Goal: Task Accomplishment & Management: Manage account settings

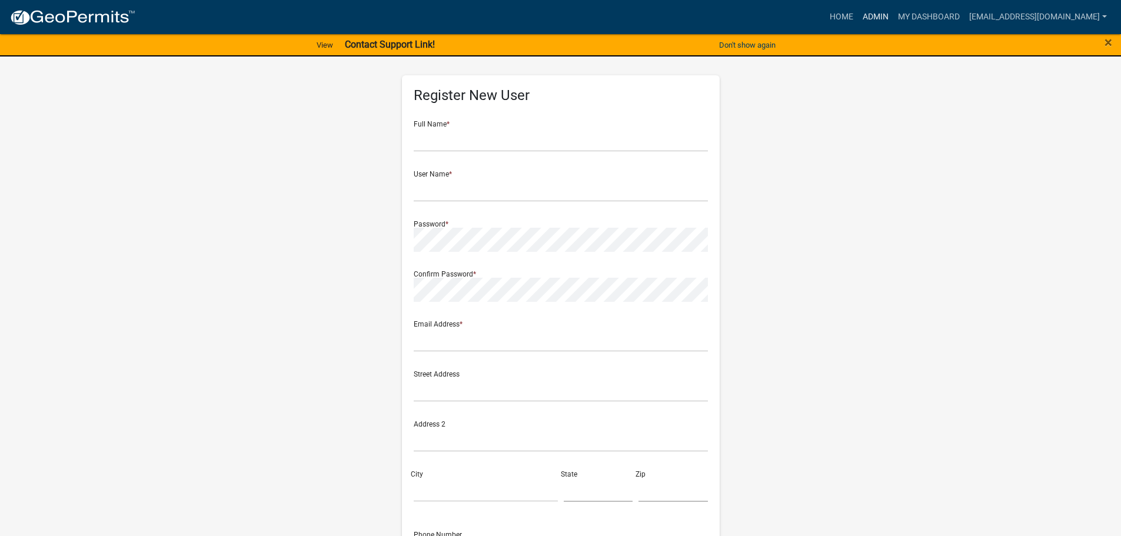
click at [891, 21] on link "Admin" at bounding box center [875, 17] width 35 height 22
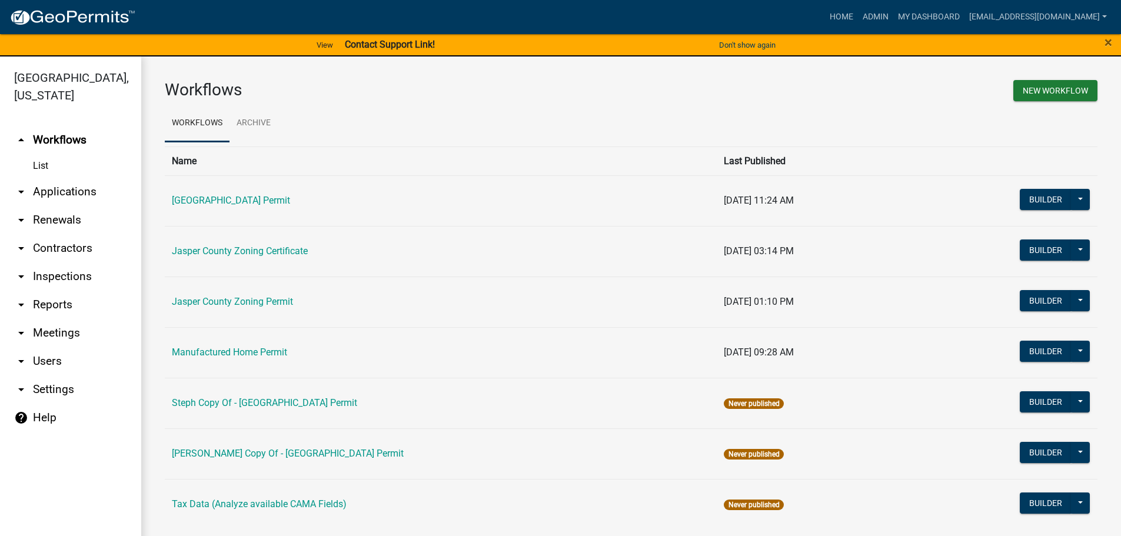
click at [91, 193] on link "arrow_drop_down Applications" at bounding box center [70, 192] width 141 height 28
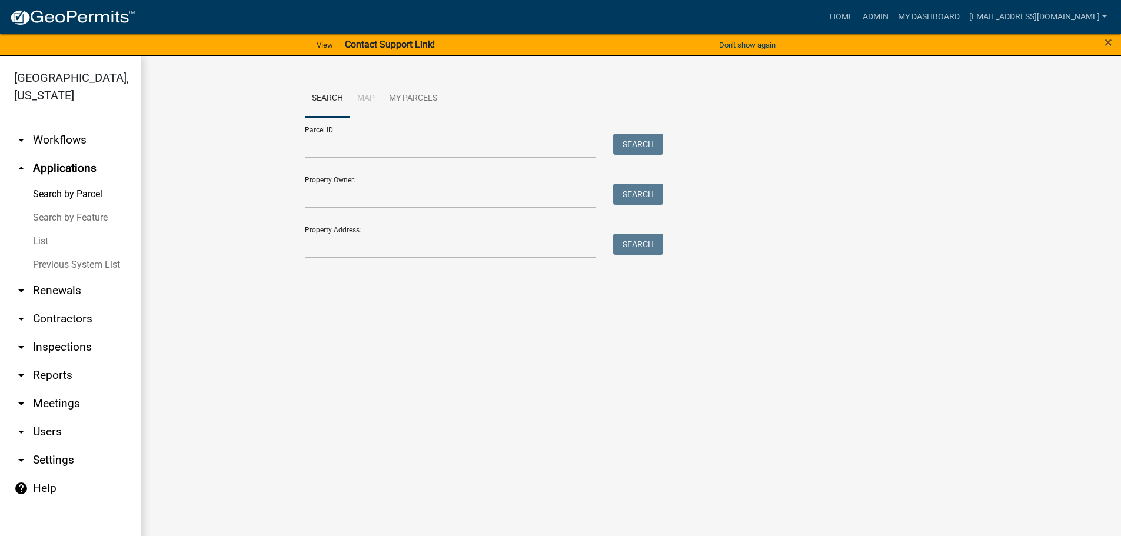
click at [37, 242] on link "List" at bounding box center [70, 241] width 141 height 24
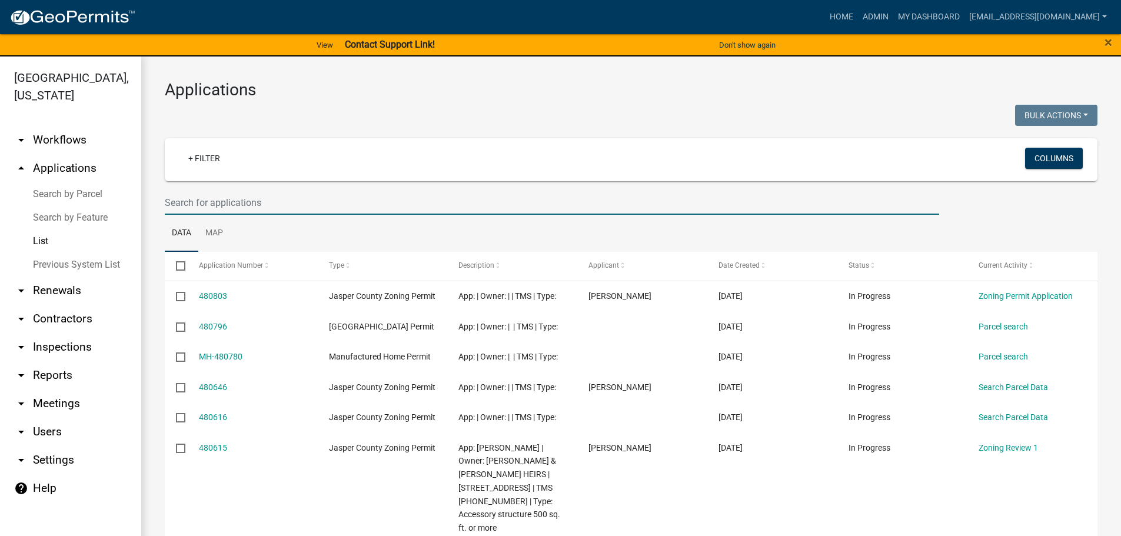
click at [311, 204] on input "text" at bounding box center [552, 203] width 774 height 24
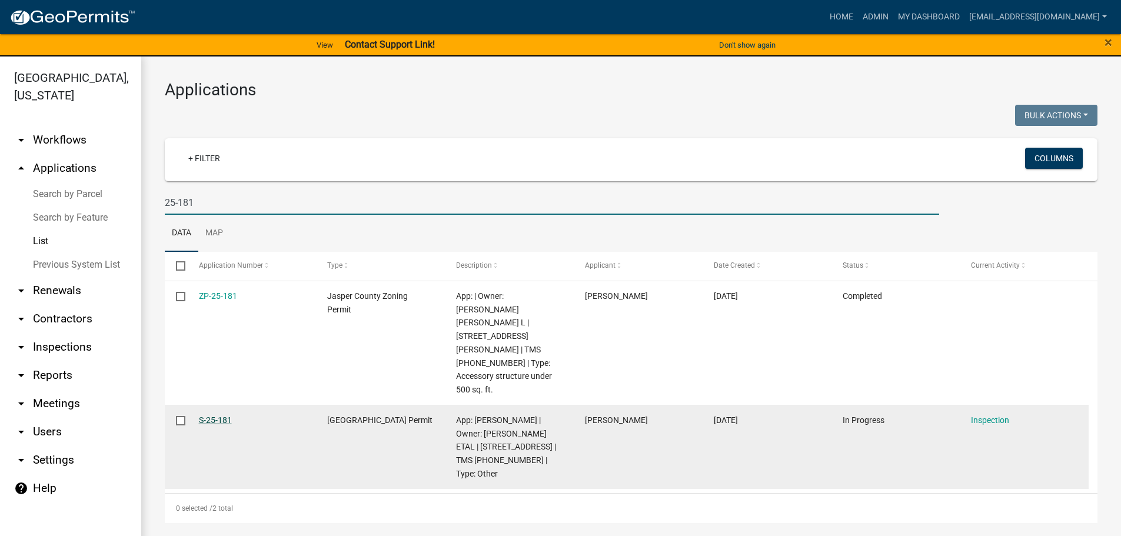
type input "25-181"
click at [219, 415] on link "S-25-181" at bounding box center [215, 419] width 33 height 9
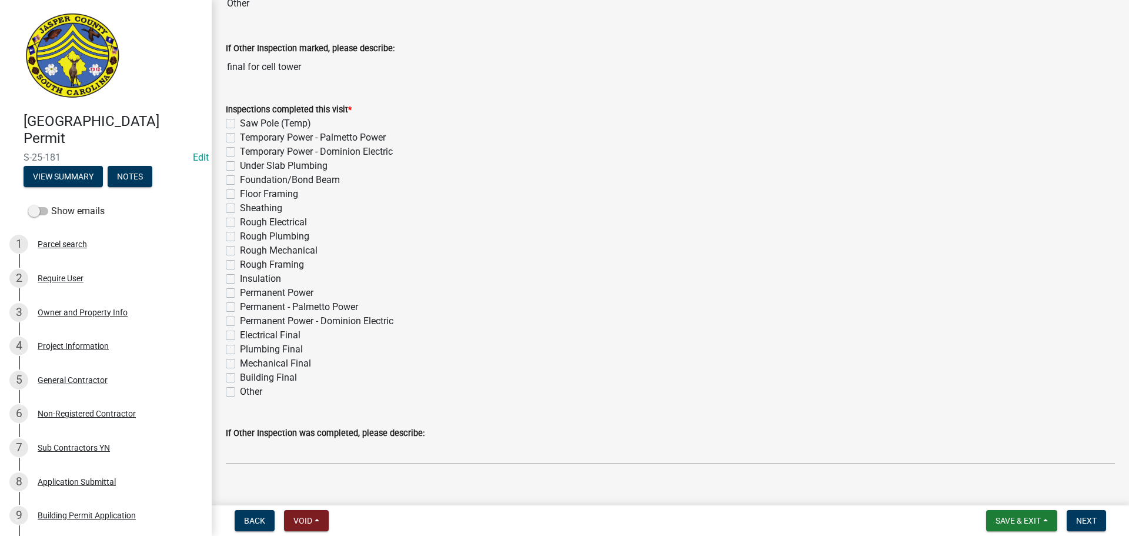
scroll to position [118, 0]
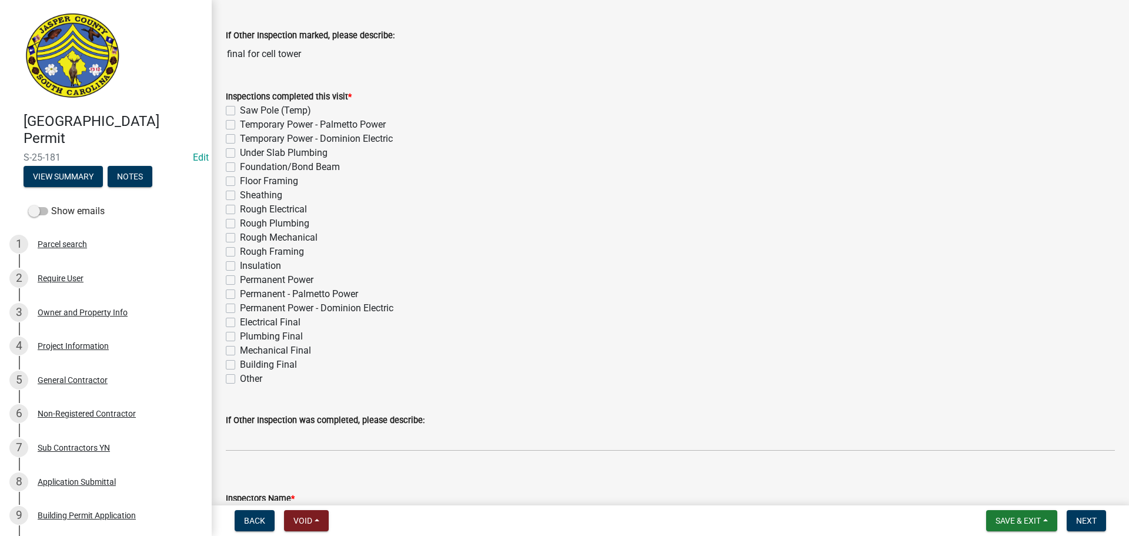
click at [240, 382] on label "Other" at bounding box center [251, 379] width 22 height 14
click at [240, 379] on input "Other" at bounding box center [244, 376] width 8 height 8
checkbox input "true"
checkbox input "false"
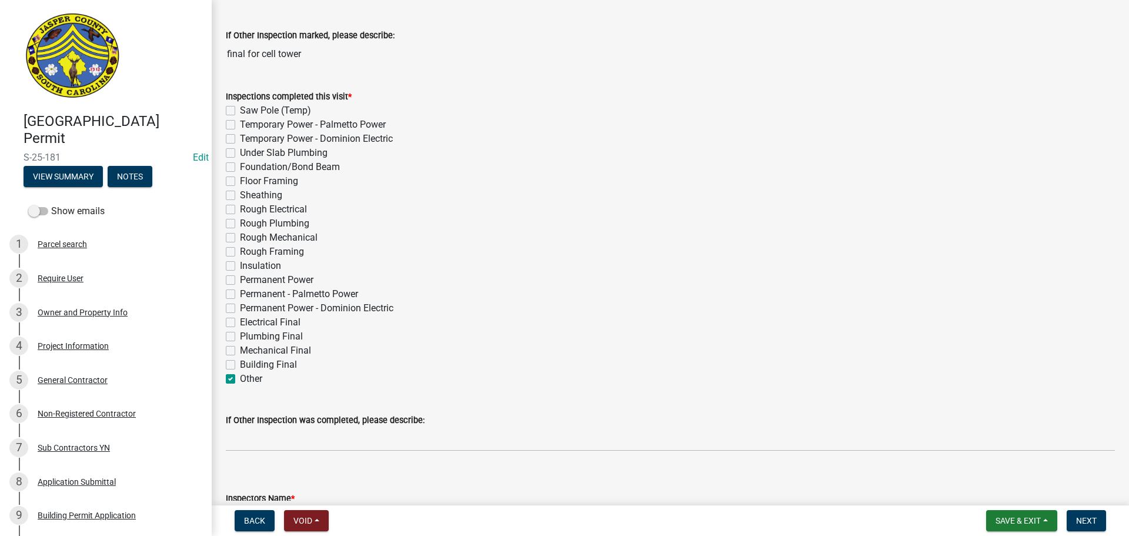
checkbox input "false"
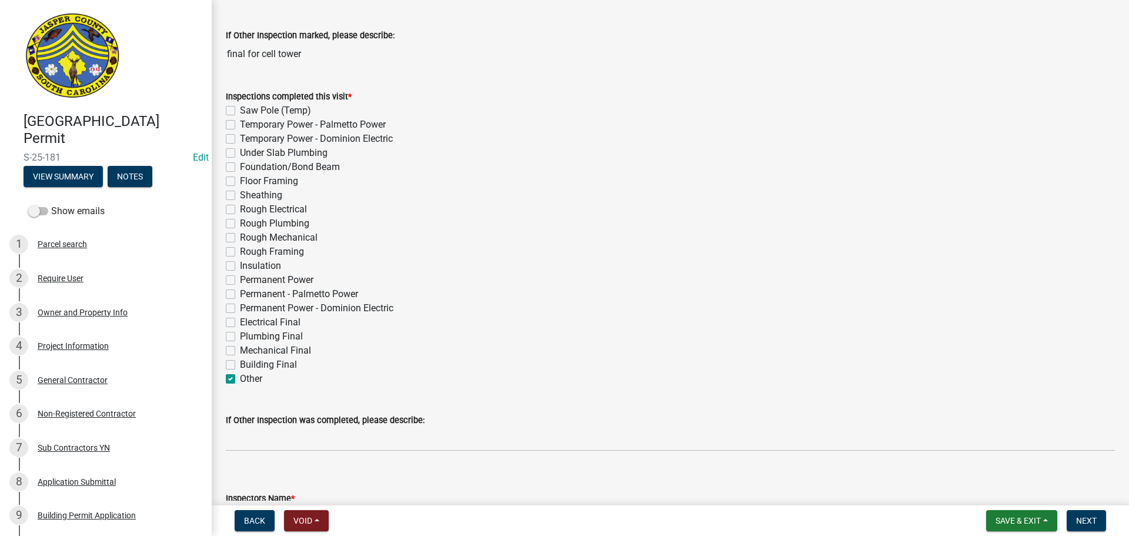
checkbox input "false"
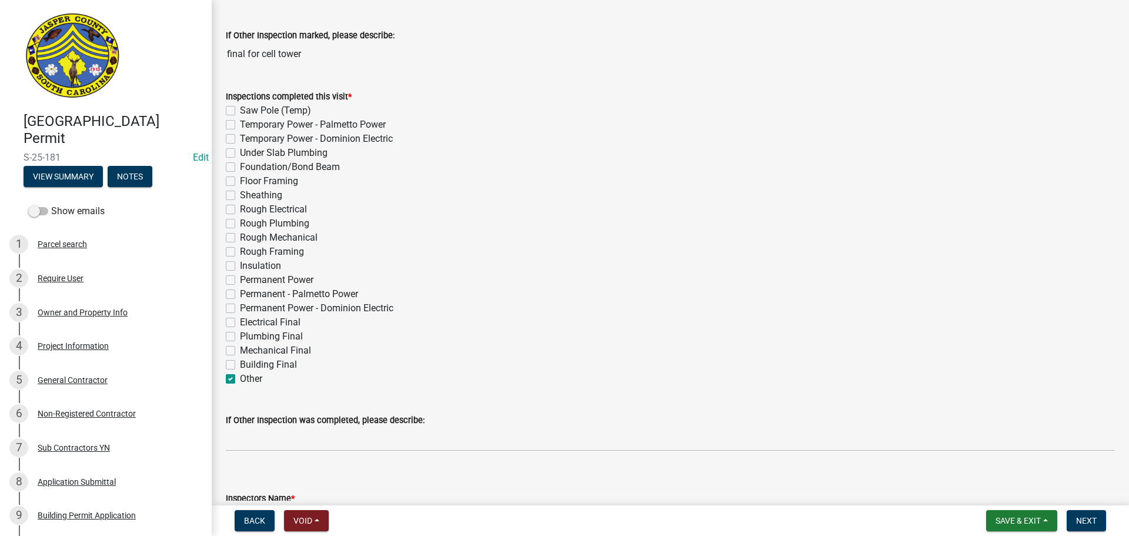
checkbox input "false"
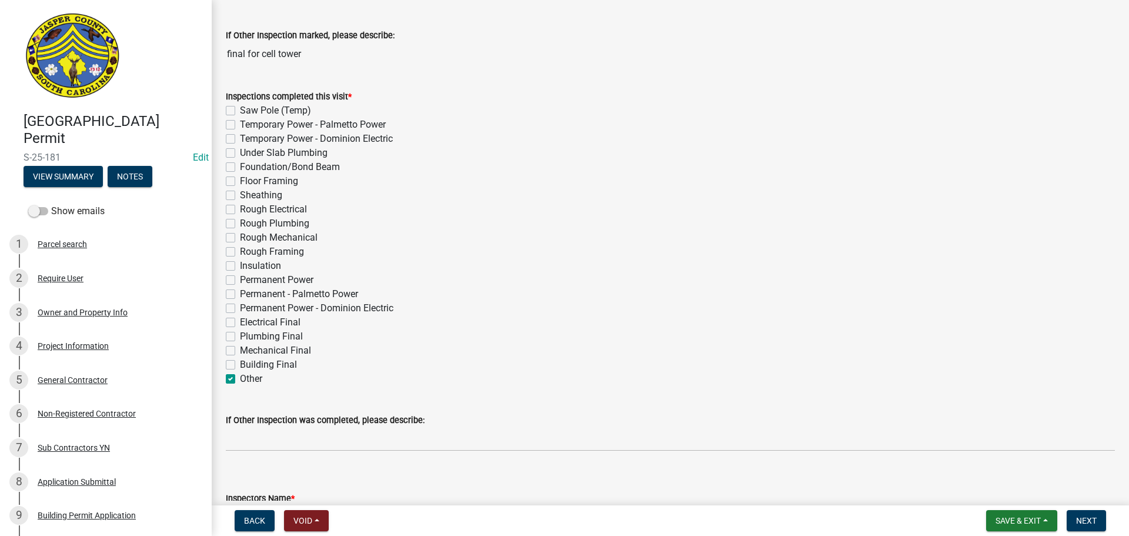
checkbox input "false"
checkbox input "true"
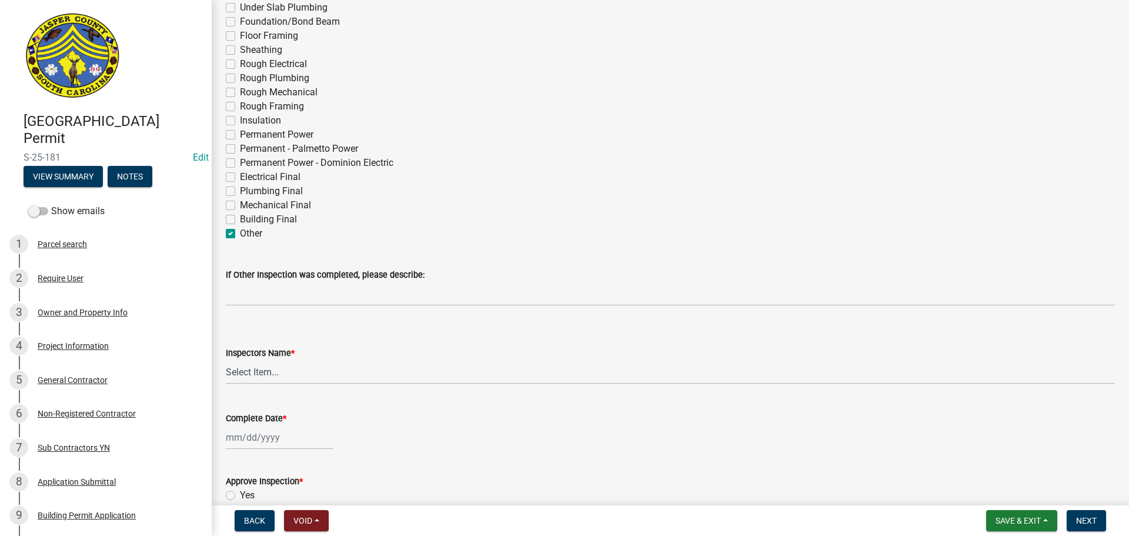
scroll to position [294, 0]
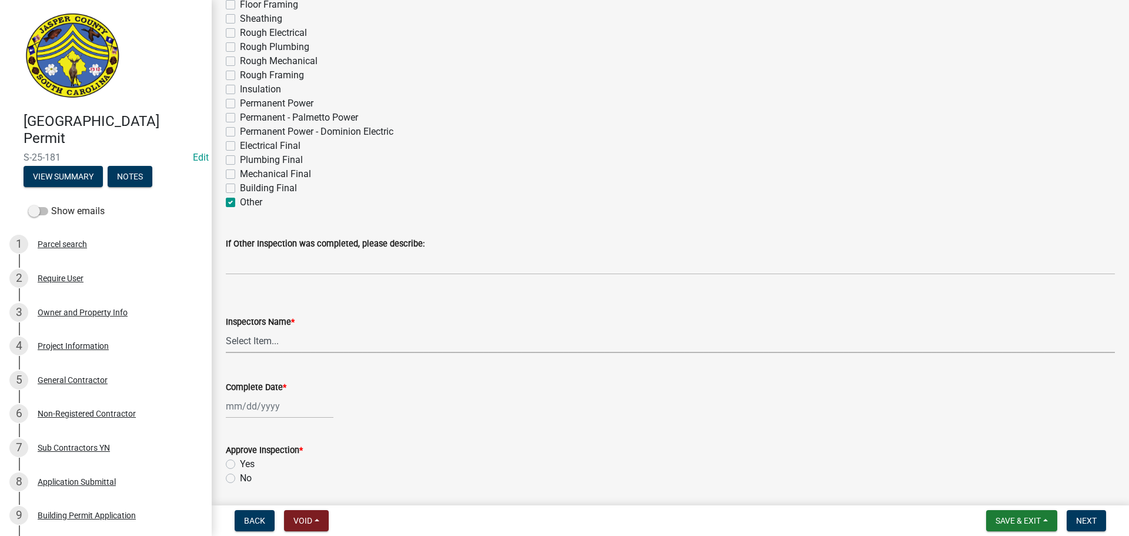
click at [259, 344] on select "Select Item... jcorwin@jaspercounty.gov (John Corwin ) rcampbell (Ryan Campbell)" at bounding box center [670, 341] width 889 height 24
select select "2d9ba1e5-2fdd-4b15-98d0-073dcbeb5880"
click at [226, 329] on select "Select Item... jcorwin@jaspercounty.gov (John Corwin ) rcampbell (Ryan Campbell)" at bounding box center [670, 341] width 889 height 24
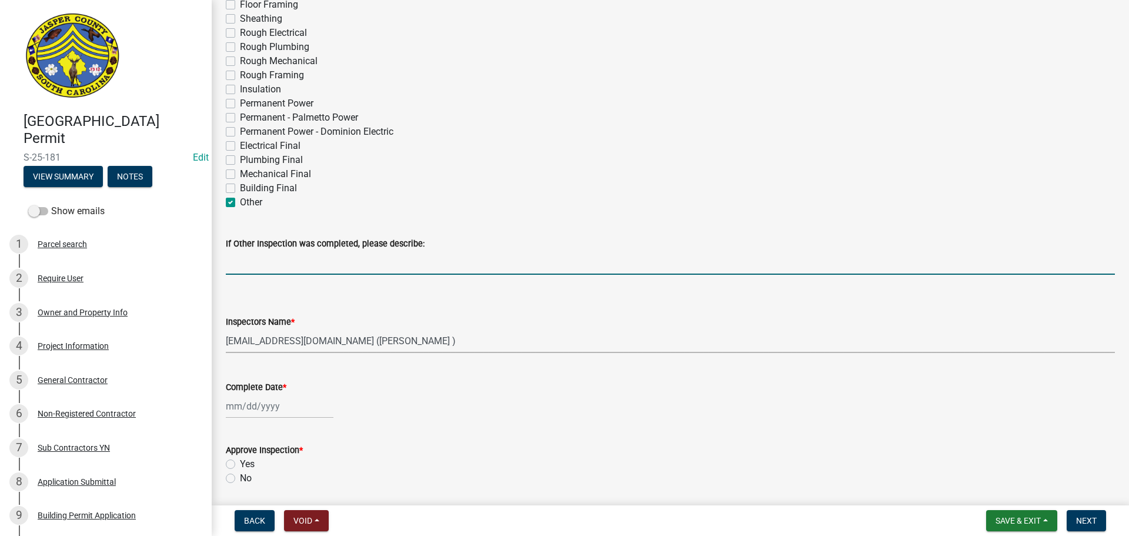
click at [303, 265] on input "If Other Inspection was completed, please describe:" at bounding box center [670, 263] width 889 height 24
type input "Final for cell tower equipment upgrade"
select select "9"
select select "2025"
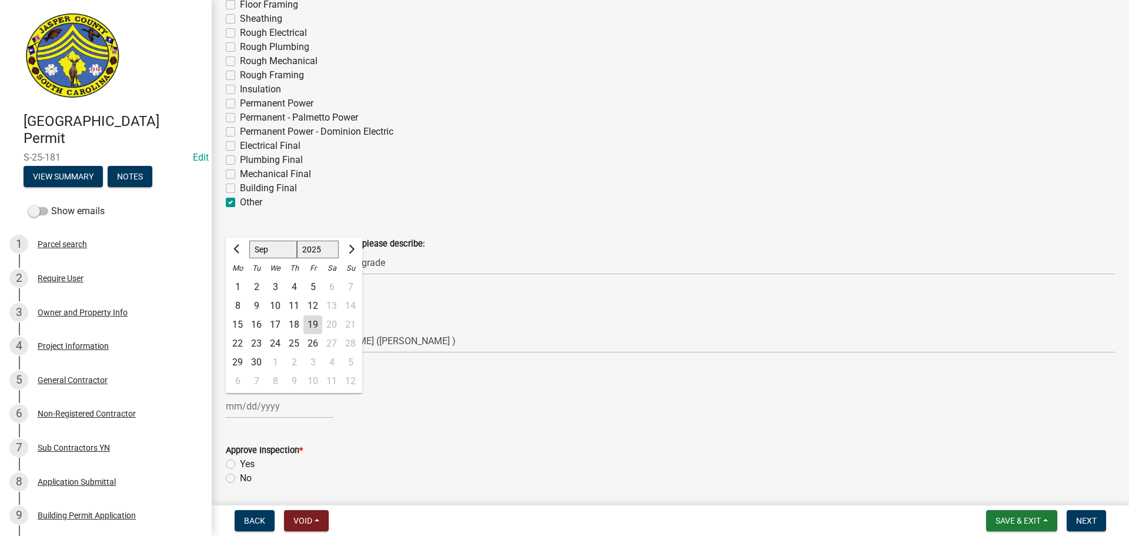
click at [274, 405] on div "[PERSON_NAME] Feb Mar Apr [PERSON_NAME][DATE] Oct Nov [DATE] 1526 1527 1528 152…" at bounding box center [280, 406] width 108 height 24
click at [317, 321] on div "19" at bounding box center [313, 324] width 19 height 19
type input "[DATE]"
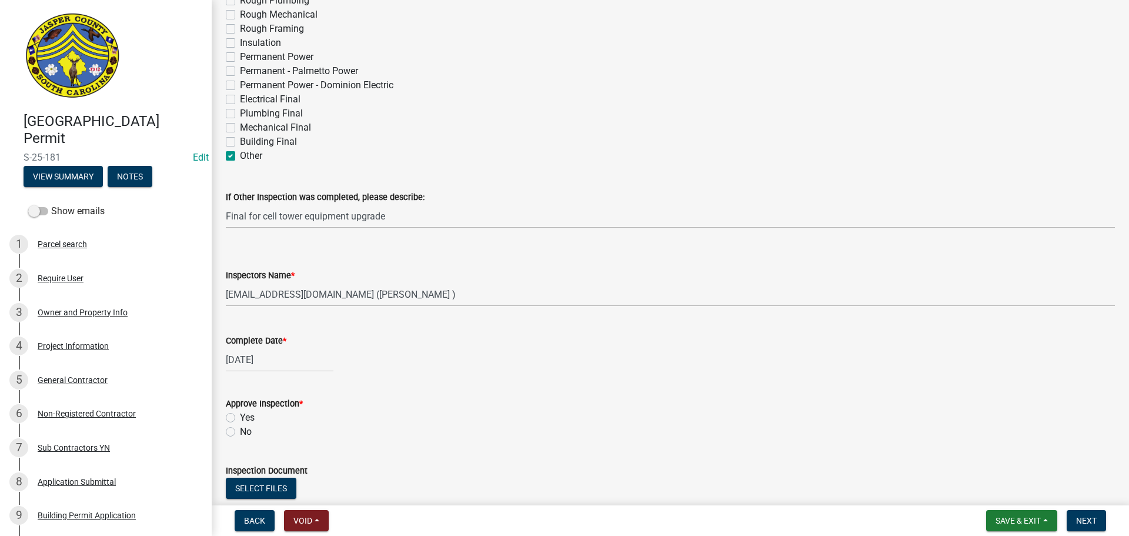
scroll to position [529, 0]
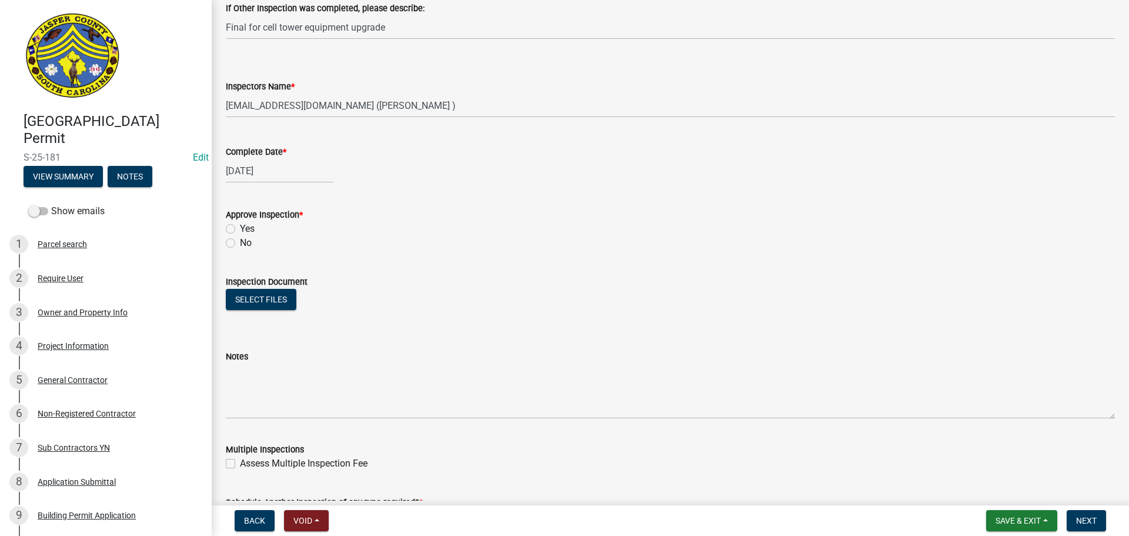
click at [240, 229] on label "Yes" at bounding box center [247, 229] width 15 height 14
click at [240, 229] on input "Yes" at bounding box center [244, 226] width 8 height 8
radio input "true"
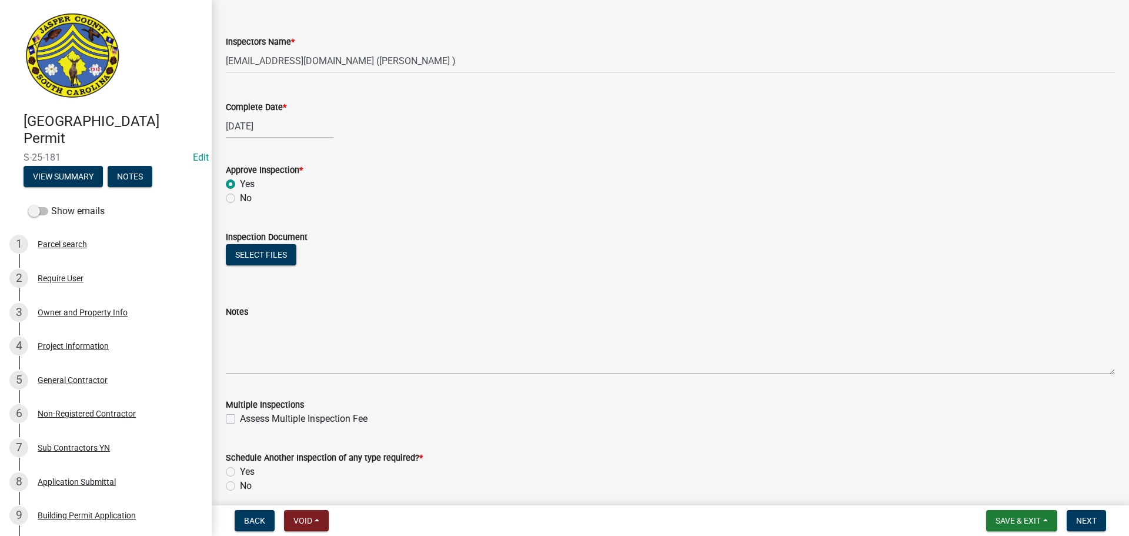
scroll to position [706, 0]
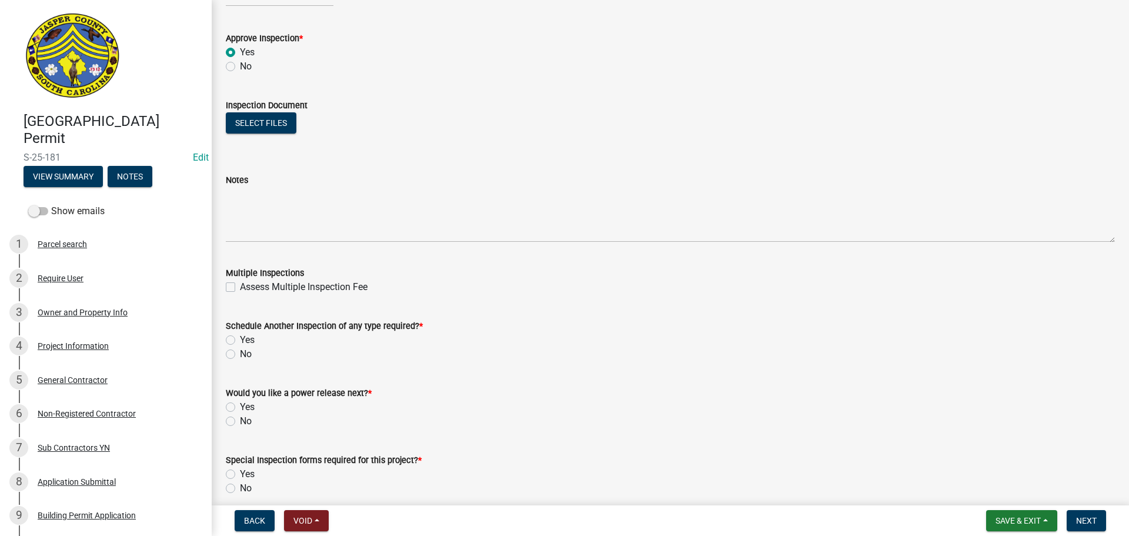
click at [240, 357] on label "No" at bounding box center [246, 354] width 12 height 14
click at [240, 355] on input "No" at bounding box center [244, 351] width 8 height 8
radio input "true"
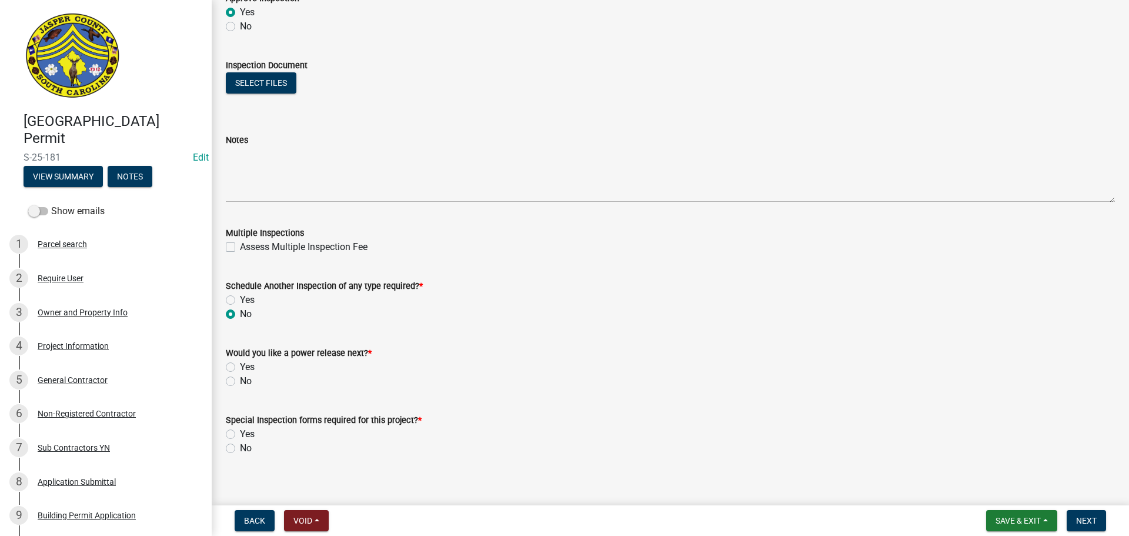
scroll to position [757, 0]
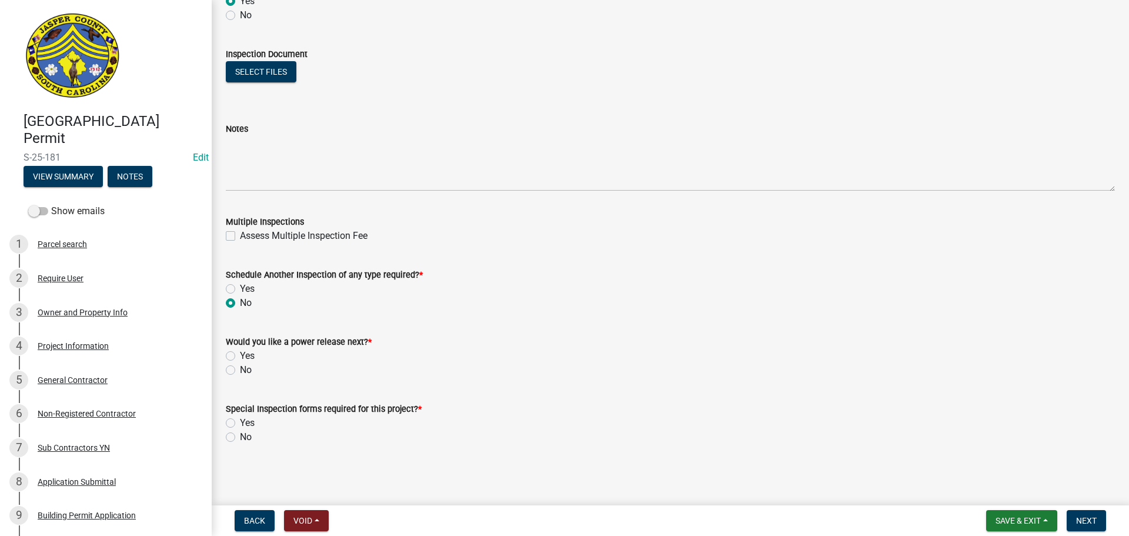
click at [230, 375] on div "No" at bounding box center [670, 370] width 889 height 14
drag, startPoint x: 232, startPoint y: 372, endPoint x: 230, endPoint y: 416, distance: 44.2
click at [240, 373] on label "No" at bounding box center [246, 370] width 12 height 14
click at [240, 371] on input "No" at bounding box center [244, 367] width 8 height 8
radio input "true"
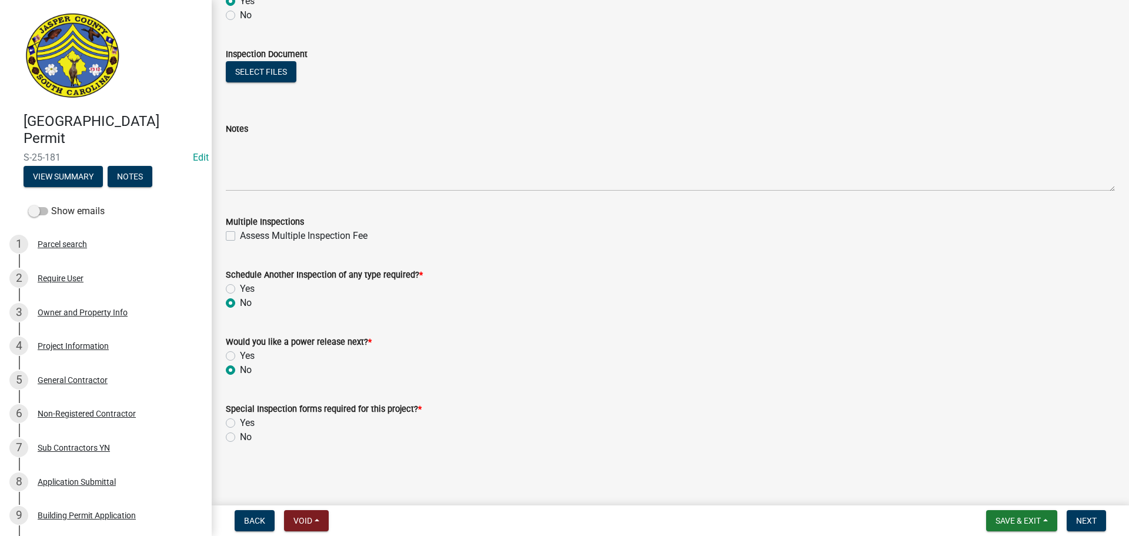
click at [240, 432] on label "No" at bounding box center [246, 437] width 12 height 14
click at [240, 432] on input "No" at bounding box center [244, 434] width 8 height 8
radio input "true"
click at [1079, 518] on span "Next" at bounding box center [1086, 520] width 21 height 9
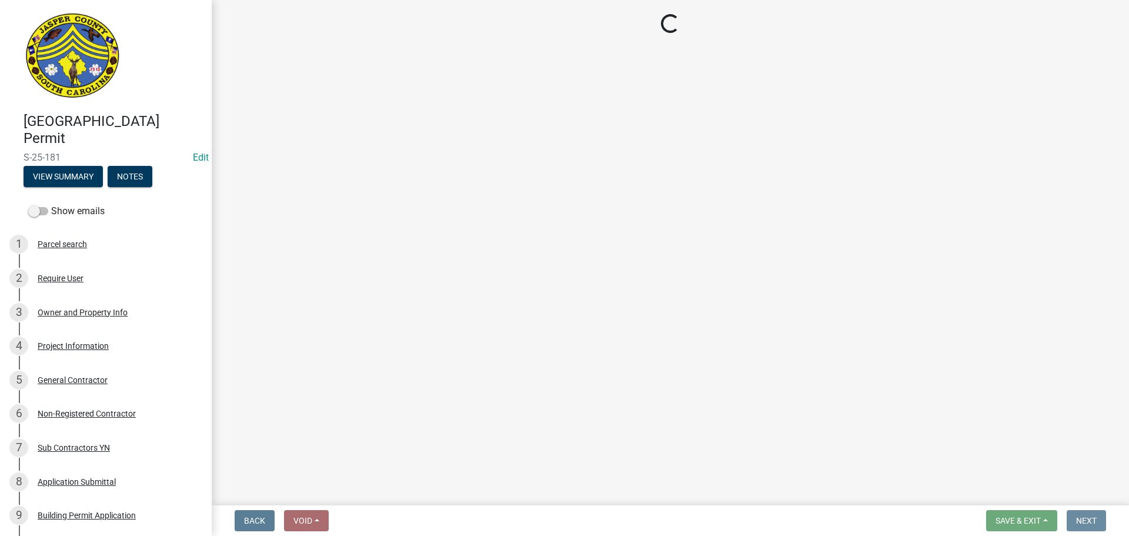
scroll to position [0, 0]
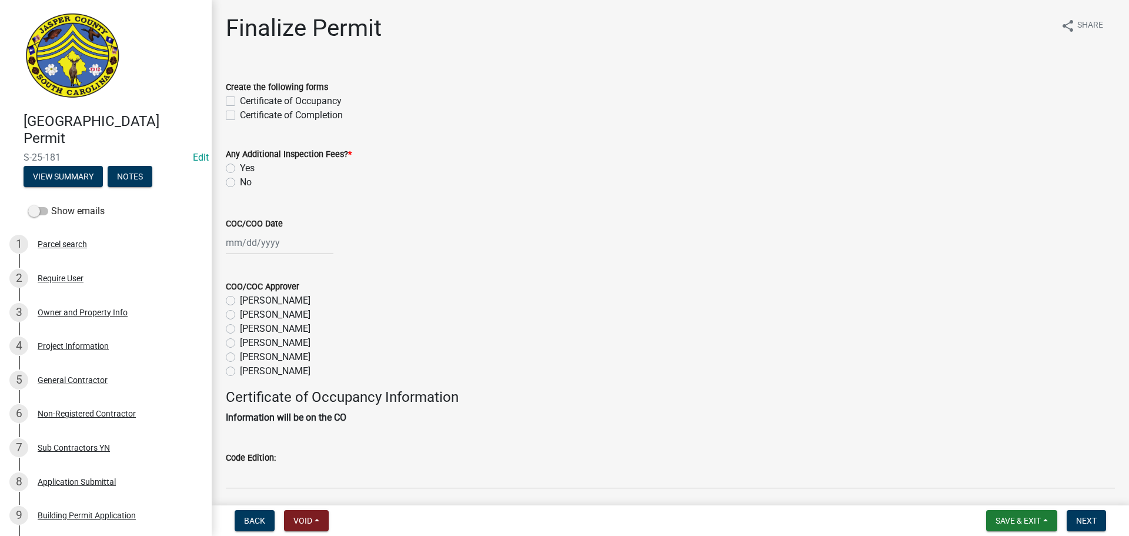
click at [240, 114] on label "Certificate of Completion" at bounding box center [291, 115] width 103 height 14
click at [240, 114] on input "Certificate of Completion" at bounding box center [244, 112] width 8 height 8
checkbox input "true"
checkbox input "false"
checkbox input "true"
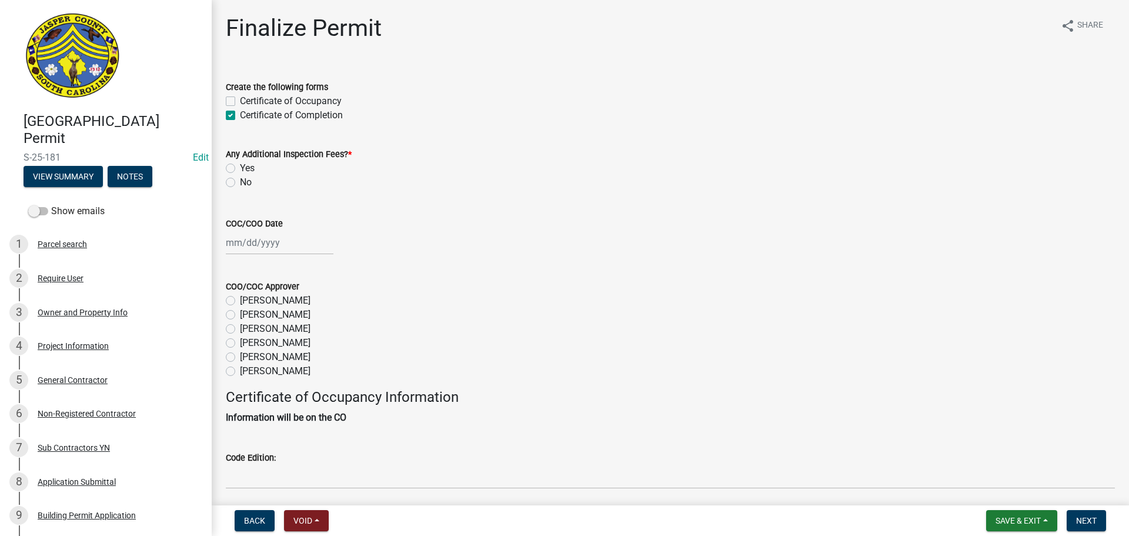
click at [240, 185] on label "No" at bounding box center [246, 182] width 12 height 14
click at [240, 183] on input "No" at bounding box center [244, 179] width 8 height 8
radio input "true"
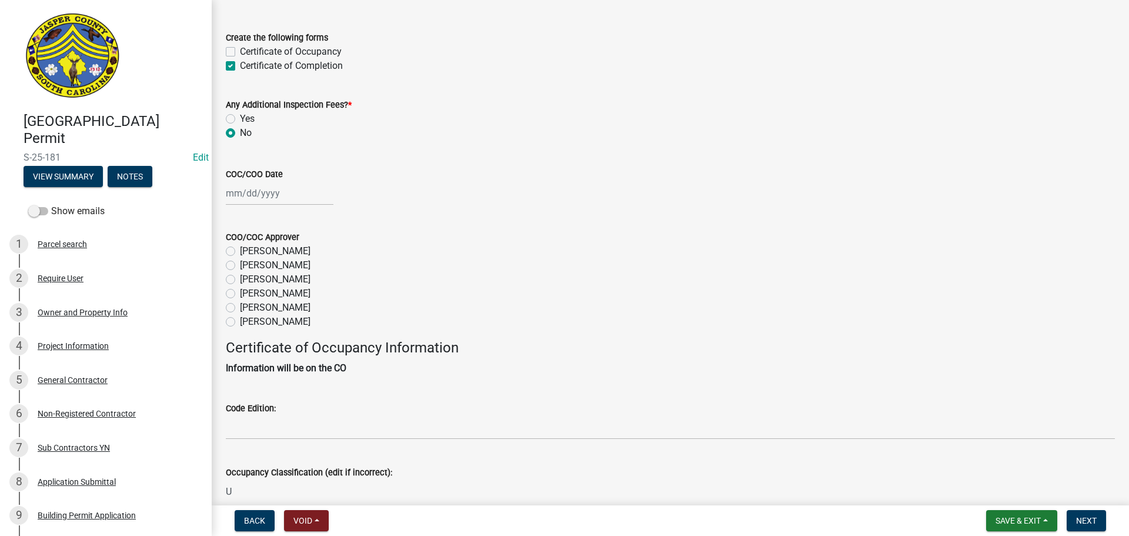
scroll to position [118, 0]
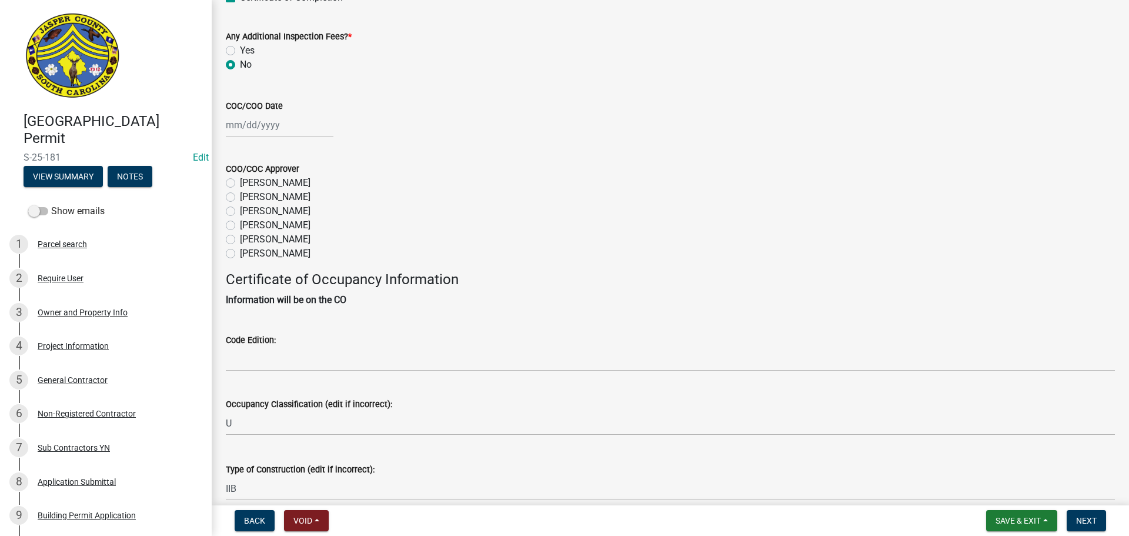
select select "9"
select select "2025"
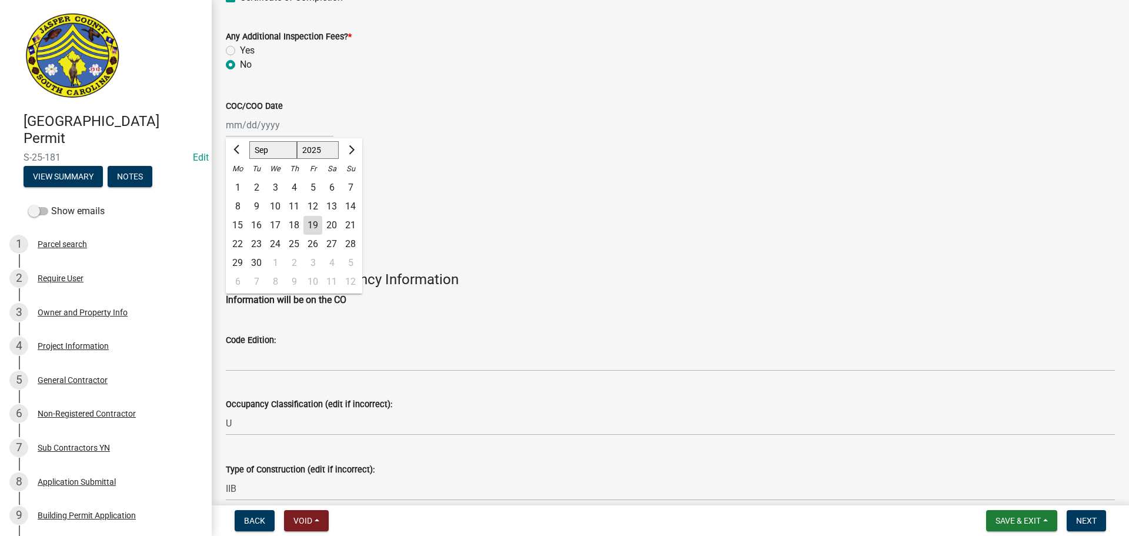
click at [264, 128] on div "Jan Feb Mar Apr May Jun Jul Aug Sep Oct Nov Dec 1525 1526 1527 1528 1529 1530 1…" at bounding box center [280, 125] width 108 height 24
click at [438, 184] on div "Lisa Wagner" at bounding box center [670, 183] width 889 height 14
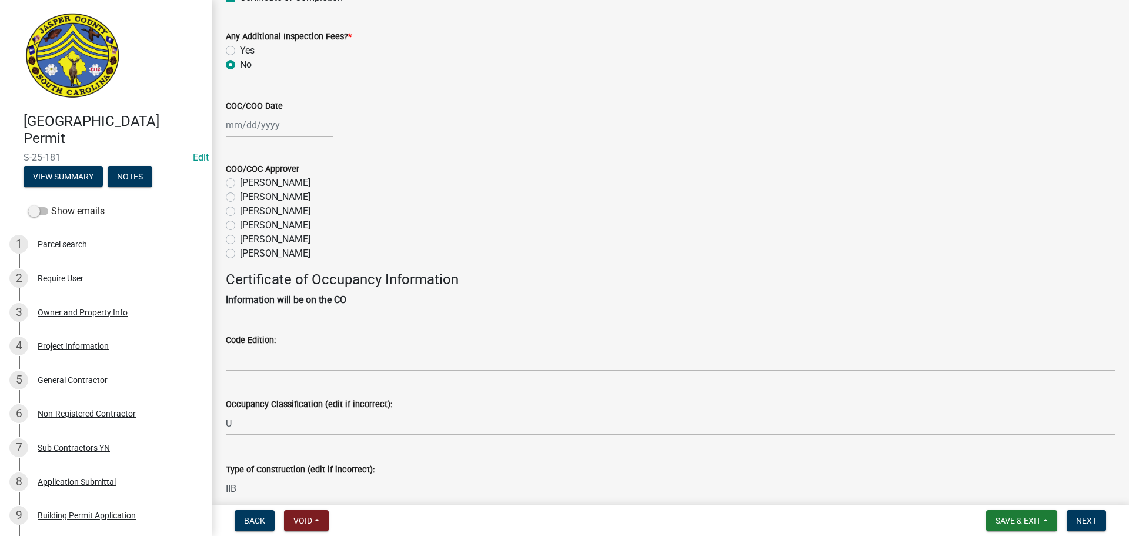
select select "9"
select select "2025"
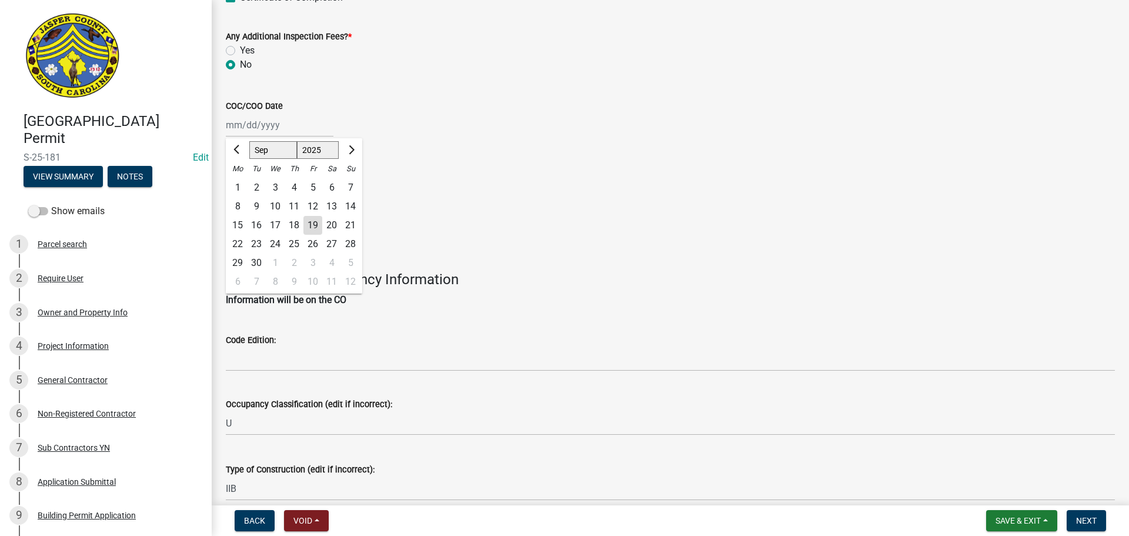
click at [255, 128] on div "Jan Feb Mar Apr May Jun Jul Aug Sep Oct Nov Dec 1525 1526 1527 1528 1529 1530 1…" at bounding box center [280, 125] width 108 height 24
click at [308, 226] on div "19" at bounding box center [313, 225] width 19 height 19
type input "[DATE]"
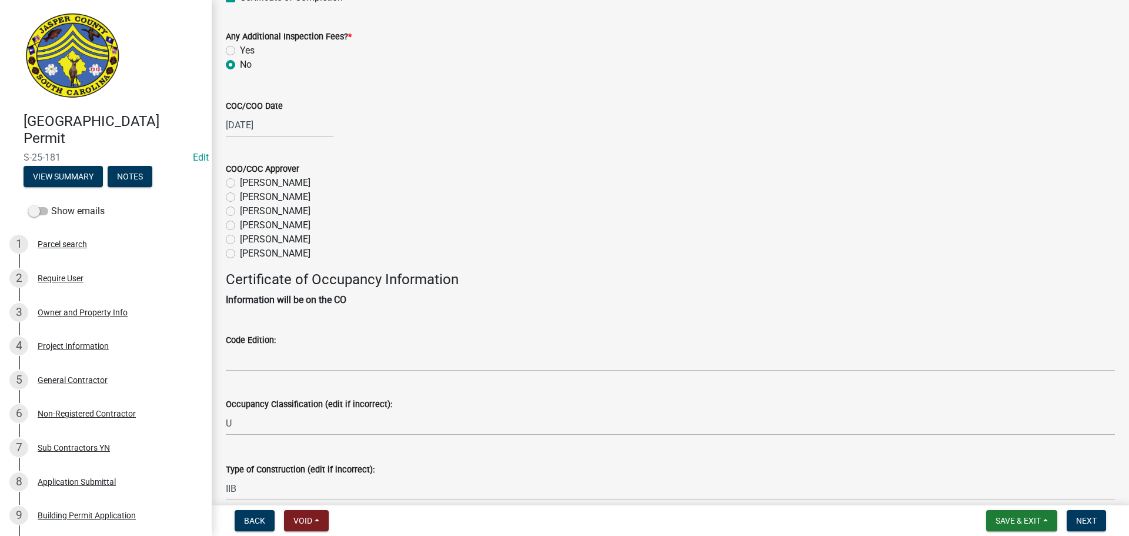
click at [240, 241] on label "[PERSON_NAME]" at bounding box center [275, 239] width 71 height 14
click at [240, 240] on input "[PERSON_NAME]" at bounding box center [244, 236] width 8 height 8
radio input "true"
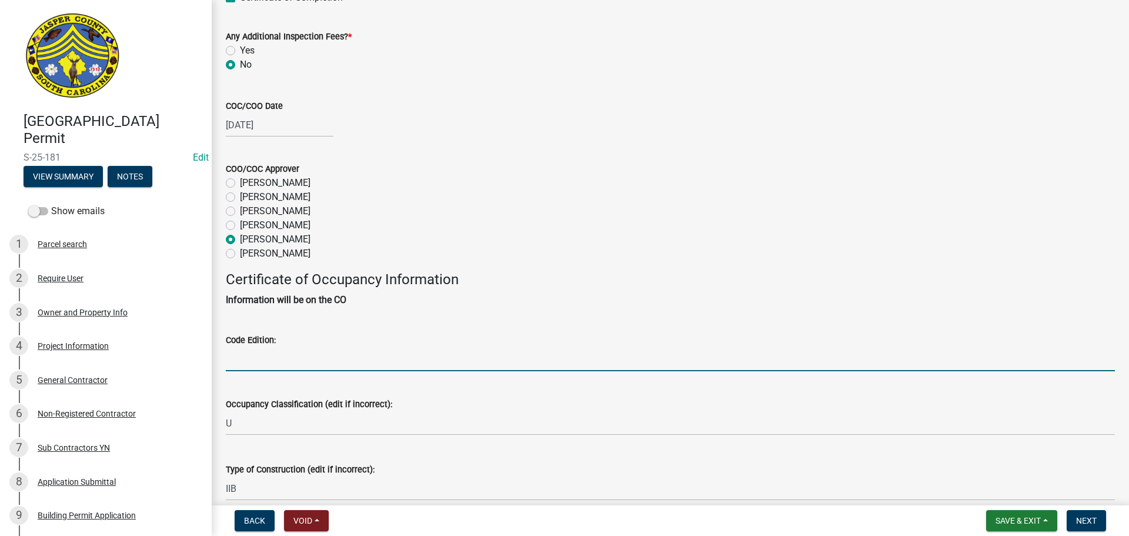
click at [273, 348] on input "Code Edition:" at bounding box center [670, 359] width 889 height 24
type input "2021"
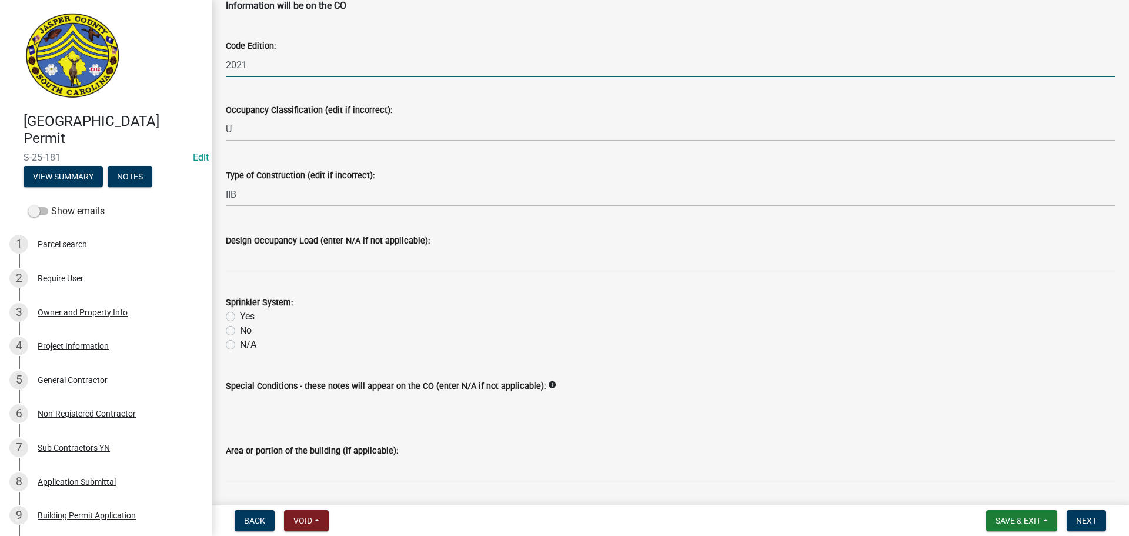
scroll to position [512, 0]
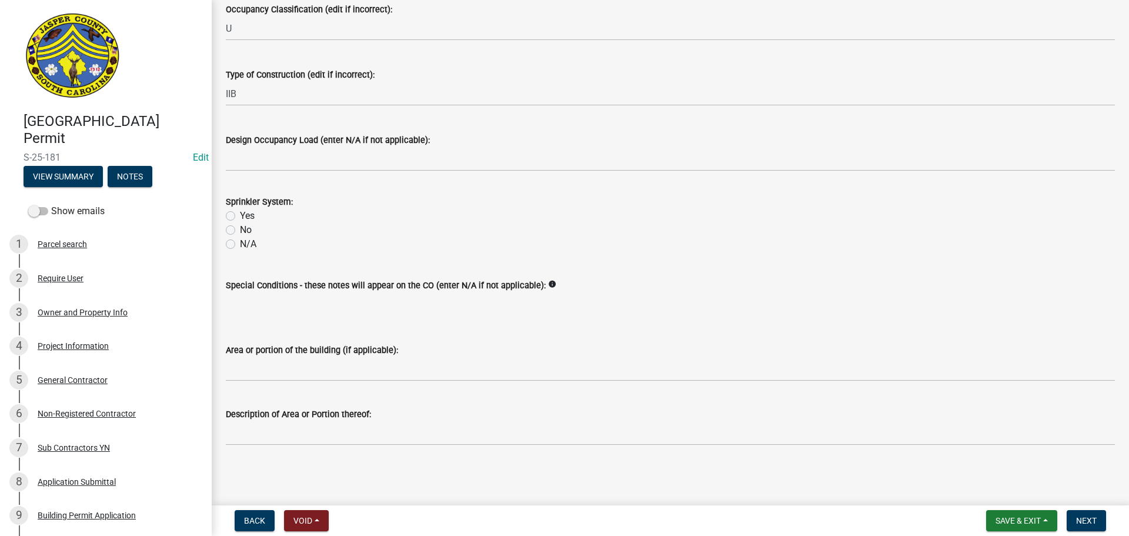
click at [240, 244] on label "N/A" at bounding box center [248, 244] width 16 height 14
click at [240, 244] on input "N/A" at bounding box center [244, 241] width 8 height 8
radio input "true"
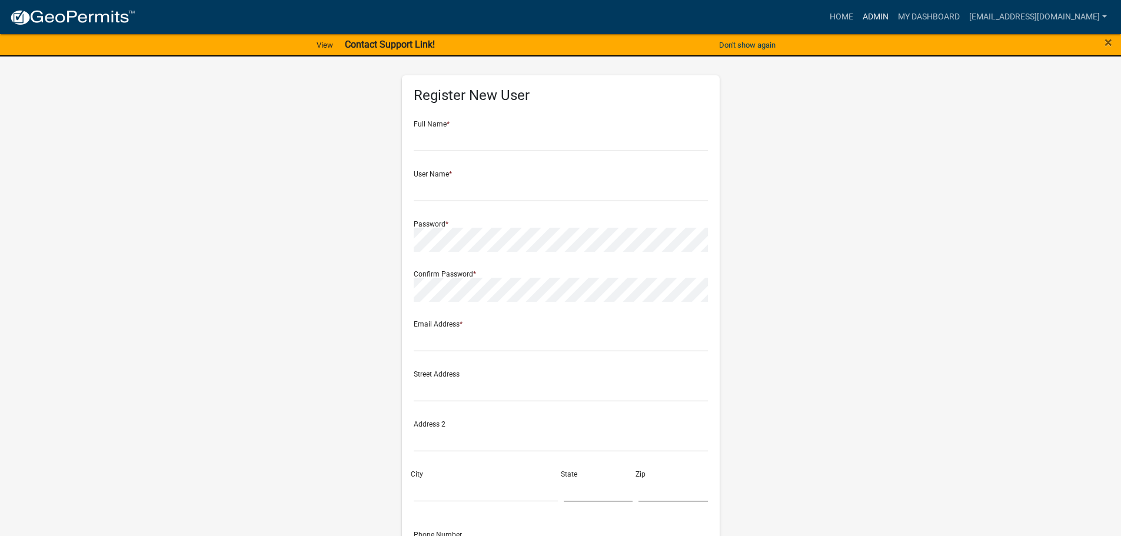
click at [880, 15] on link "Admin" at bounding box center [875, 17] width 35 height 22
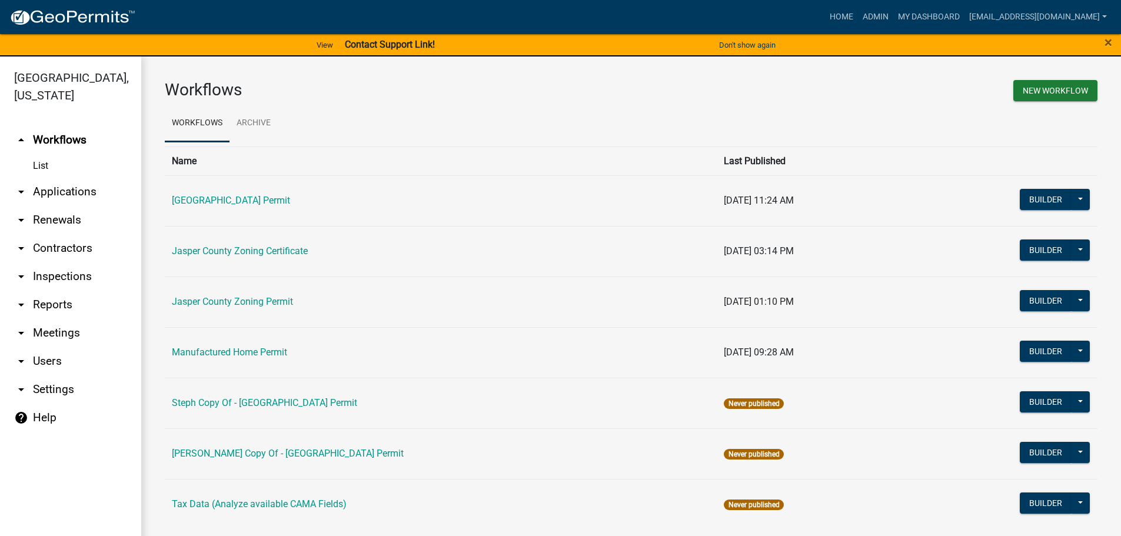
click at [76, 187] on link "arrow_drop_down Applications" at bounding box center [70, 192] width 141 height 28
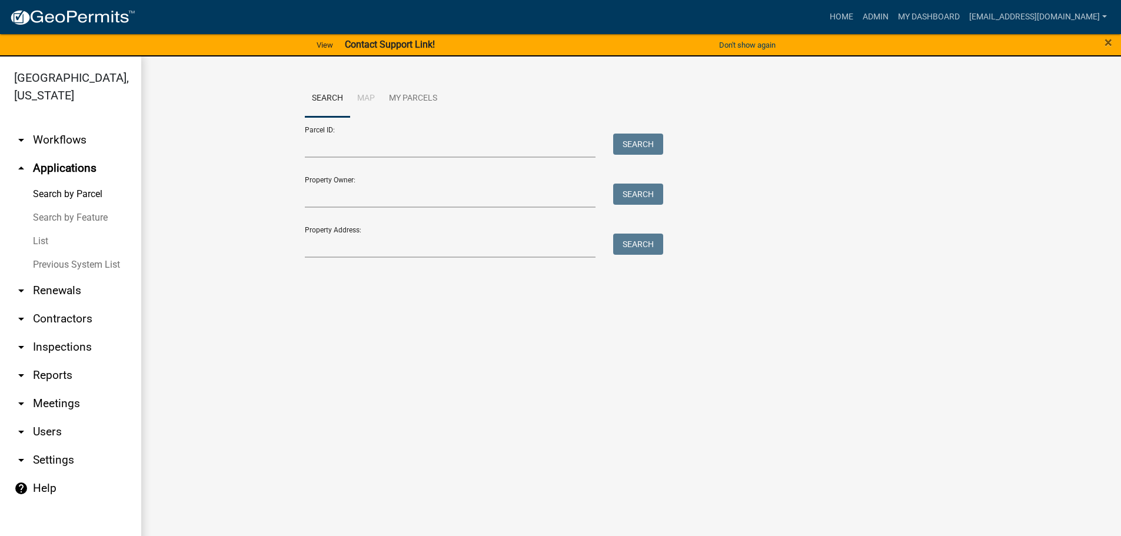
click at [40, 240] on link "List" at bounding box center [70, 241] width 141 height 24
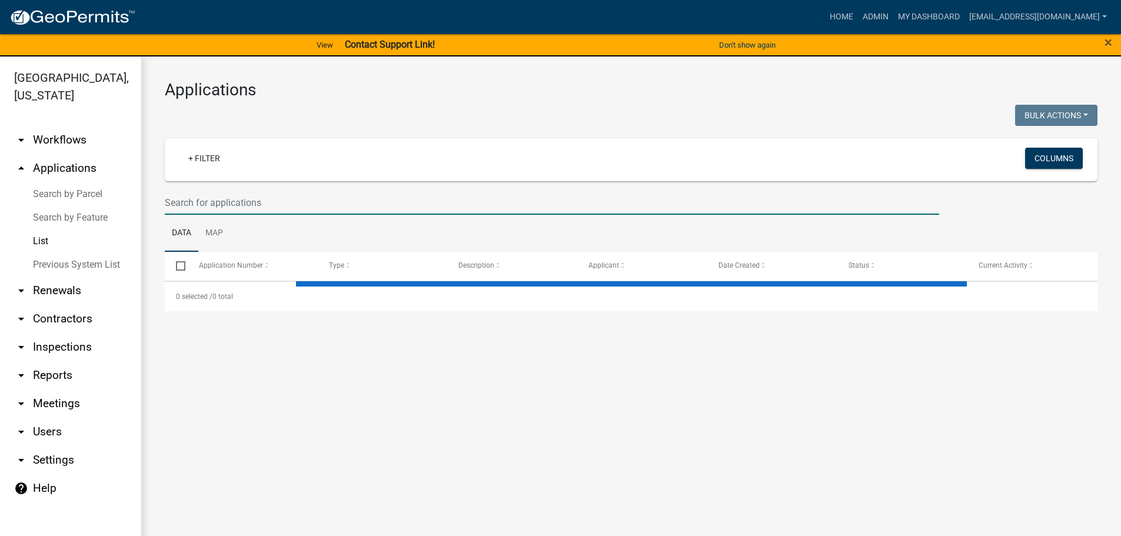
click at [346, 199] on input "text" at bounding box center [552, 203] width 774 height 24
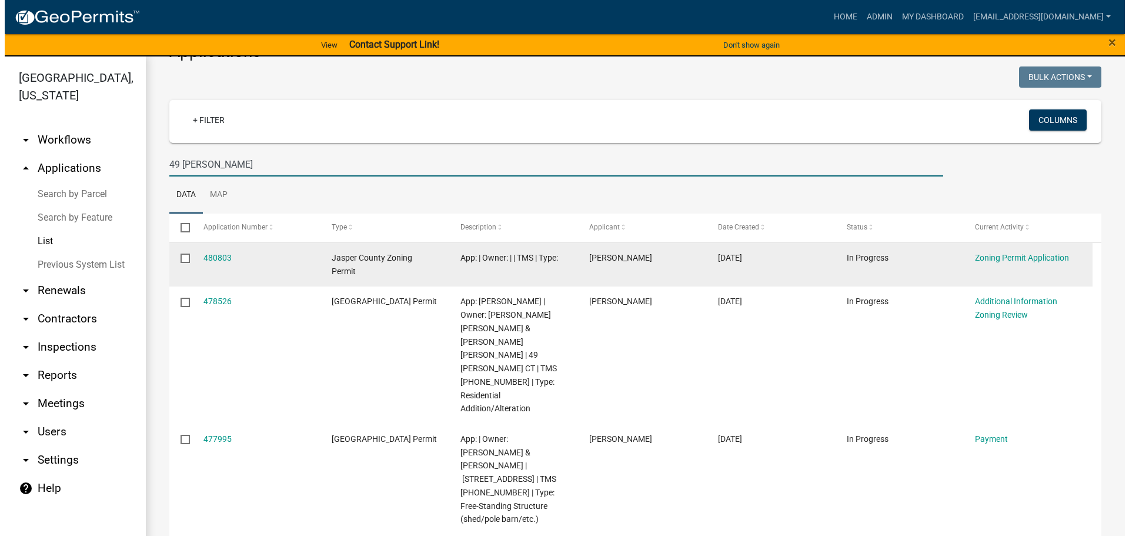
scroll to position [59, 0]
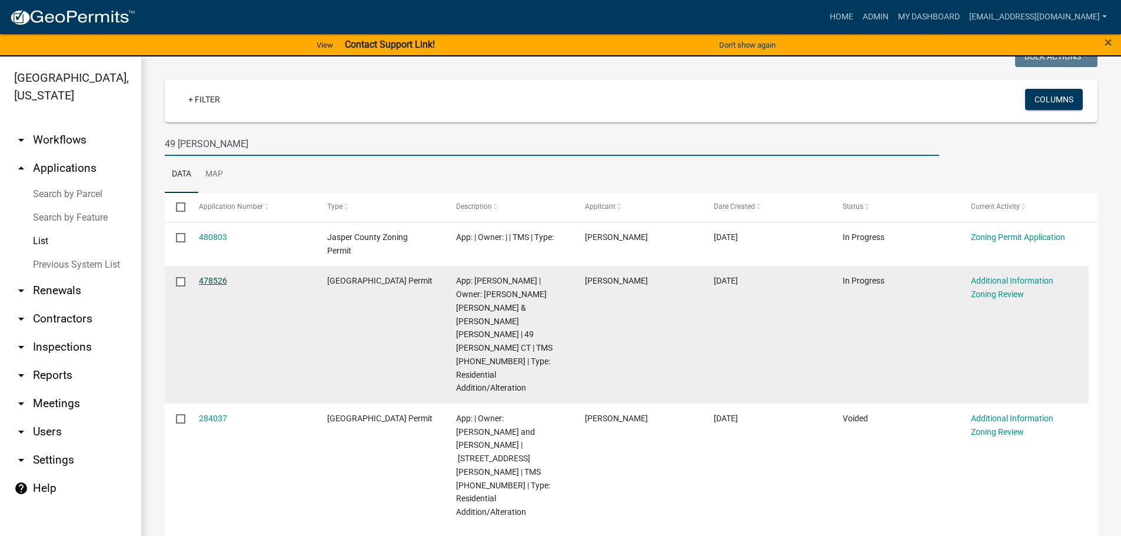
type input "49 [PERSON_NAME]"
click at [218, 279] on link "478526" at bounding box center [213, 280] width 28 height 9
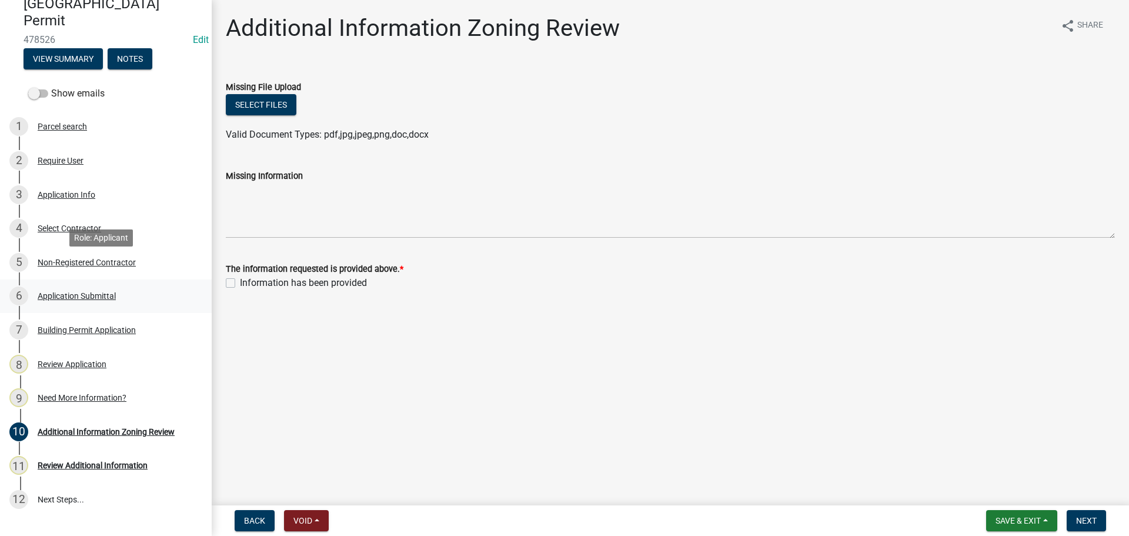
scroll to position [181, 0]
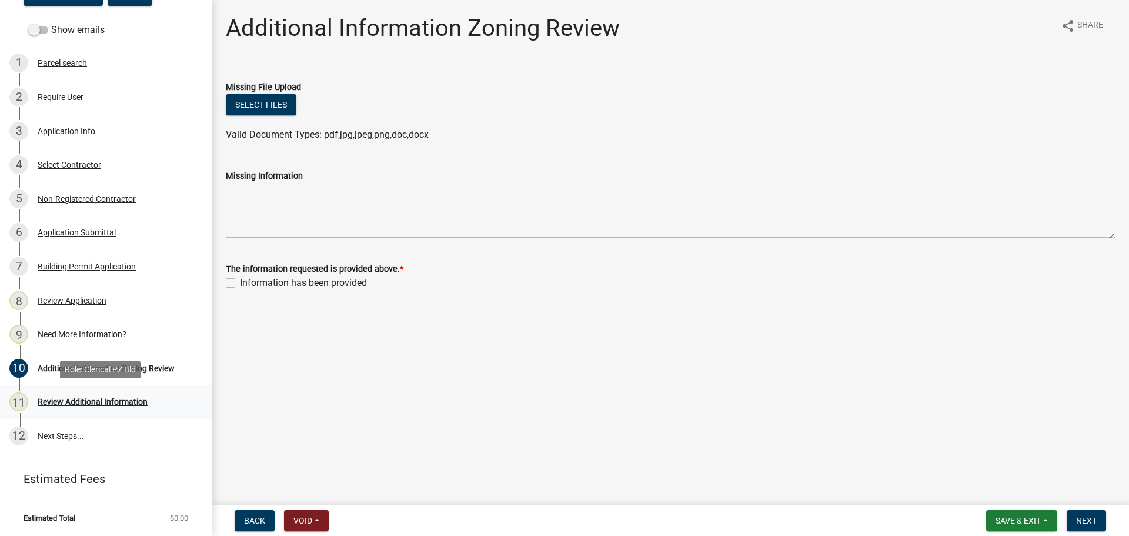
click at [111, 401] on div "Review Additional Information" at bounding box center [93, 402] width 110 height 8
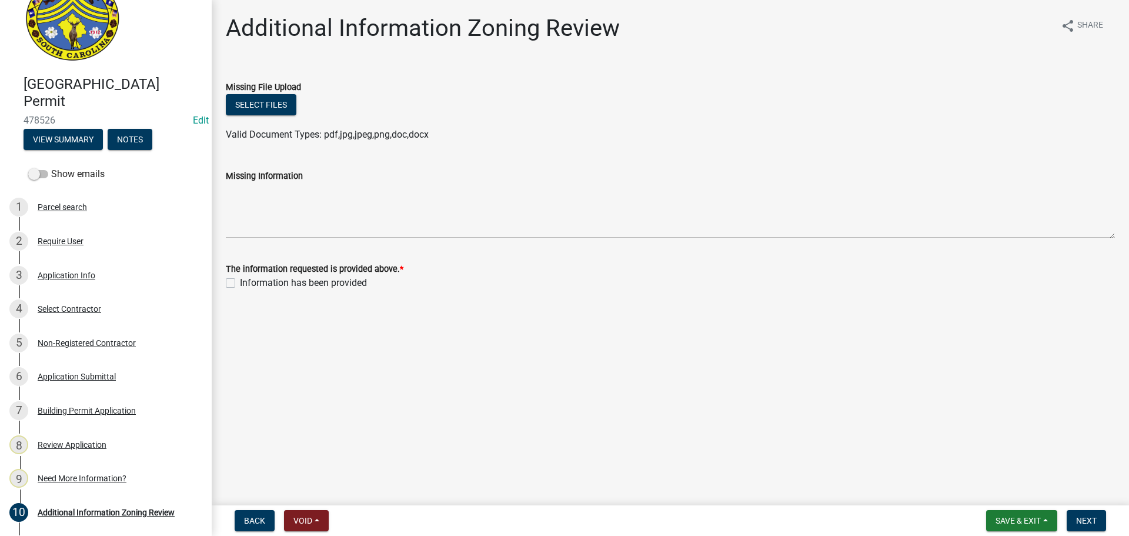
scroll to position [5, 0]
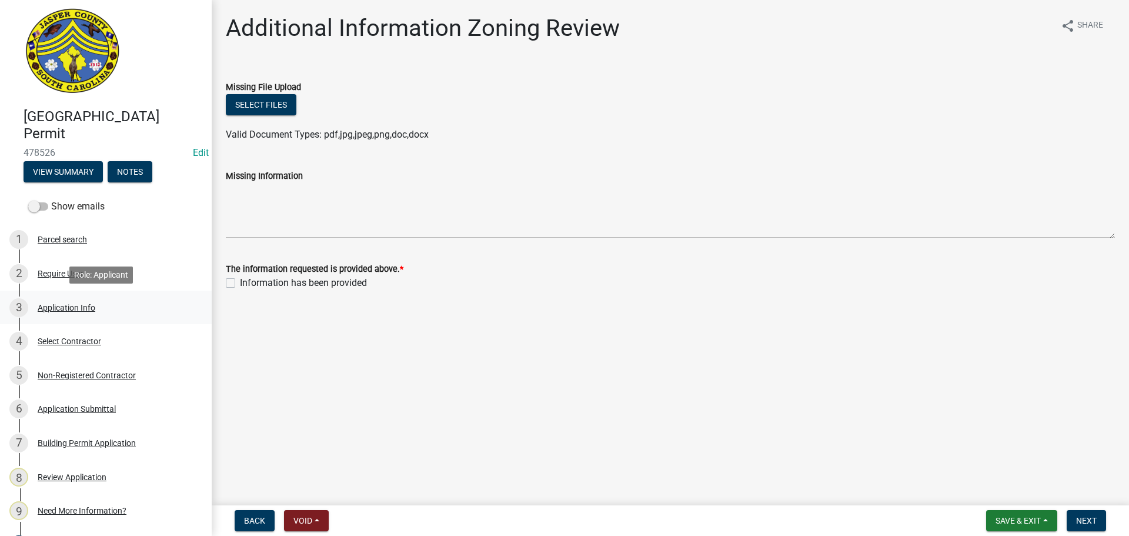
click at [64, 313] on div "3 Application Info" at bounding box center [101, 307] width 184 height 19
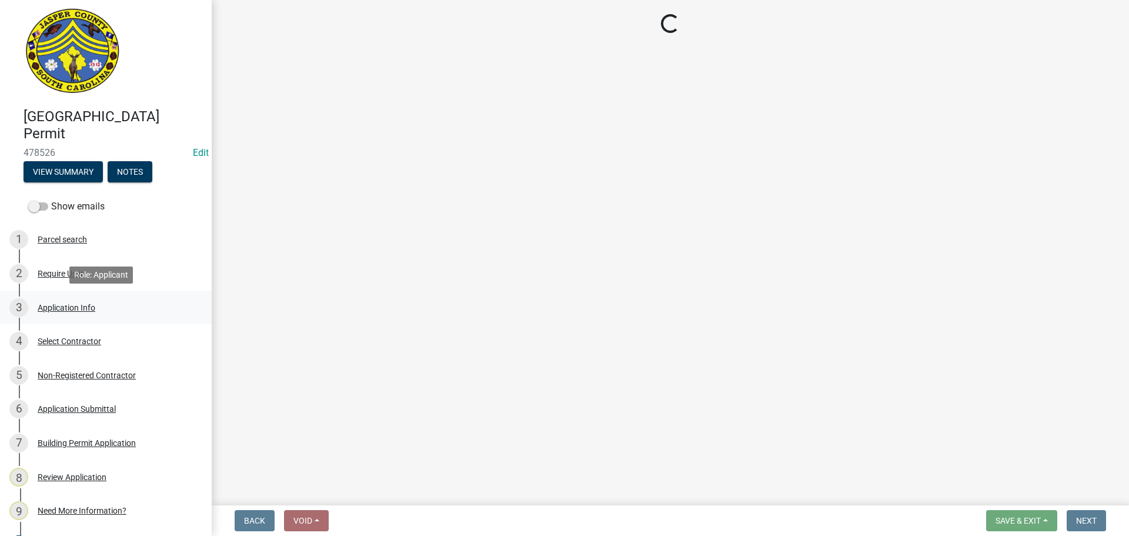
select select "4b7d28f2-ad6d-4146-a007-9cde64d4e27b"
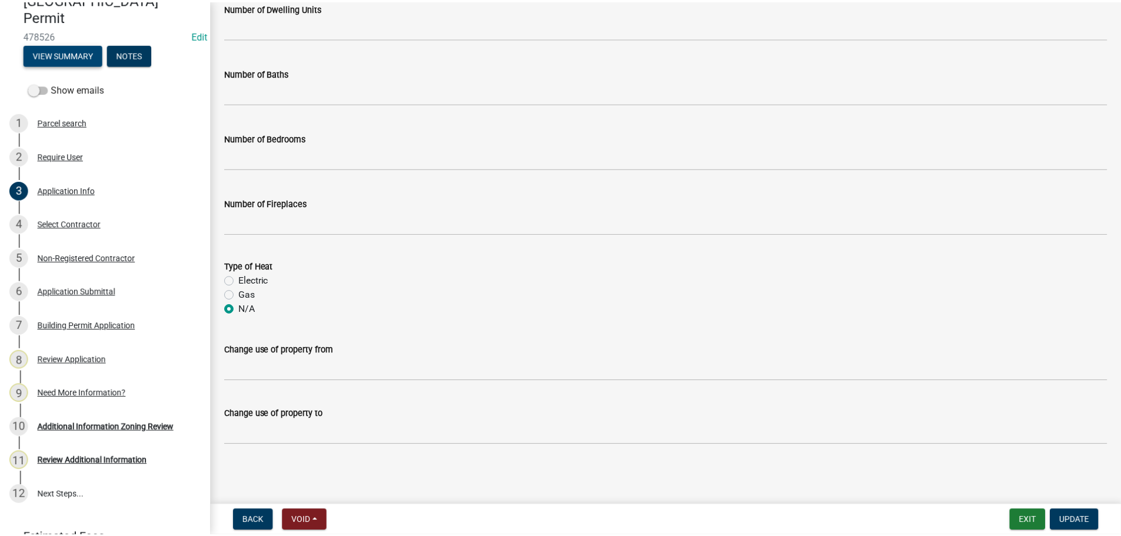
scroll to position [0, 0]
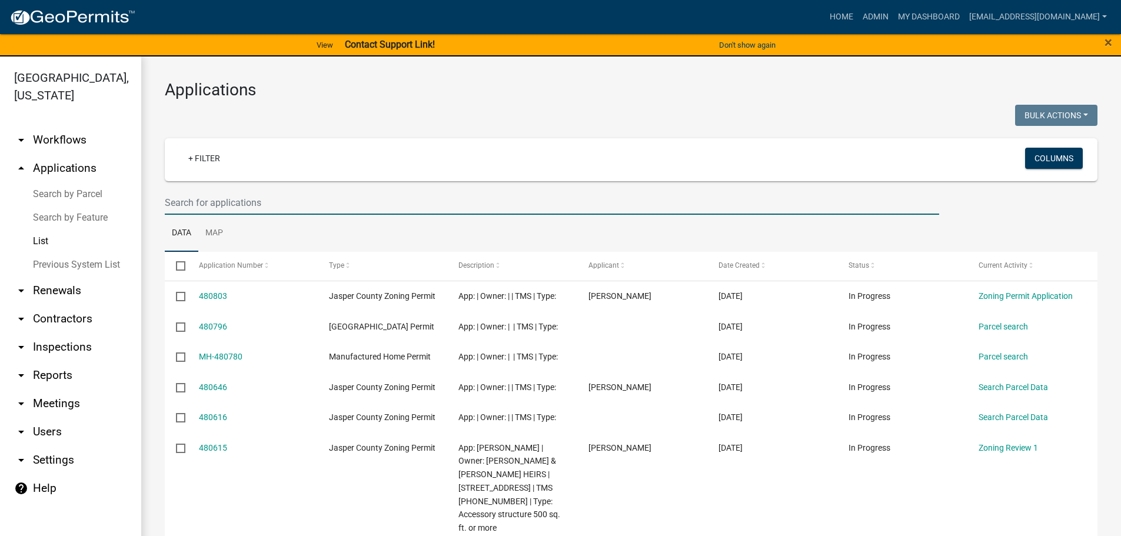
click at [297, 196] on input "text" at bounding box center [552, 203] width 774 height 24
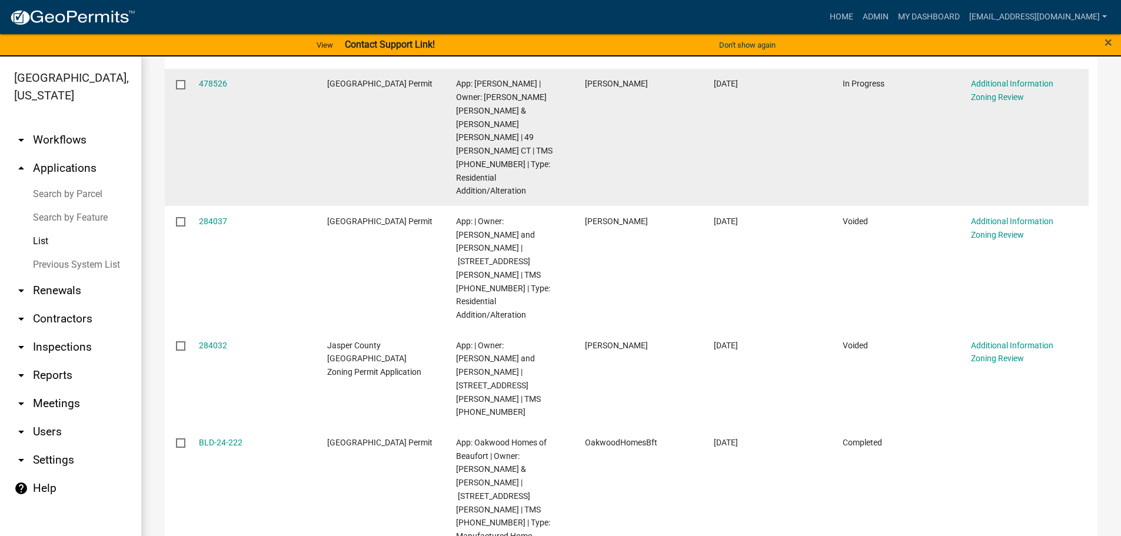
scroll to position [265, 0]
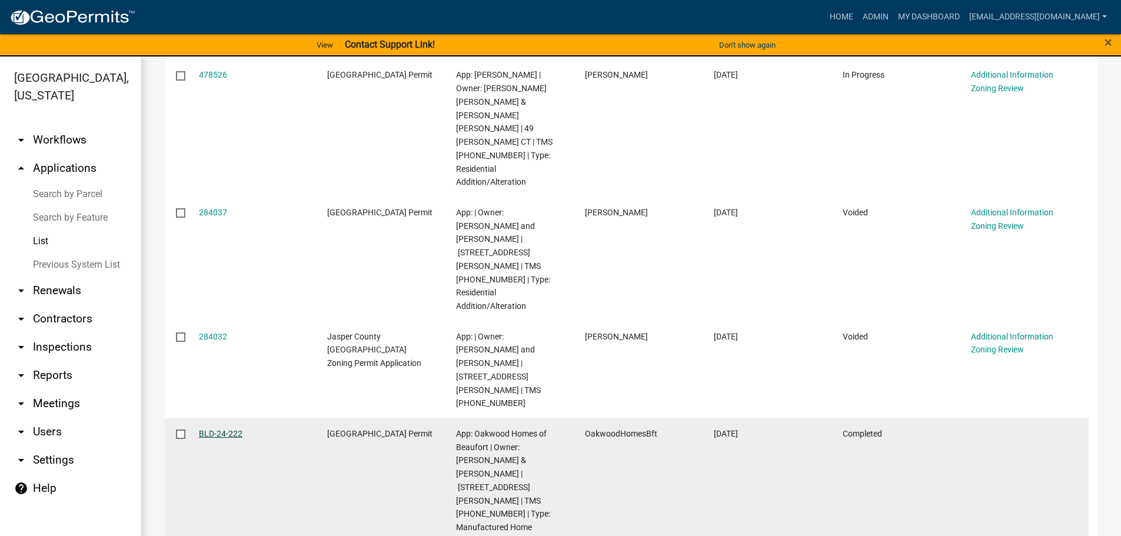
type input "49 [PERSON_NAME]"
click at [216, 429] on link "BLD-24-222" at bounding box center [221, 433] width 44 height 9
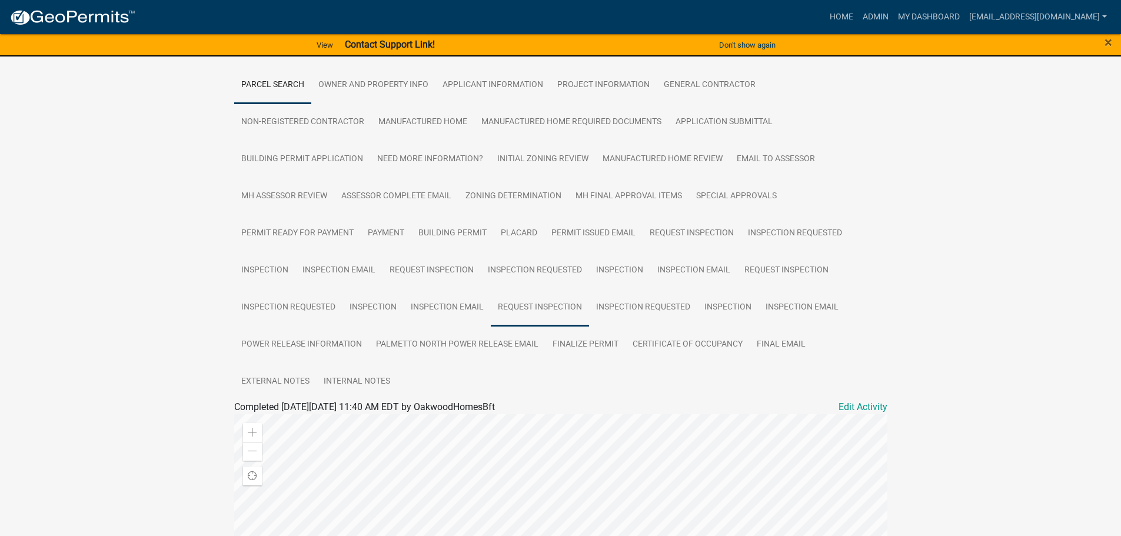
scroll to position [176, 0]
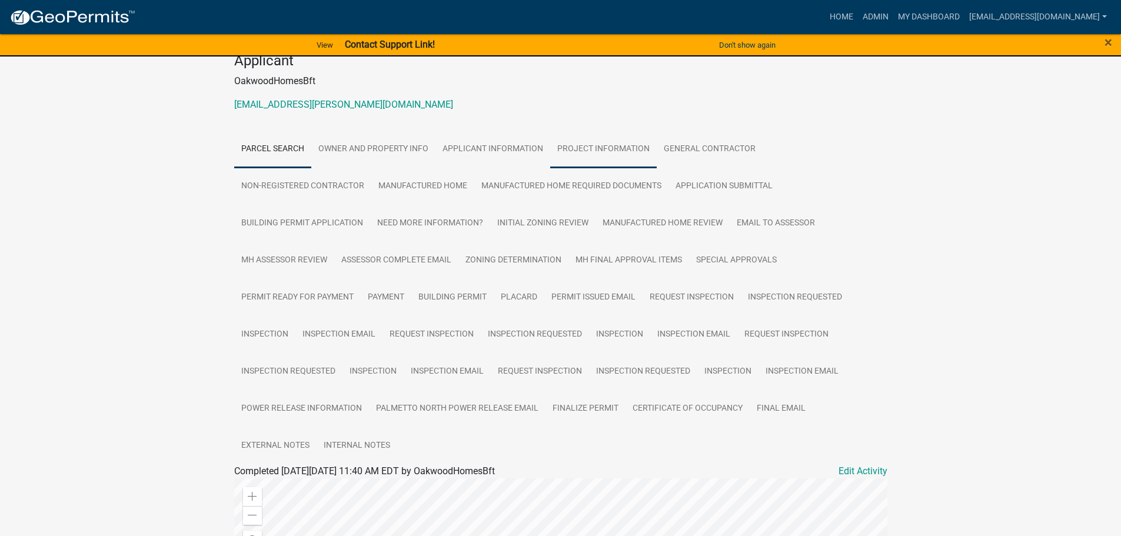
click at [613, 131] on link "Project Information" at bounding box center [603, 150] width 106 height 38
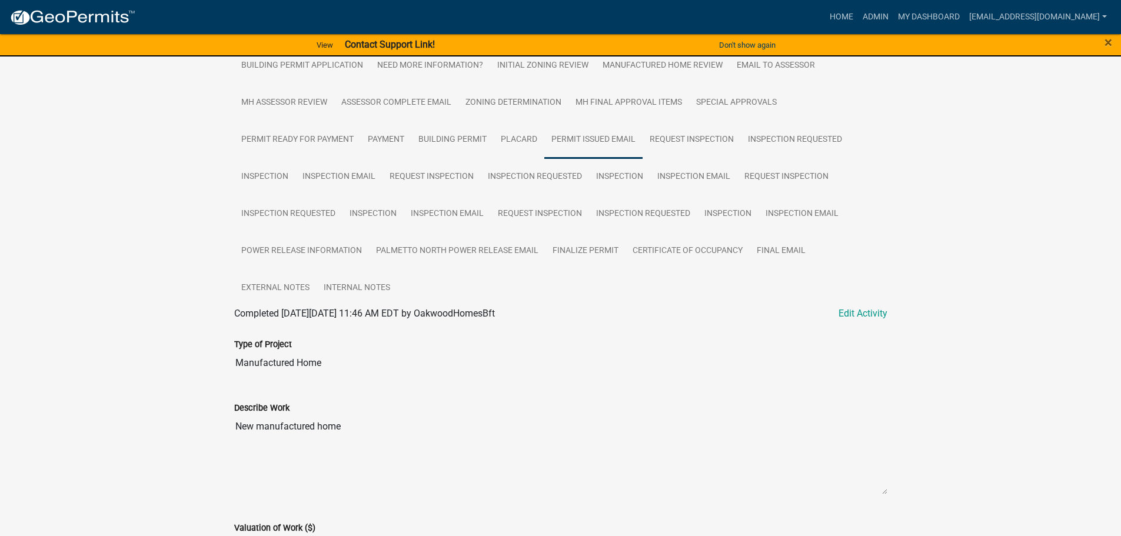
scroll to position [152, 0]
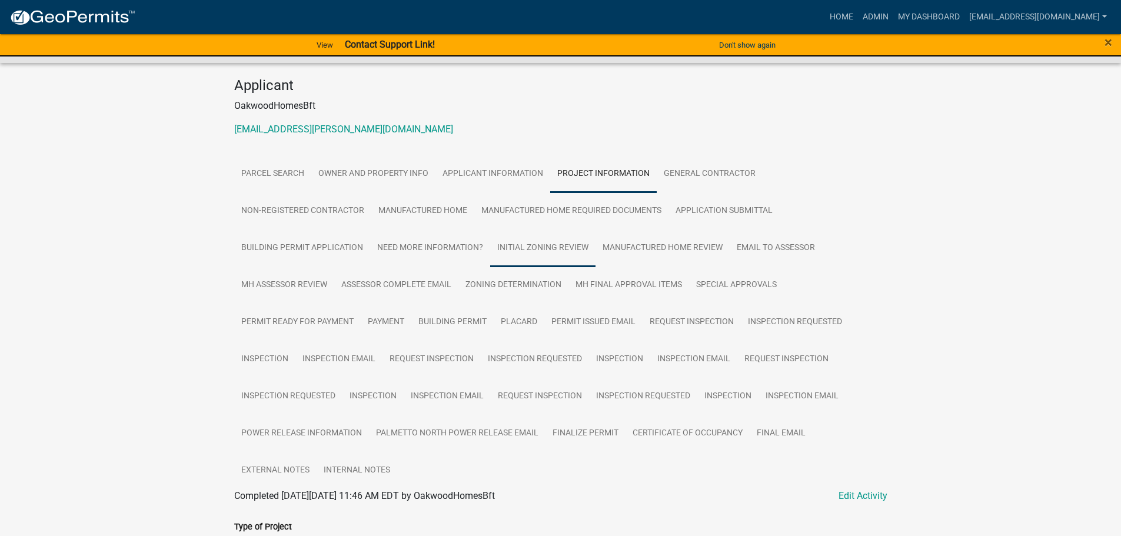
click at [516, 229] on link "Initial Zoning Review" at bounding box center [542, 248] width 105 height 38
click at [654, 229] on link "Manufactured Home Review" at bounding box center [662, 248] width 134 height 38
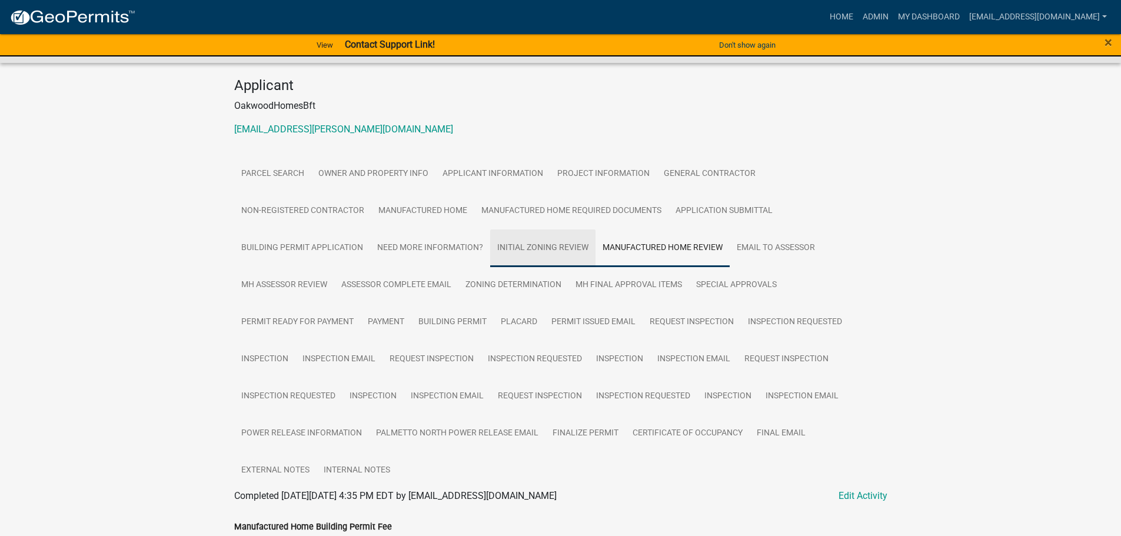
click at [539, 229] on link "Initial Zoning Review" at bounding box center [542, 248] width 105 height 38
click at [621, 229] on link "Manufactured Home Review" at bounding box center [662, 248] width 134 height 38
click at [749, 229] on link "Email to Assessor" at bounding box center [775, 248] width 92 height 38
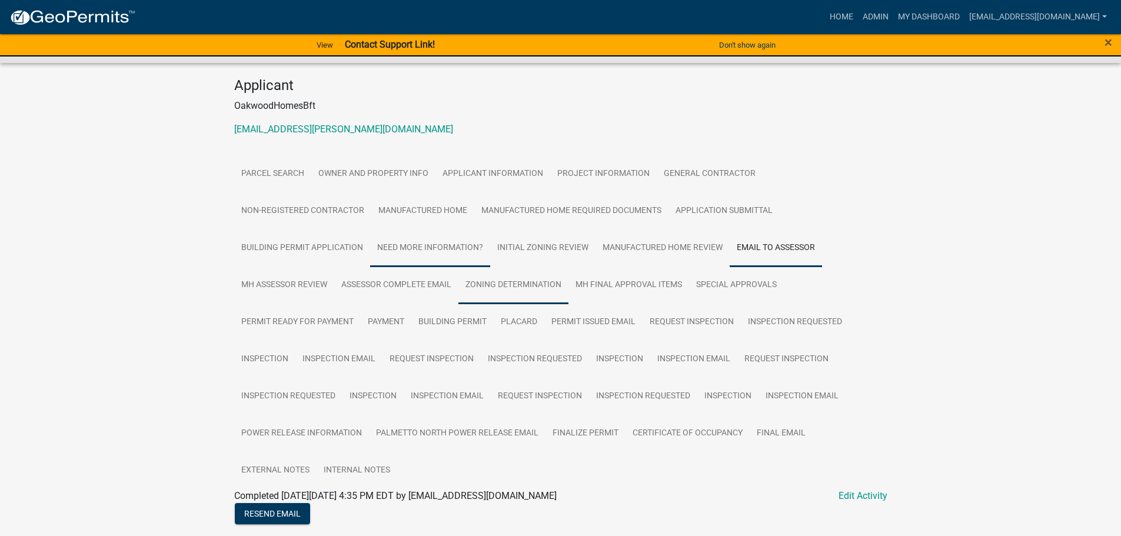
click at [487, 266] on link "Zoning Determination" at bounding box center [513, 285] width 110 height 38
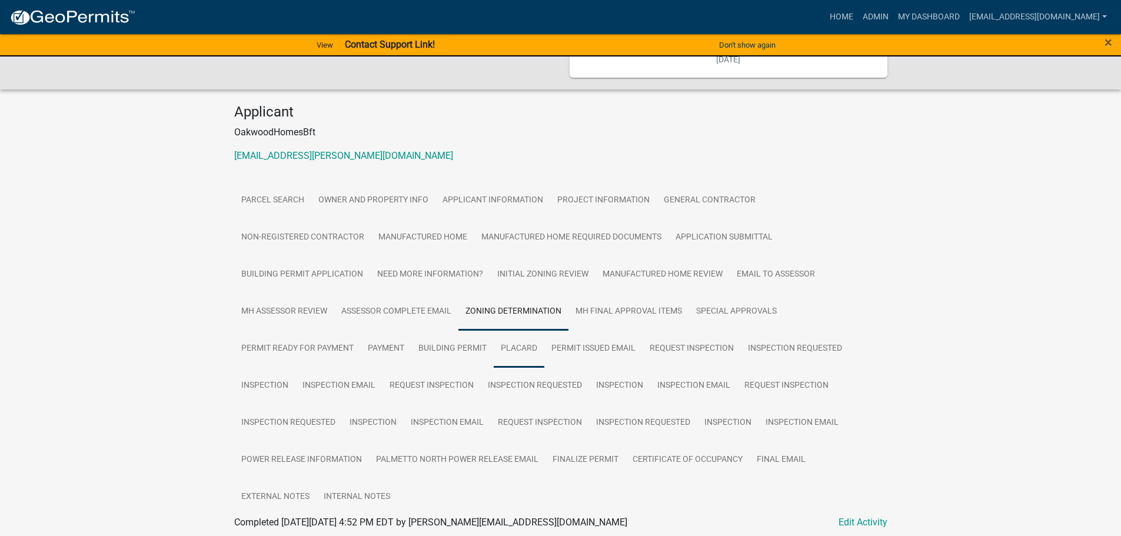
scroll to position [195, 0]
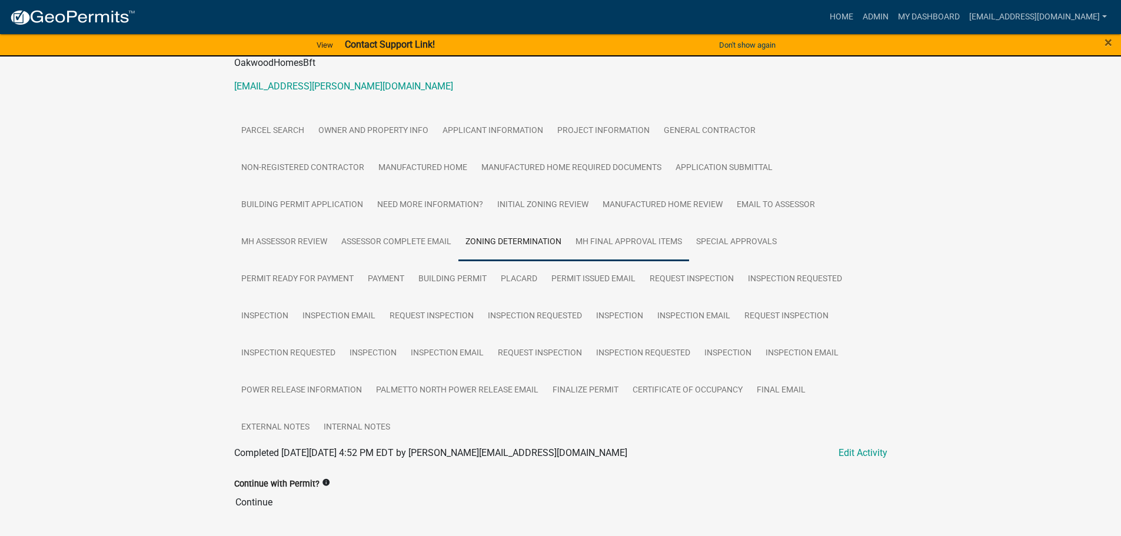
click at [621, 224] on link "MH Final Approval Items" at bounding box center [628, 243] width 121 height 38
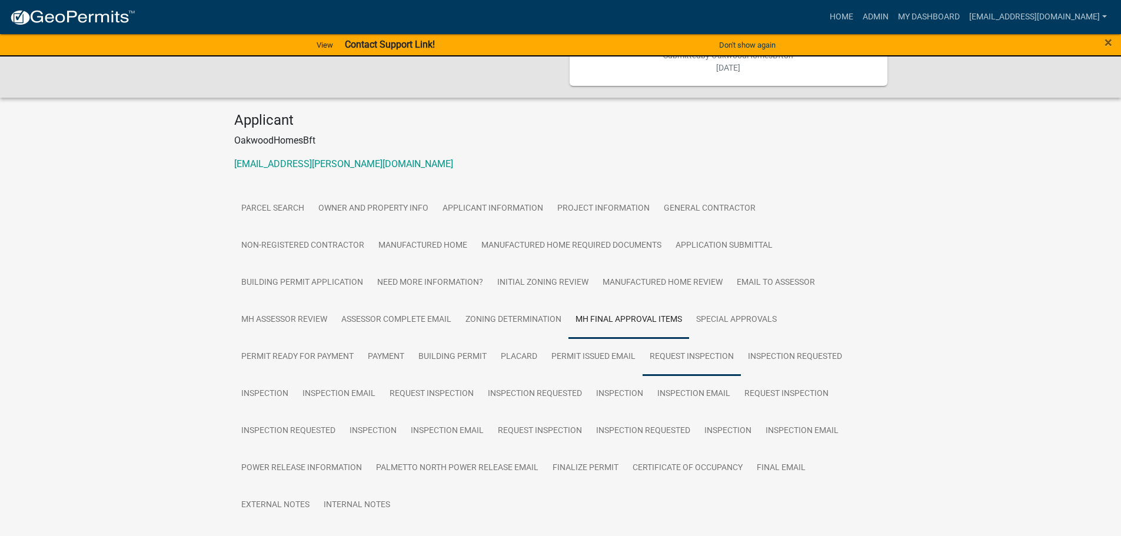
scroll to position [152, 0]
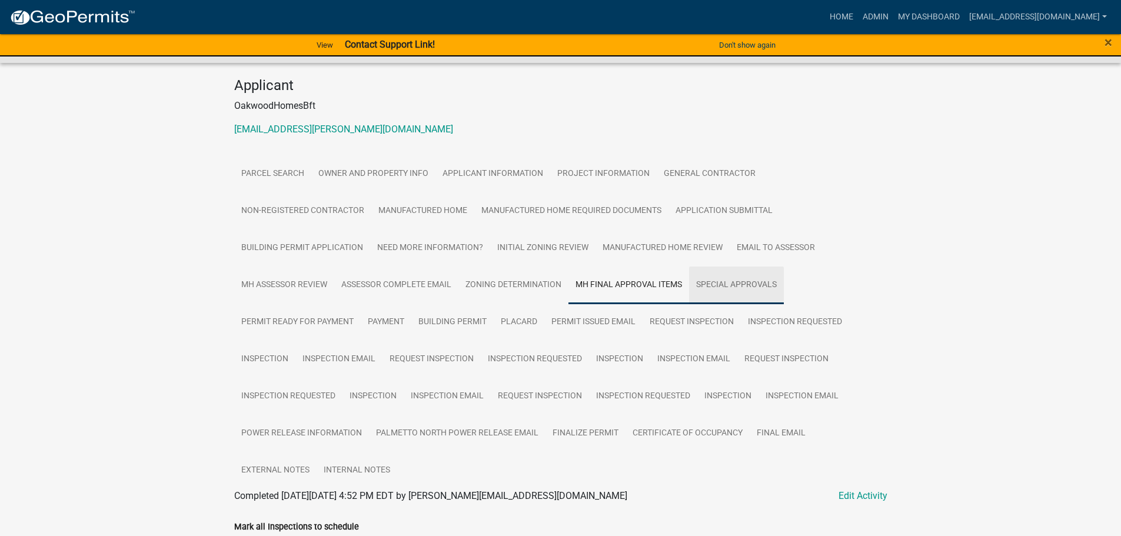
click at [735, 266] on link "Special Approvals" at bounding box center [736, 285] width 95 height 38
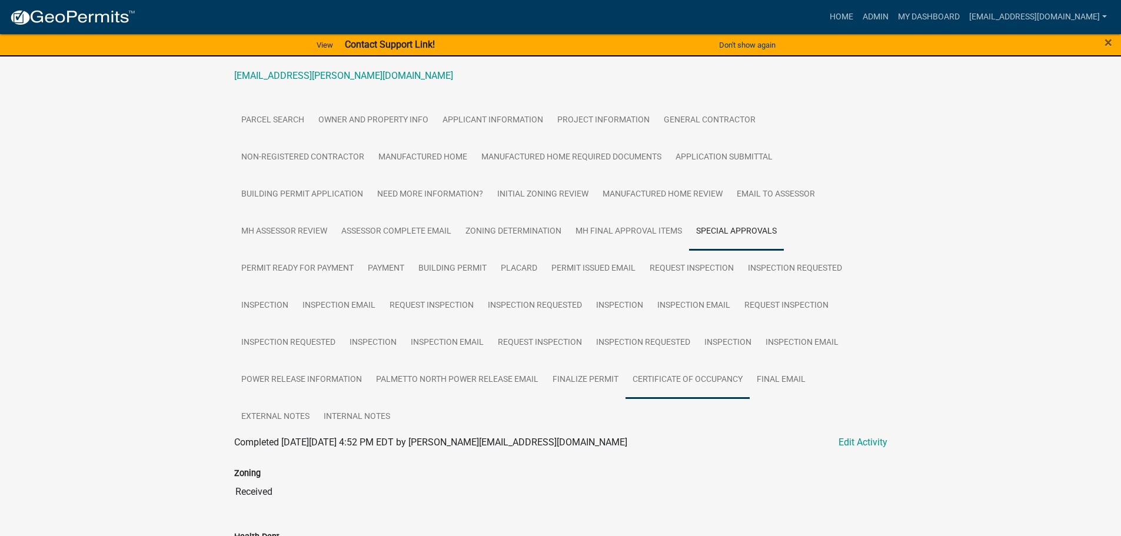
scroll to position [164, 0]
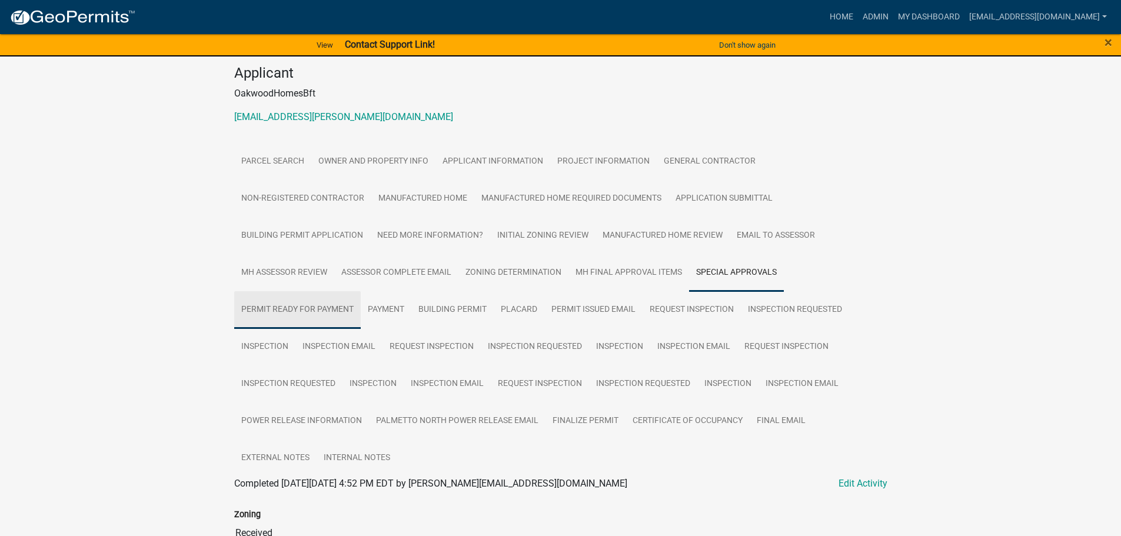
click at [320, 291] on link "Permit Ready for Payment" at bounding box center [297, 310] width 126 height 38
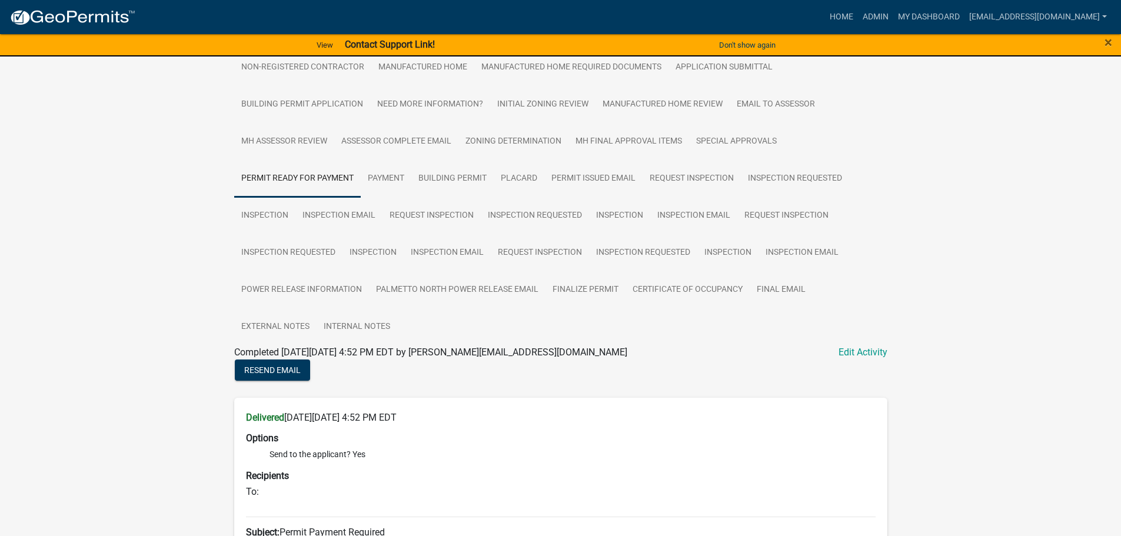
scroll to position [211, 0]
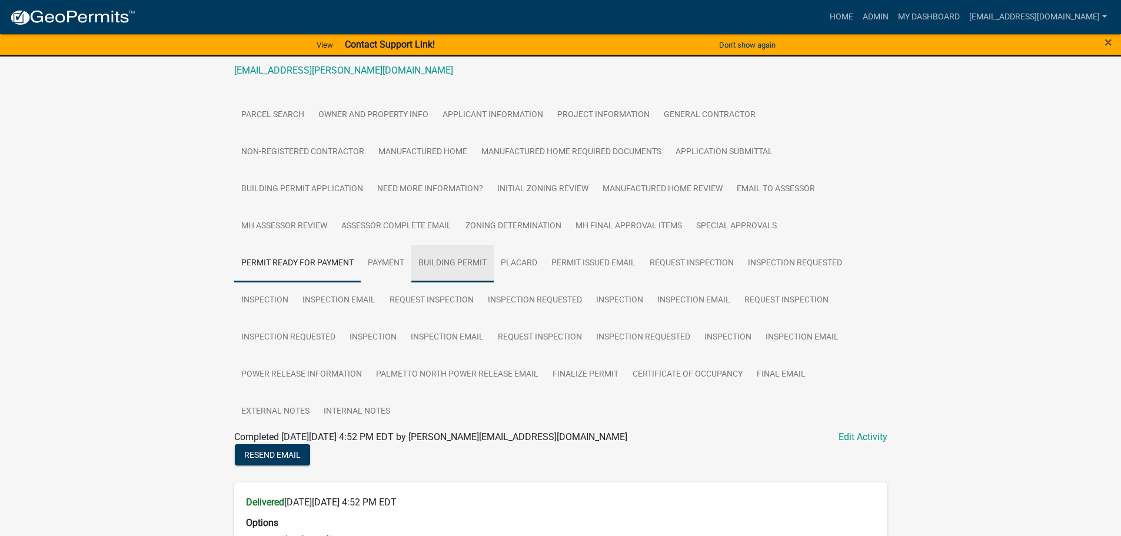
click at [471, 245] on link "Building Permit" at bounding box center [452, 264] width 82 height 38
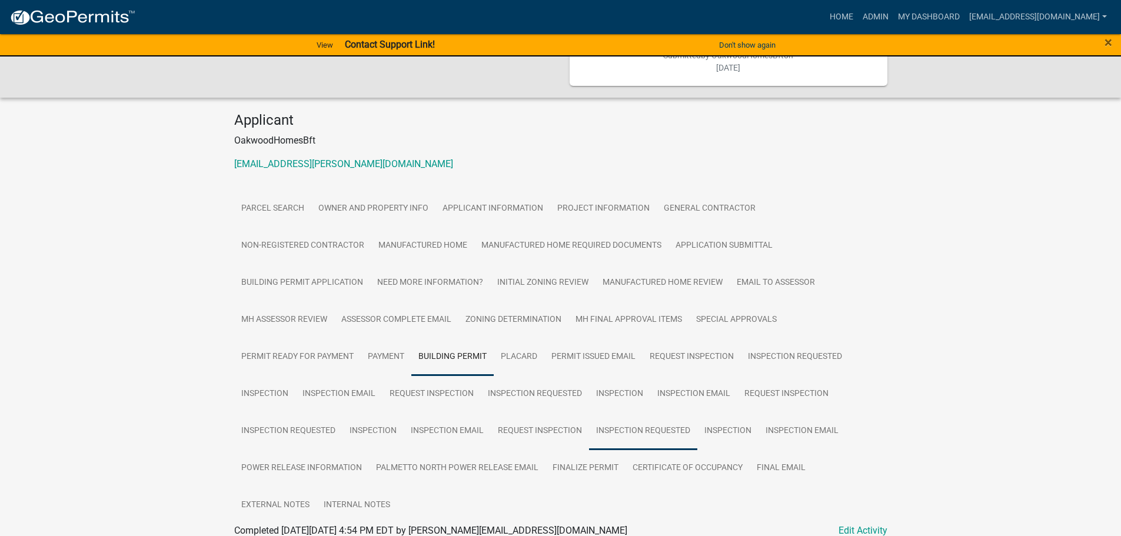
scroll to position [145, 0]
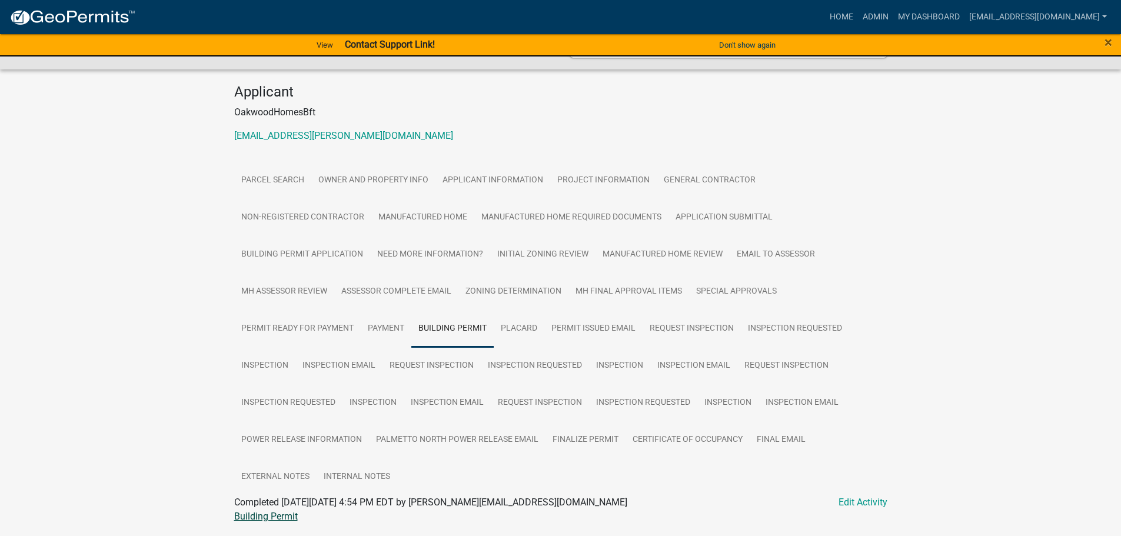
click at [276, 511] on link "Building Permit" at bounding box center [266, 516] width 64 height 11
click at [652, 310] on link "Request Inspection" at bounding box center [691, 329] width 98 height 38
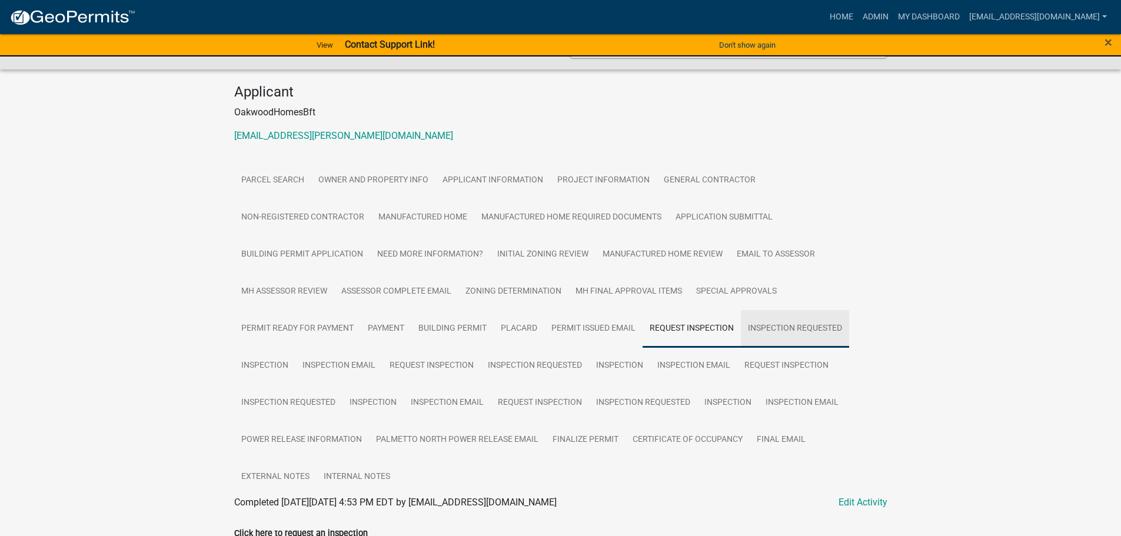
click at [784, 310] on link "Inspection Requested" at bounding box center [795, 329] width 108 height 38
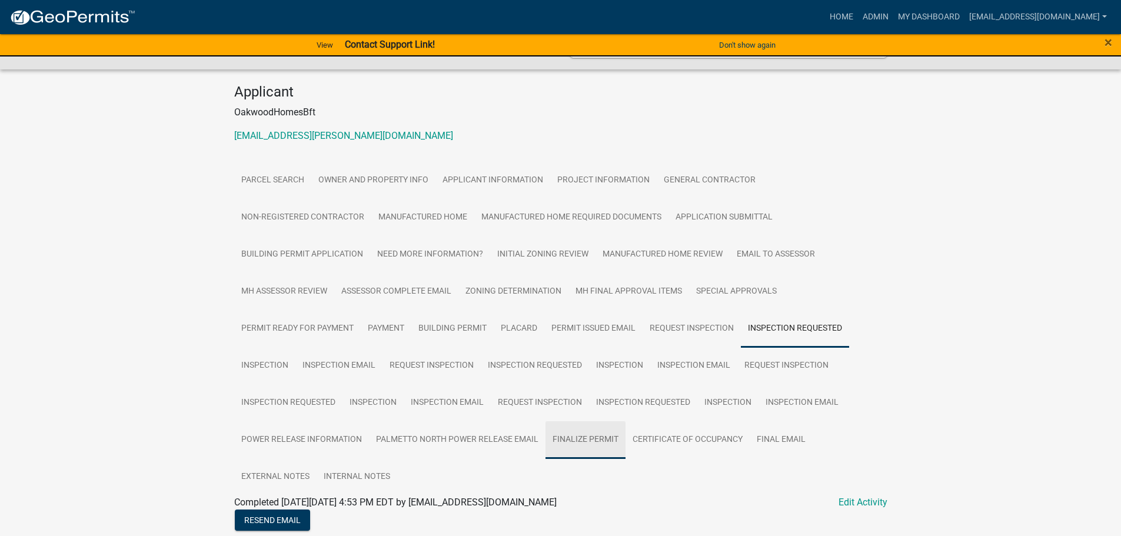
click at [594, 421] on link "Finalize Permit" at bounding box center [585, 440] width 80 height 38
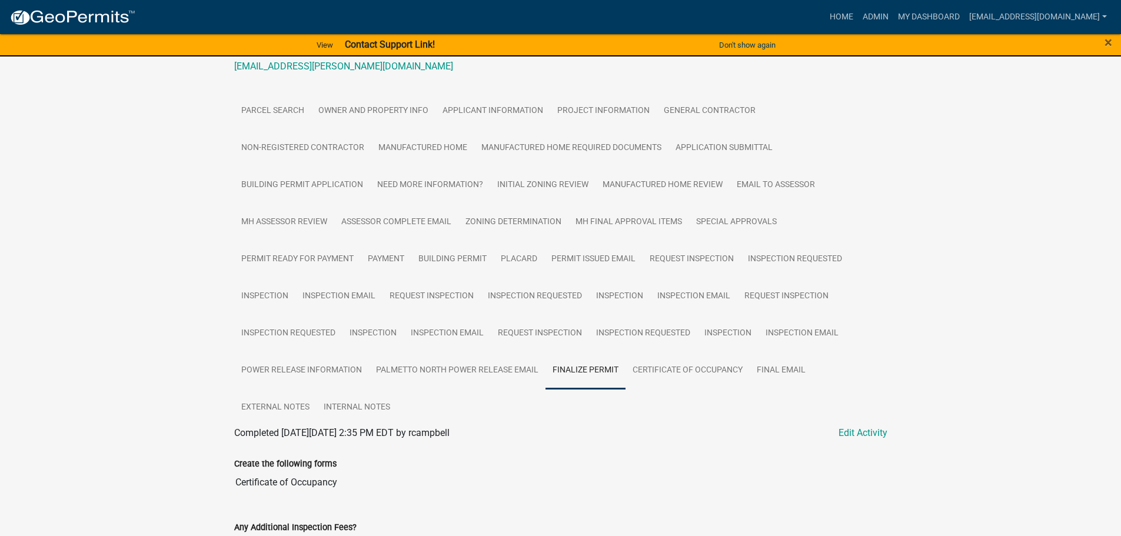
scroll to position [204, 0]
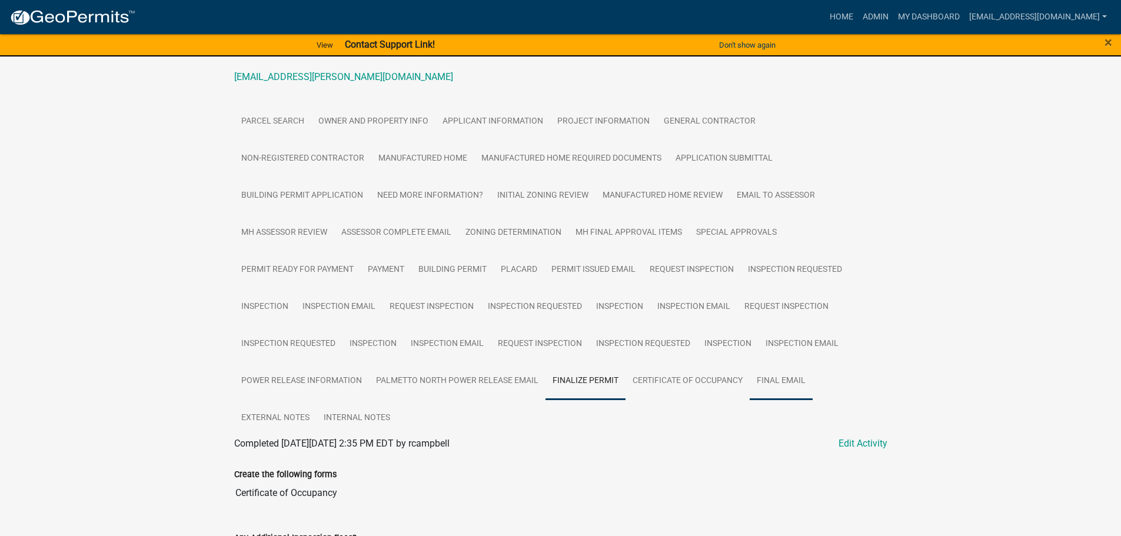
click at [790, 362] on link "Final Email" at bounding box center [780, 381] width 63 height 38
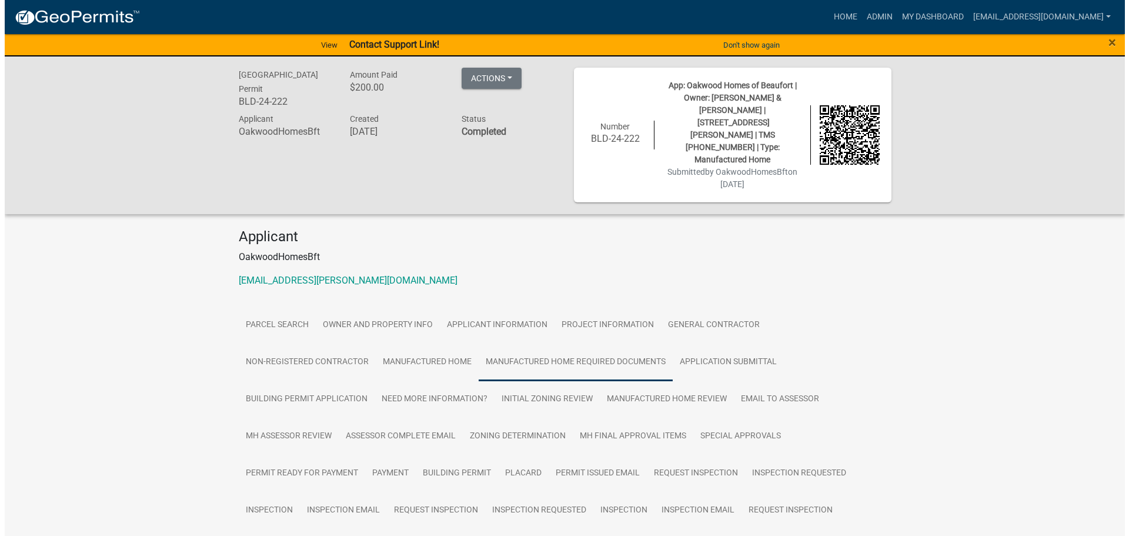
scroll to position [0, 0]
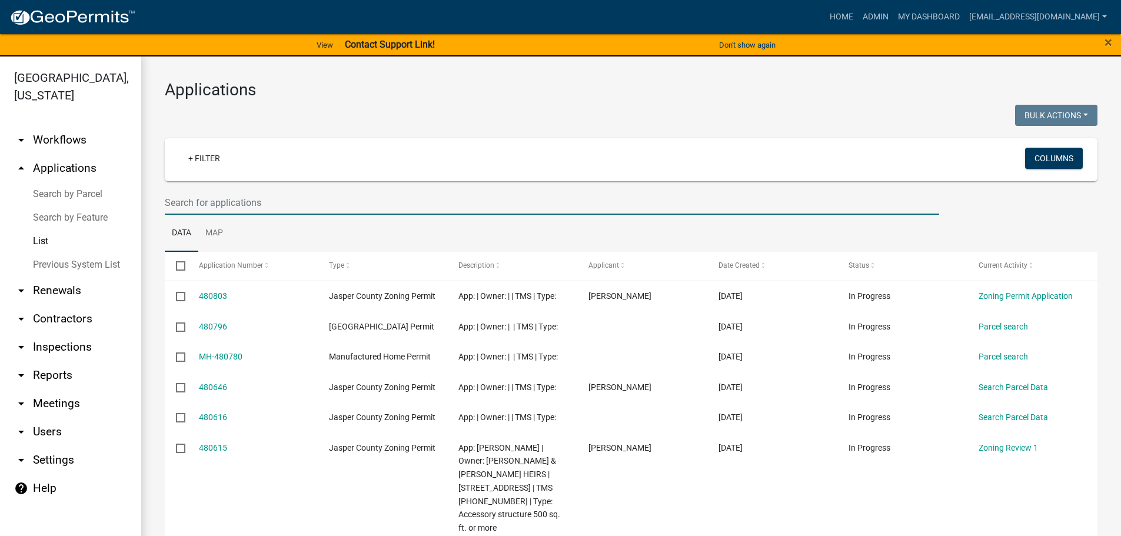
click at [335, 199] on input "text" at bounding box center [552, 203] width 774 height 24
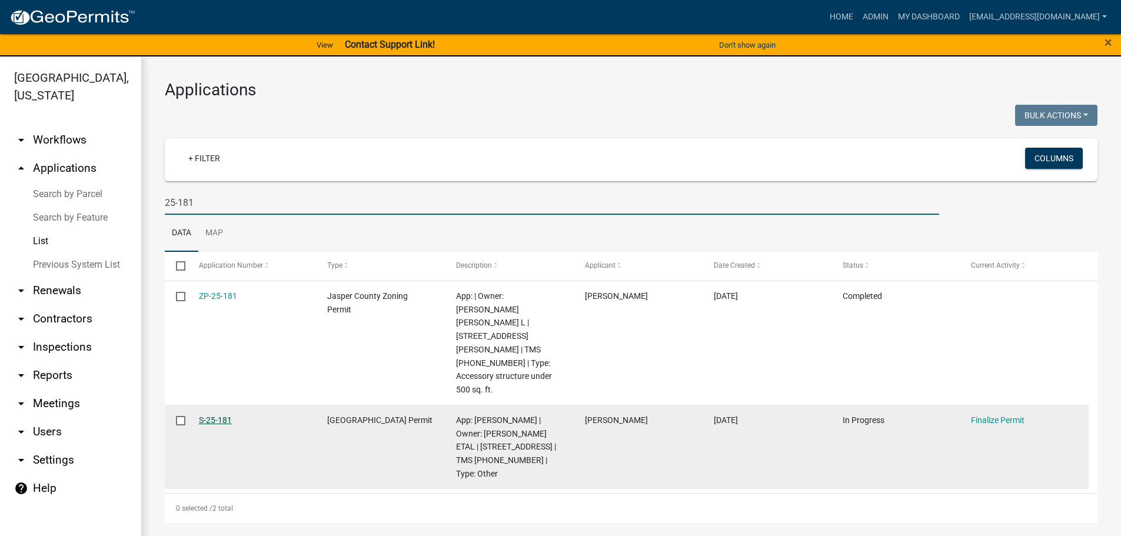
type input "25-181"
click at [225, 415] on link "S-25-181" at bounding box center [215, 419] width 33 height 9
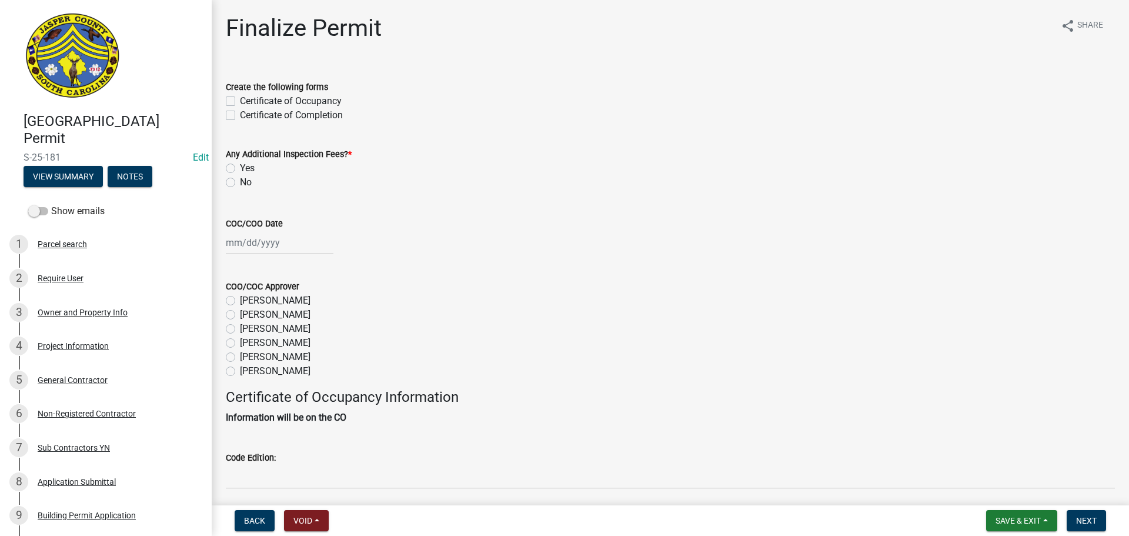
click at [240, 116] on label "Certificate of Completion" at bounding box center [291, 115] width 103 height 14
click at [240, 116] on input "Certificate of Completion" at bounding box center [244, 112] width 8 height 8
checkbox input "true"
checkbox input "false"
checkbox input "true"
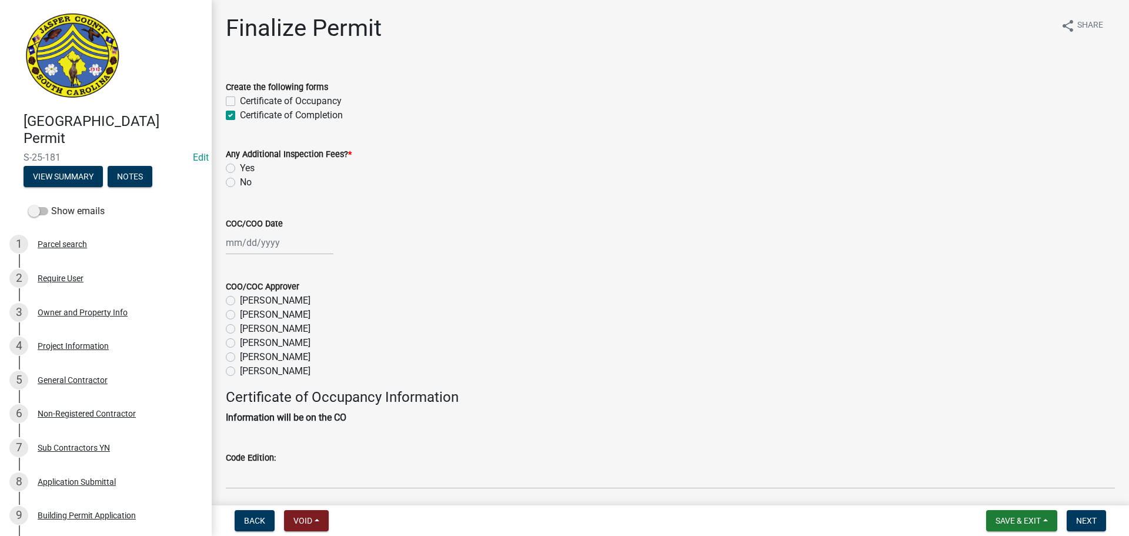
click at [240, 184] on label "No" at bounding box center [246, 182] width 12 height 14
click at [240, 183] on input "No" at bounding box center [244, 179] width 8 height 8
radio input "true"
select select "9"
select select "2025"
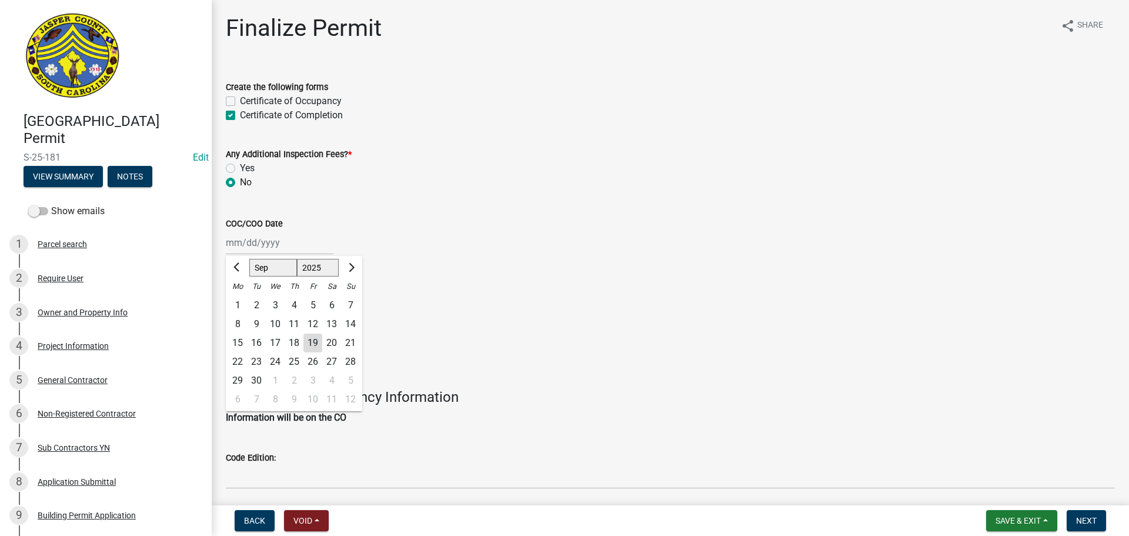
click at [246, 242] on div "Jan Feb Mar Apr May Jun Jul Aug Sep Oct Nov Dec 1525 1526 1527 1528 1529 1530 1…" at bounding box center [280, 243] width 108 height 24
click at [317, 342] on div "19" at bounding box center [313, 343] width 19 height 19
type input "[DATE]"
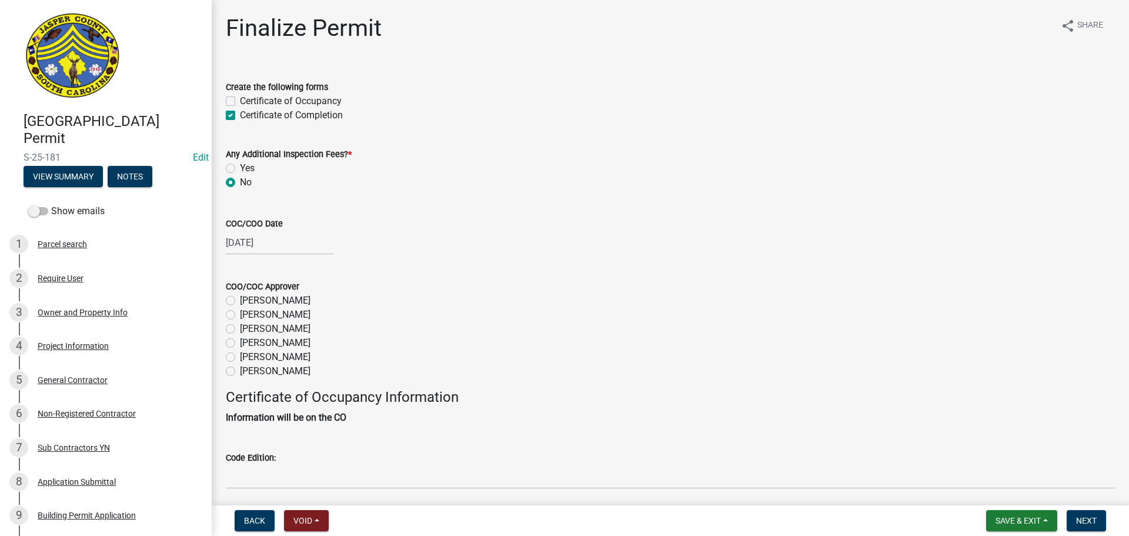
click at [240, 356] on label "[PERSON_NAME]" at bounding box center [275, 357] width 71 height 14
click at [240, 356] on input "[PERSON_NAME]" at bounding box center [244, 354] width 8 height 8
radio input "true"
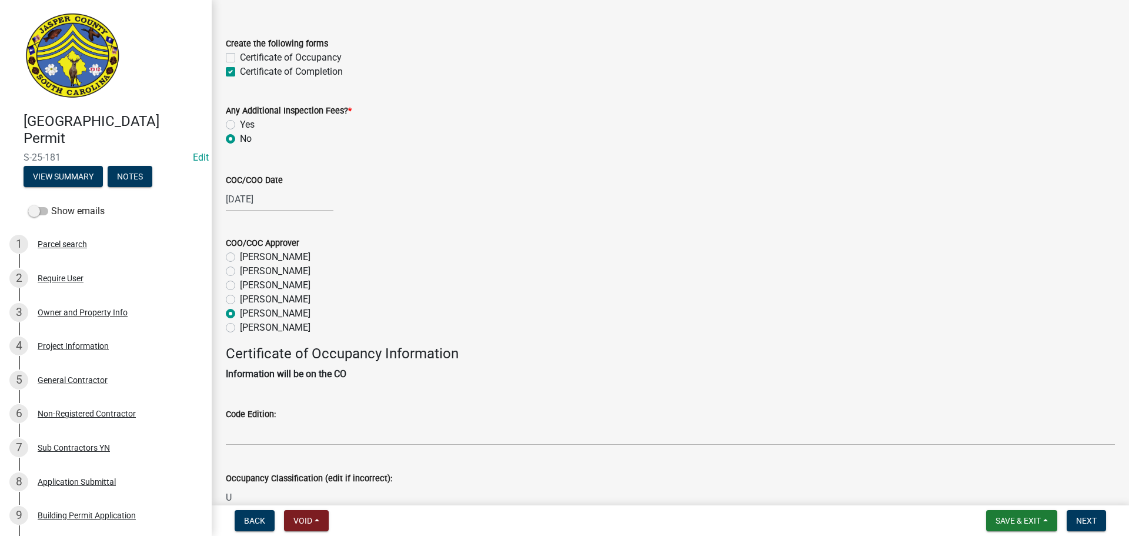
scroll to position [176, 0]
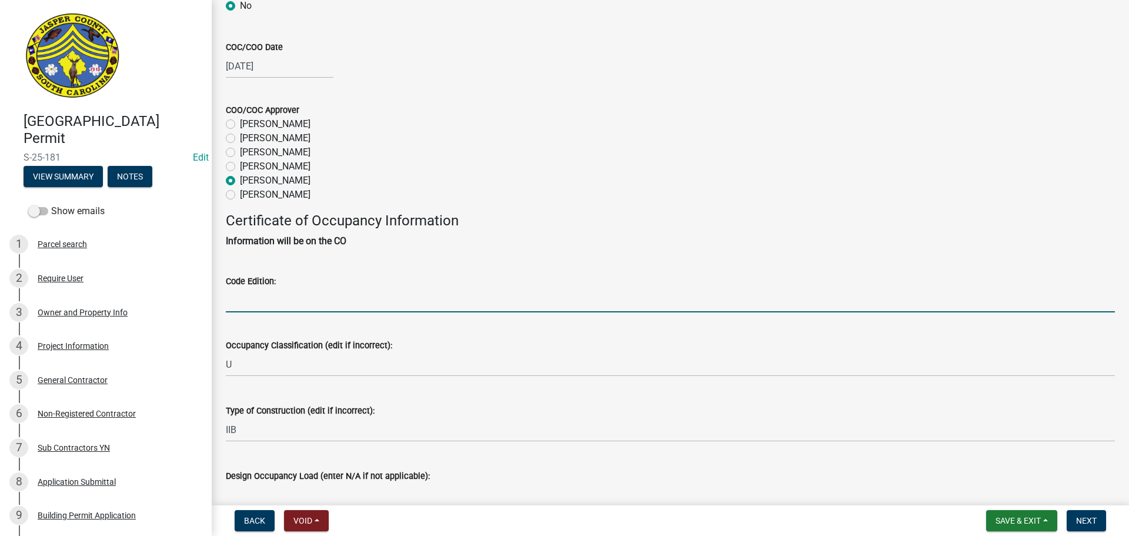
click at [353, 299] on input "Code Edition:" at bounding box center [670, 300] width 889 height 24
type input "2021"
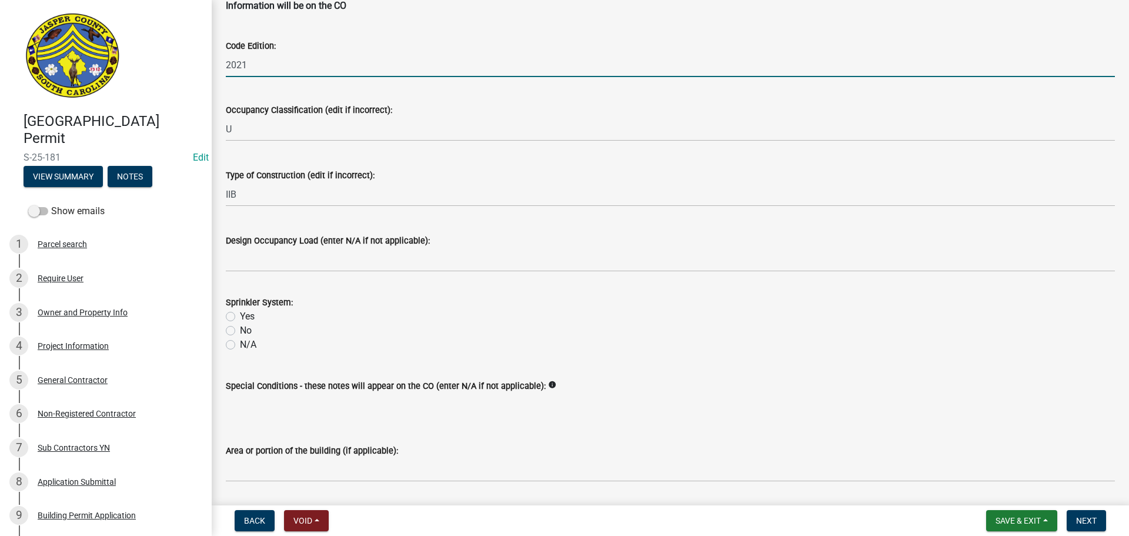
scroll to position [512, 0]
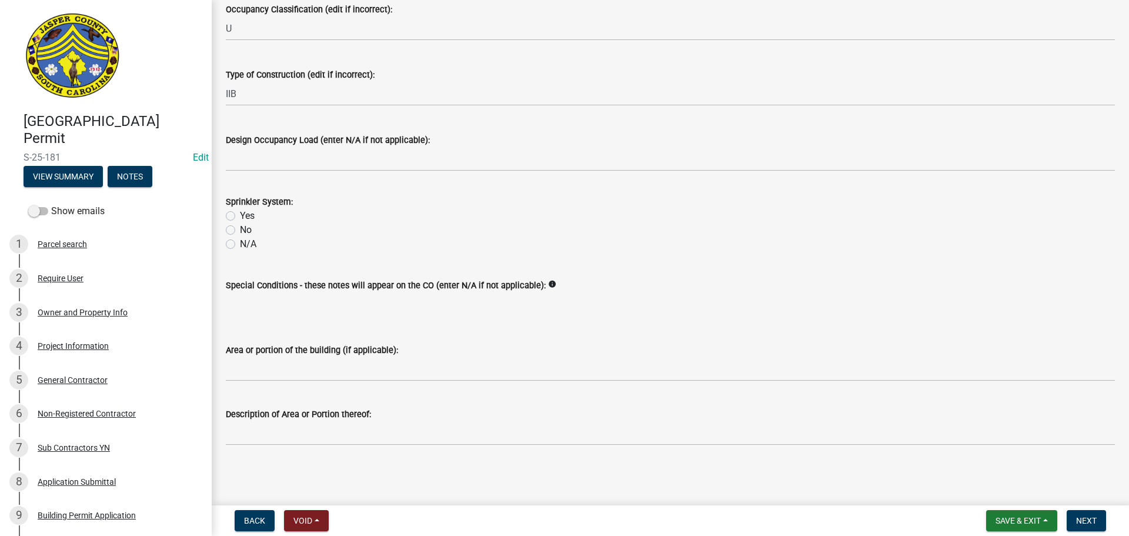
click at [240, 244] on label "N/A" at bounding box center [248, 244] width 16 height 14
click at [240, 244] on input "N/A" at bounding box center [244, 241] width 8 height 8
radio input "true"
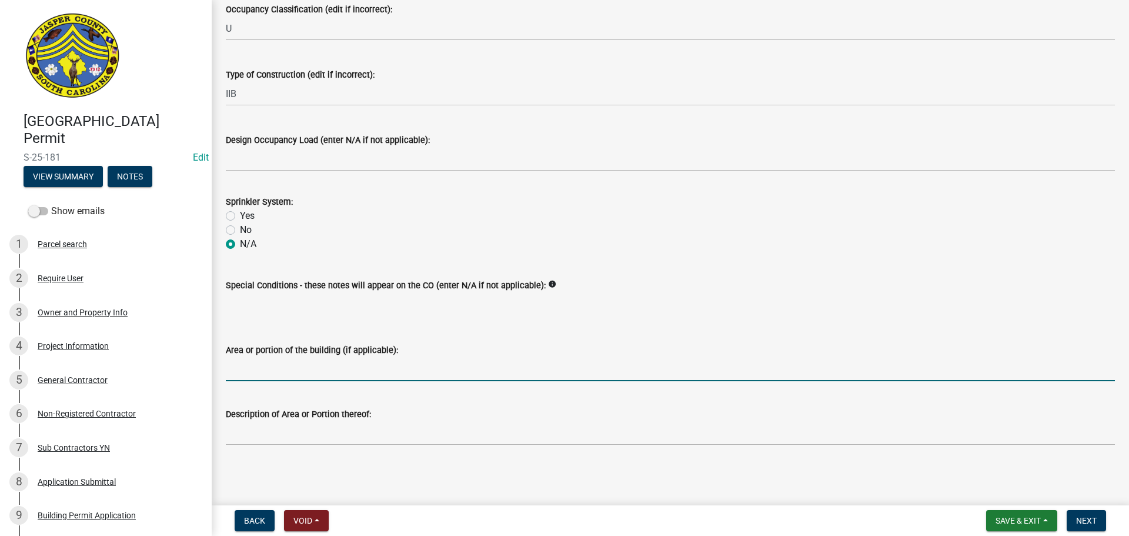
click at [461, 369] on input "Area or portion of the building (if applicable):" at bounding box center [670, 369] width 889 height 24
type input "Cell tower"
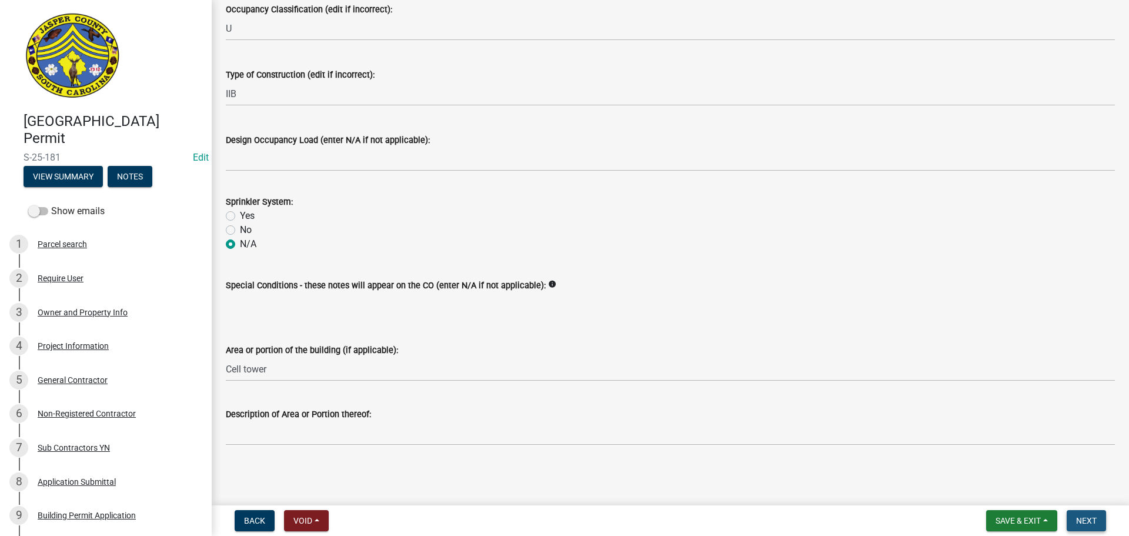
click at [1083, 517] on span "Next" at bounding box center [1086, 520] width 21 height 9
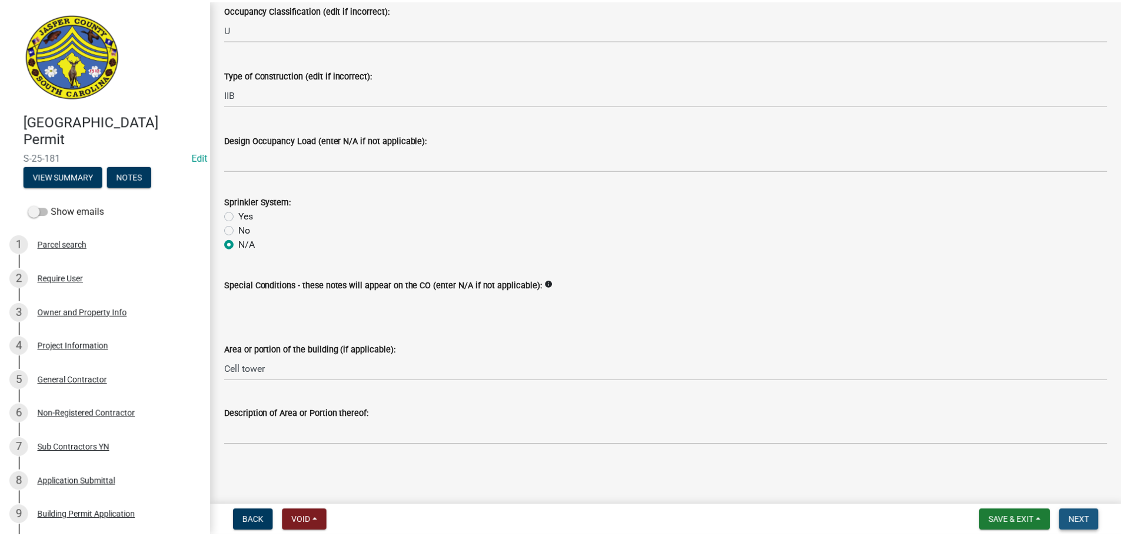
scroll to position [0, 0]
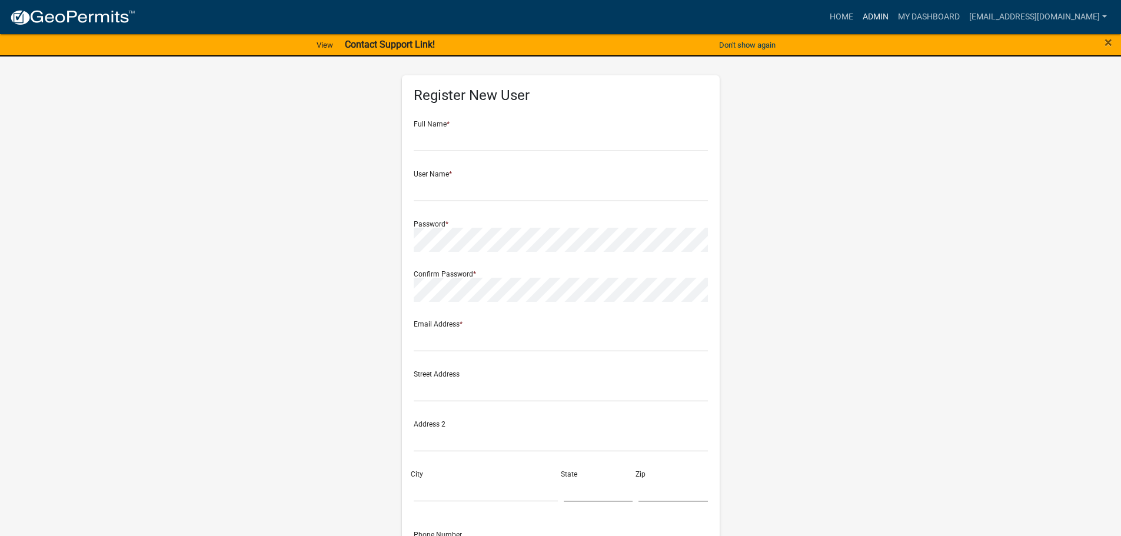
click at [874, 23] on link "Admin" at bounding box center [875, 17] width 35 height 22
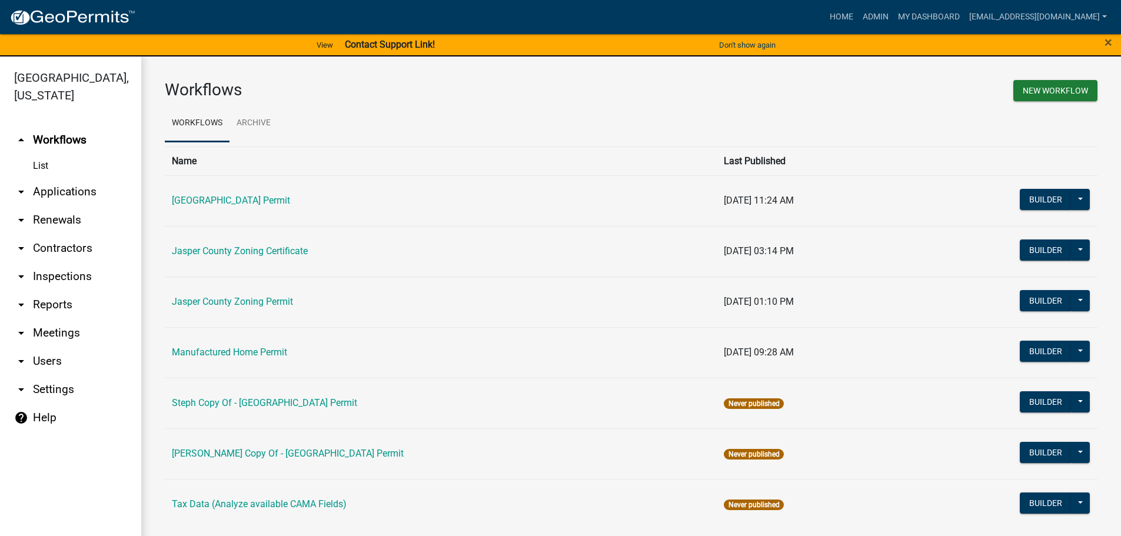
click at [53, 191] on link "arrow_drop_down Applications" at bounding box center [70, 192] width 141 height 28
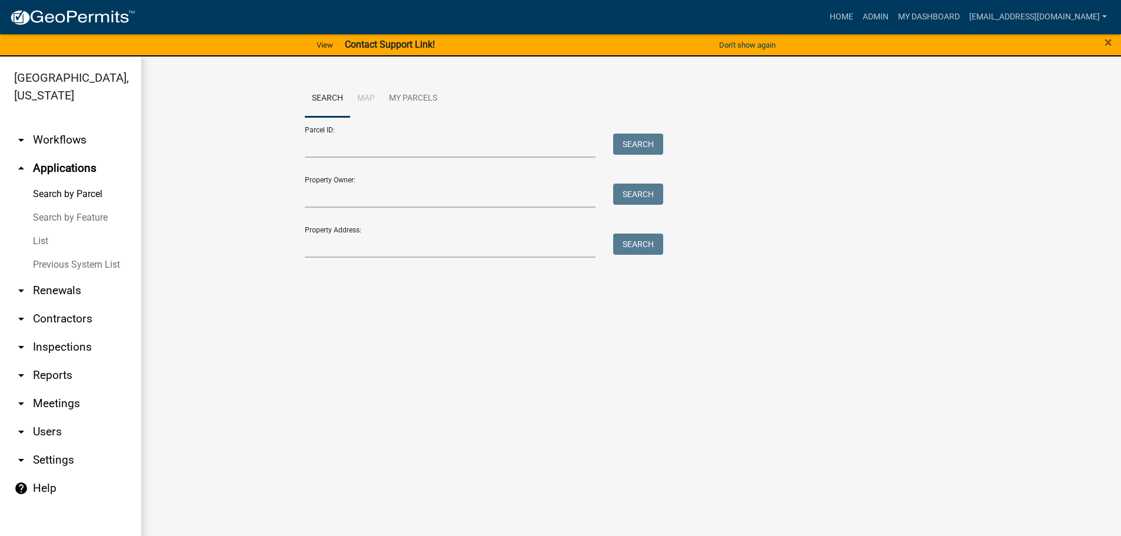
click at [40, 241] on link "List" at bounding box center [70, 241] width 141 height 24
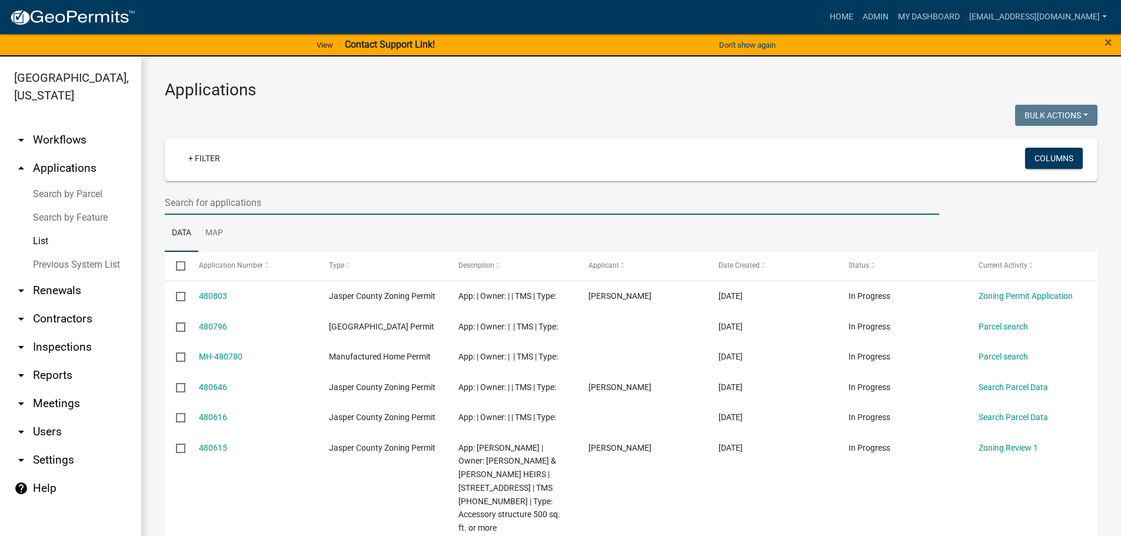
click at [286, 202] on input "text" at bounding box center [552, 203] width 774 height 24
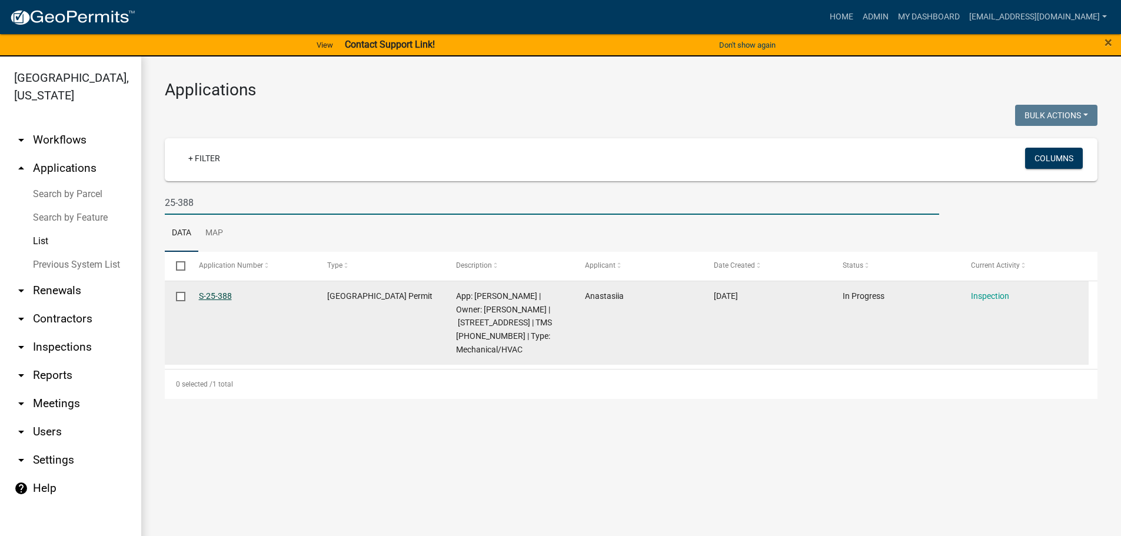
type input "25-388"
click at [223, 298] on link "S-25-388" at bounding box center [215, 295] width 33 height 9
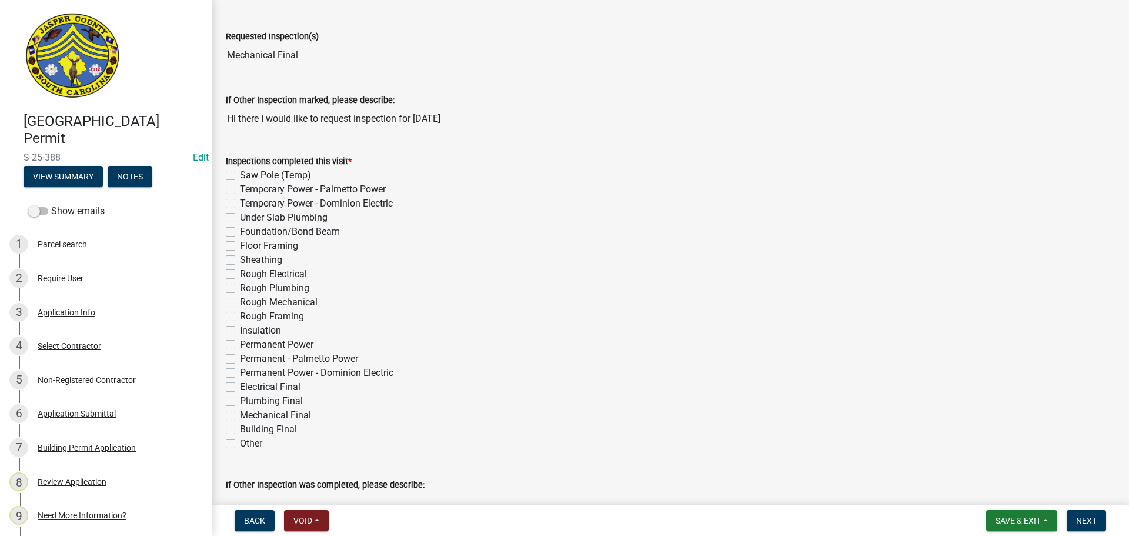
scroll to position [235, 0]
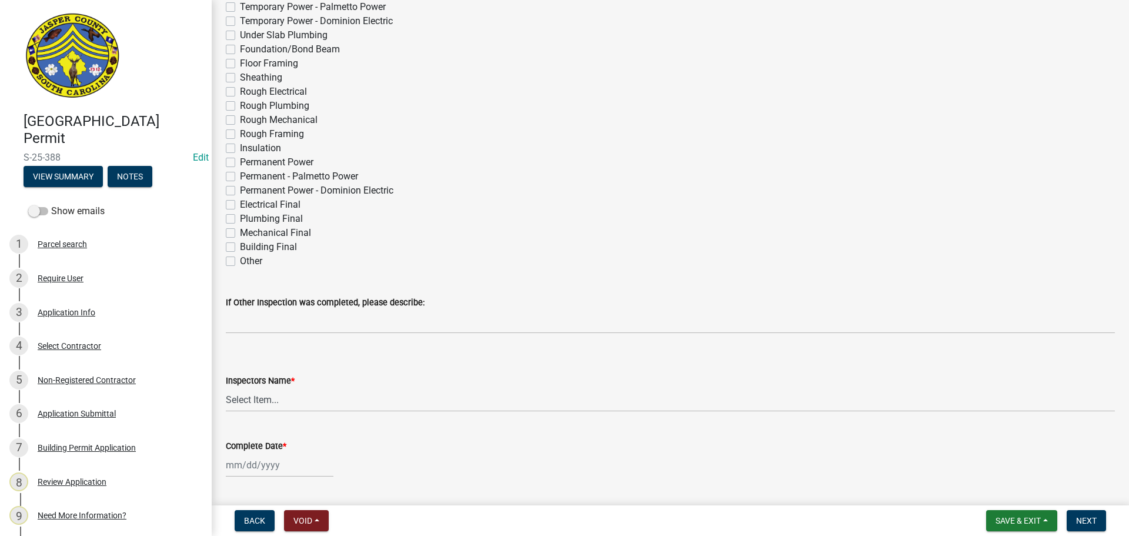
click at [240, 237] on label "Mechanical Final" at bounding box center [275, 233] width 71 height 14
click at [240, 234] on input "Mechanical Final" at bounding box center [244, 230] width 8 height 8
checkbox input "true"
checkbox input "false"
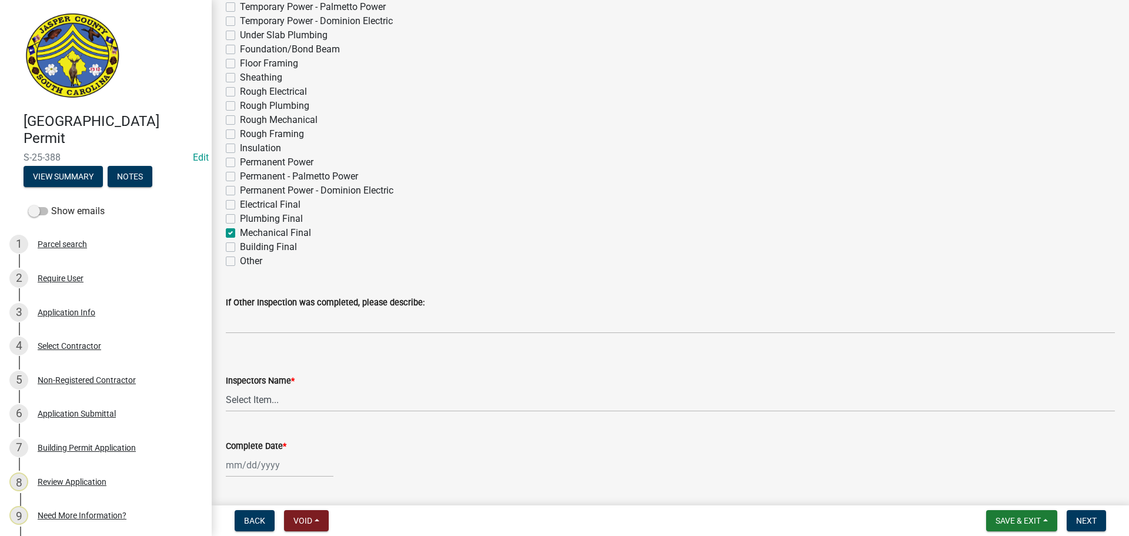
checkbox input "false"
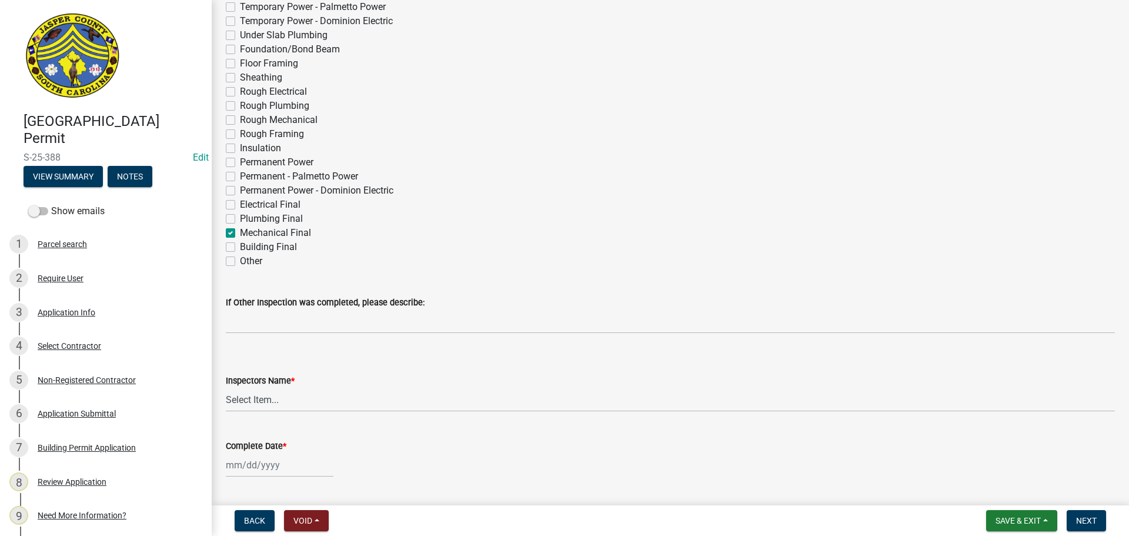
checkbox input "false"
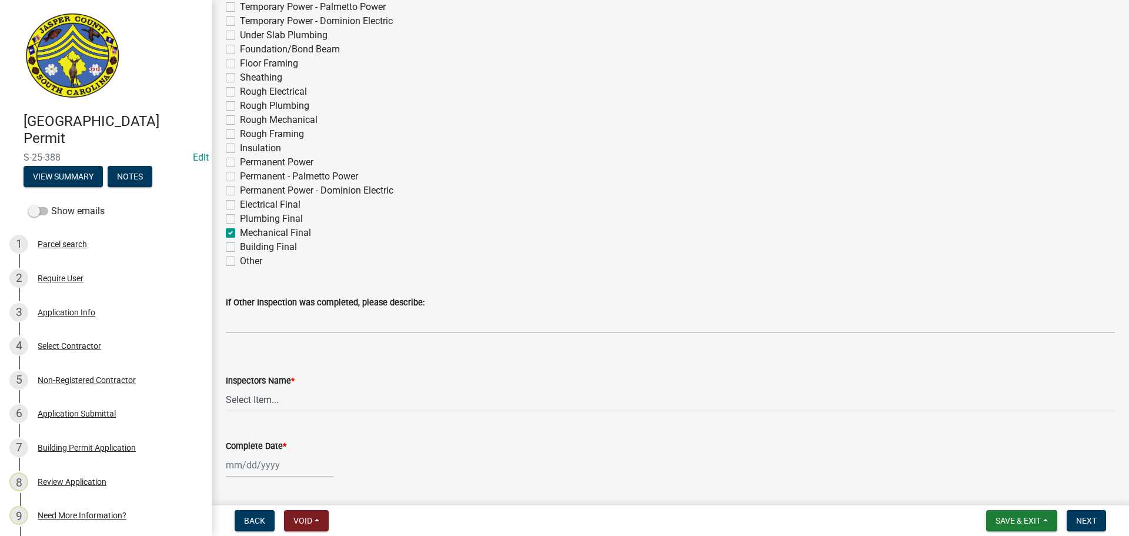
checkbox input "false"
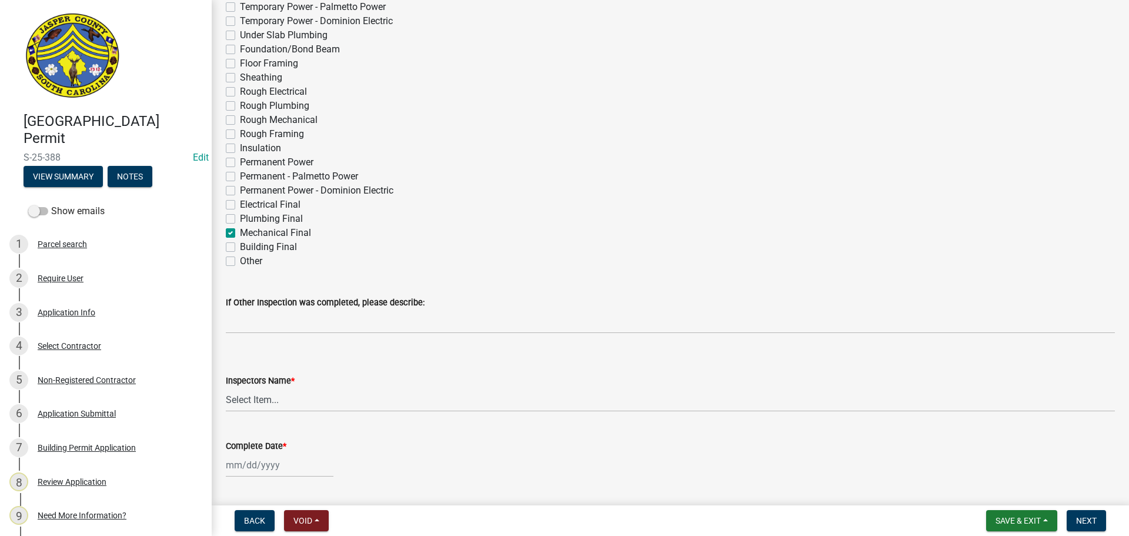
checkbox input "true"
checkbox input "false"
click at [252, 401] on select "Select Item... jcorwin@jaspercounty.gov (John Corwin ) rcampbell (Ryan Campbell)" at bounding box center [670, 400] width 889 height 24
select select "2d9ba1e5-2fdd-4b15-98d0-073dcbeb5880"
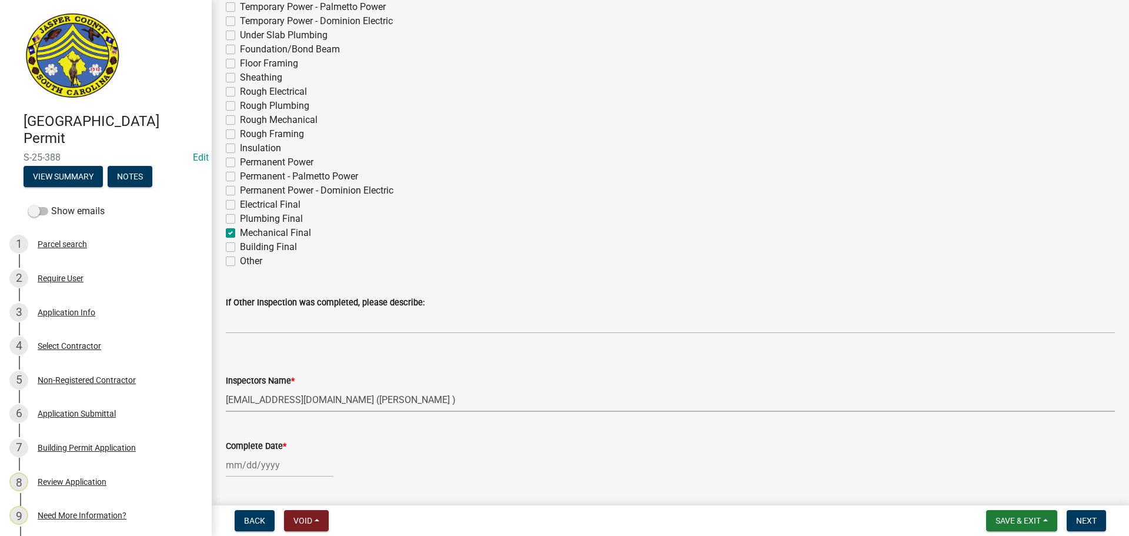
click at [226, 388] on select "Select Item... jcorwin@jaspercounty.gov (John Corwin ) rcampbell (Ryan Campbell)" at bounding box center [670, 400] width 889 height 24
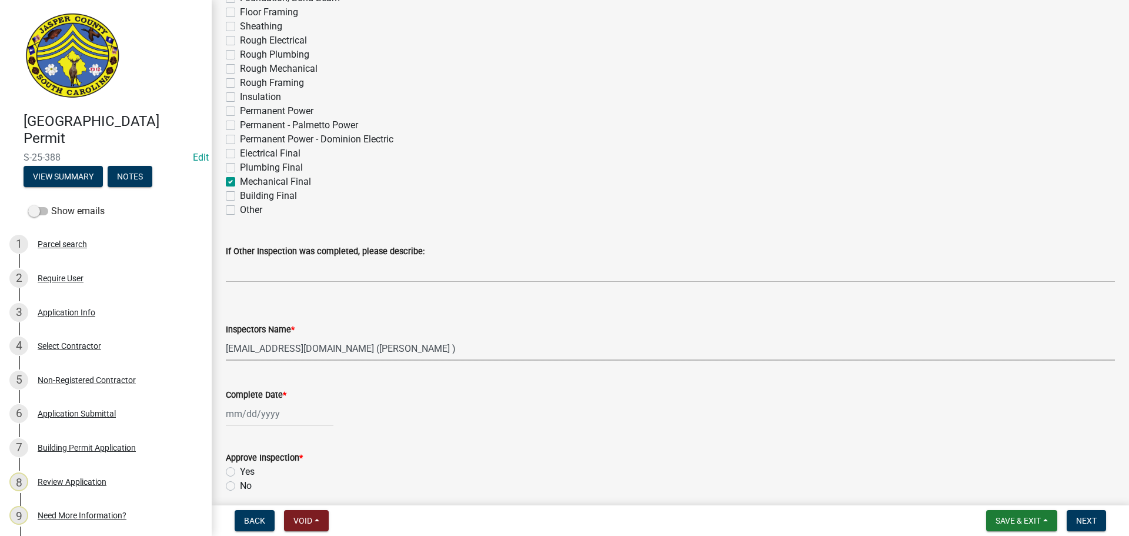
scroll to position [471, 0]
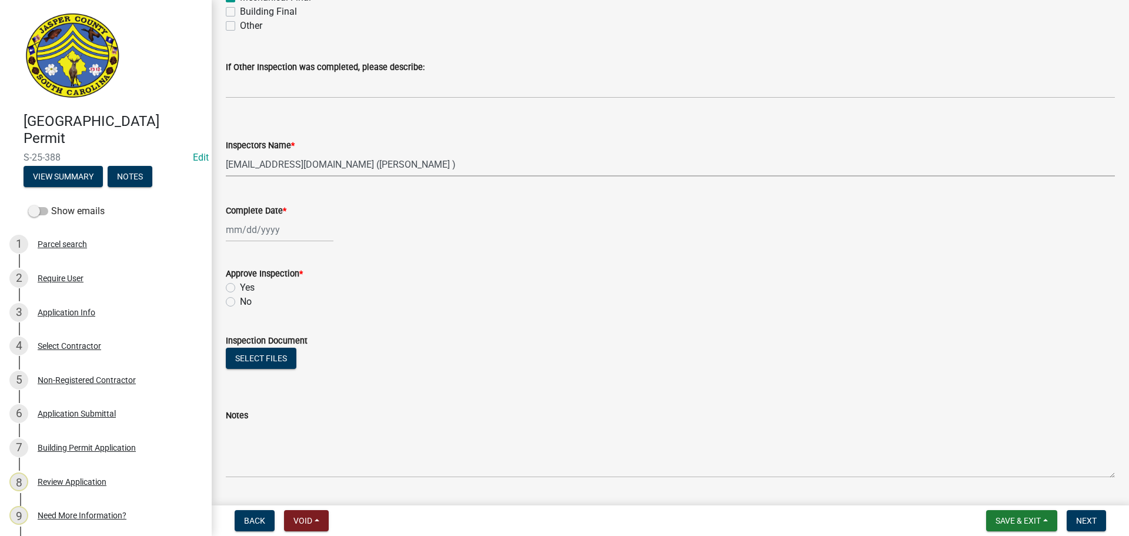
select select "9"
select select "2025"
click at [259, 232] on div "[PERSON_NAME] Feb Mar Apr [PERSON_NAME][DATE] Oct Nov [DATE] 1526 1527 1528 152…" at bounding box center [280, 230] width 108 height 24
click at [314, 326] on div "19" at bounding box center [313, 330] width 19 height 19
type input "[DATE]"
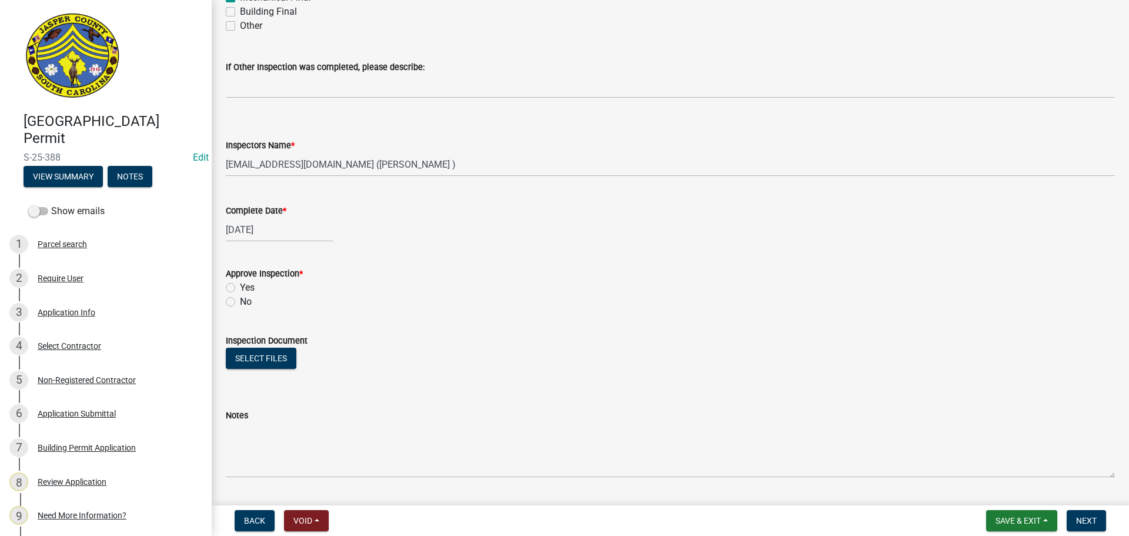
click at [240, 287] on label "Yes" at bounding box center [247, 288] width 15 height 14
click at [240, 287] on input "Yes" at bounding box center [244, 285] width 8 height 8
radio input "true"
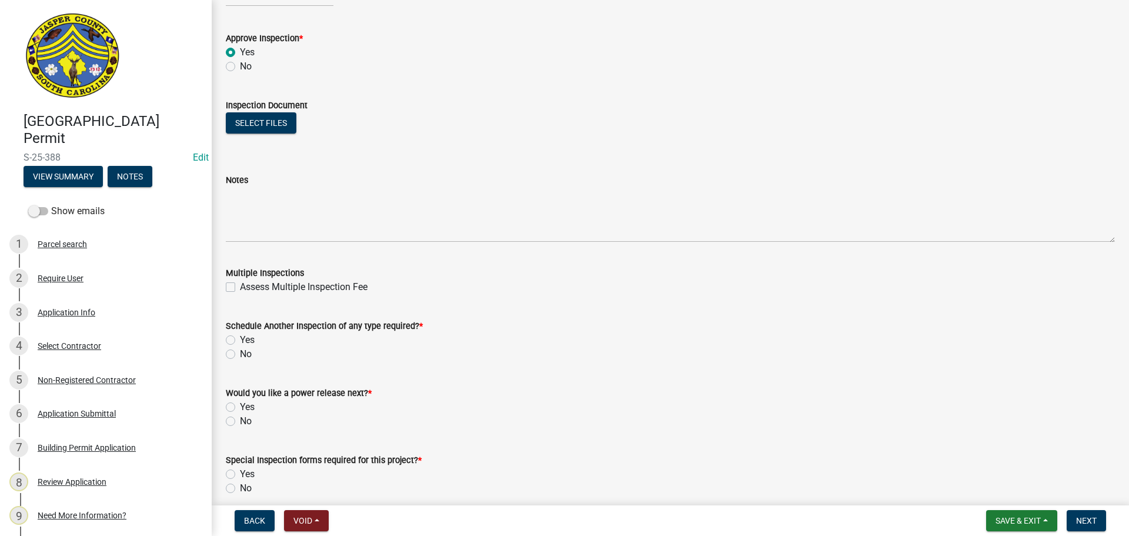
scroll to position [757, 0]
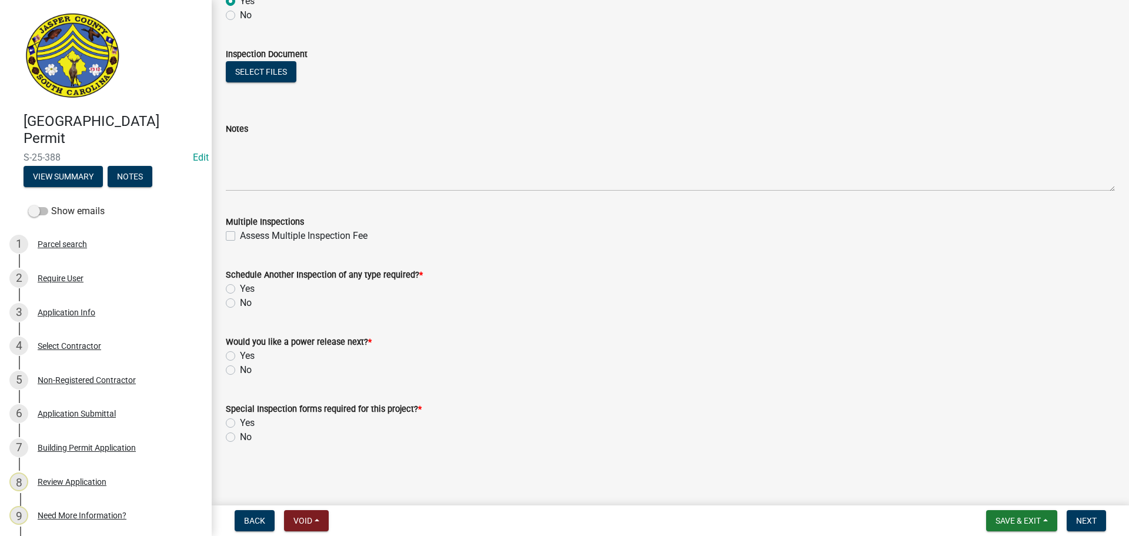
click at [240, 305] on label "No" at bounding box center [246, 303] width 12 height 14
click at [240, 304] on input "No" at bounding box center [244, 300] width 8 height 8
radio input "true"
click at [240, 371] on label "No" at bounding box center [246, 370] width 12 height 14
click at [240, 371] on input "No" at bounding box center [244, 367] width 8 height 8
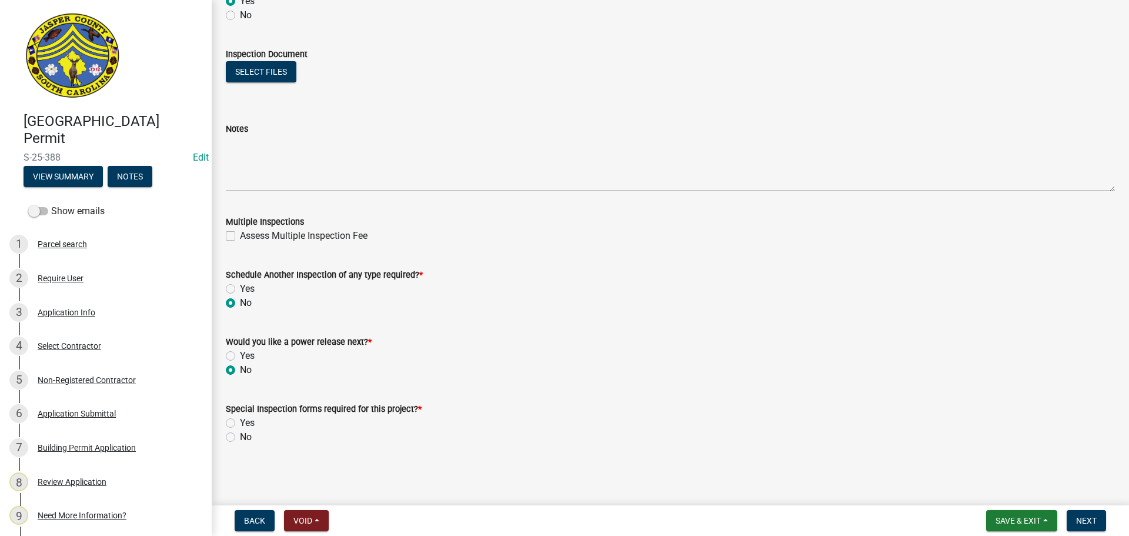
radio input "true"
click at [240, 437] on label "No" at bounding box center [246, 437] width 12 height 14
click at [240, 437] on input "No" at bounding box center [244, 434] width 8 height 8
radio input "true"
click at [1078, 524] on span "Next" at bounding box center [1086, 520] width 21 height 9
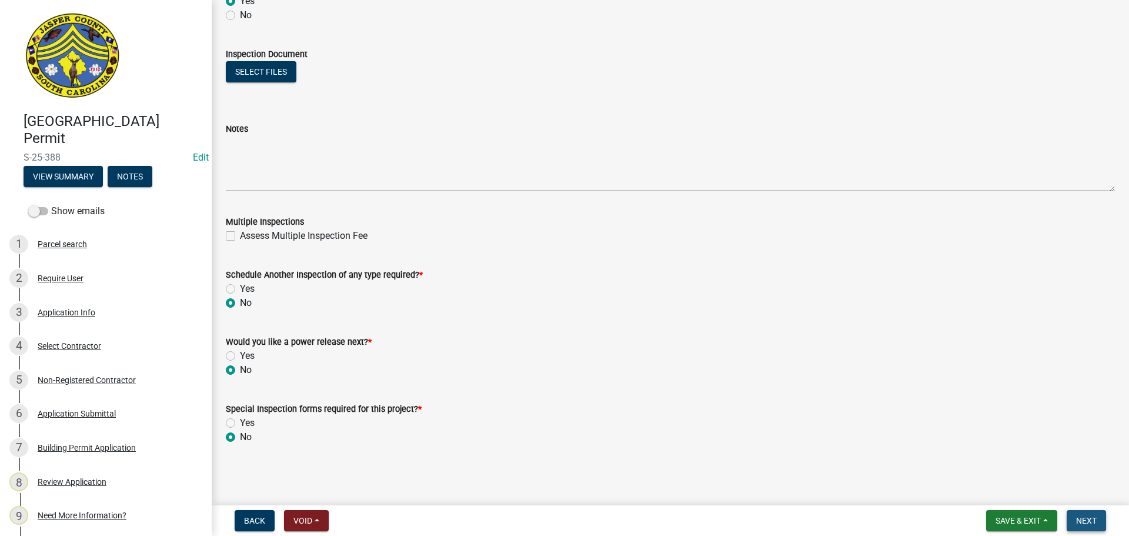
scroll to position [0, 0]
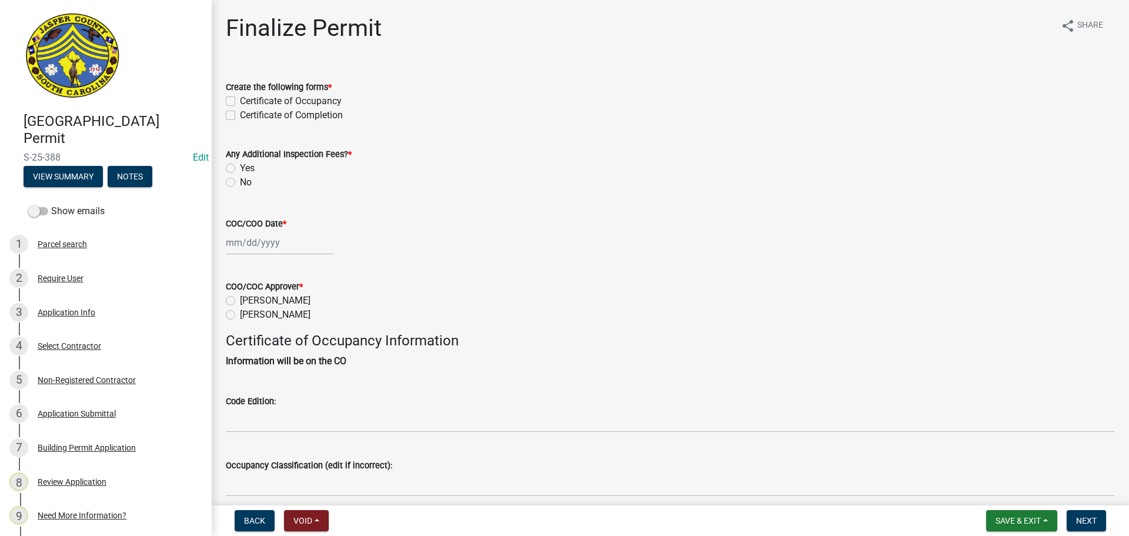
click at [240, 113] on label "Certificate of Completion" at bounding box center [291, 115] width 103 height 14
click at [240, 113] on input "Certificate of Completion" at bounding box center [244, 112] width 8 height 8
checkbox input "true"
checkbox input "false"
checkbox input "true"
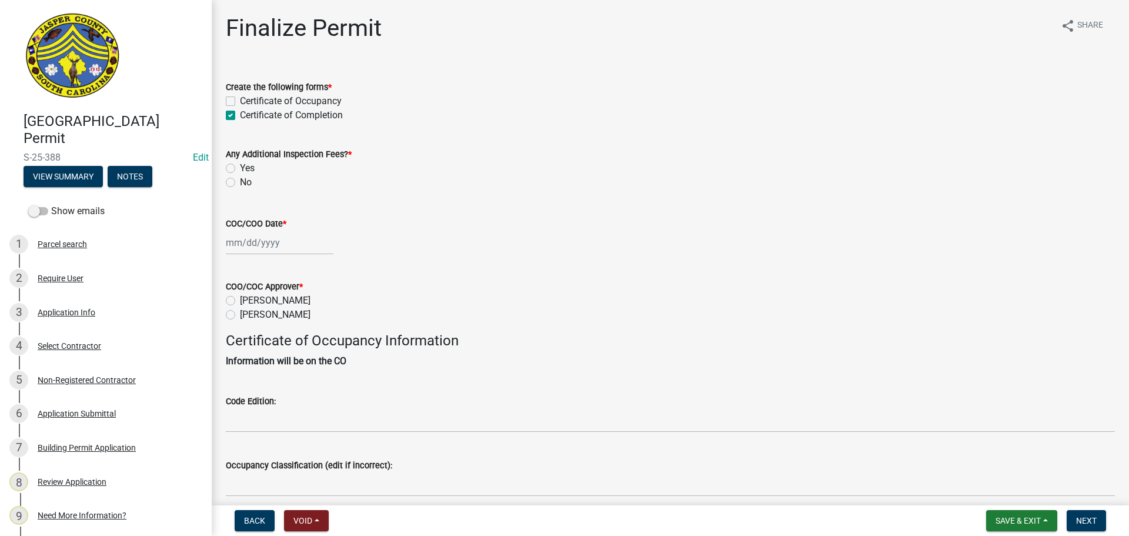
click at [240, 182] on label "No" at bounding box center [246, 182] width 12 height 14
click at [240, 182] on input "No" at bounding box center [244, 179] width 8 height 8
radio input "true"
select select "9"
select select "2025"
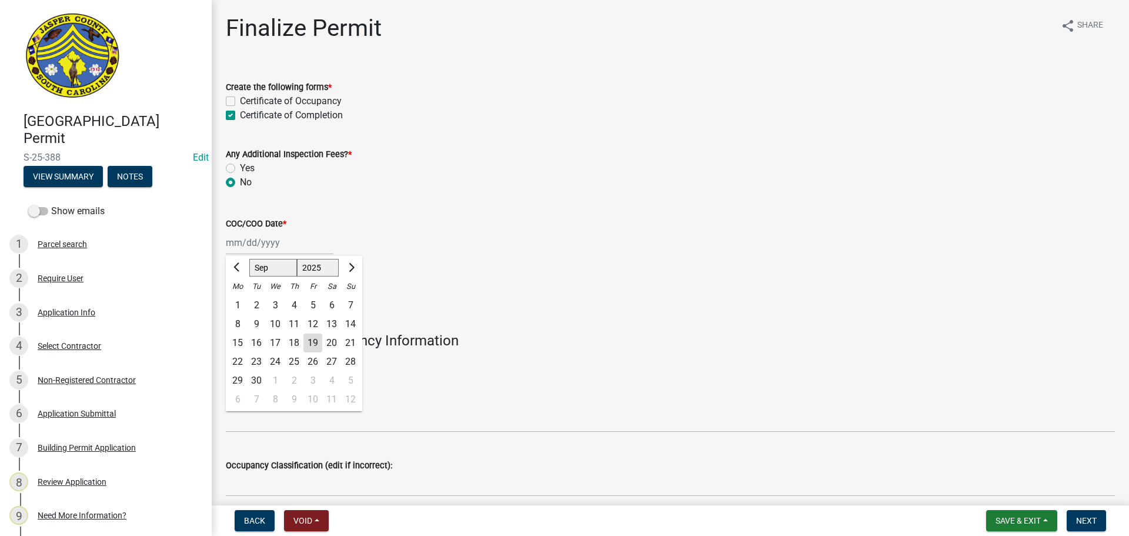
click at [250, 249] on div "Jan Feb Mar Apr May Jun Jul Aug Sep Oct Nov Dec 1525 1526 1527 1528 1529 1530 1…" at bounding box center [280, 243] width 108 height 24
click at [311, 344] on div "19" at bounding box center [313, 343] width 19 height 19
type input "[DATE]"
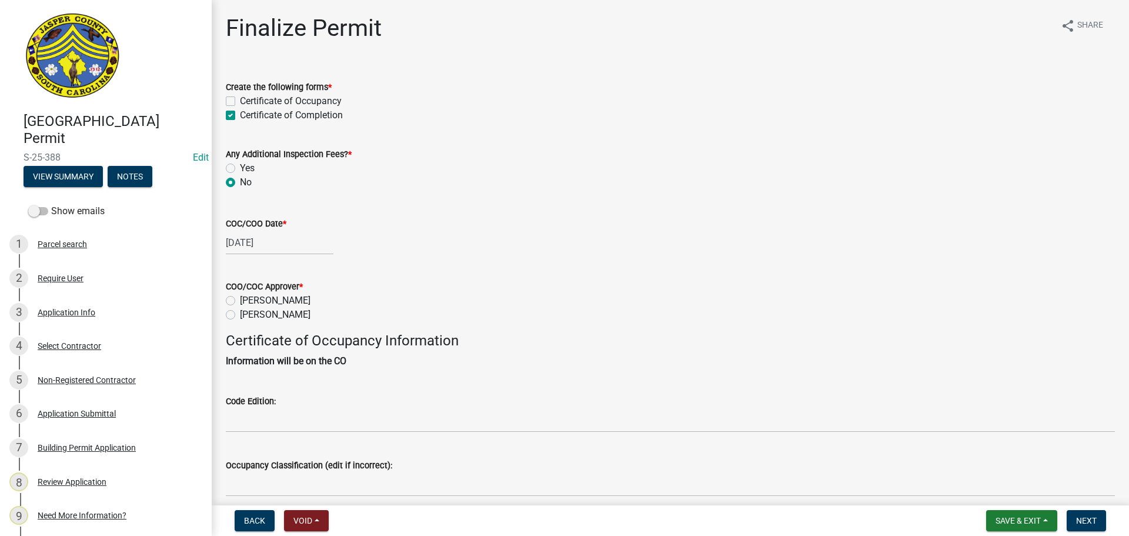
click at [240, 317] on label "Ryan Campbell" at bounding box center [275, 315] width 71 height 14
click at [240, 315] on input "Ryan Campbell" at bounding box center [244, 312] width 8 height 8
radio input "true"
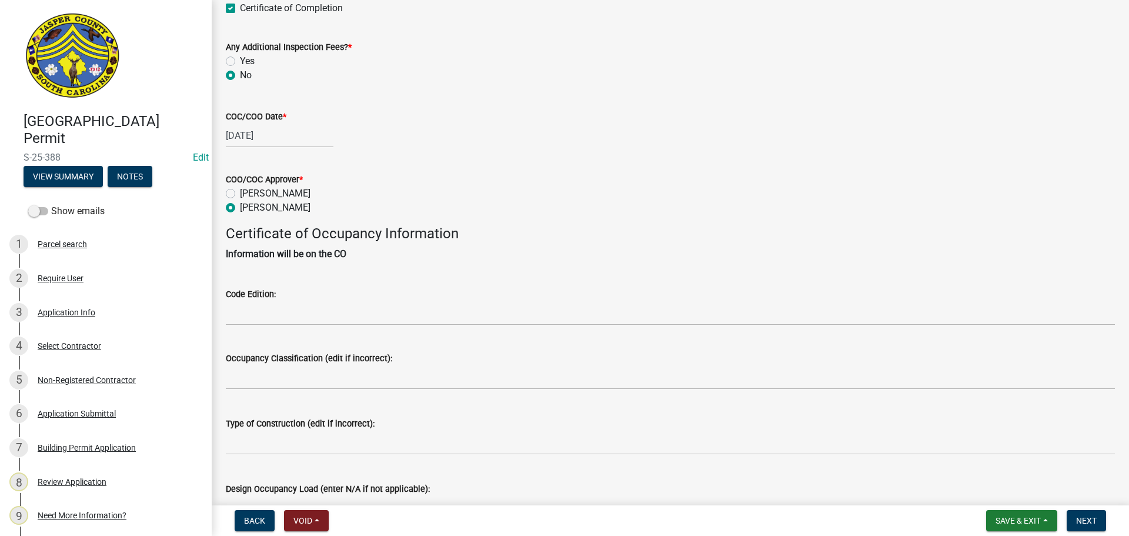
scroll to position [118, 0]
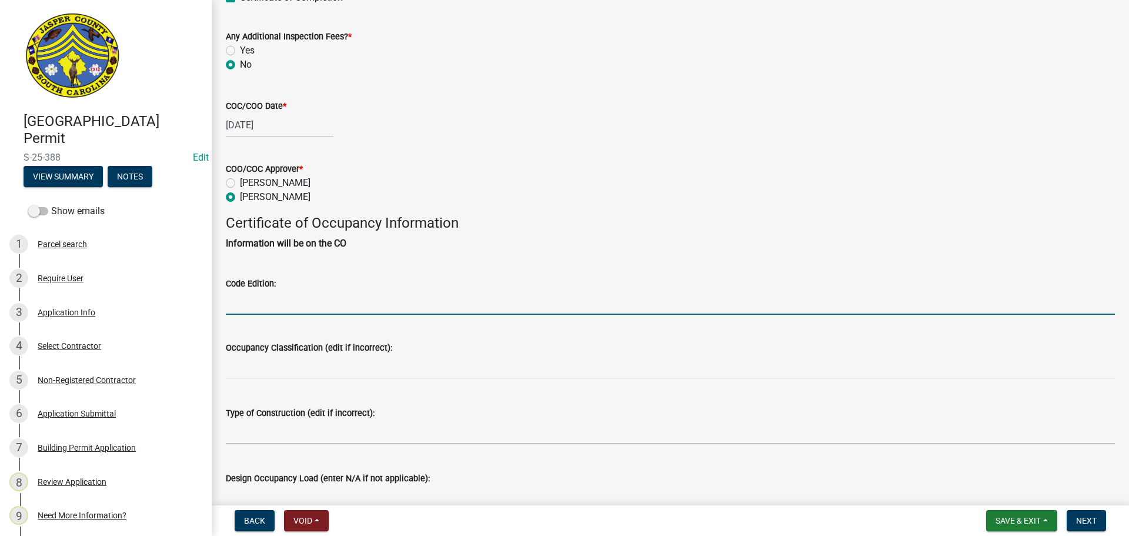
click at [231, 302] on input "Code Edition:" at bounding box center [670, 303] width 889 height 24
type input "2021"
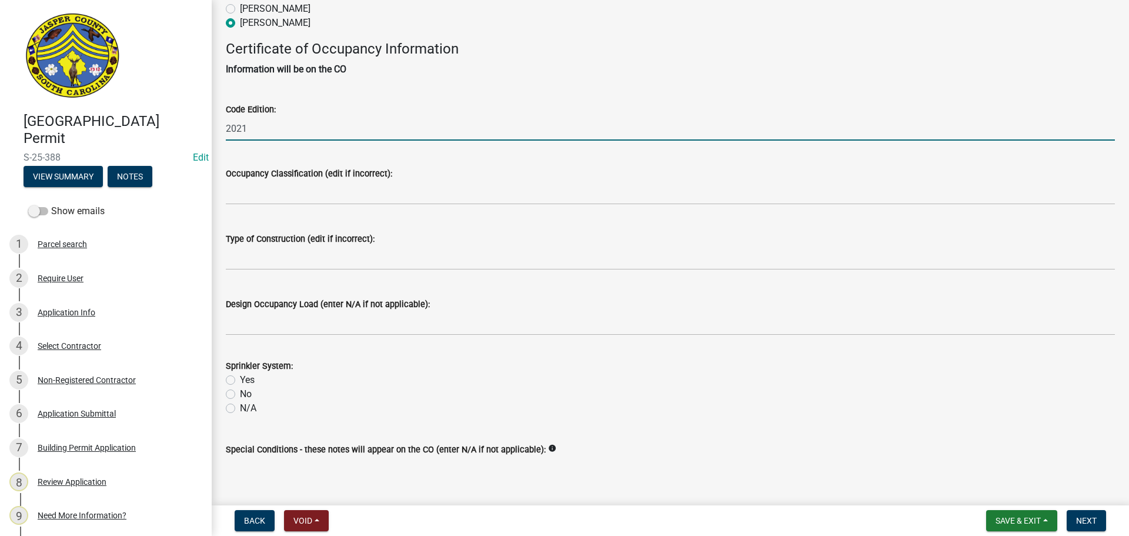
scroll to position [294, 0]
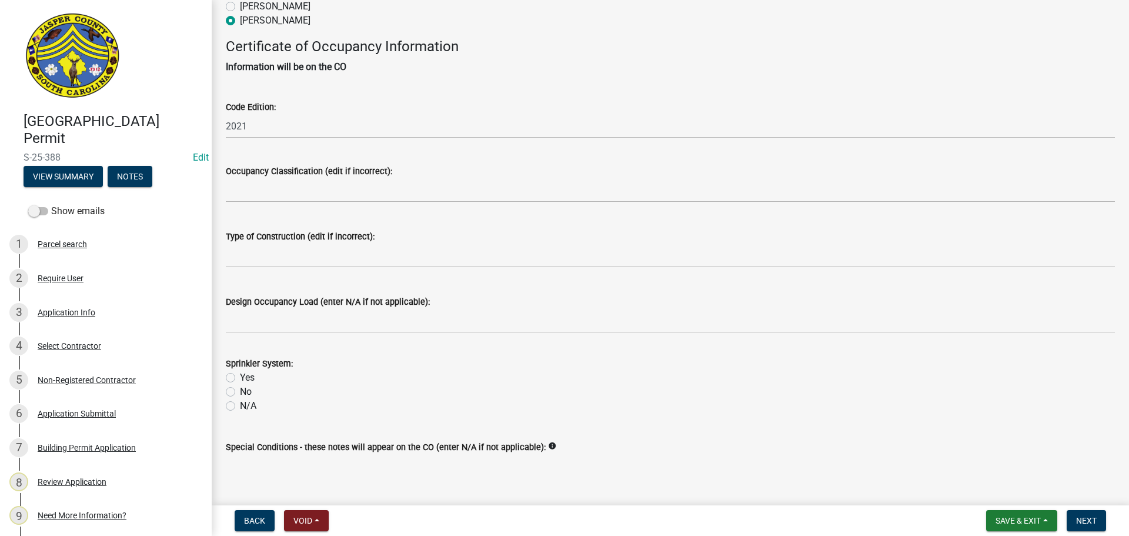
click at [240, 407] on label "N/A" at bounding box center [248, 406] width 16 height 14
click at [240, 406] on input "N/A" at bounding box center [244, 403] width 8 height 8
radio input "true"
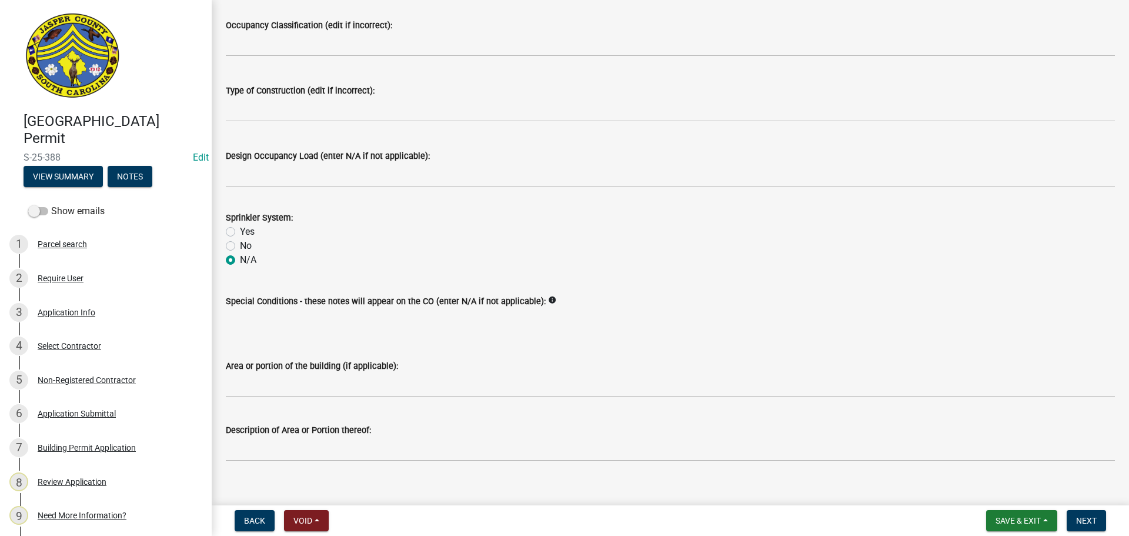
scroll to position [456, 0]
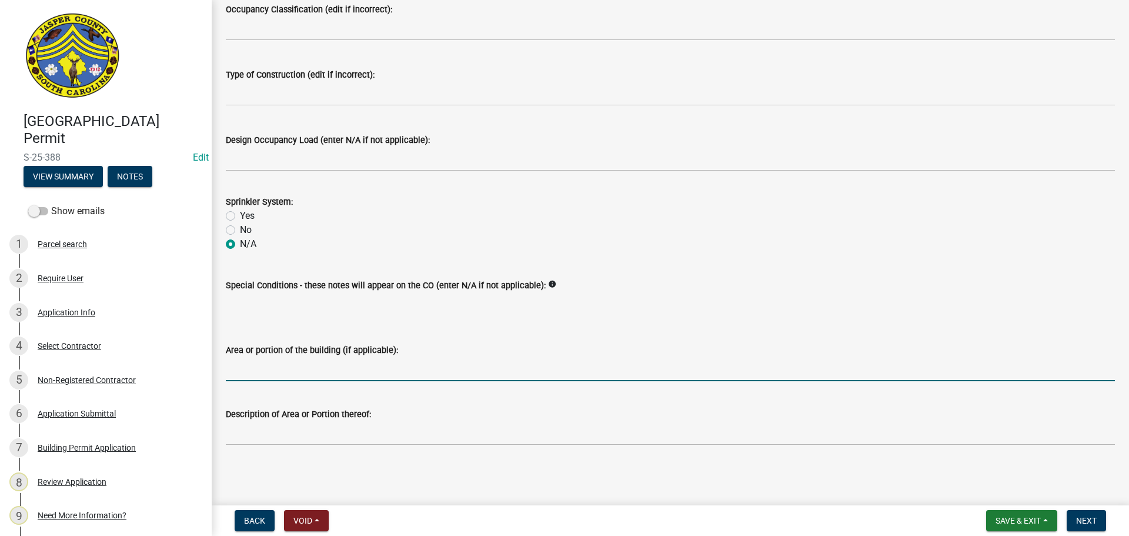
click at [331, 371] on input "Area or portion of the building (if applicable):" at bounding box center [670, 369] width 889 height 24
type input "HVAC system"
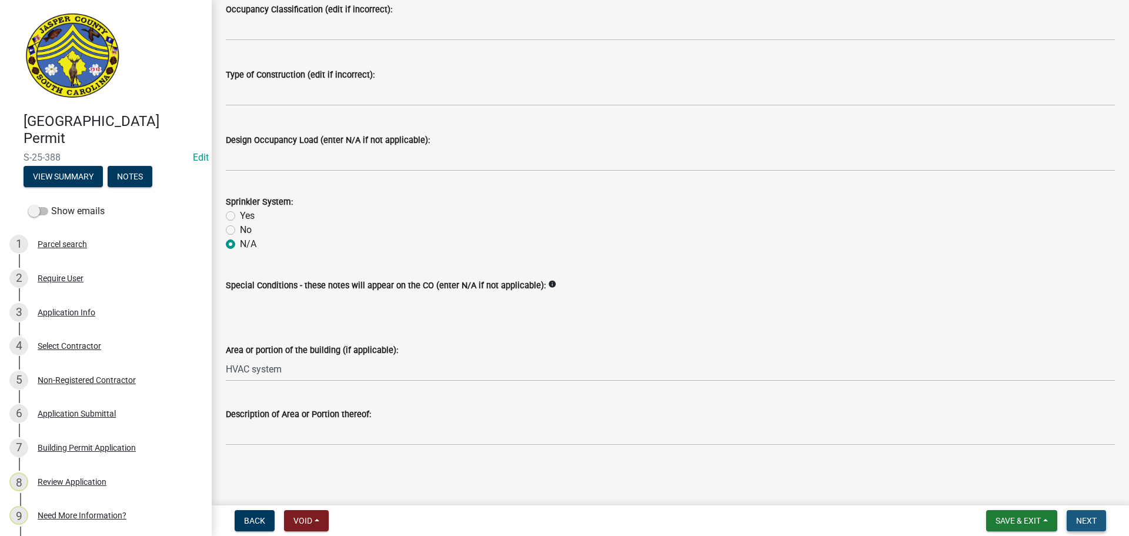
click at [1084, 516] on span "Next" at bounding box center [1086, 520] width 21 height 9
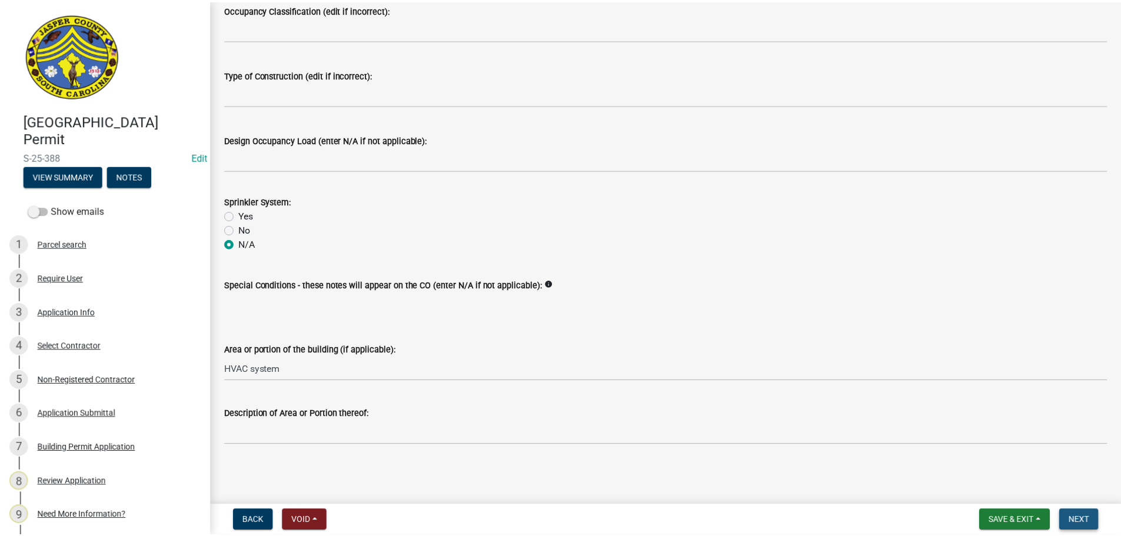
scroll to position [0, 0]
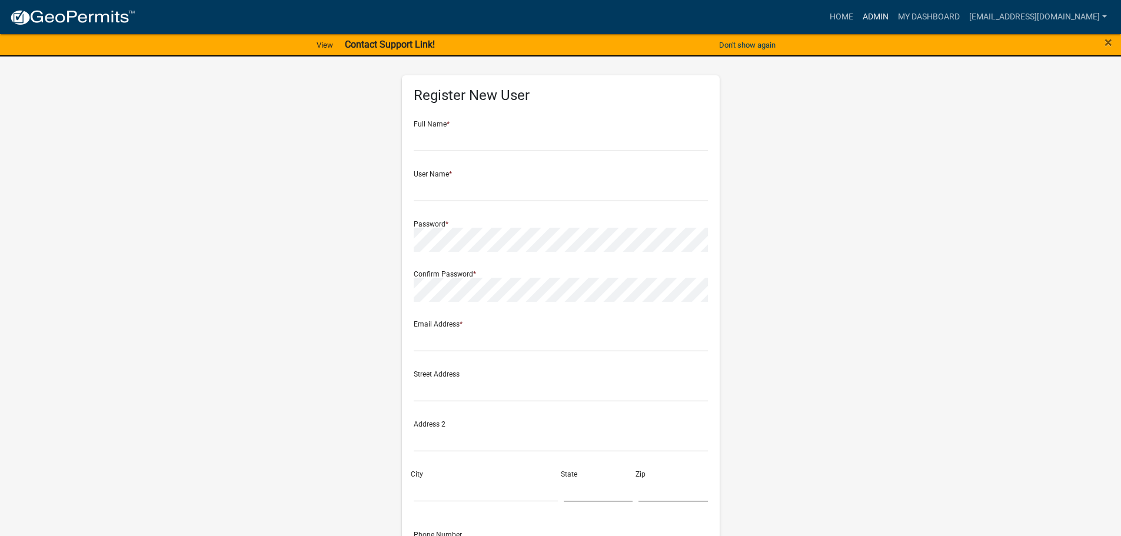
click at [885, 22] on link "Admin" at bounding box center [875, 17] width 35 height 22
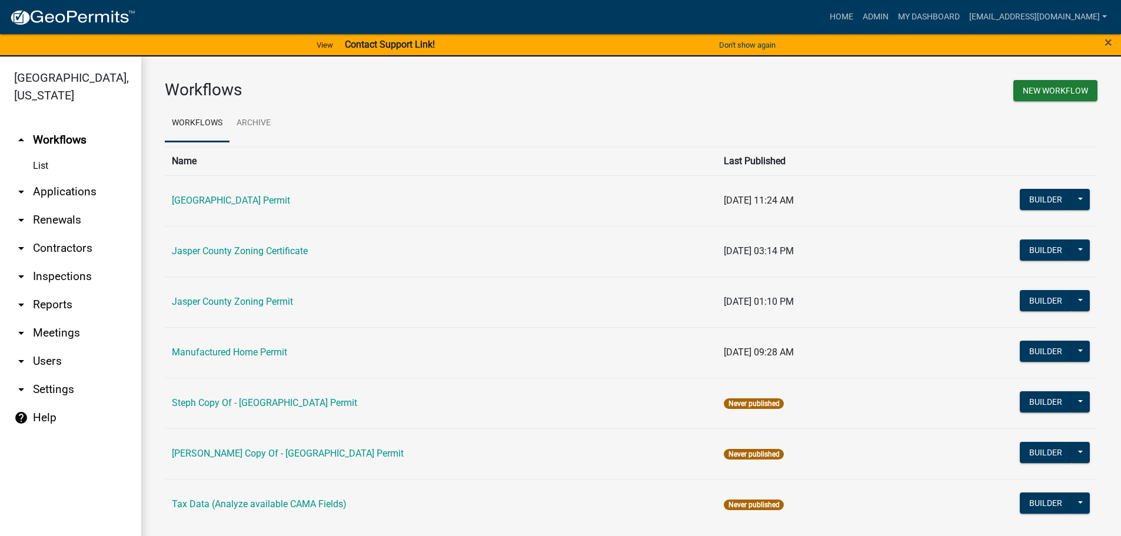
click at [93, 190] on link "arrow_drop_down Applications" at bounding box center [70, 192] width 141 height 28
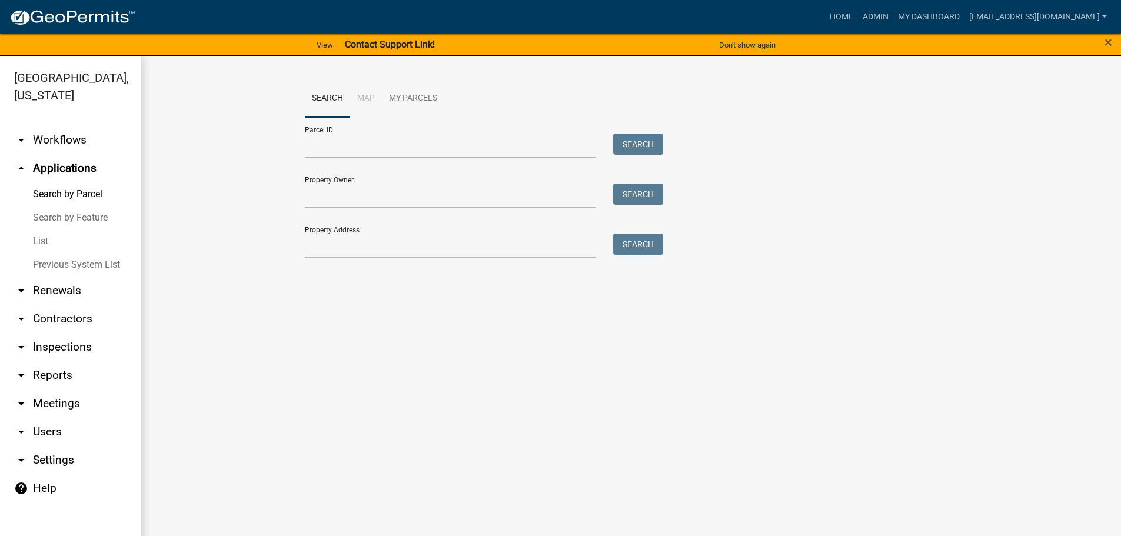
click at [37, 245] on link "List" at bounding box center [70, 241] width 141 height 24
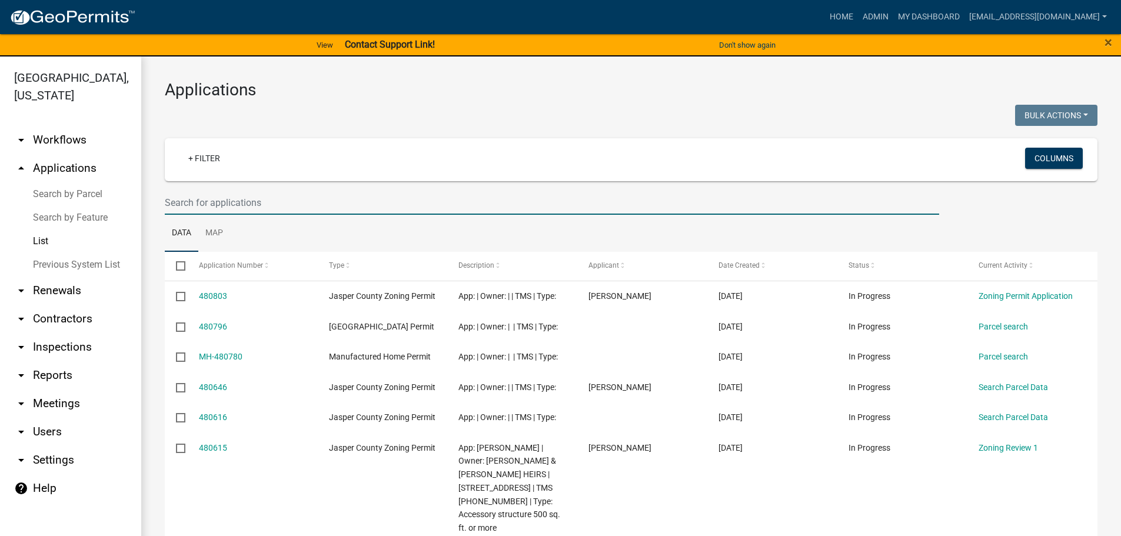
click at [339, 202] on input "text" at bounding box center [552, 203] width 774 height 24
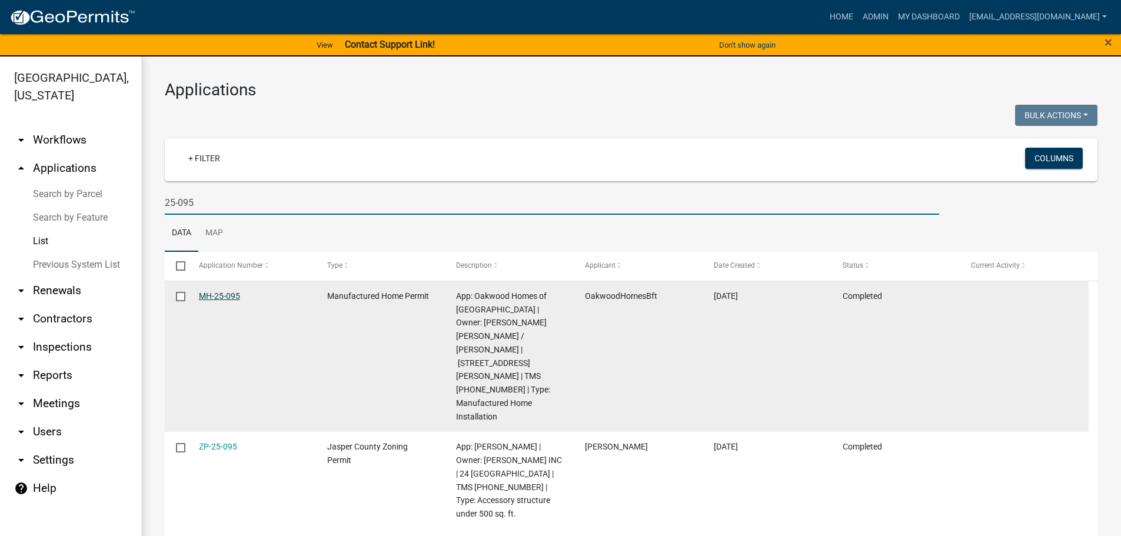
type input "25-095"
click at [228, 295] on link "MH-25-095" at bounding box center [219, 295] width 41 height 9
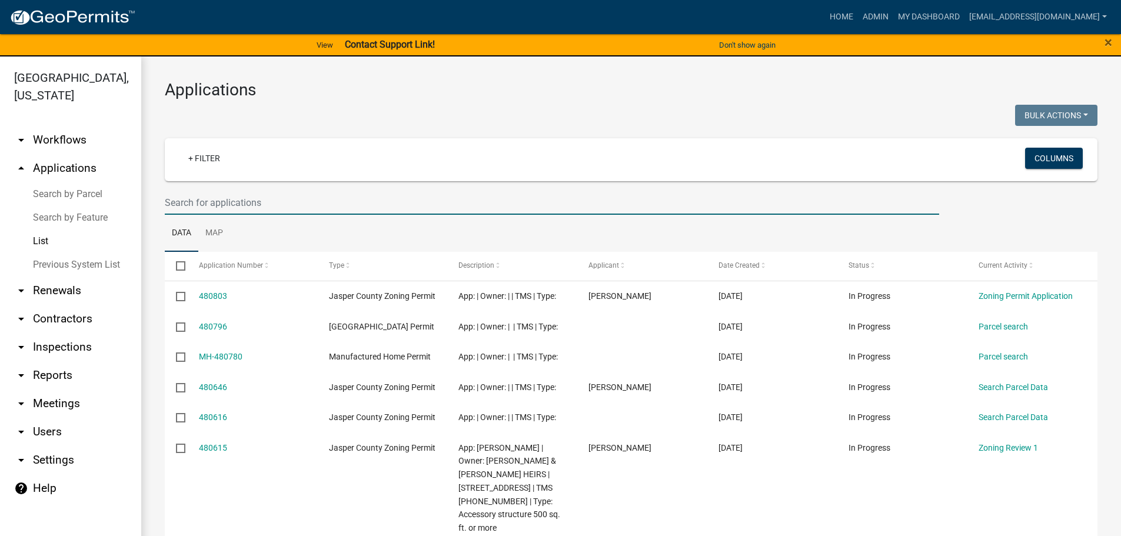
click at [366, 196] on input "text" at bounding box center [552, 203] width 774 height 24
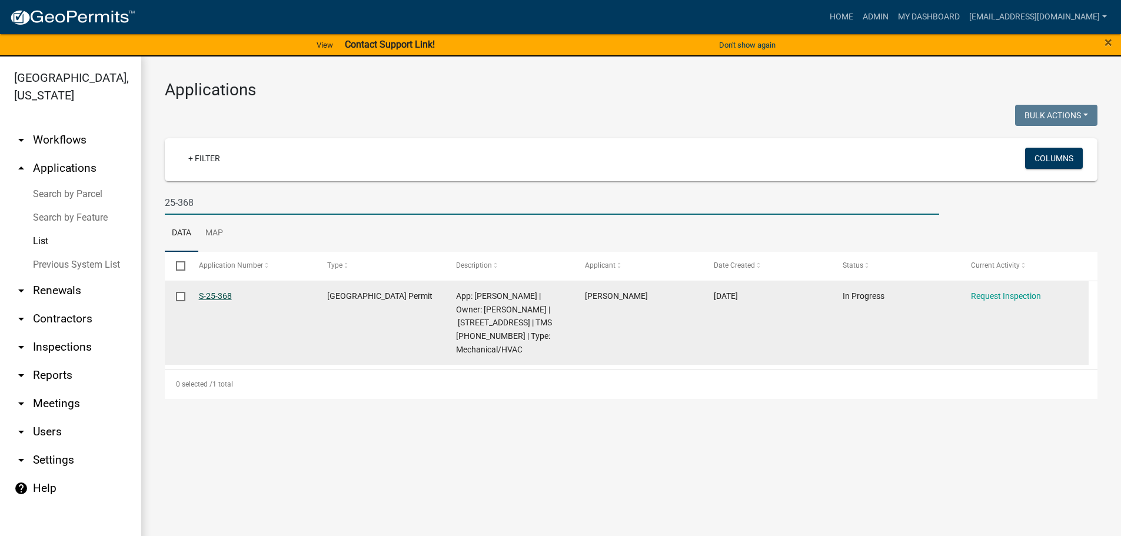
type input "25-368"
click at [216, 294] on link "S-25-368" at bounding box center [215, 295] width 33 height 9
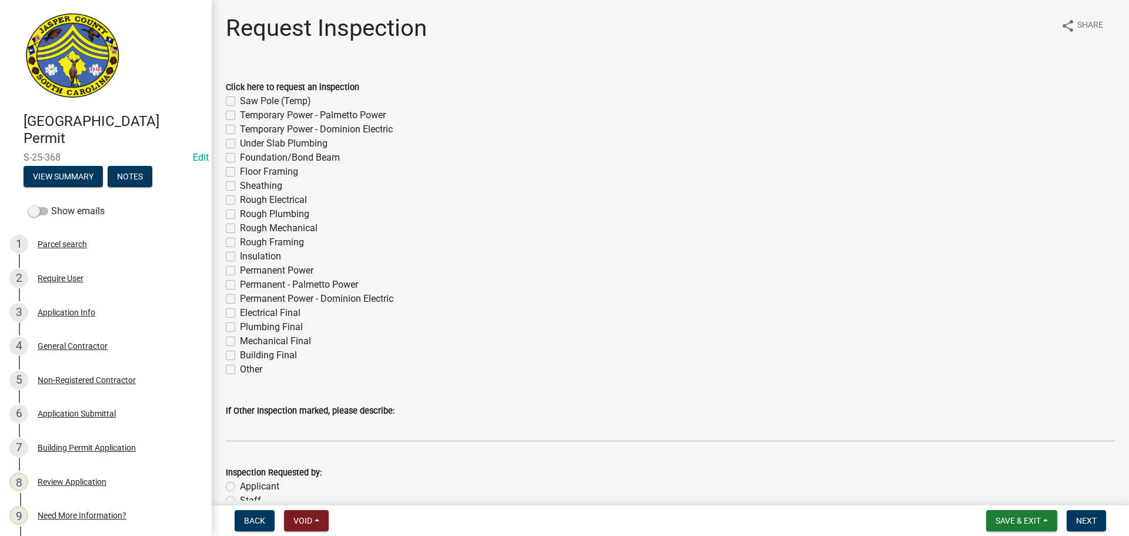
click at [240, 342] on label "Mechanical Final" at bounding box center [275, 341] width 71 height 14
click at [240, 342] on input "Mechanical Final" at bounding box center [244, 338] width 8 height 8
checkbox input "true"
checkbox input "false"
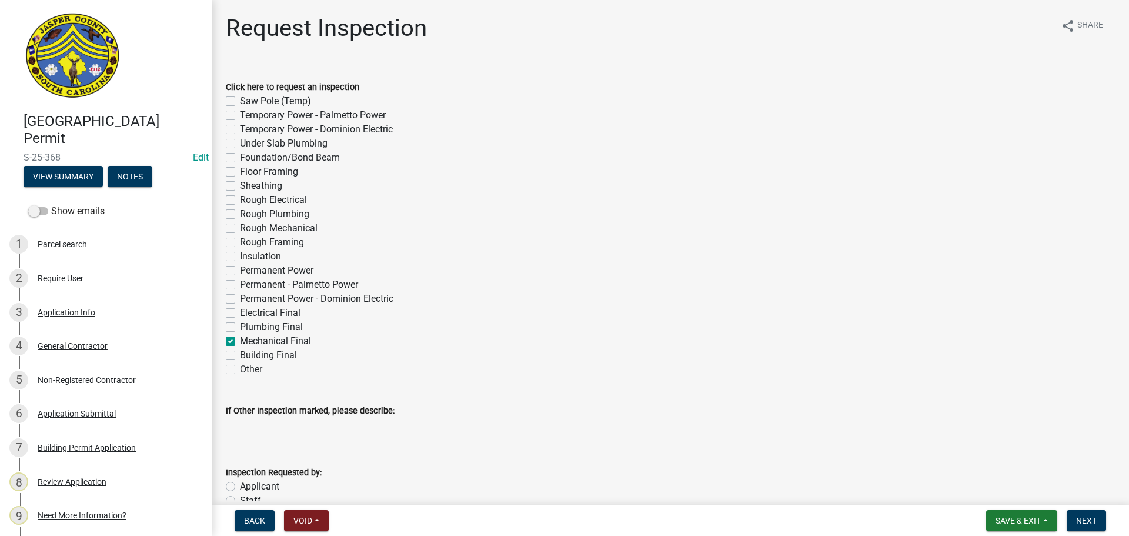
checkbox input "false"
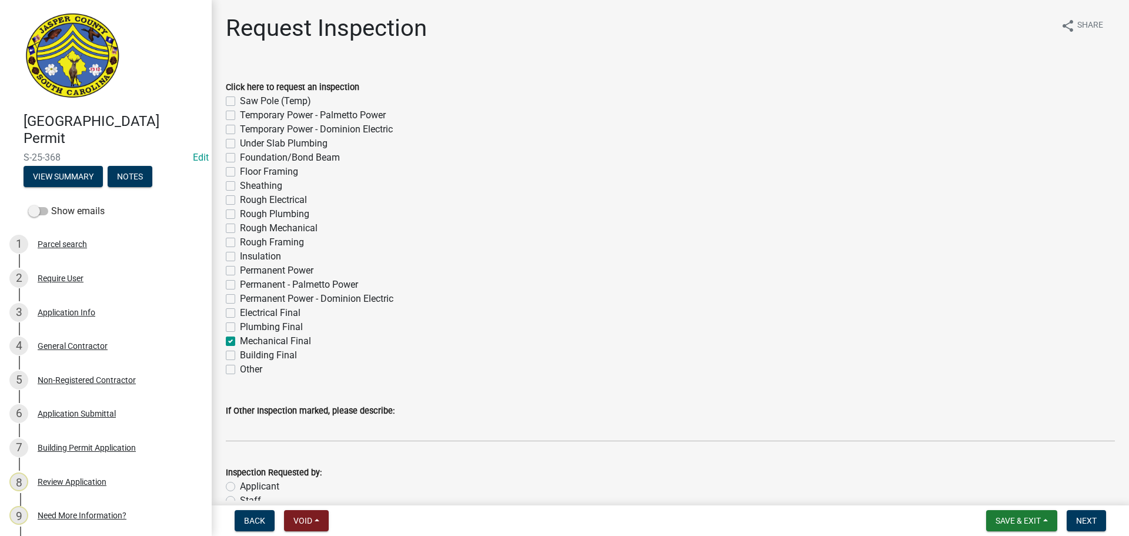
checkbox input "false"
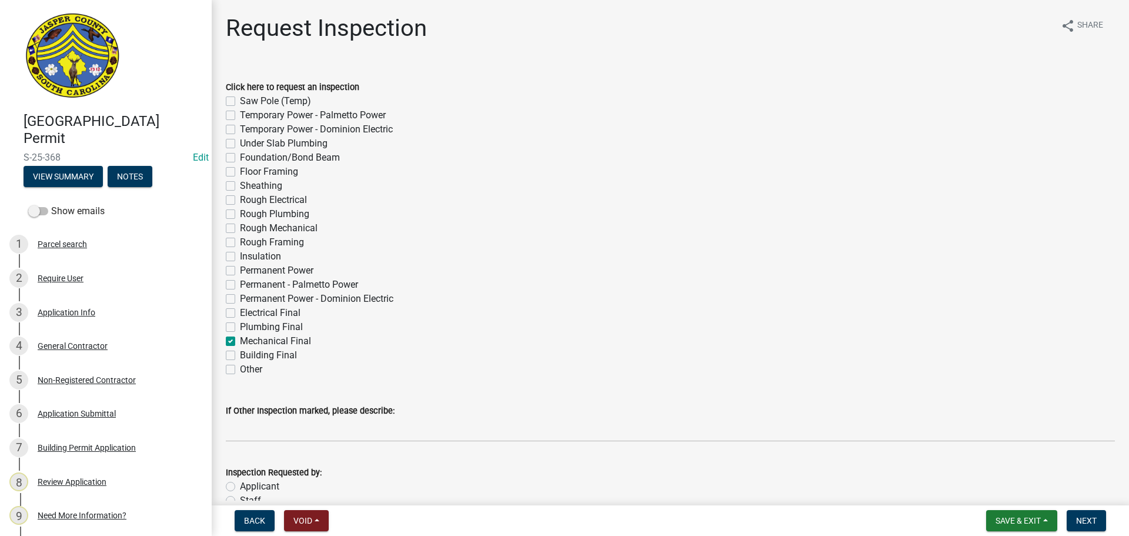
checkbox input "false"
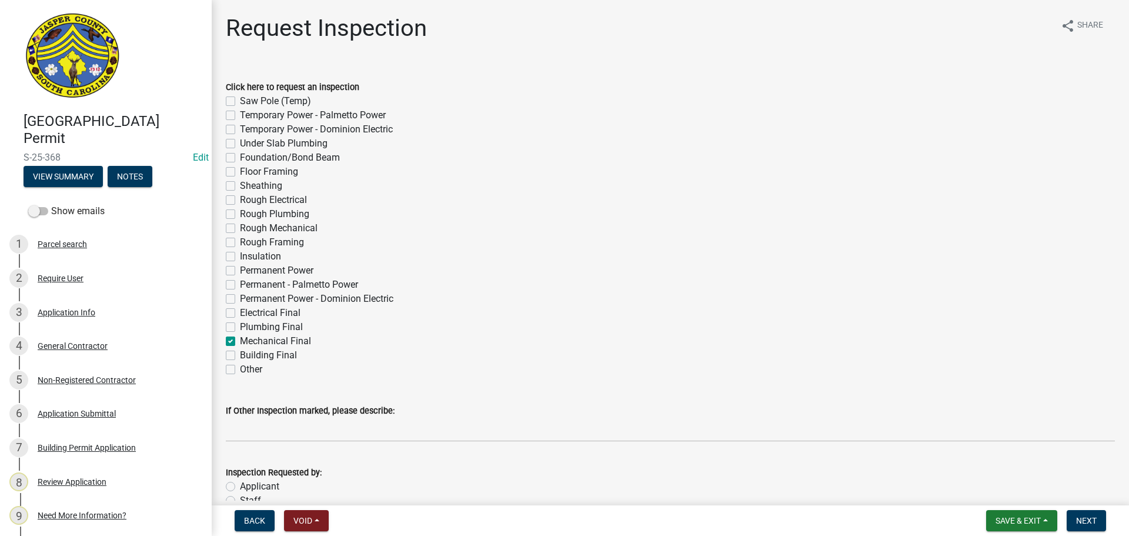
checkbox input "true"
checkbox input "false"
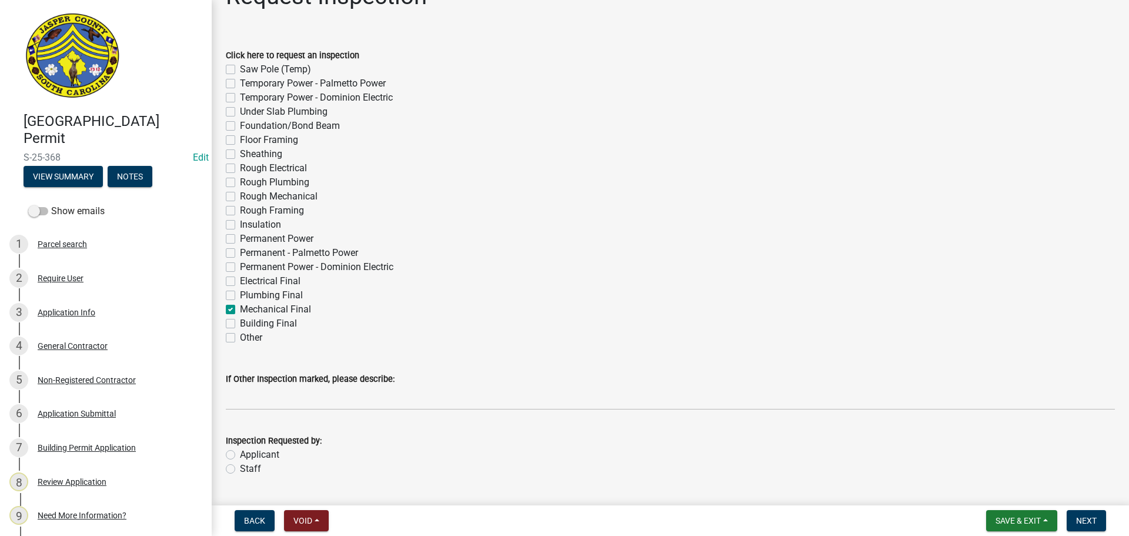
scroll to position [64, 0]
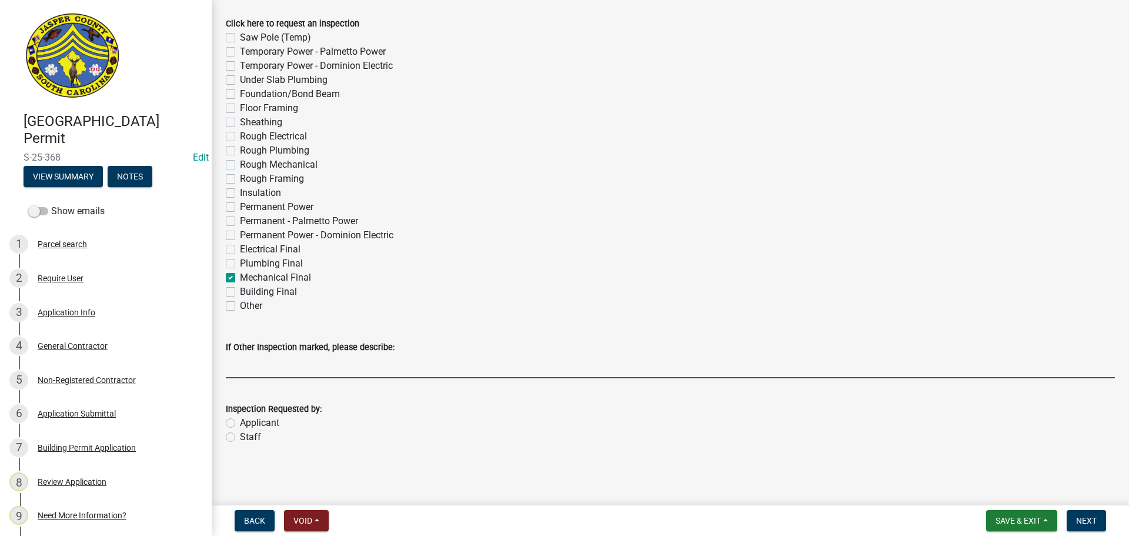
click at [357, 372] on input "If Other Inspection marked, please describe:" at bounding box center [670, 366] width 889 height 24
type input "do not add to tomorrows schedule"
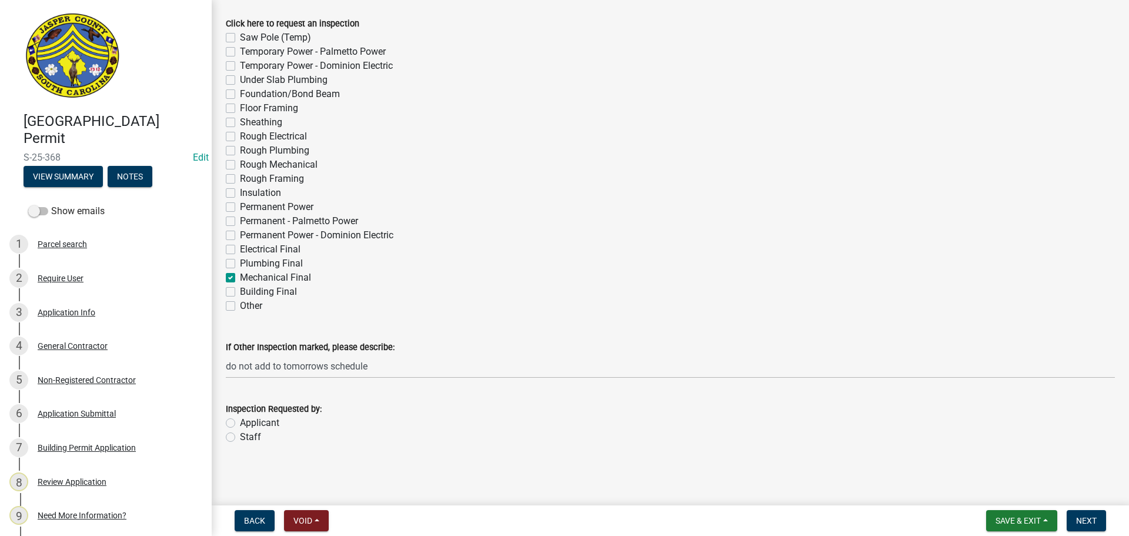
click at [240, 438] on label "Staff" at bounding box center [250, 437] width 21 height 14
click at [240, 438] on input "Staff" at bounding box center [244, 434] width 8 height 8
radio input "true"
click at [1082, 523] on span "Next" at bounding box center [1086, 520] width 21 height 9
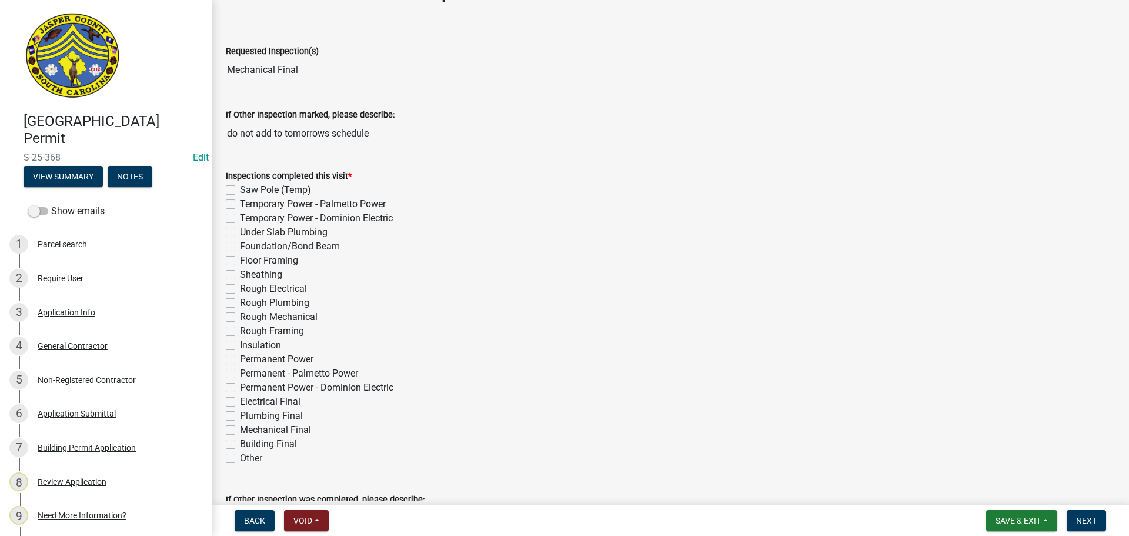
scroll to position [118, 0]
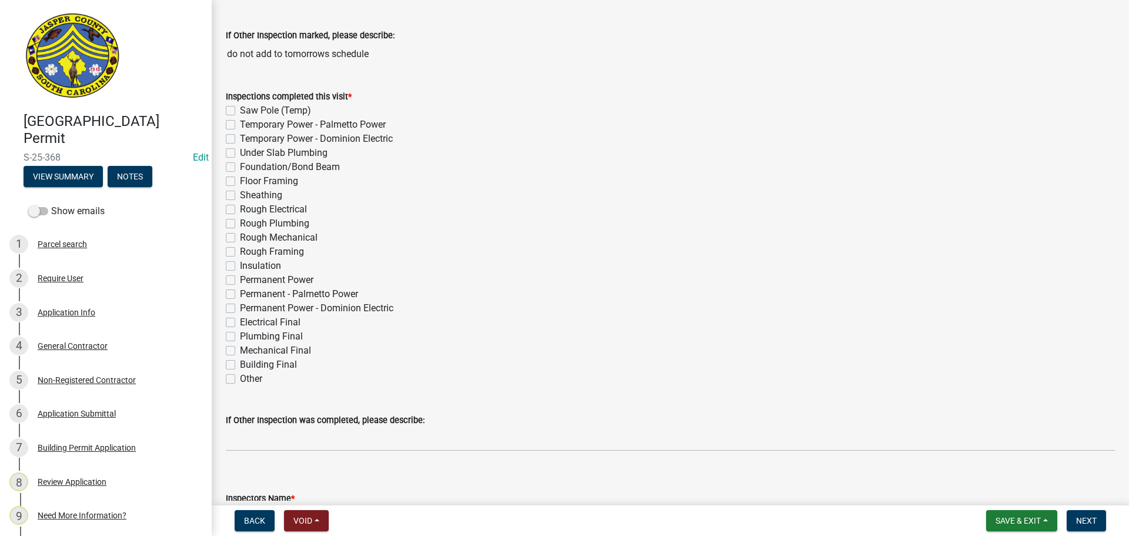
click at [240, 348] on label "Mechanical Final" at bounding box center [275, 351] width 71 height 14
click at [240, 348] on input "Mechanical Final" at bounding box center [244, 348] width 8 height 8
checkbox input "true"
checkbox input "false"
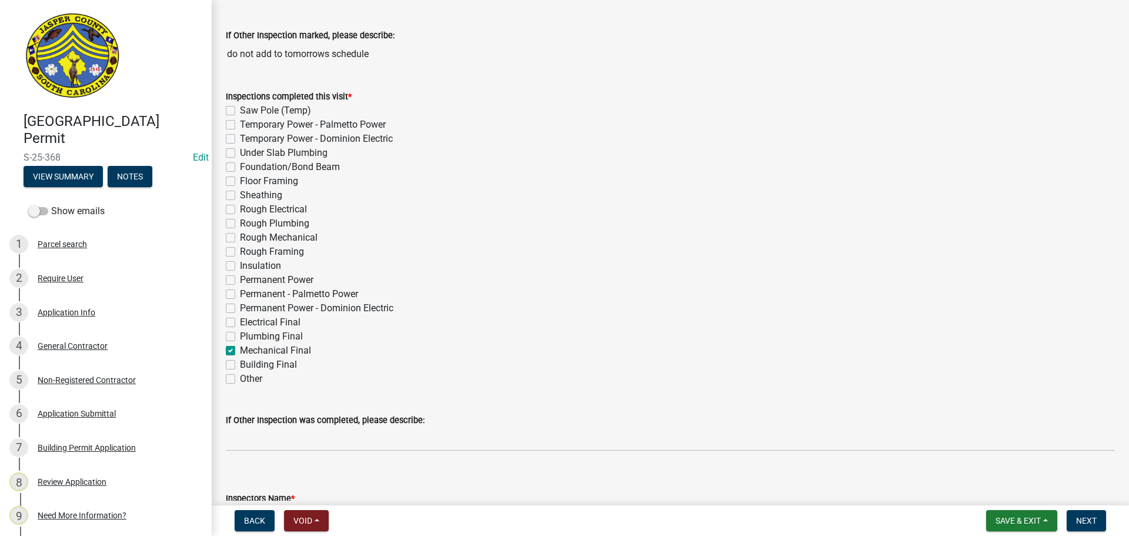
checkbox input "false"
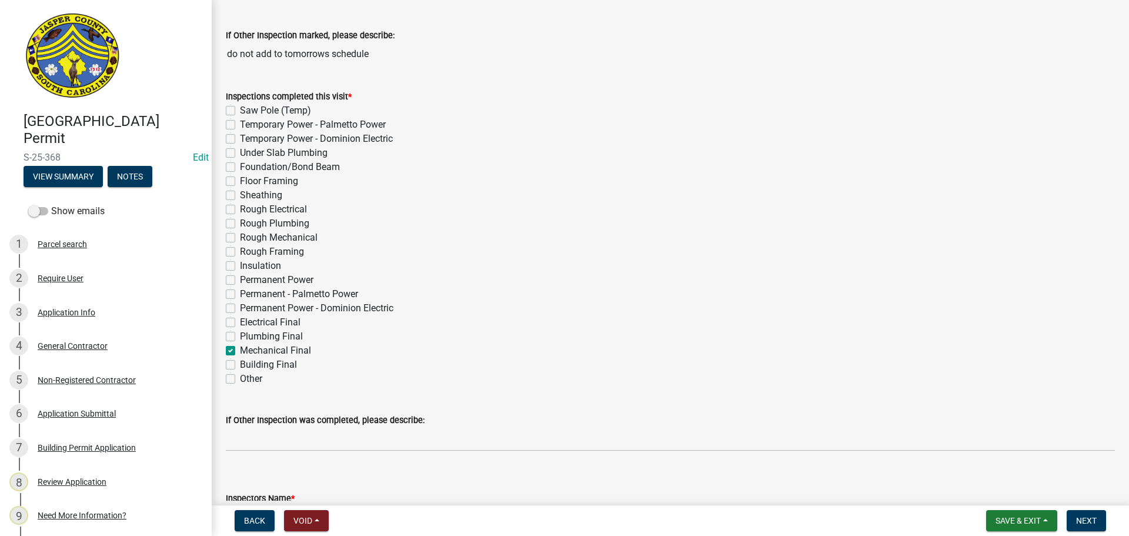
checkbox input "false"
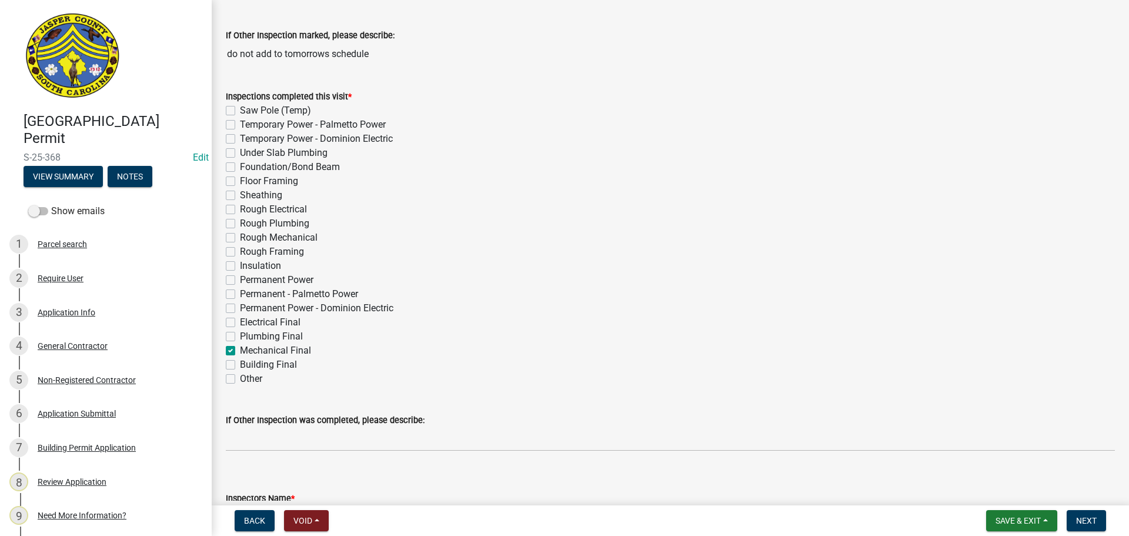
checkbox input "false"
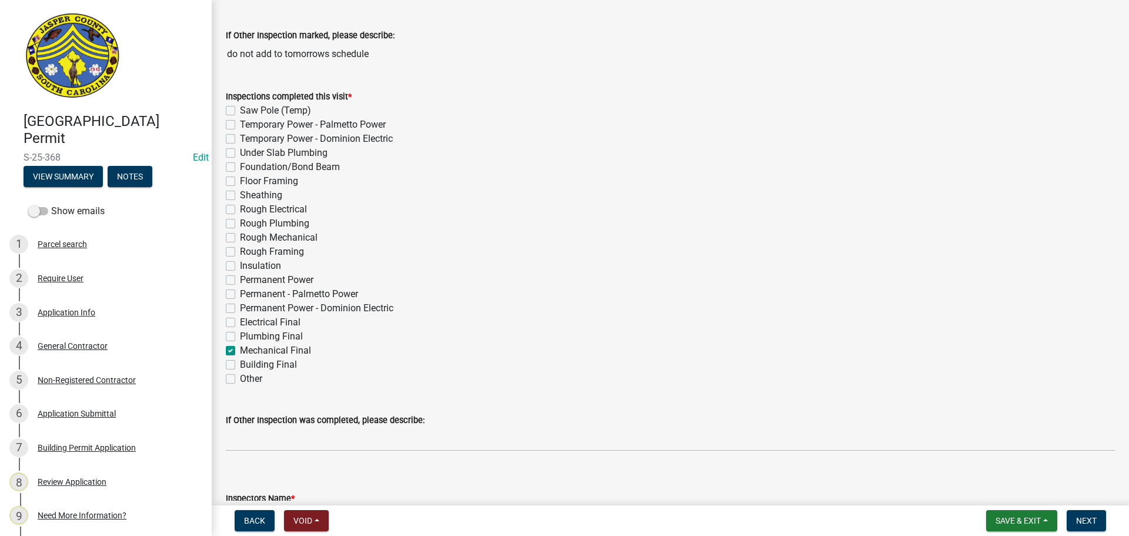
checkbox input "true"
checkbox input "false"
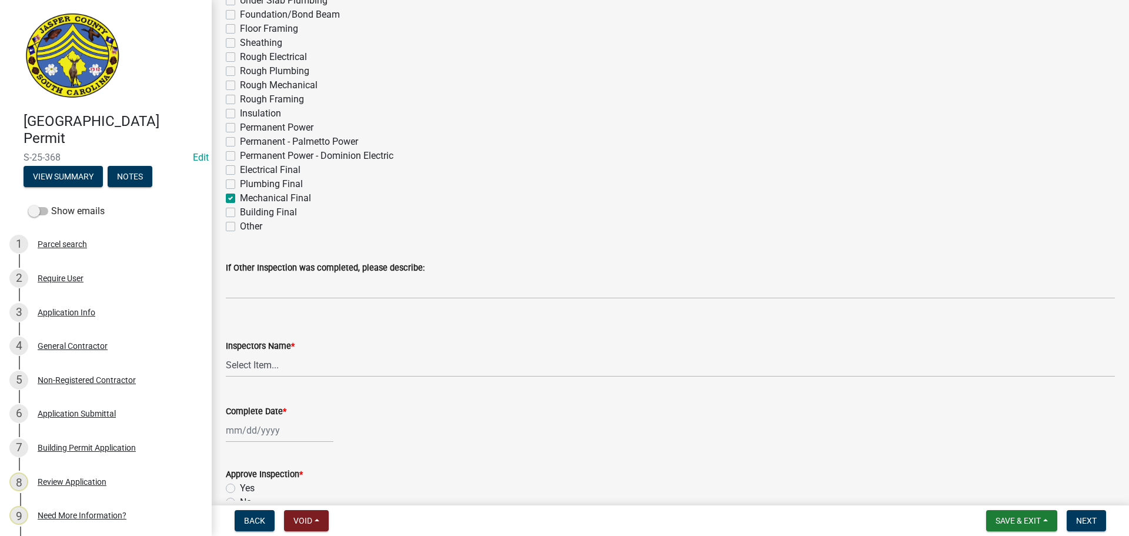
scroll to position [294, 0]
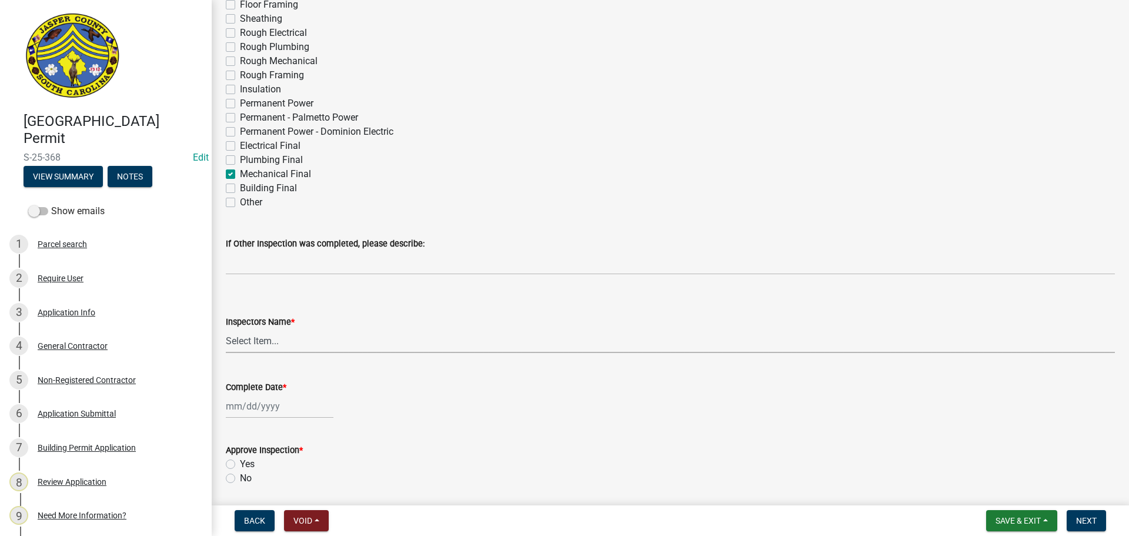
click at [270, 340] on select "Select Item... jcorwin@jaspercounty.gov (John Corwin ) rcampbell (Ryan Campbell)" at bounding box center [670, 341] width 889 height 24
select select "2d9ba1e5-2fdd-4b15-98d0-073dcbeb5880"
click at [226, 329] on select "Select Item... jcorwin@jaspercounty.gov (John Corwin ) rcampbell (Ryan Campbell)" at bounding box center [670, 341] width 889 height 24
click at [267, 409] on div at bounding box center [280, 406] width 108 height 24
select select "9"
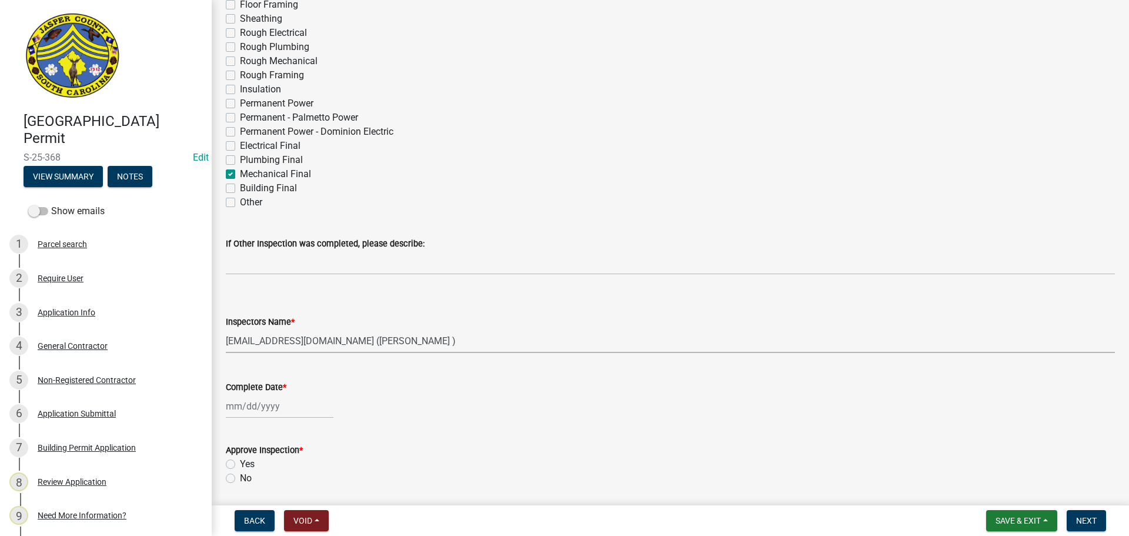
select select "2025"
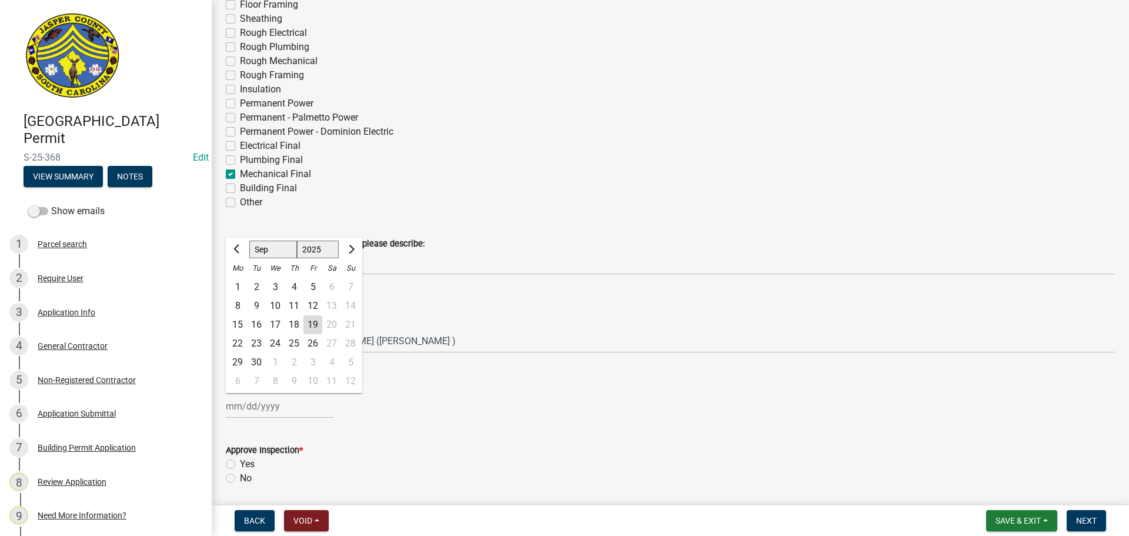
click at [316, 326] on div "19" at bounding box center [313, 324] width 19 height 19
type input "[DATE]"
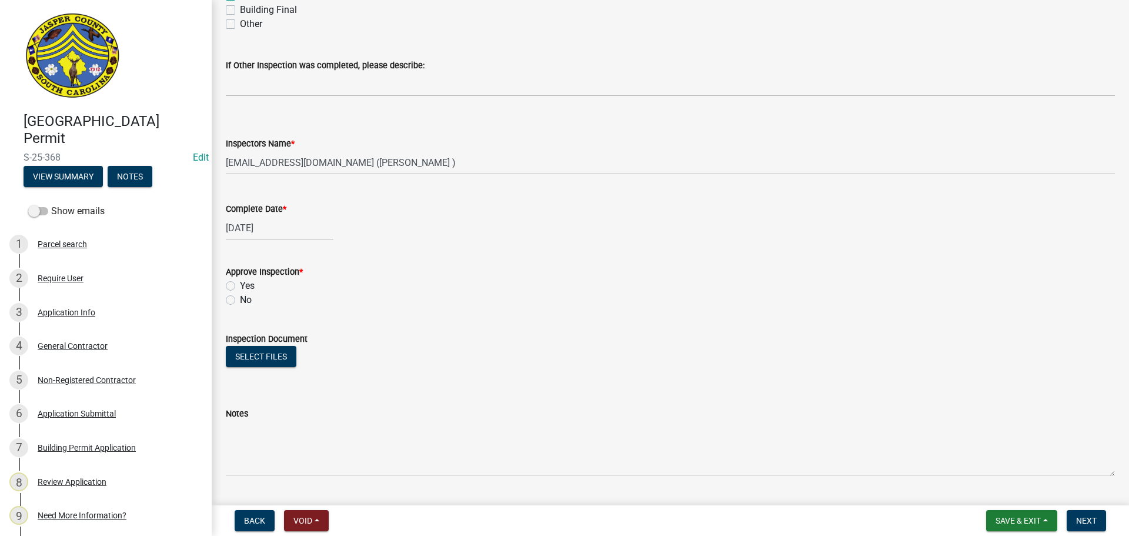
scroll to position [529, 0]
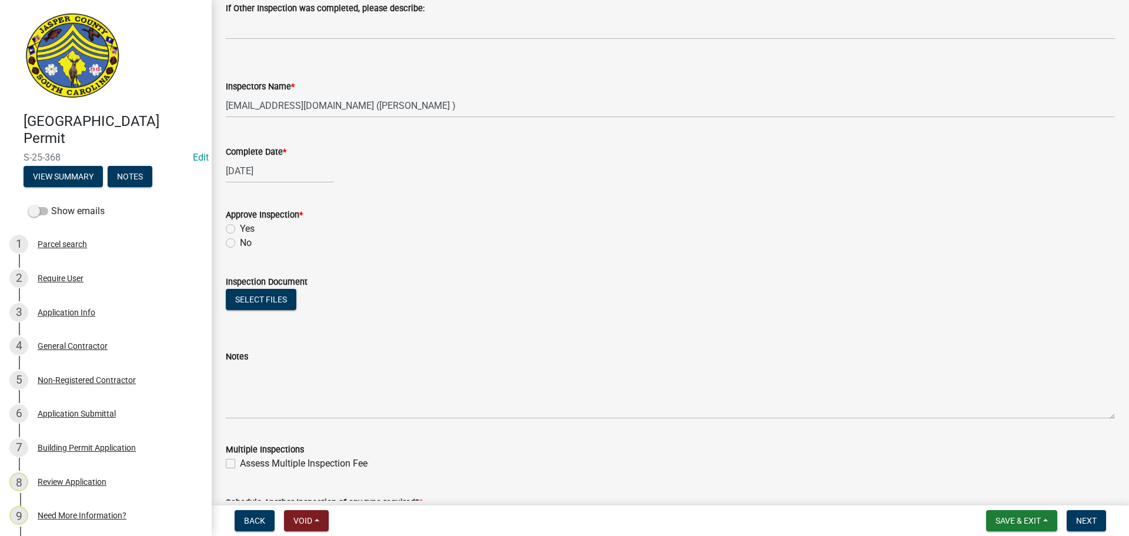
click at [240, 229] on label "Yes" at bounding box center [247, 229] width 15 height 14
click at [240, 229] on input "Yes" at bounding box center [244, 226] width 8 height 8
radio input "true"
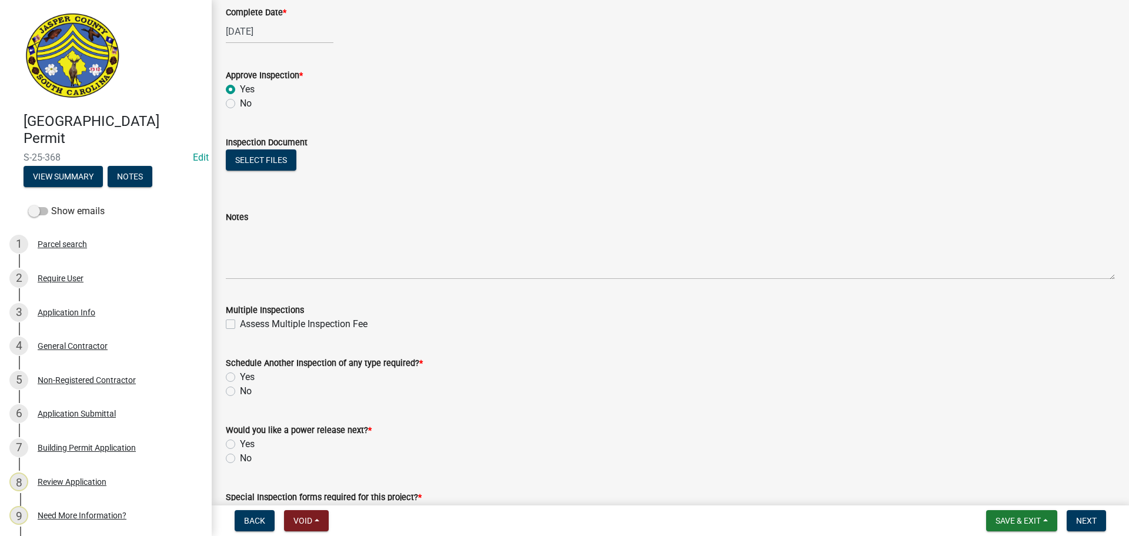
scroll to position [706, 0]
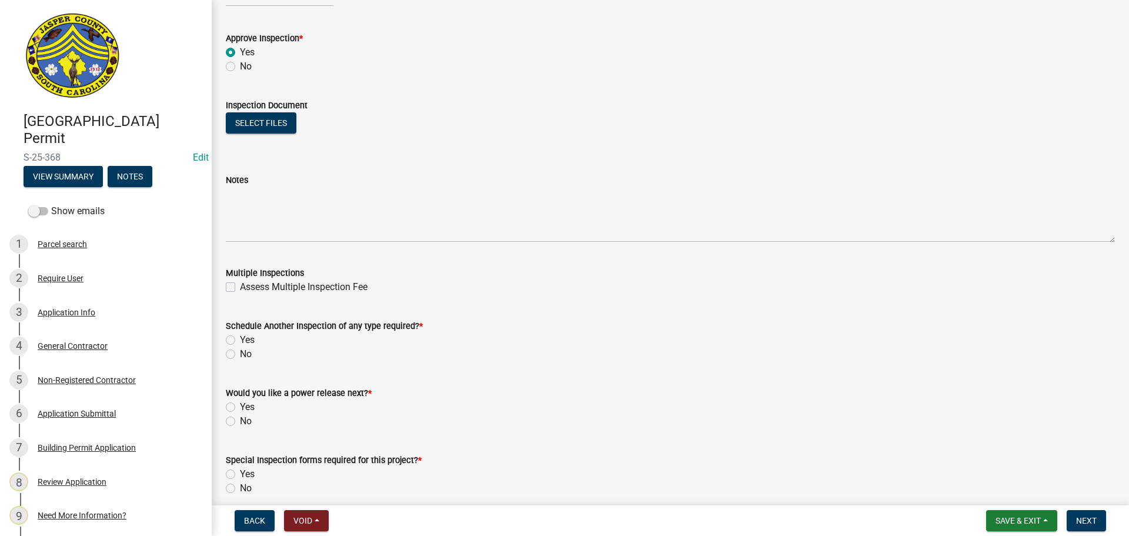
click at [240, 352] on label "No" at bounding box center [246, 354] width 12 height 14
click at [240, 352] on input "No" at bounding box center [244, 351] width 8 height 8
radio input "true"
click at [240, 424] on label "No" at bounding box center [246, 421] width 12 height 14
click at [240, 422] on input "No" at bounding box center [244, 418] width 8 height 8
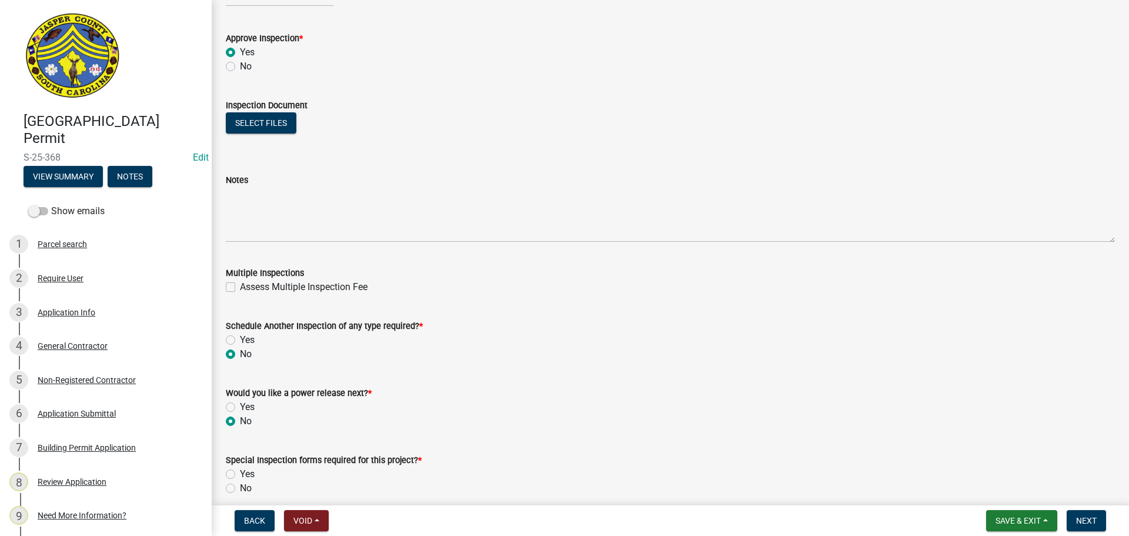
radio input "true"
click at [240, 491] on label "No" at bounding box center [246, 488] width 12 height 14
click at [240, 489] on input "No" at bounding box center [244, 485] width 8 height 8
radio input "true"
click at [1079, 522] on span "Next" at bounding box center [1086, 520] width 21 height 9
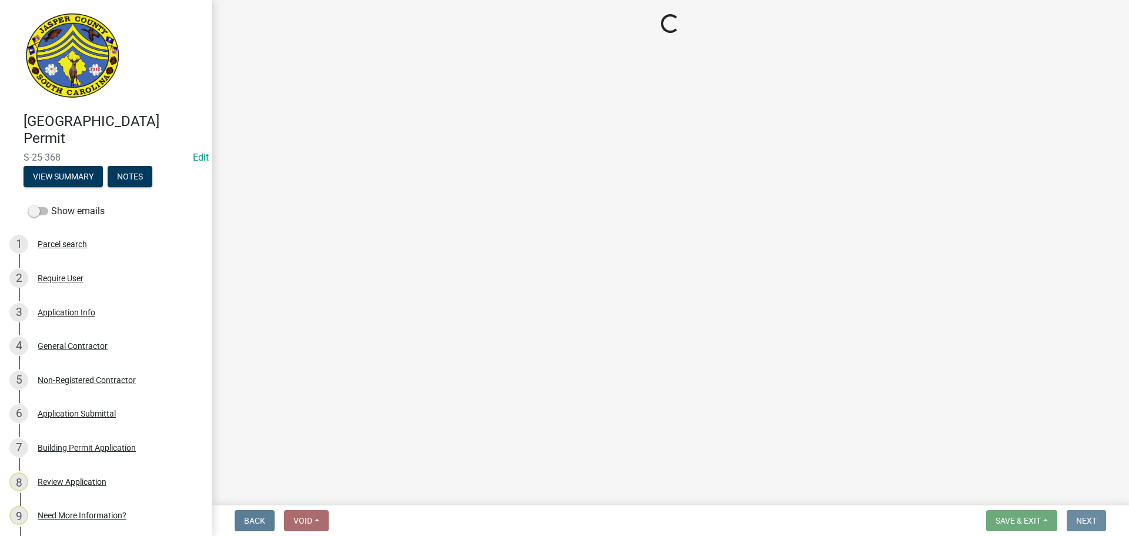
scroll to position [0, 0]
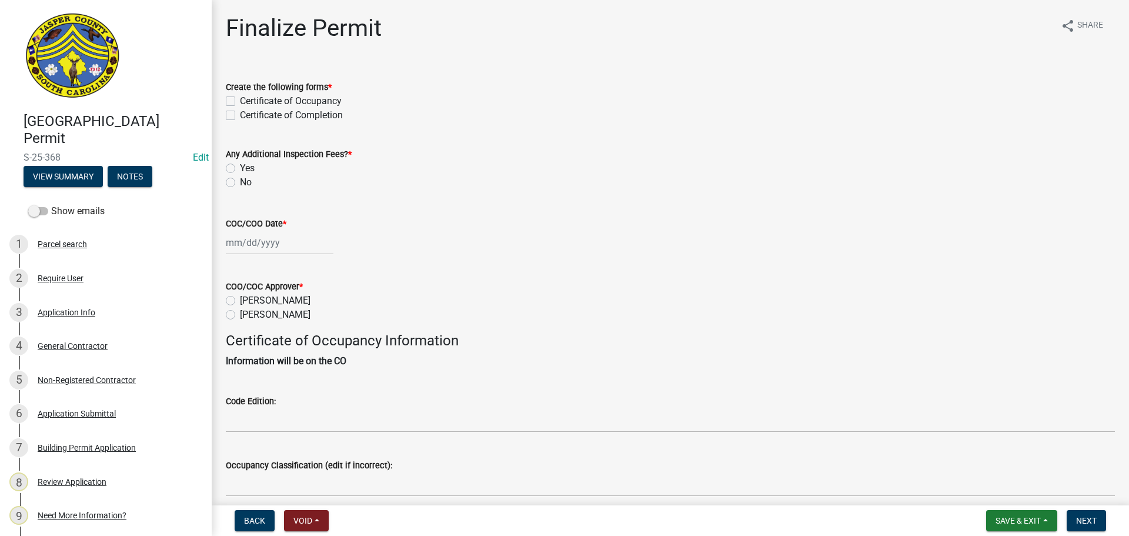
click at [240, 119] on label "Certificate of Completion" at bounding box center [291, 115] width 103 height 14
click at [240, 116] on input "Certificate of Completion" at bounding box center [244, 112] width 8 height 8
checkbox input "true"
checkbox input "false"
checkbox input "true"
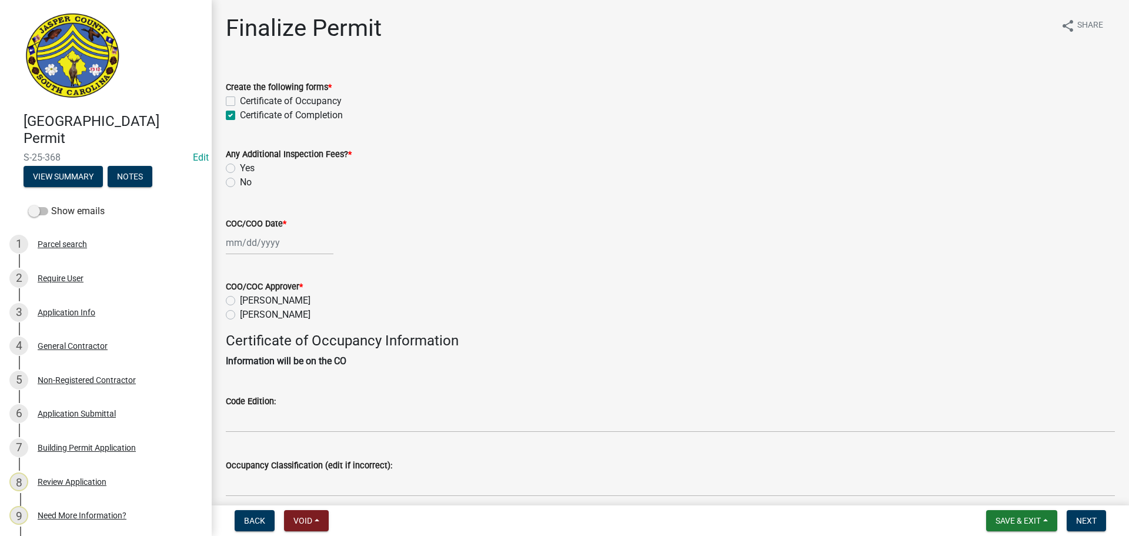
click at [240, 186] on label "No" at bounding box center [246, 182] width 12 height 14
click at [240, 183] on input "No" at bounding box center [244, 179] width 8 height 8
radio input "true"
select select "9"
select select "2025"
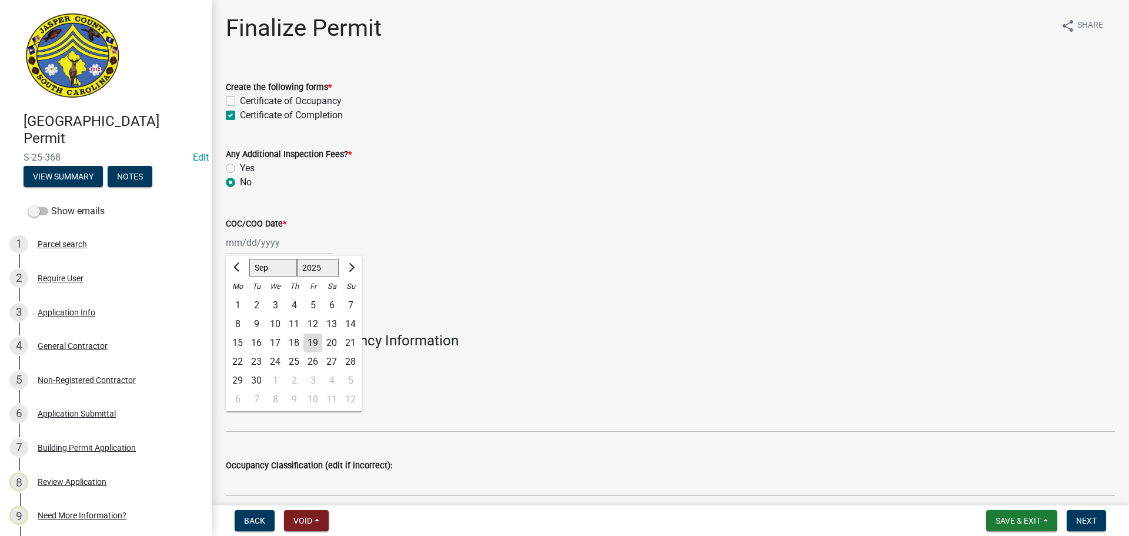
click at [242, 241] on div "[PERSON_NAME] Feb Mar Apr [PERSON_NAME][DATE] Oct Nov [DATE] 1526 1527 1528 152…" at bounding box center [280, 243] width 108 height 24
click at [315, 341] on div "19" at bounding box center [313, 343] width 19 height 19
type input "[DATE]"
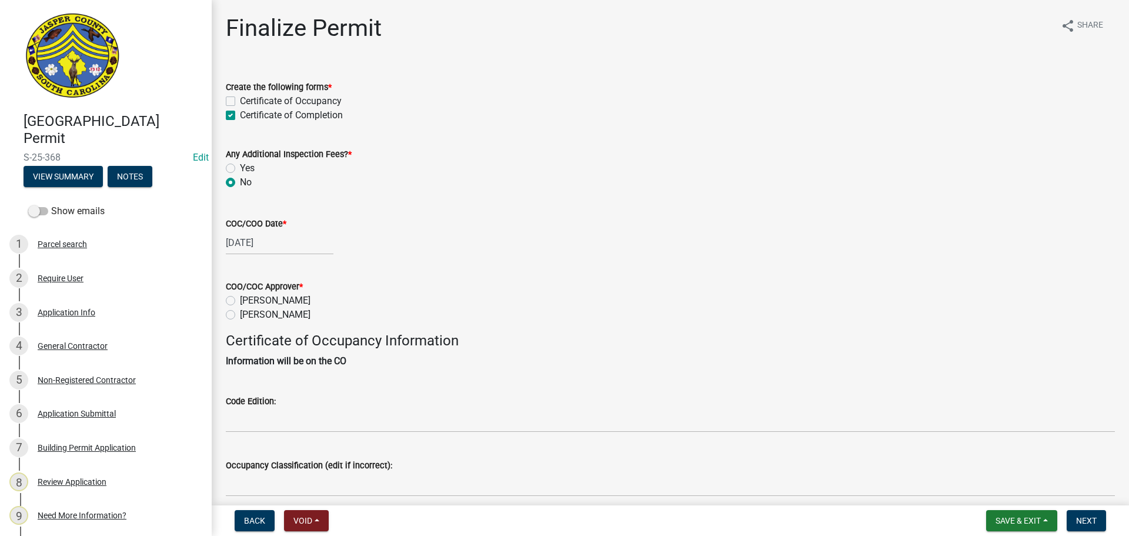
drag, startPoint x: 229, startPoint y: 315, endPoint x: 236, endPoint y: 316, distance: 7.7
click at [240, 316] on label "[PERSON_NAME]" at bounding box center [275, 315] width 71 height 14
click at [240, 315] on input "[PERSON_NAME]" at bounding box center [244, 312] width 8 height 8
radio input "true"
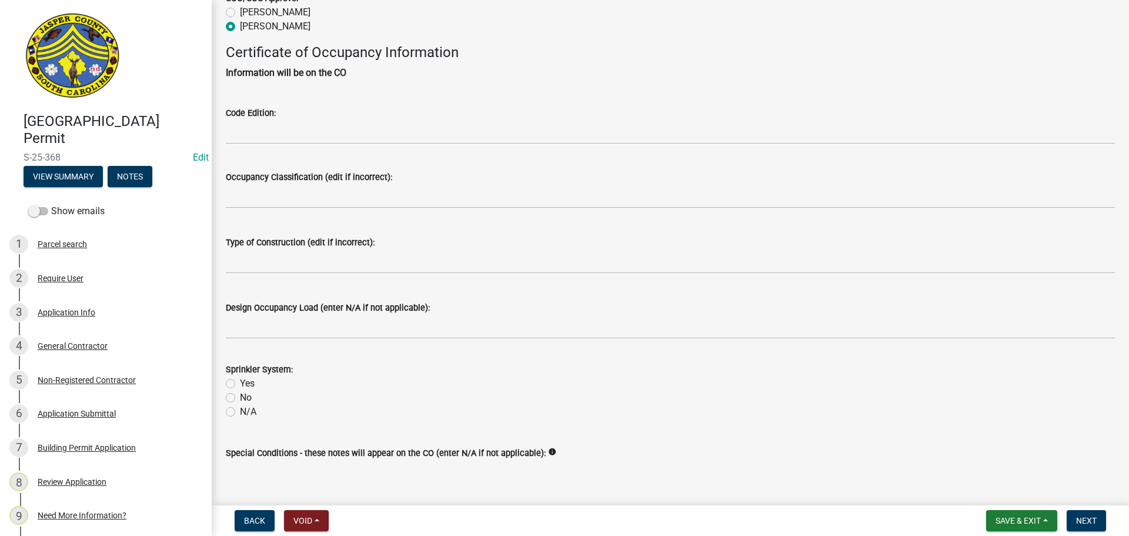
scroll to position [294, 0]
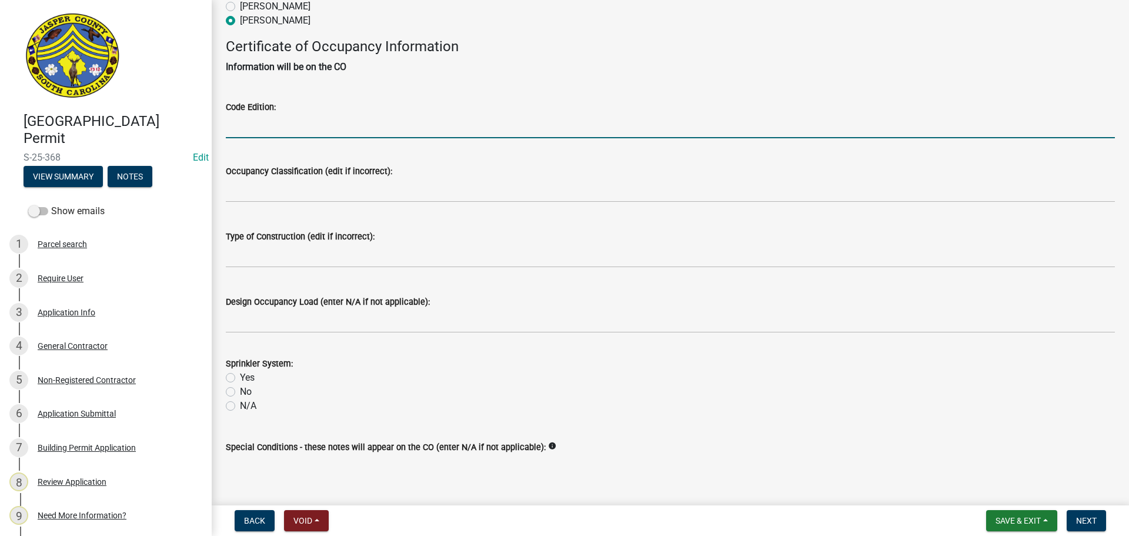
click at [304, 129] on input "Code Edition:" at bounding box center [670, 126] width 889 height 24
type input "2021"
click at [240, 406] on label "N/A" at bounding box center [248, 406] width 16 height 14
click at [240, 406] on input "N/A" at bounding box center [244, 403] width 8 height 8
radio input "true"
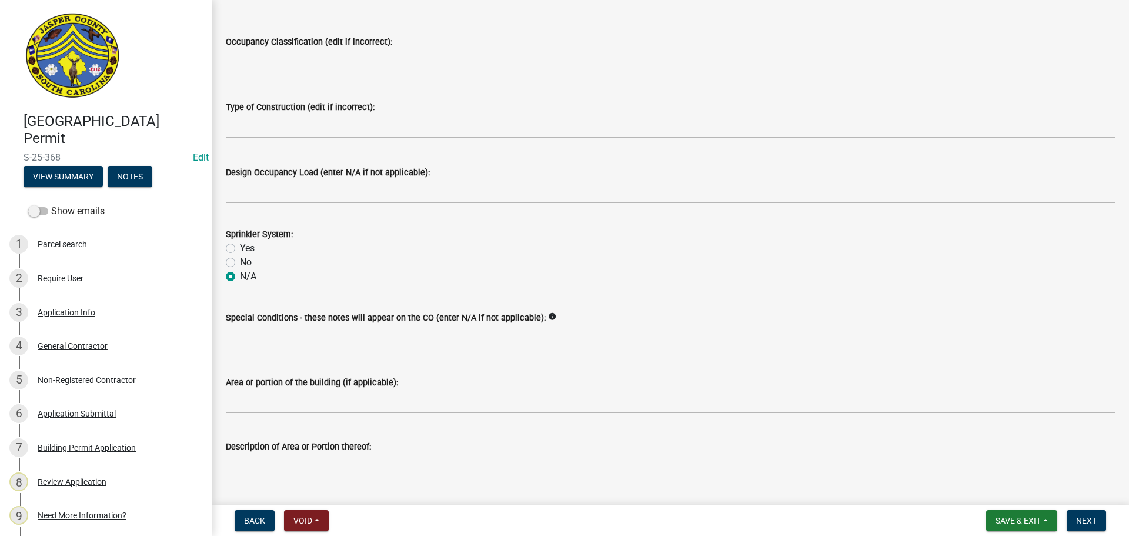
scroll to position [456, 0]
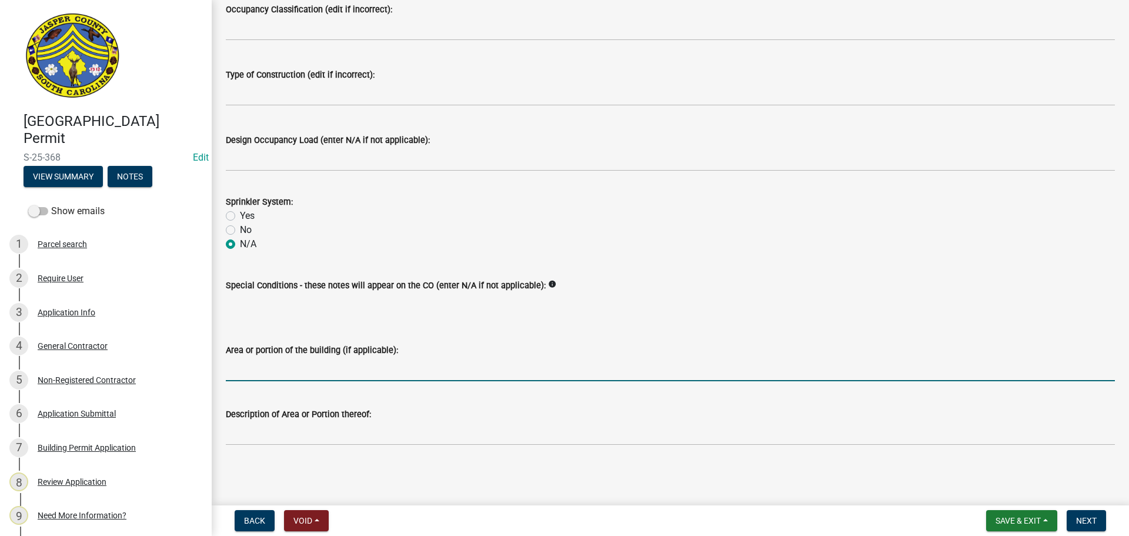
click at [338, 374] on input "Area or portion of the building (if applicable):" at bounding box center [670, 369] width 889 height 24
type input "Mini split in garage"
click at [1091, 524] on span "Next" at bounding box center [1086, 520] width 21 height 9
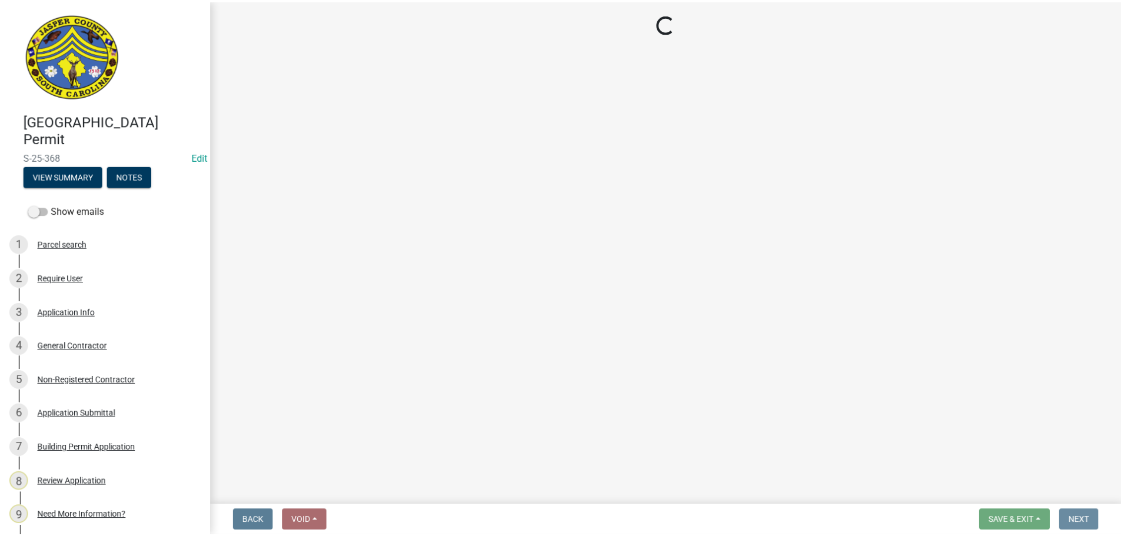
scroll to position [0, 0]
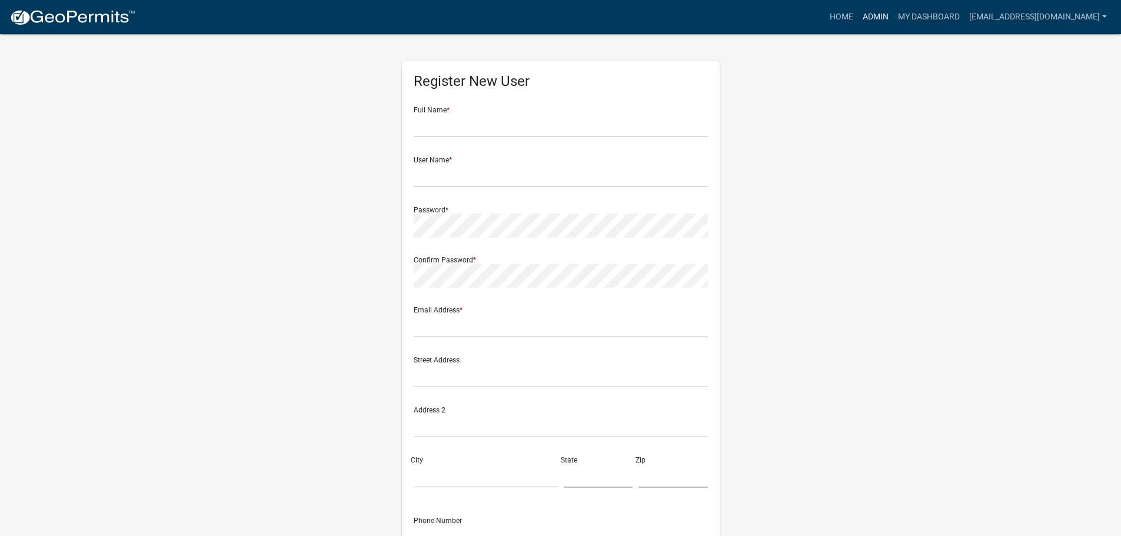
click at [884, 21] on link "Admin" at bounding box center [875, 17] width 35 height 22
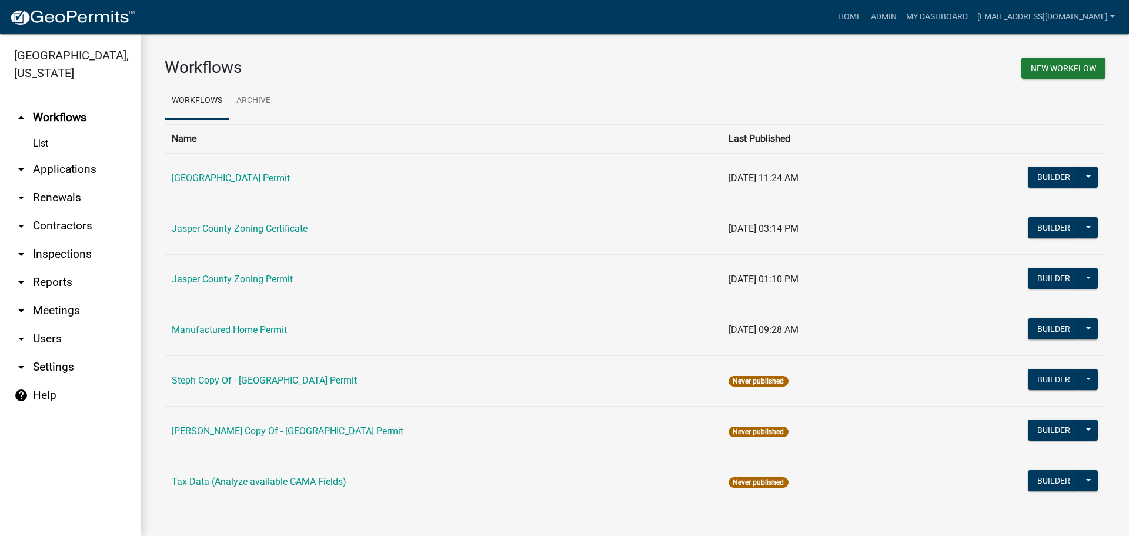
click at [72, 171] on link "arrow_drop_down Applications" at bounding box center [70, 169] width 141 height 28
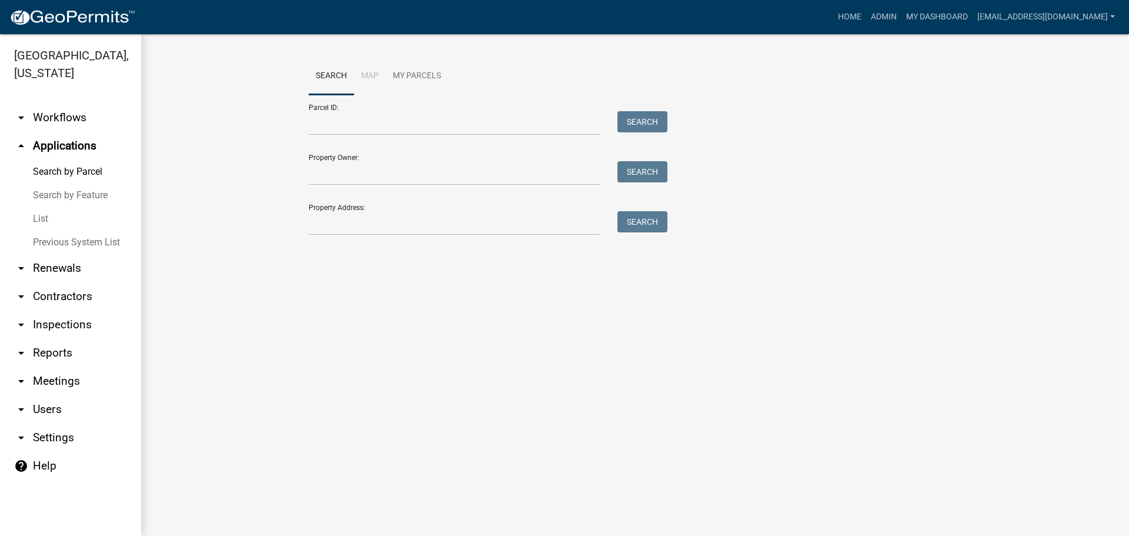
click at [41, 215] on link "List" at bounding box center [70, 219] width 141 height 24
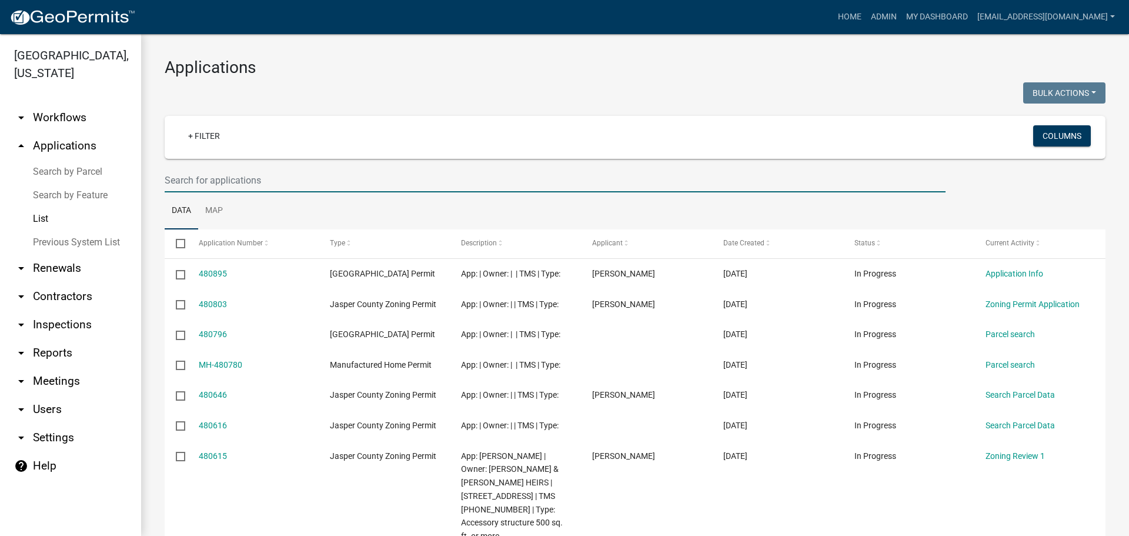
click at [313, 173] on input "text" at bounding box center [555, 180] width 781 height 24
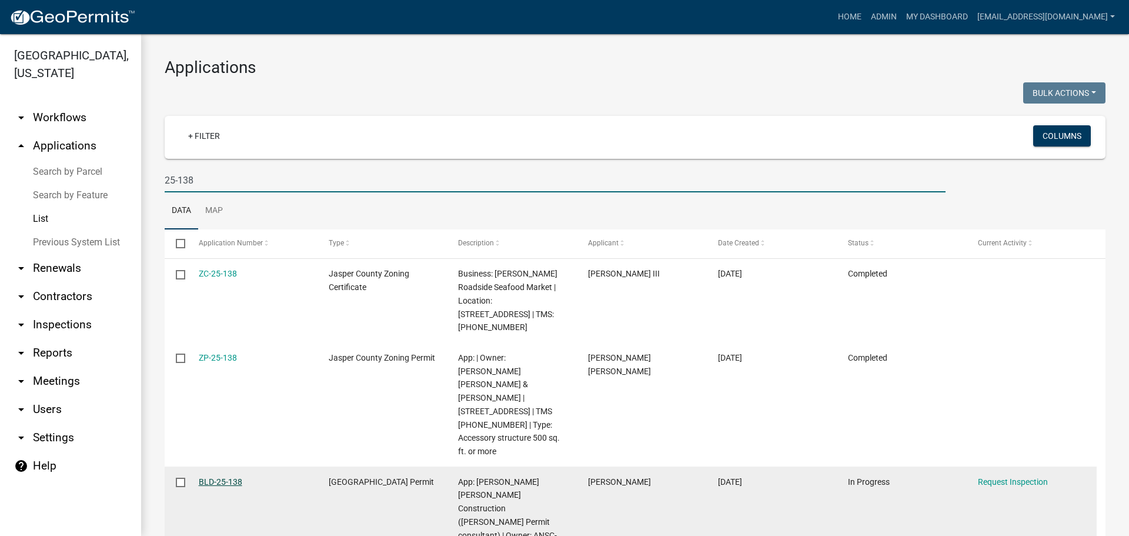
type input "25-138"
click at [225, 477] on link "BLD-25-138" at bounding box center [221, 481] width 44 height 9
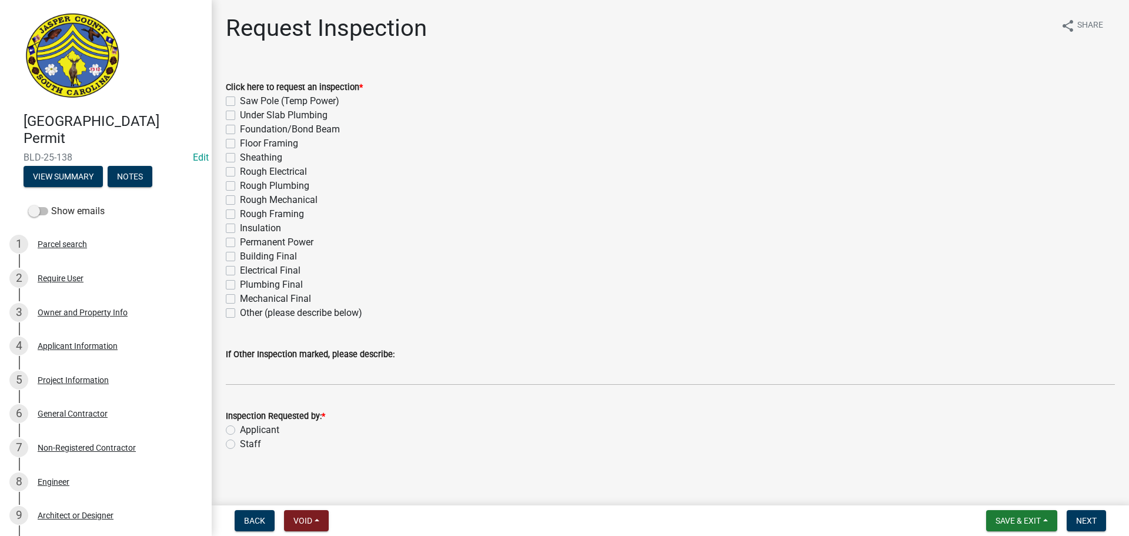
click at [240, 175] on label "Rough Electrical" at bounding box center [273, 172] width 67 height 14
click at [240, 172] on input "Rough Electrical" at bounding box center [244, 169] width 8 height 8
checkbox input "true"
checkbox input "false"
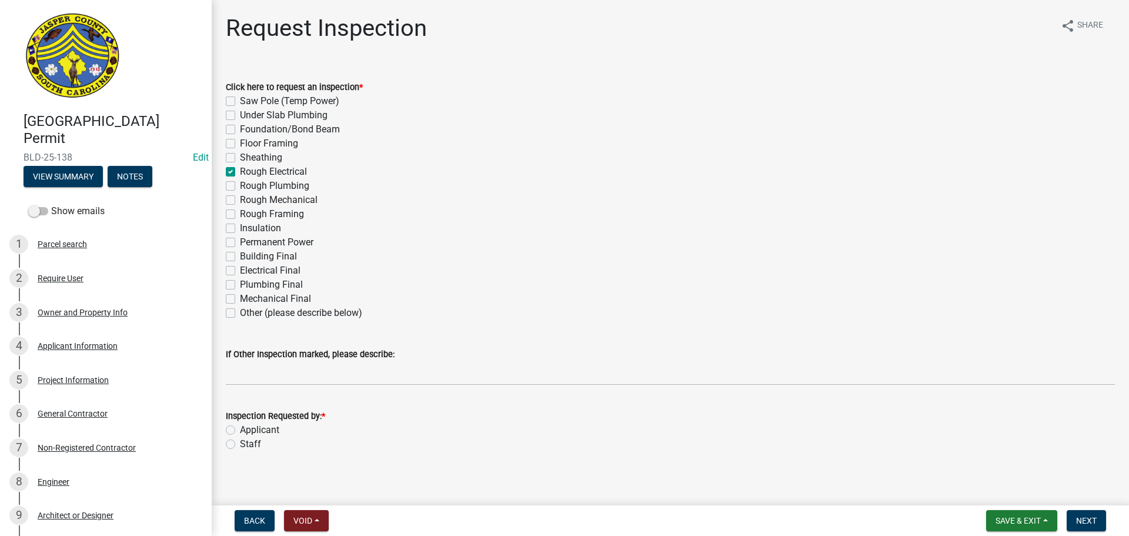
checkbox input "false"
checkbox input "true"
checkbox input "false"
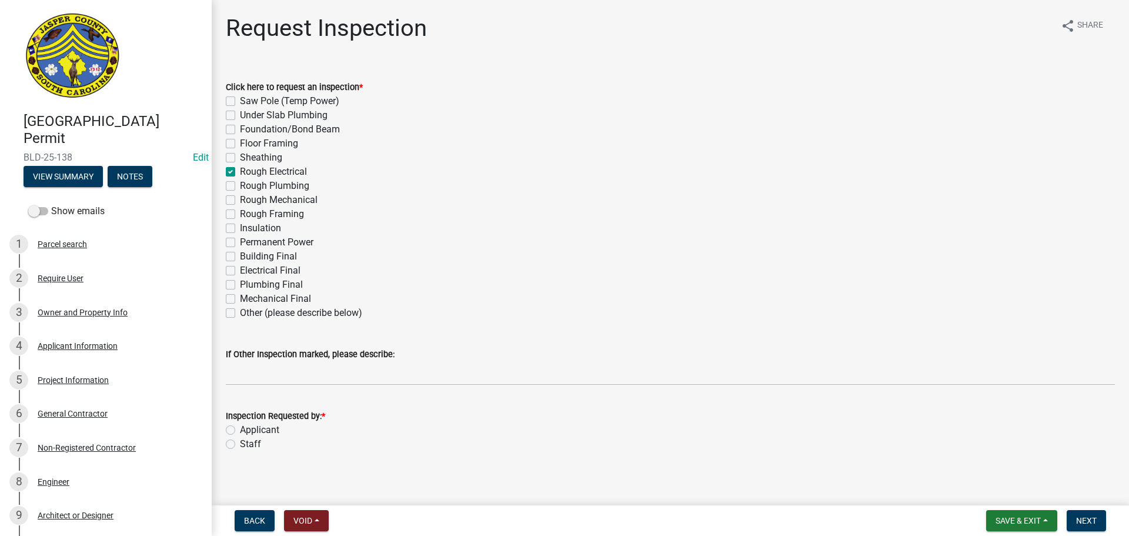
checkbox input "false"
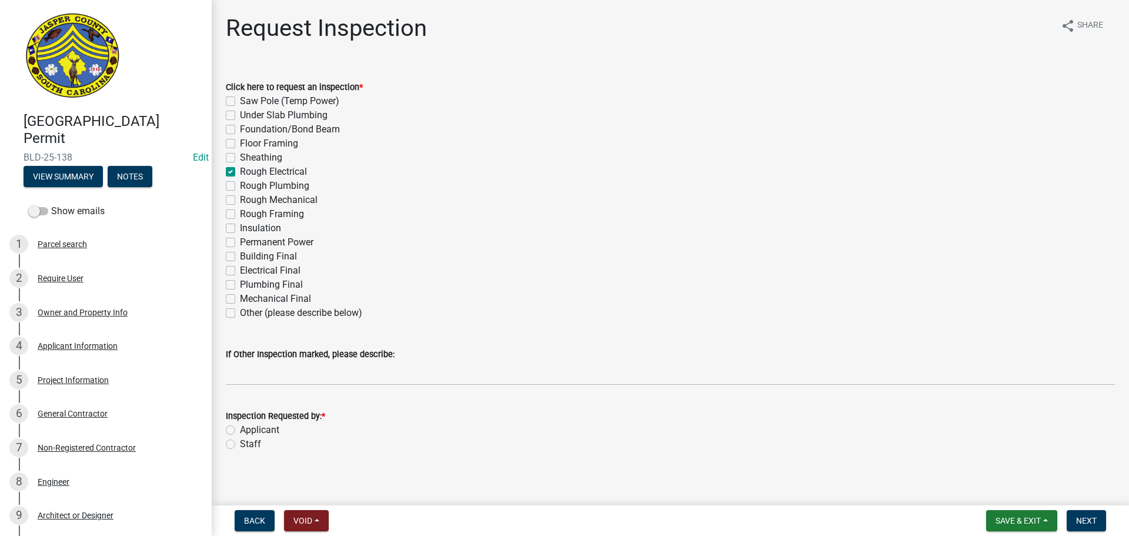
checkbox input "false"
click at [240, 188] on label "Rough Plumbing" at bounding box center [274, 186] width 69 height 14
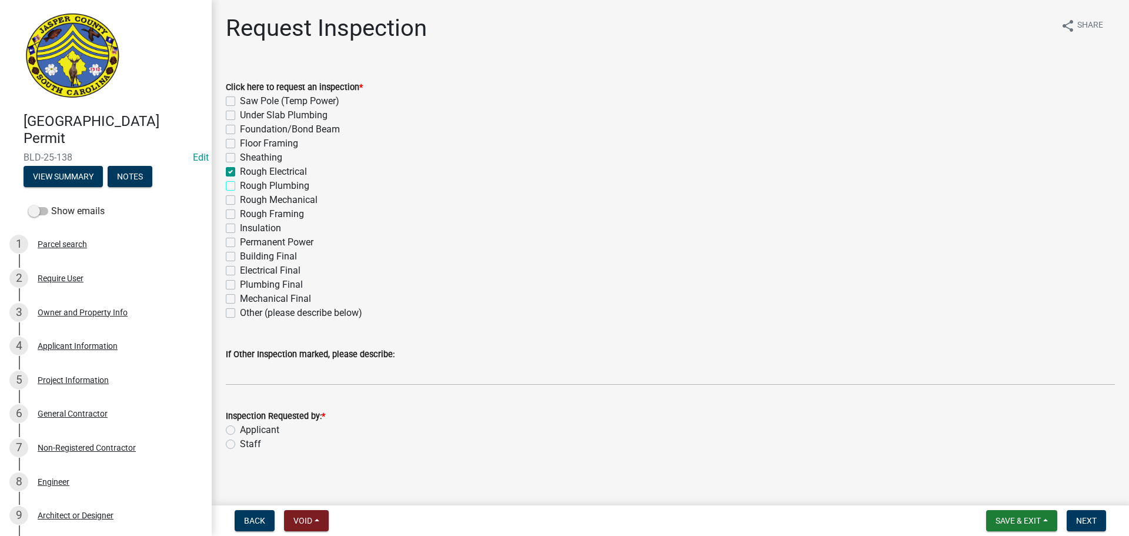
click at [240, 186] on input "Rough Plumbing" at bounding box center [244, 183] width 8 height 8
checkbox input "true"
checkbox input "false"
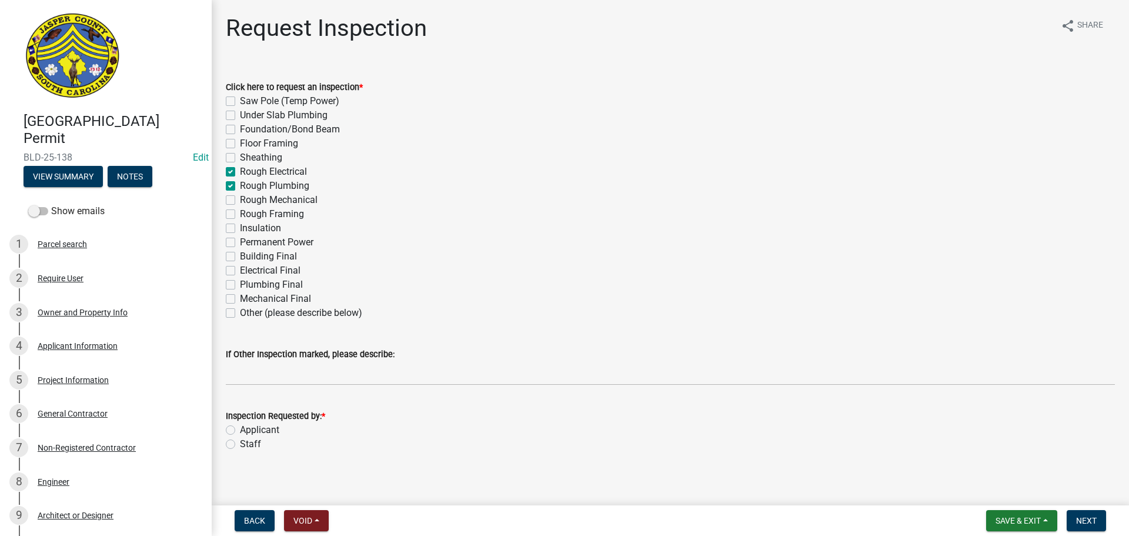
checkbox input "false"
checkbox input "true"
checkbox input "false"
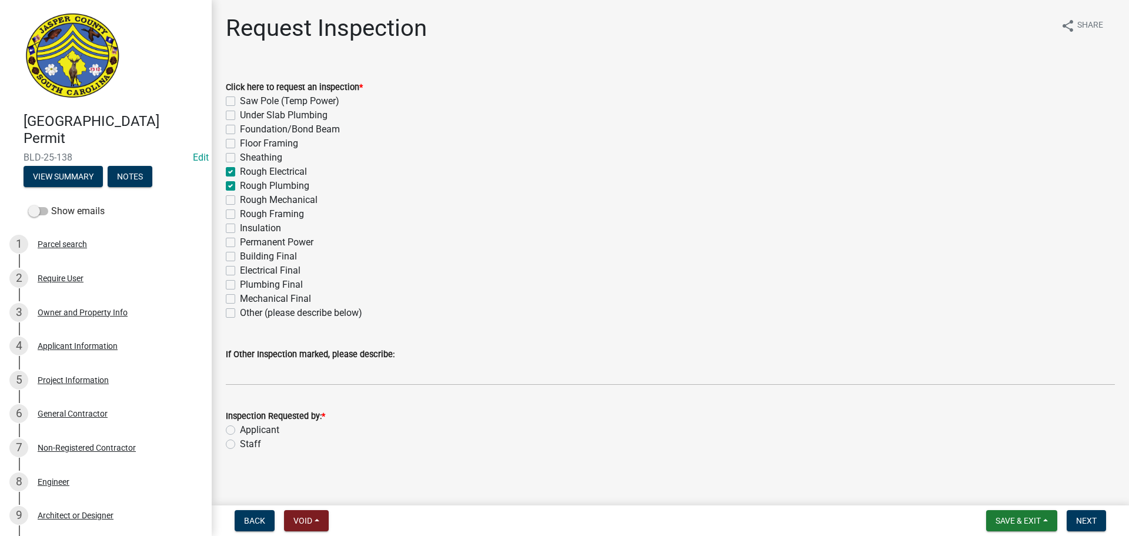
checkbox input "false"
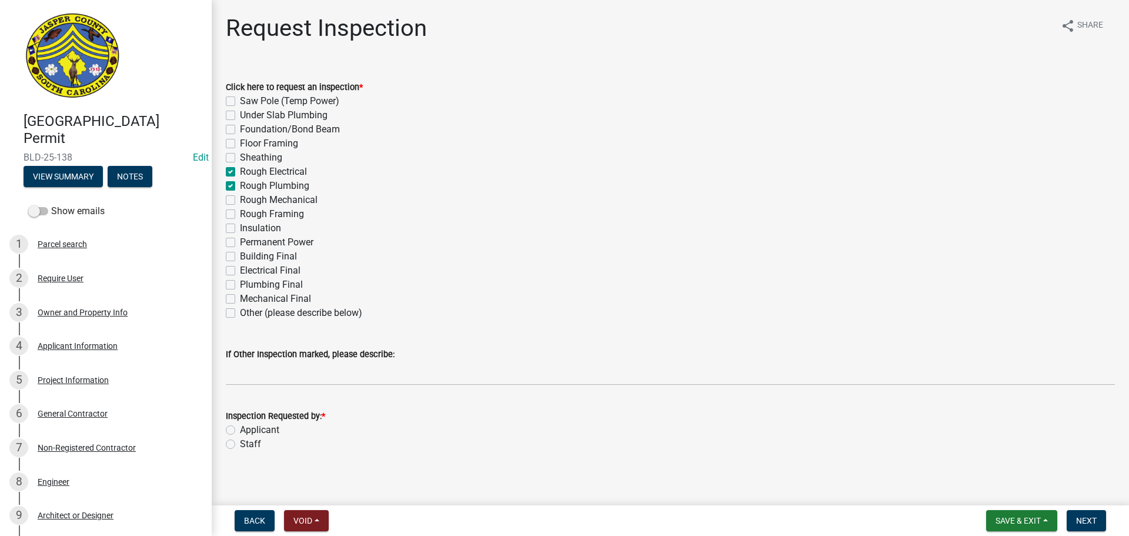
checkbox input "false"
click at [240, 444] on label "Staff" at bounding box center [250, 444] width 21 height 14
click at [240, 444] on input "Staff" at bounding box center [244, 441] width 8 height 8
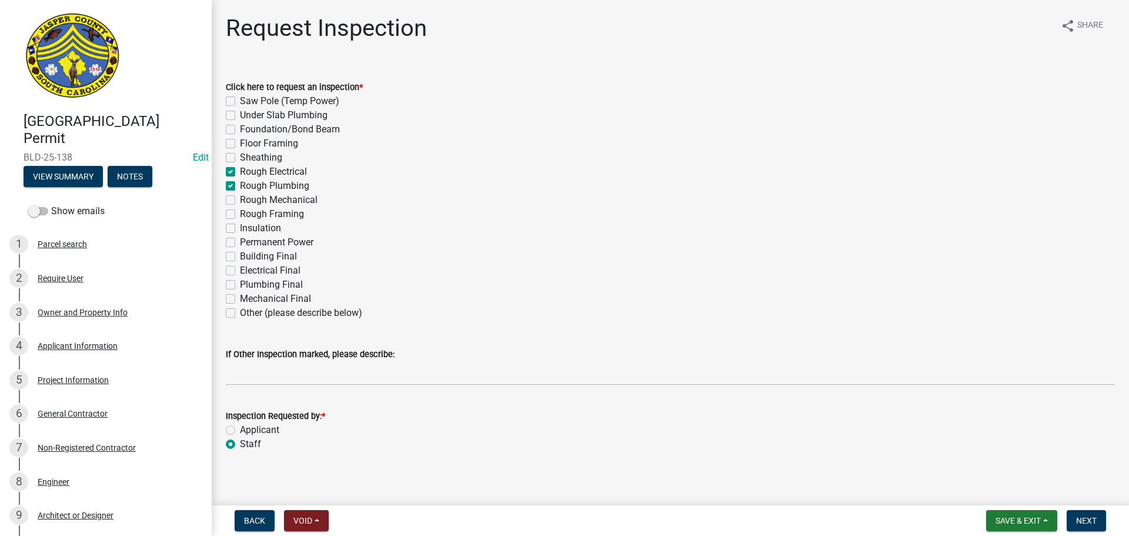
radio input "true"
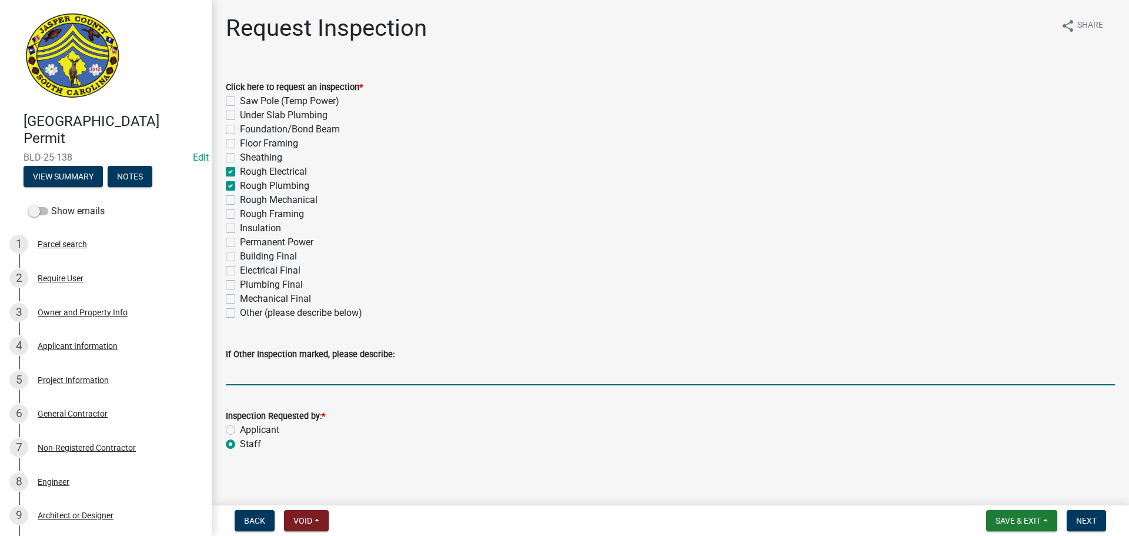
click at [282, 379] on input "If Other Inspection marked, please describe:" at bounding box center [670, 373] width 889 height 24
type input "do not add to tomorrows schedule"
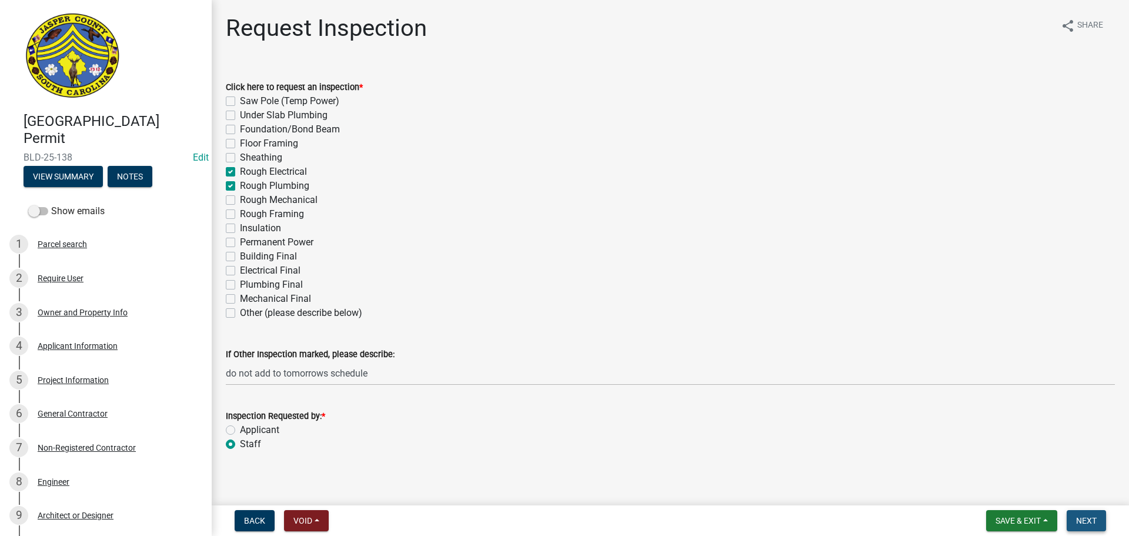
click at [1095, 519] on span "Next" at bounding box center [1086, 520] width 21 height 9
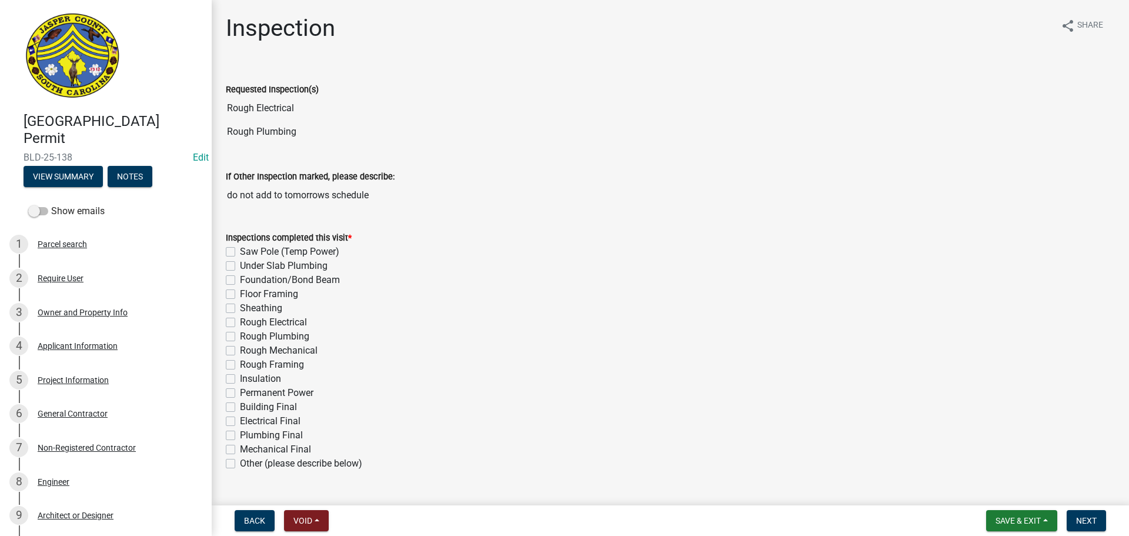
click at [240, 325] on label "Rough Electrical" at bounding box center [273, 322] width 67 height 14
click at [240, 323] on input "Rough Electrical" at bounding box center [244, 319] width 8 height 8
checkbox input "true"
checkbox input "false"
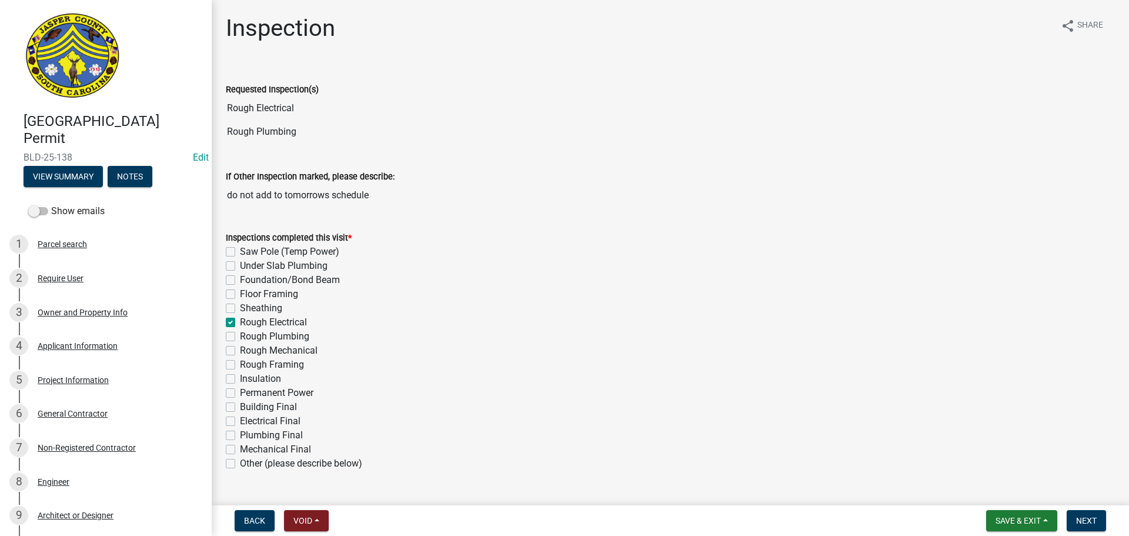
checkbox input "false"
checkbox input "true"
checkbox input "false"
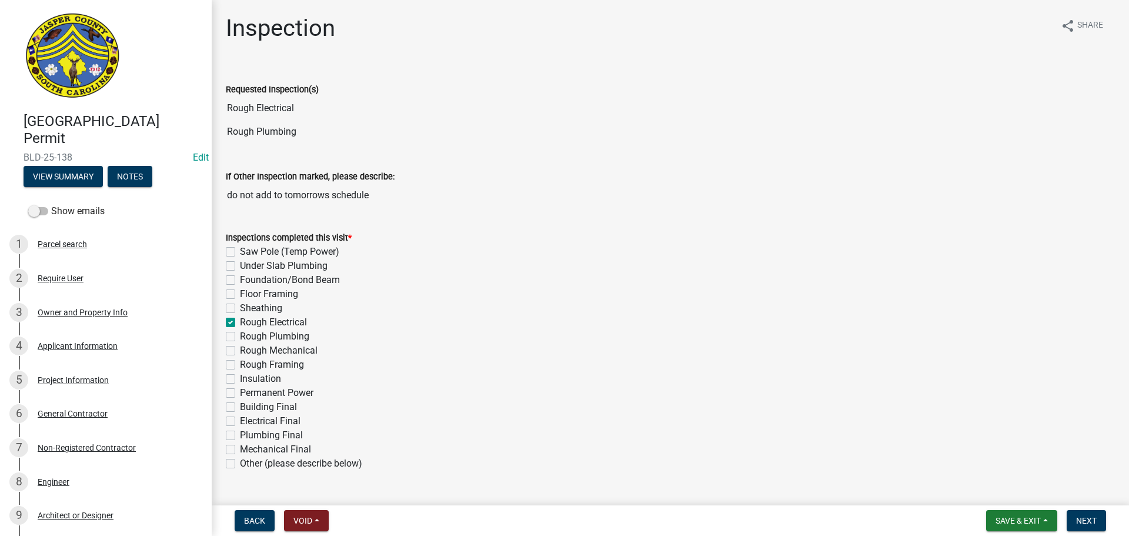
checkbox input "false"
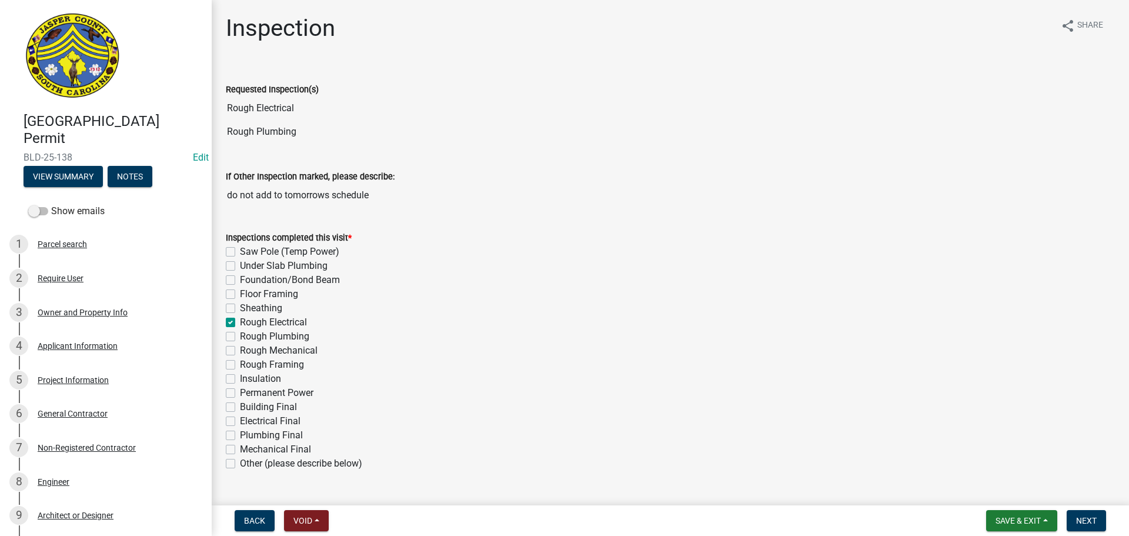
checkbox input "false"
click at [240, 335] on label "Rough Plumbing" at bounding box center [274, 336] width 69 height 14
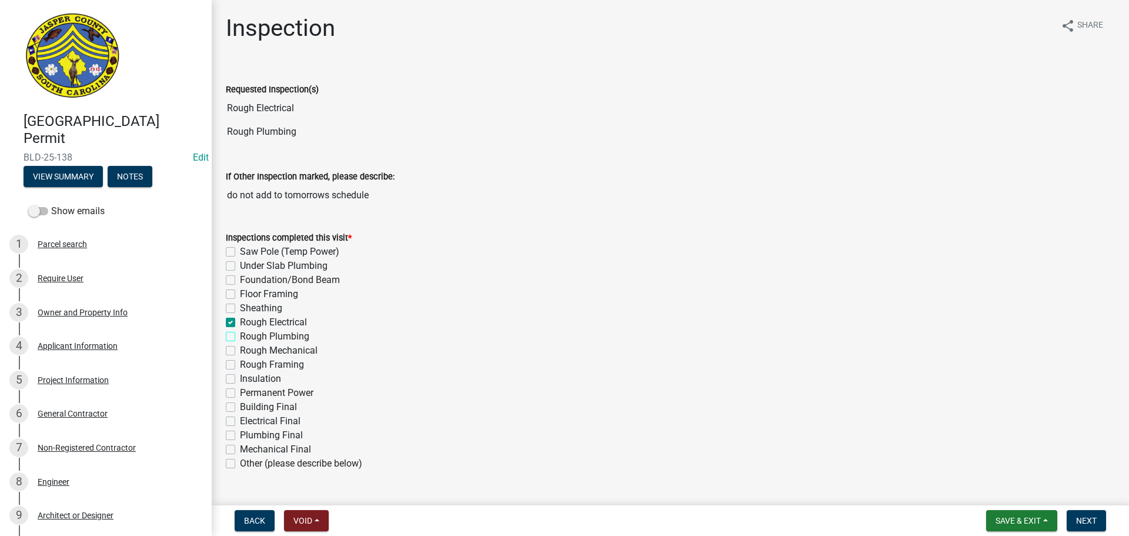
click at [240, 335] on input "Rough Plumbing" at bounding box center [244, 333] width 8 height 8
checkbox input "true"
checkbox input "false"
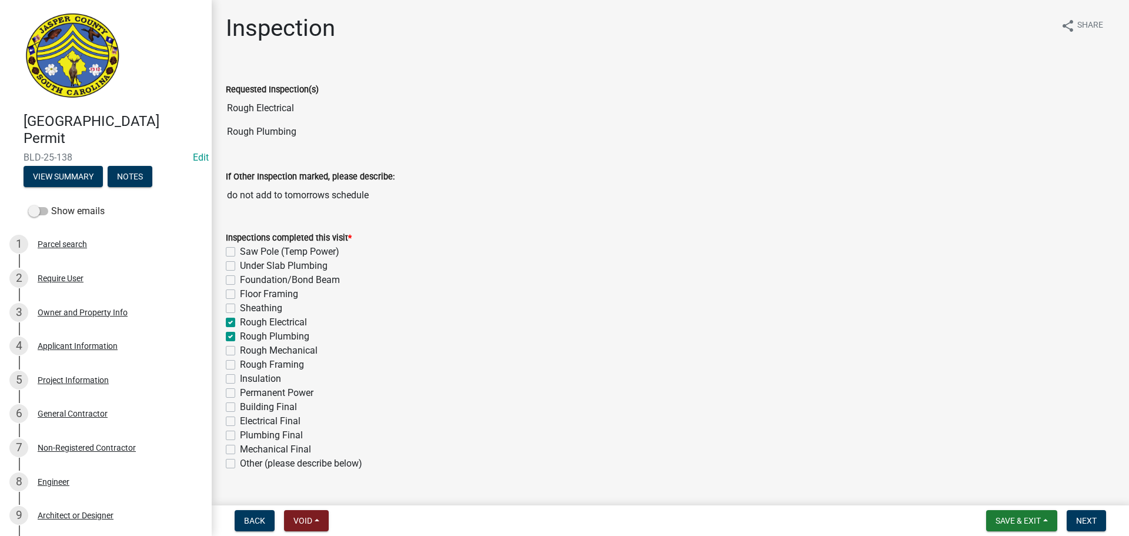
checkbox input "false"
checkbox input "true"
checkbox input "false"
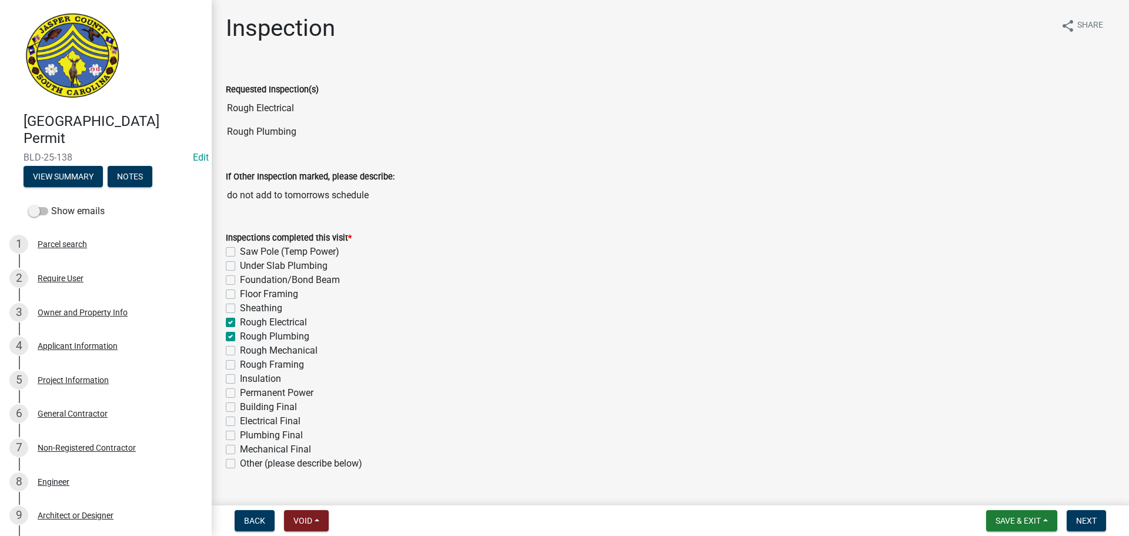
checkbox input "false"
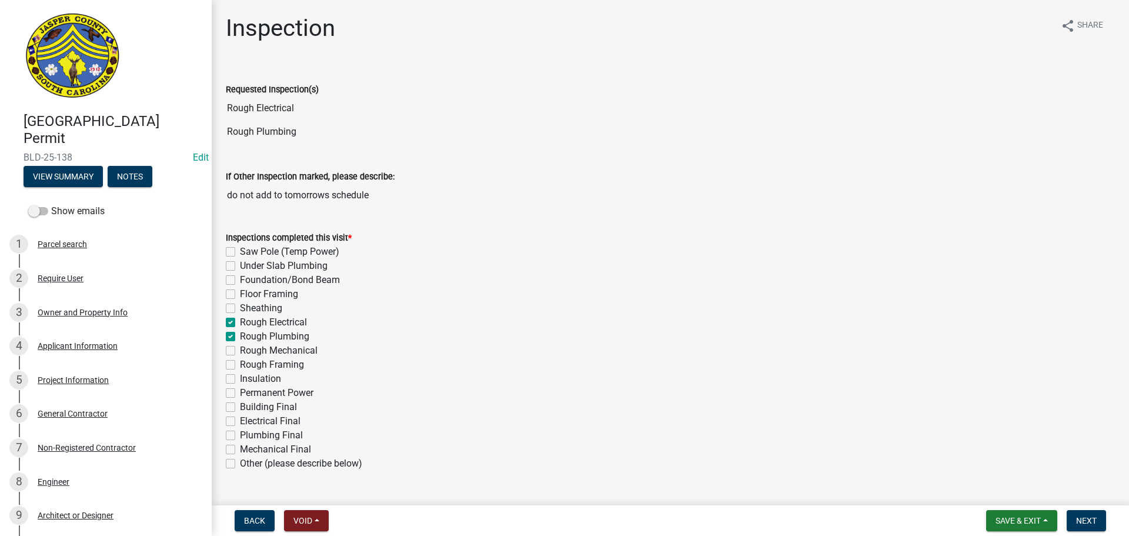
checkbox input "false"
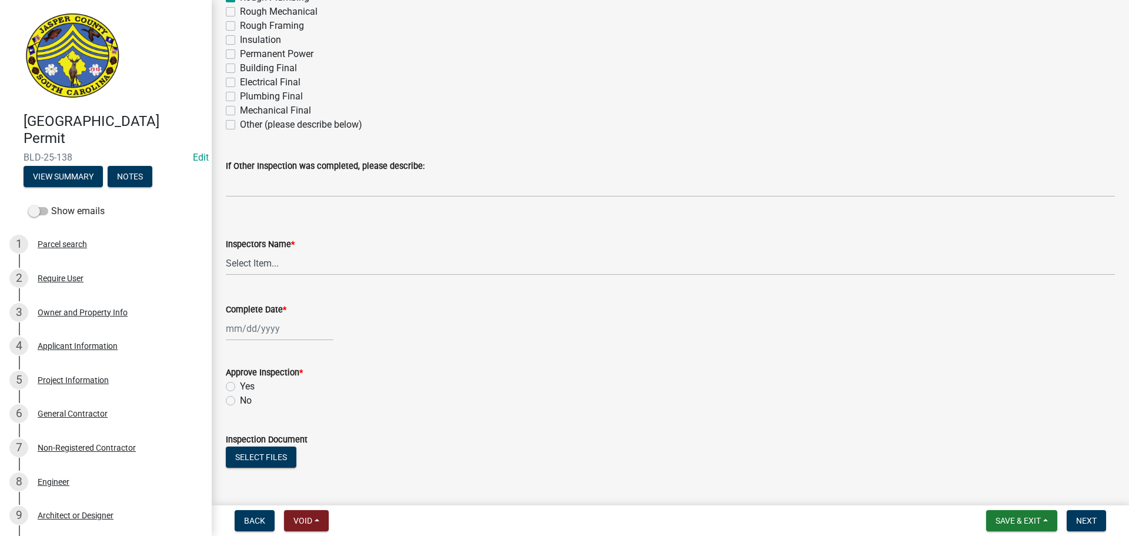
scroll to position [353, 0]
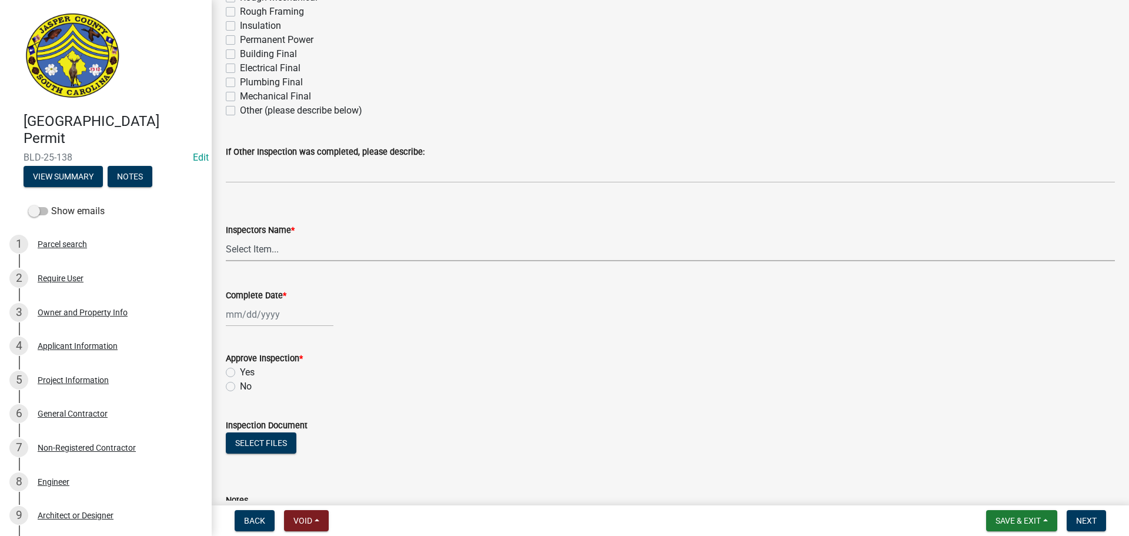
click at [255, 248] on select "Select Item... [EMAIL_ADDRESS][DOMAIN_NAME] ([PERSON_NAME] ) rcampbell ([PERSON…" at bounding box center [670, 249] width 889 height 24
select select "2d9ba1e5-2fdd-4b15-98d0-073dcbeb5880"
click at [226, 237] on select "Select Item... [EMAIL_ADDRESS][DOMAIN_NAME] ([PERSON_NAME] ) rcampbell ([PERSON…" at bounding box center [670, 249] width 889 height 24
click at [281, 315] on div at bounding box center [280, 314] width 108 height 24
select select "9"
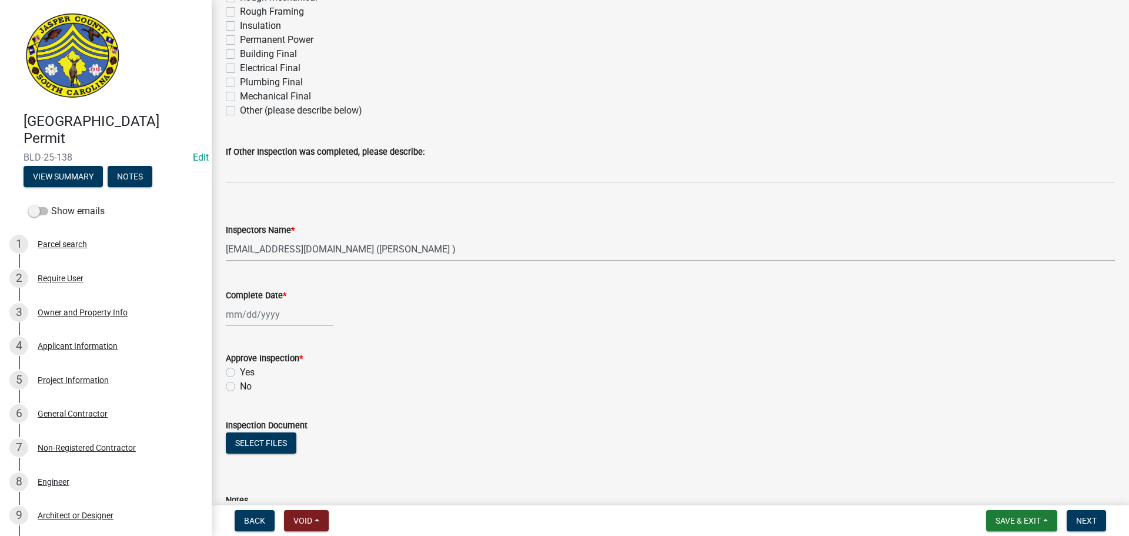
select select "2025"
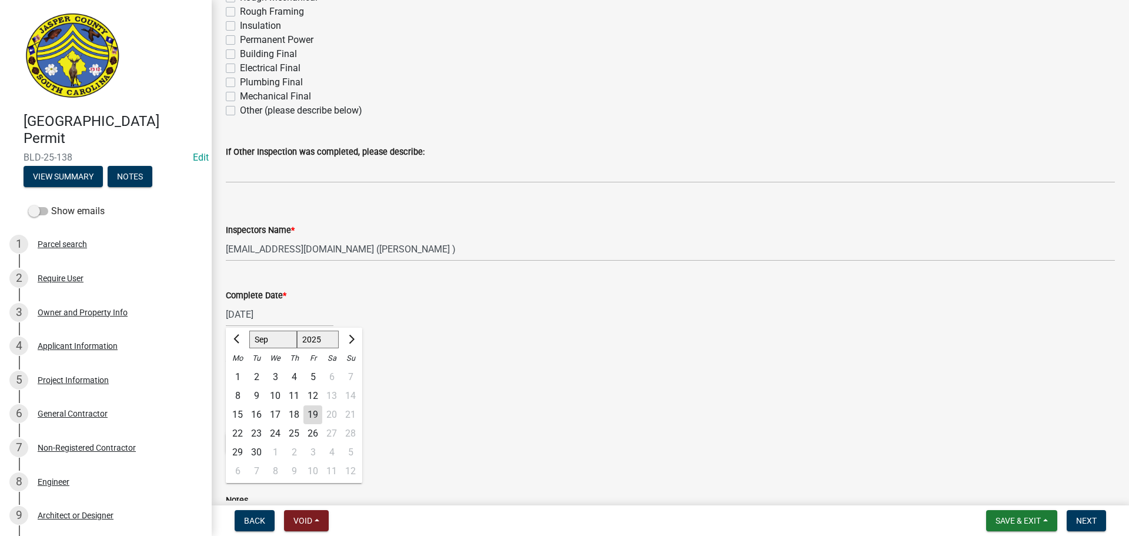
click at [312, 416] on div "19" at bounding box center [313, 414] width 19 height 19
type input "[DATE]"
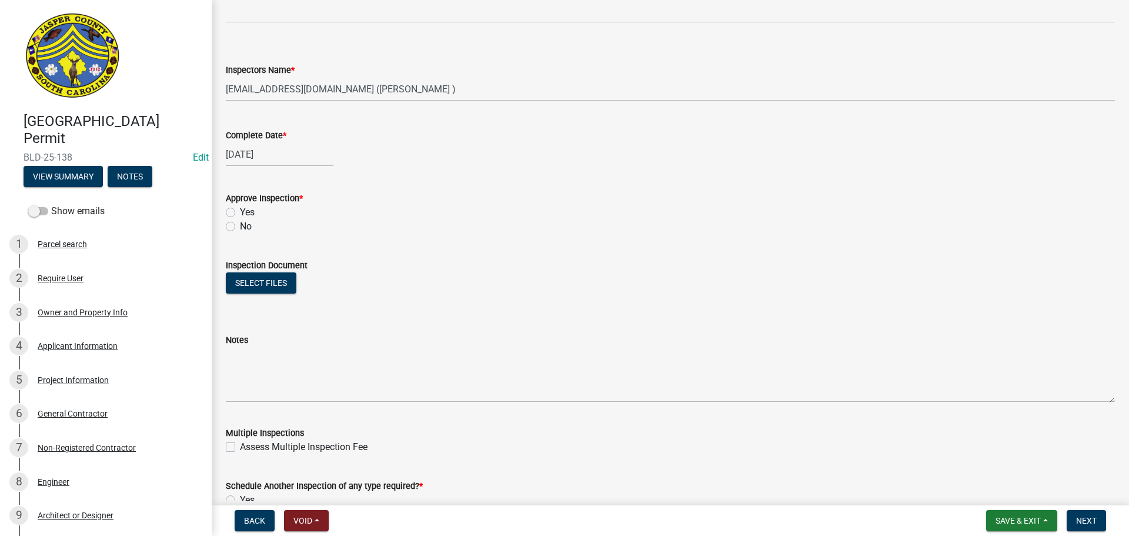
scroll to position [529, 0]
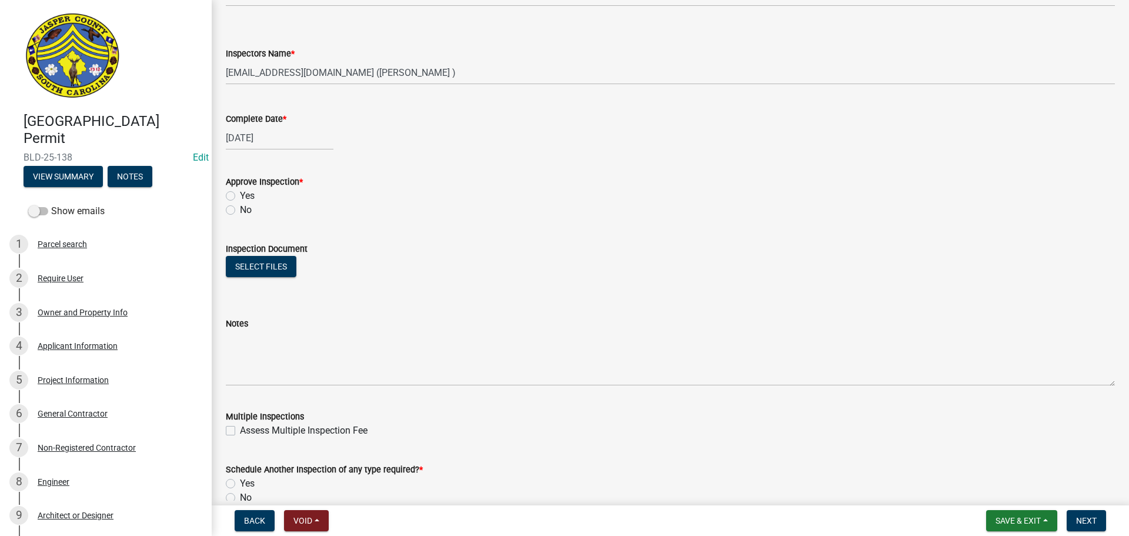
click at [240, 194] on label "Yes" at bounding box center [247, 196] width 15 height 14
click at [240, 194] on input "Yes" at bounding box center [244, 193] width 8 height 8
radio input "true"
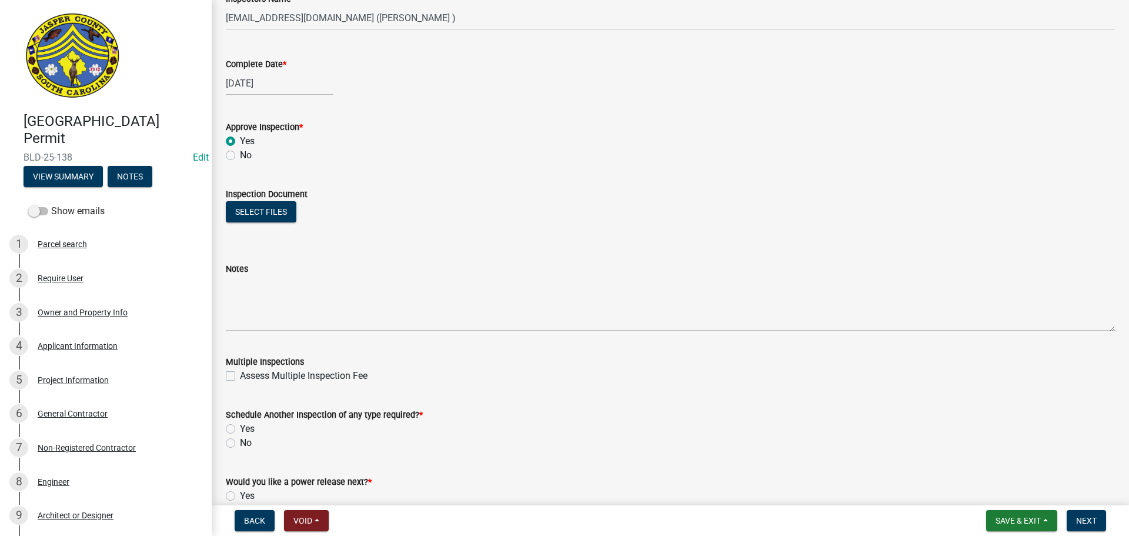
scroll to position [647, 0]
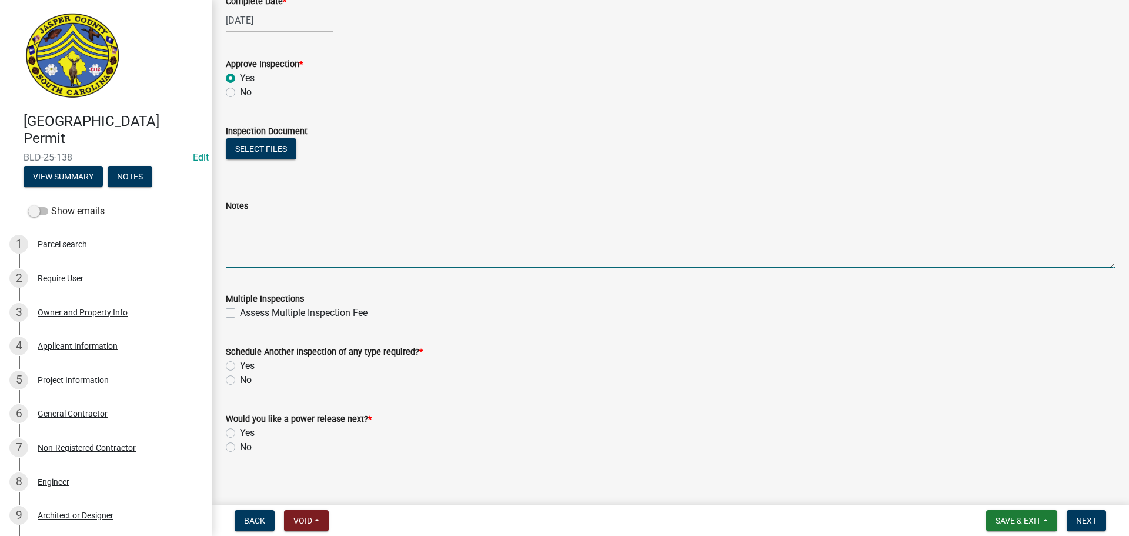
click at [266, 231] on textarea "Notes" at bounding box center [670, 240] width 889 height 55
type textarea "1st floor in wall electrical and in wall plumbing rough ins"
click at [240, 364] on label "Yes" at bounding box center [247, 366] width 15 height 14
click at [240, 364] on input "Yes" at bounding box center [244, 363] width 8 height 8
radio input "true"
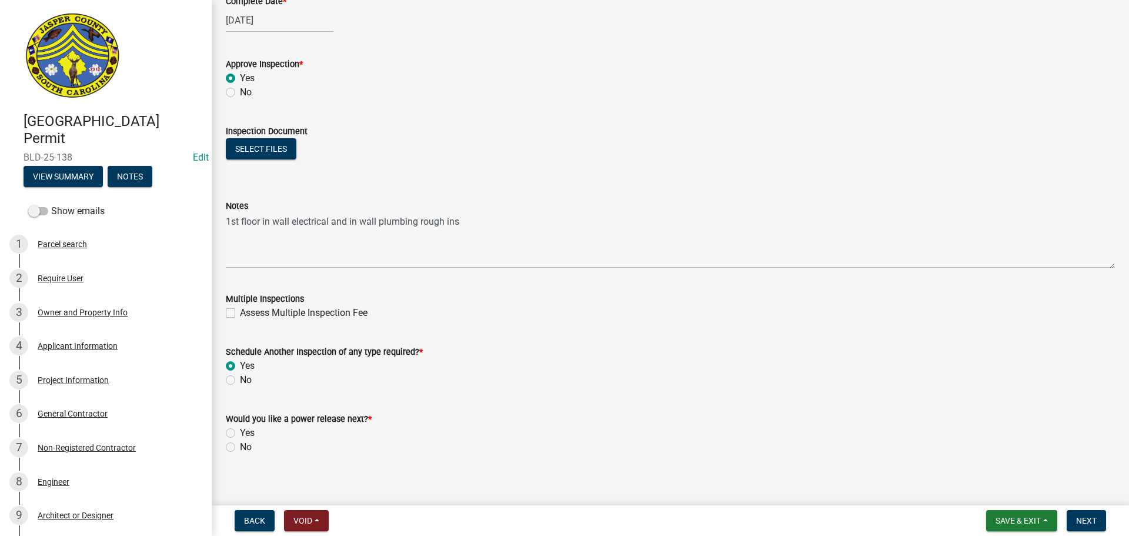
click at [240, 445] on label "No" at bounding box center [246, 447] width 12 height 14
click at [240, 445] on input "No" at bounding box center [244, 444] width 8 height 8
radio input "true"
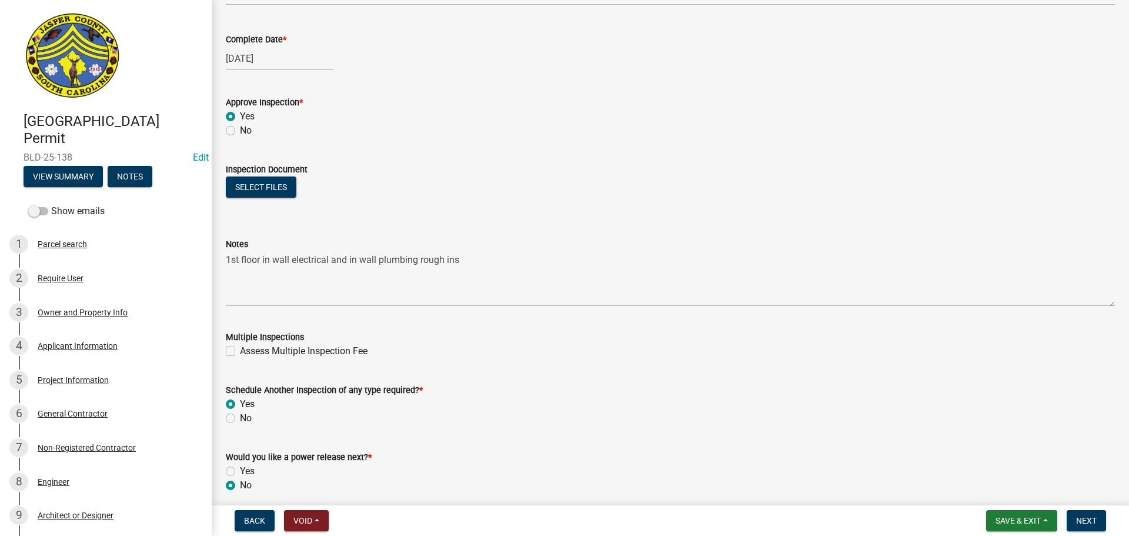
scroll to position [529, 0]
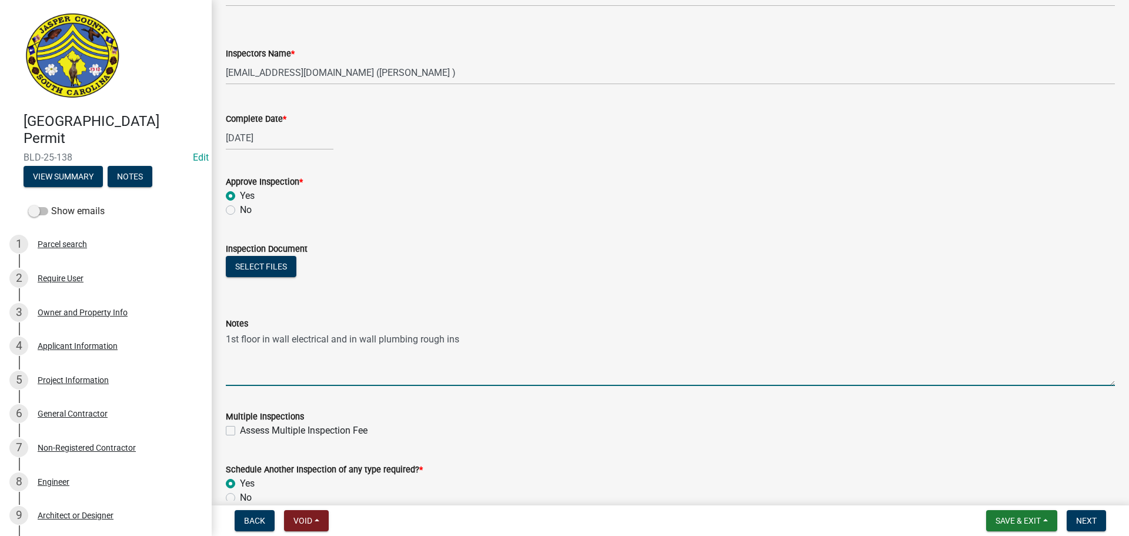
click at [466, 344] on textarea "1st floor in wall electrical and in wall plumbing rough ins" at bounding box center [670, 358] width 889 height 55
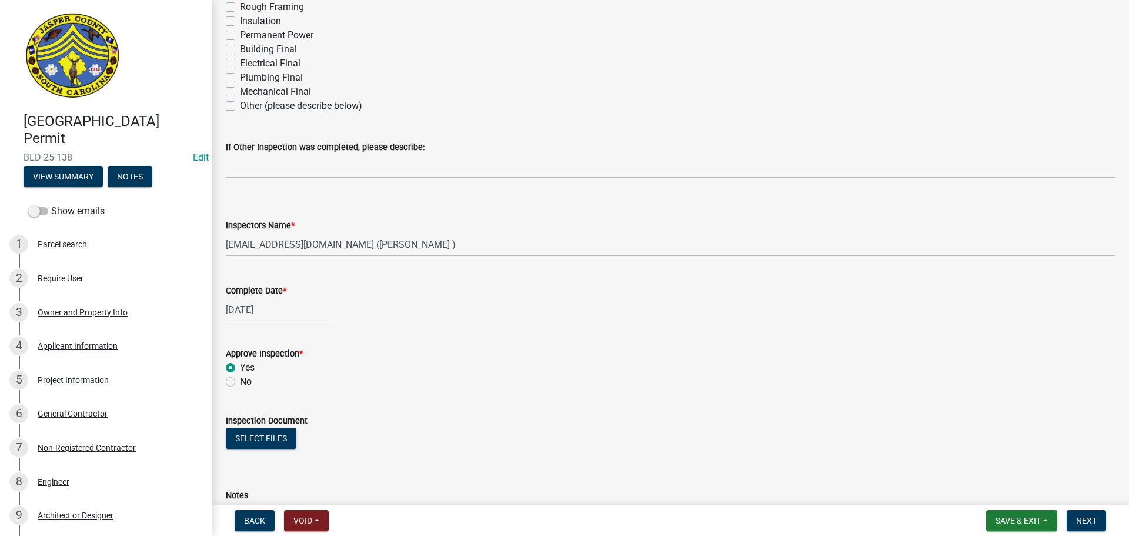
scroll to position [353, 0]
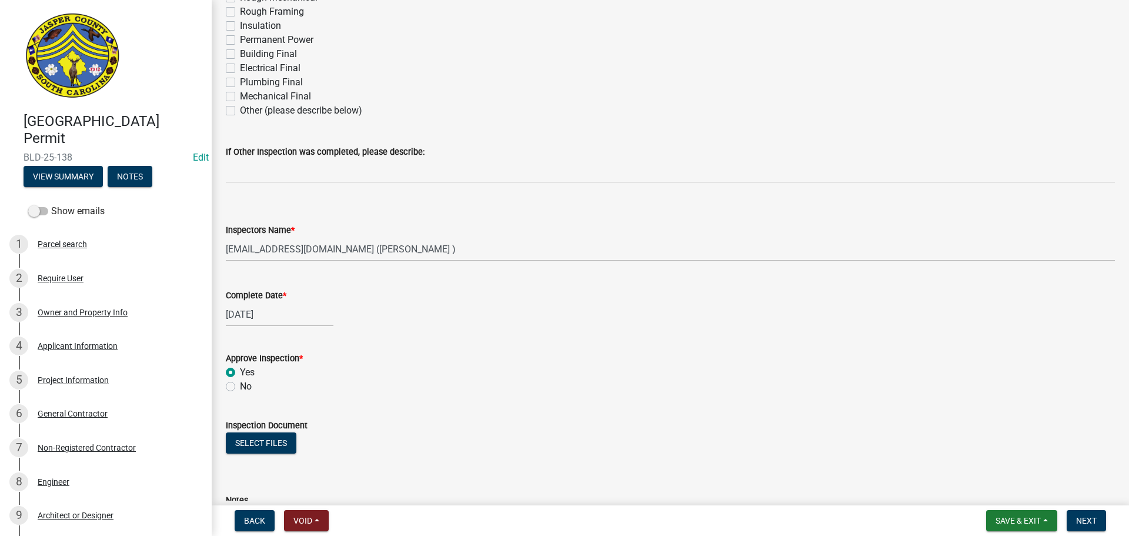
click at [240, 114] on label "Other (please describe below)" at bounding box center [301, 111] width 122 height 14
click at [240, 111] on input "Other (please describe below)" at bounding box center [244, 108] width 8 height 8
checkbox input "true"
checkbox input "false"
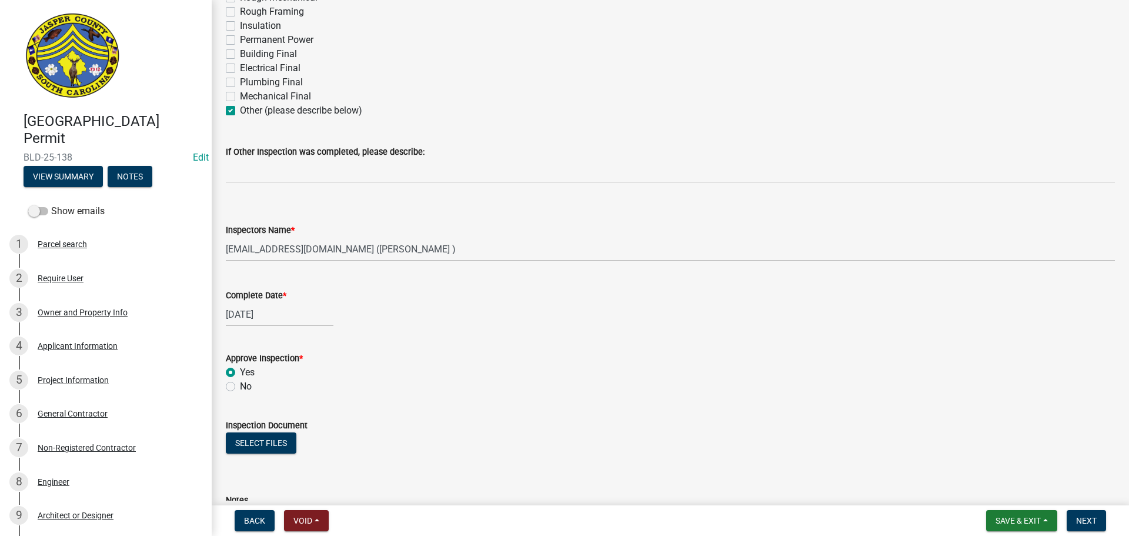
checkbox input "false"
checkbox input "true"
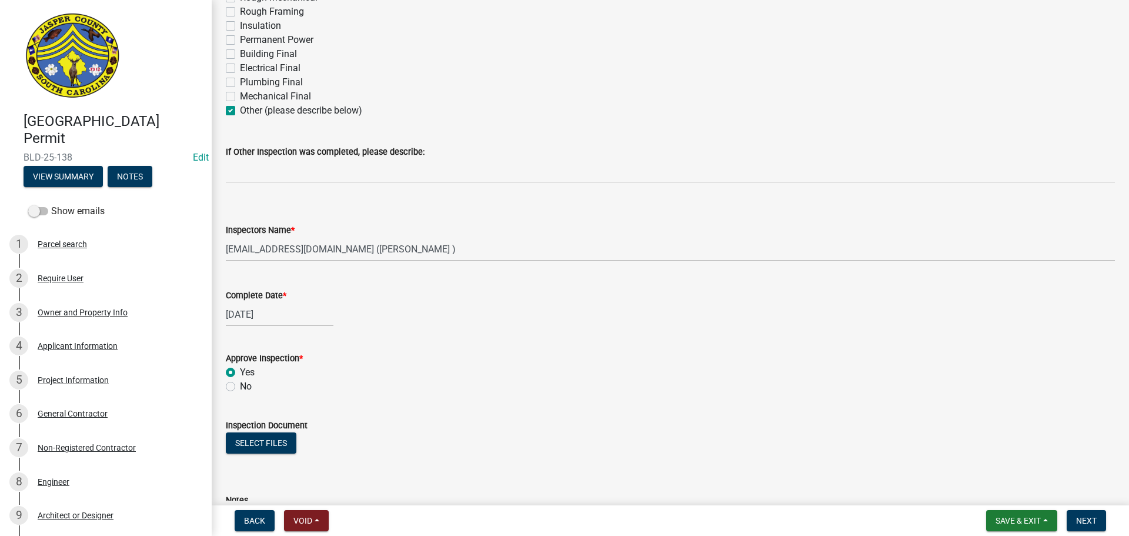
checkbox input "false"
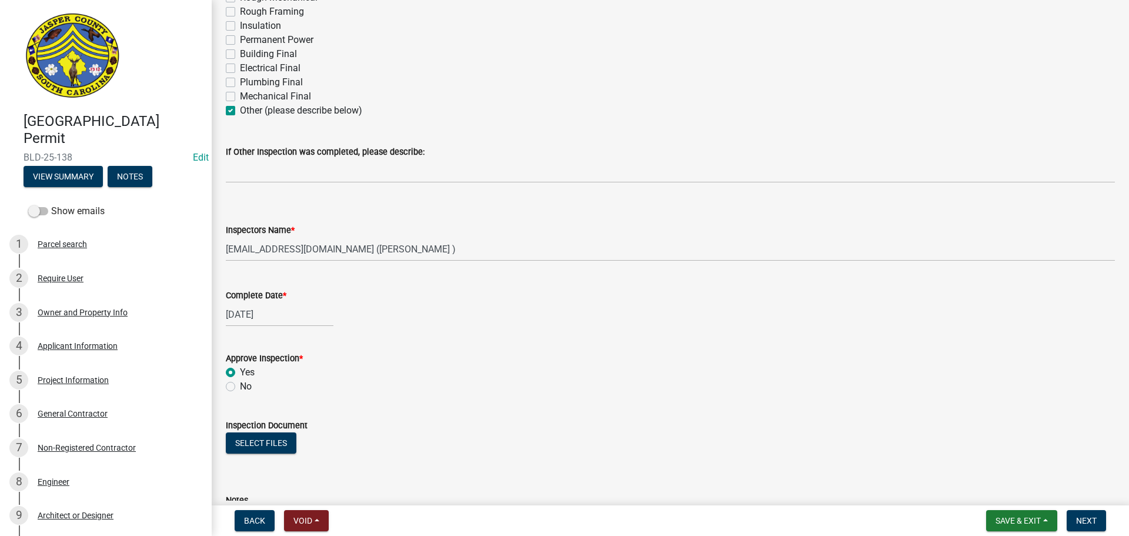
checkbox input "false"
checkbox input "true"
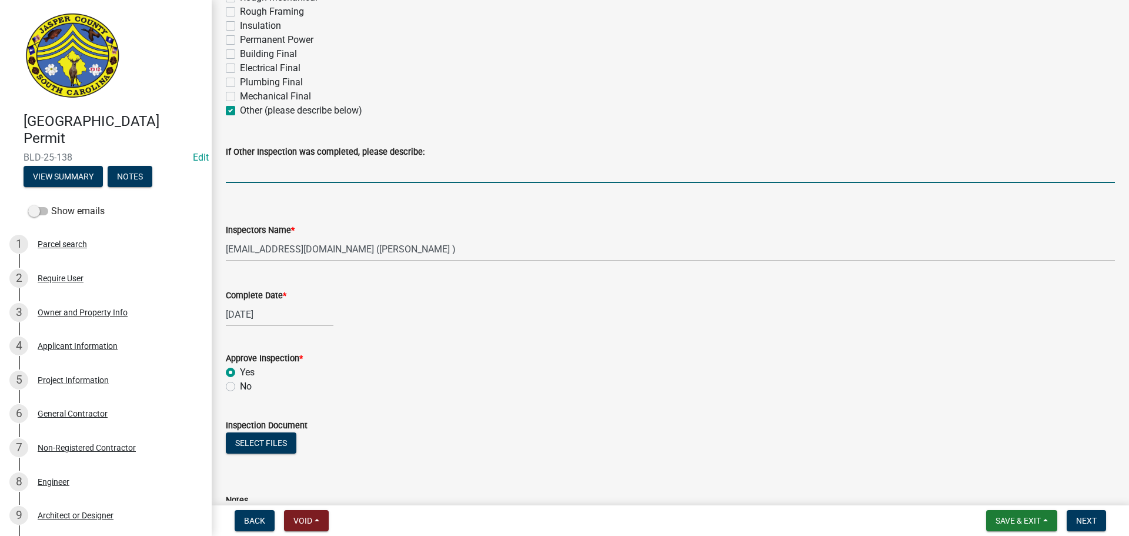
click at [249, 171] on input "If Other Inspection was completed, please describe:" at bounding box center [670, 171] width 889 height 24
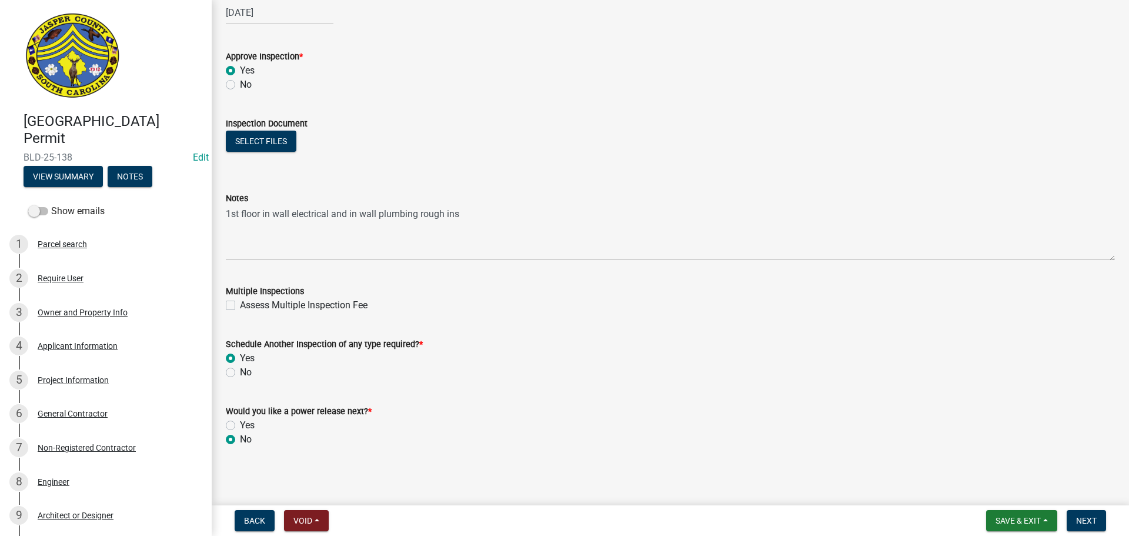
scroll to position [657, 0]
type input "Masonry wall parts dept double bond beam"
click at [1090, 518] on span "Next" at bounding box center [1086, 520] width 21 height 9
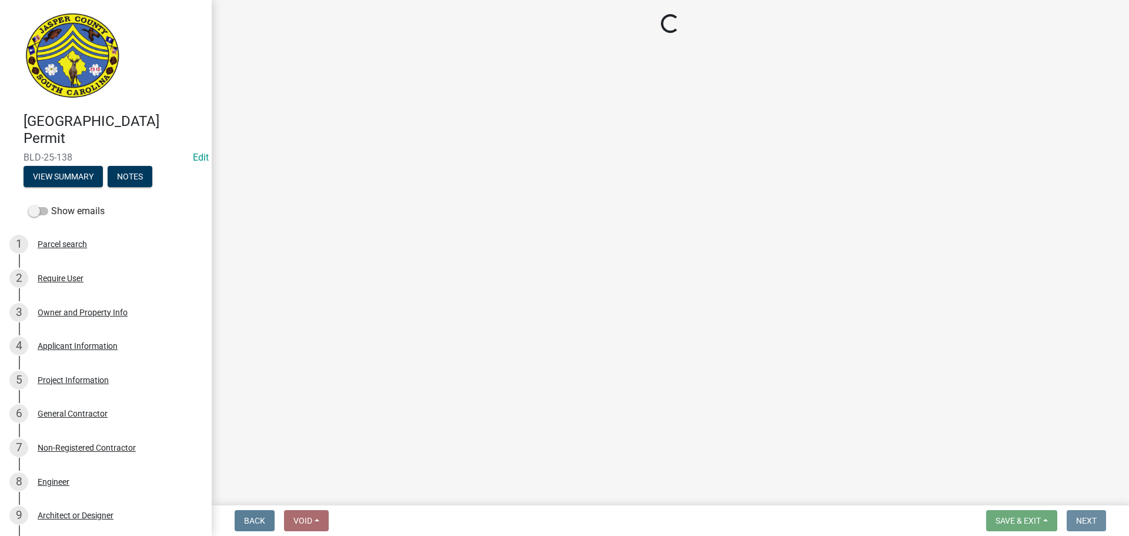
scroll to position [0, 0]
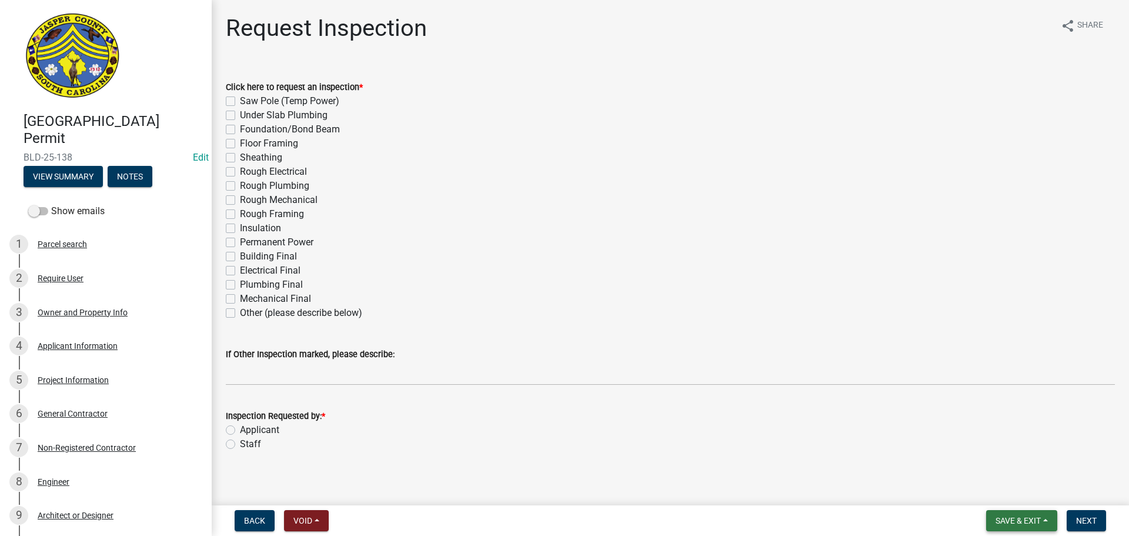
click at [996, 520] on span "Save & Exit" at bounding box center [1018, 520] width 45 height 9
click at [998, 495] on button "Save & Exit" at bounding box center [1011, 490] width 94 height 28
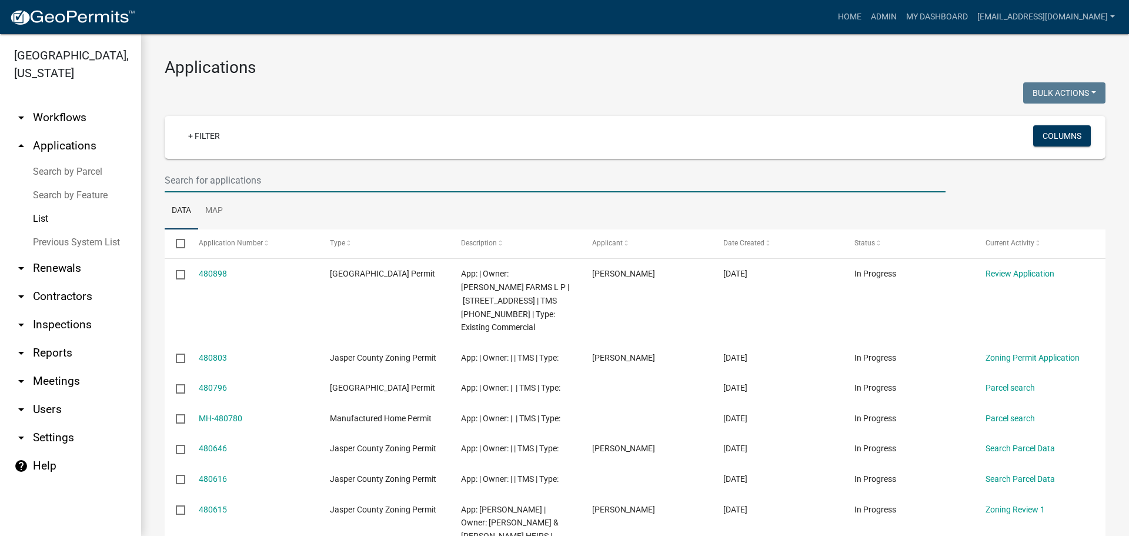
click at [282, 186] on input "text" at bounding box center [555, 180] width 781 height 24
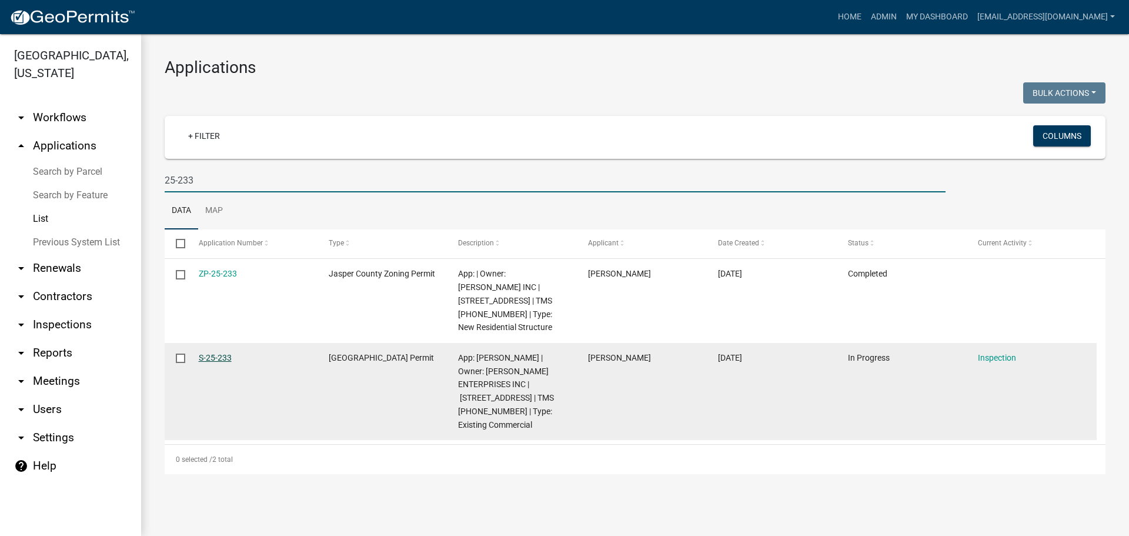
type input "25-233"
click at [210, 353] on link "S-25-233" at bounding box center [215, 357] width 33 height 9
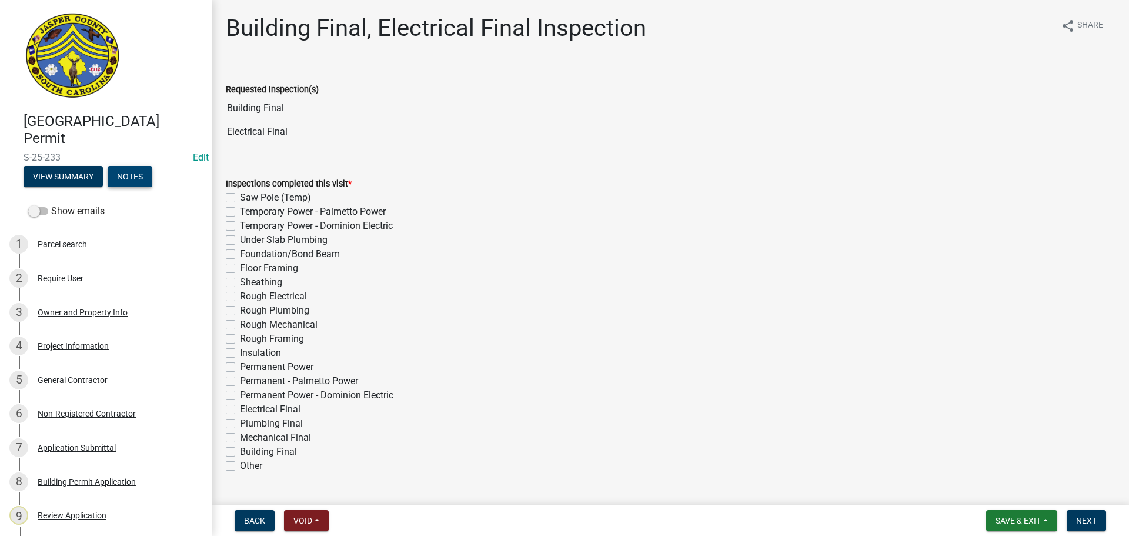
click at [137, 176] on button "Notes" at bounding box center [130, 176] width 45 height 21
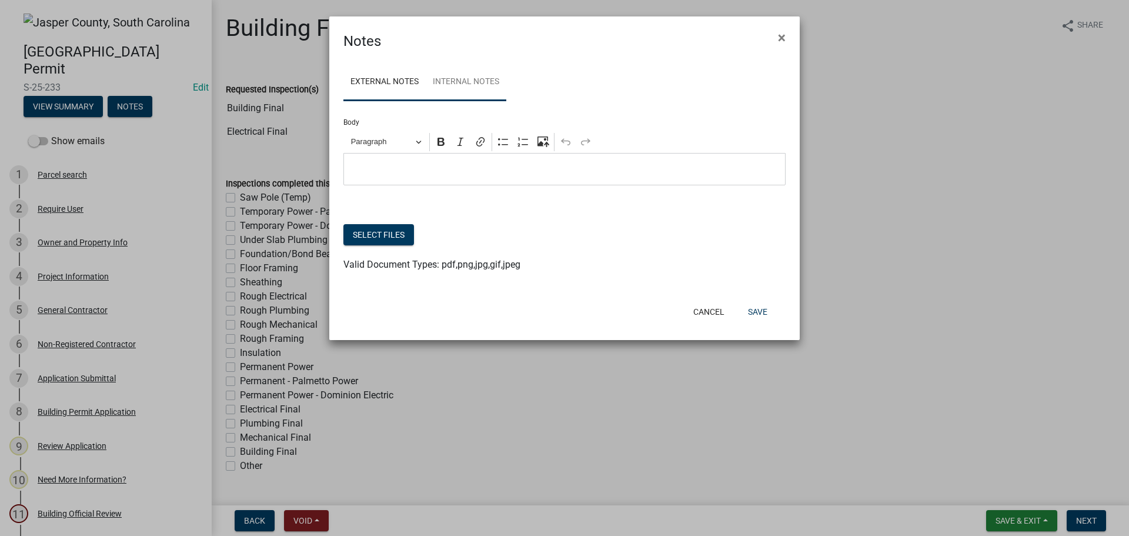
click at [476, 76] on link "Internal Notes" at bounding box center [466, 83] width 81 height 38
click at [778, 36] on span "×" at bounding box center [782, 37] width 8 height 16
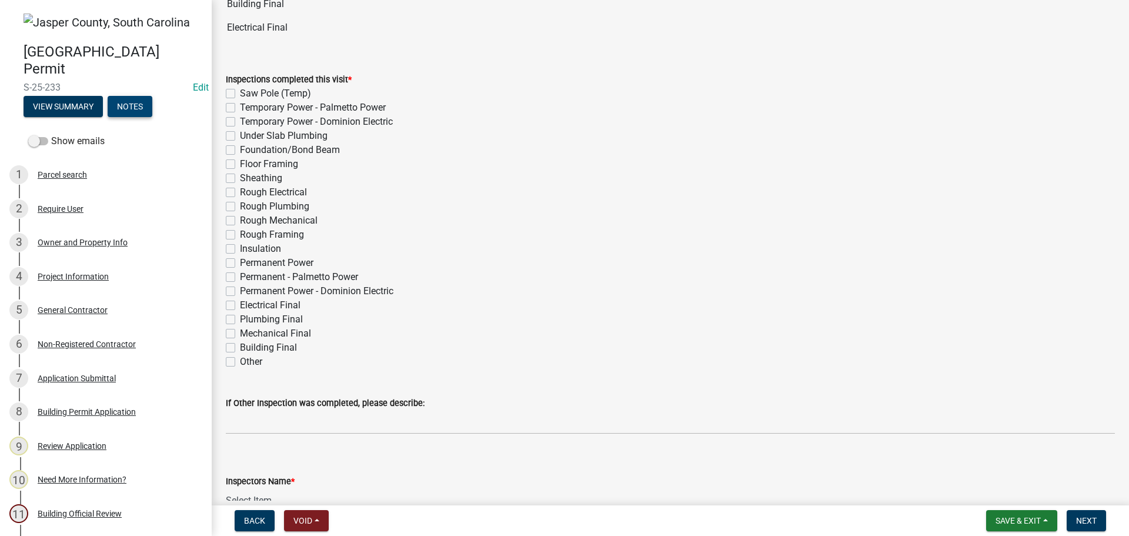
scroll to position [118, 0]
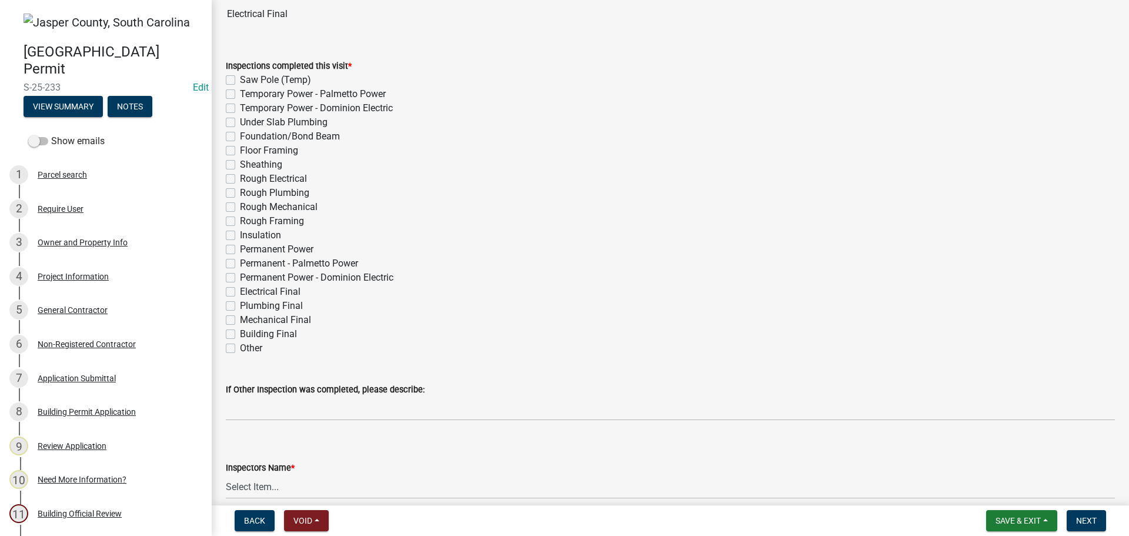
click at [240, 292] on label "Electrical Final" at bounding box center [270, 292] width 61 height 14
click at [240, 292] on input "Electrical Final" at bounding box center [244, 289] width 8 height 8
checkbox input "true"
checkbox input "false"
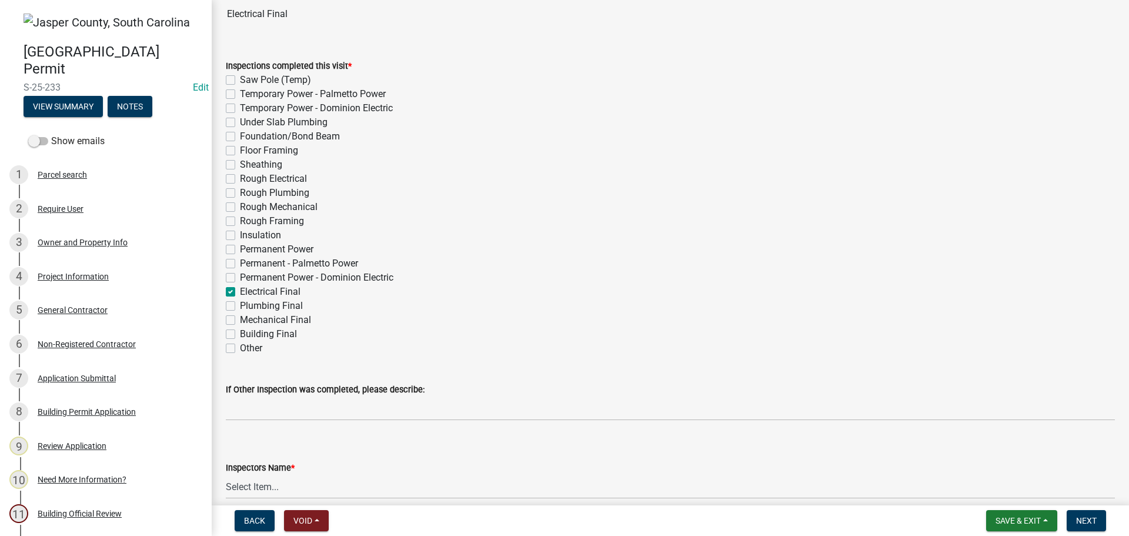
checkbox input "false"
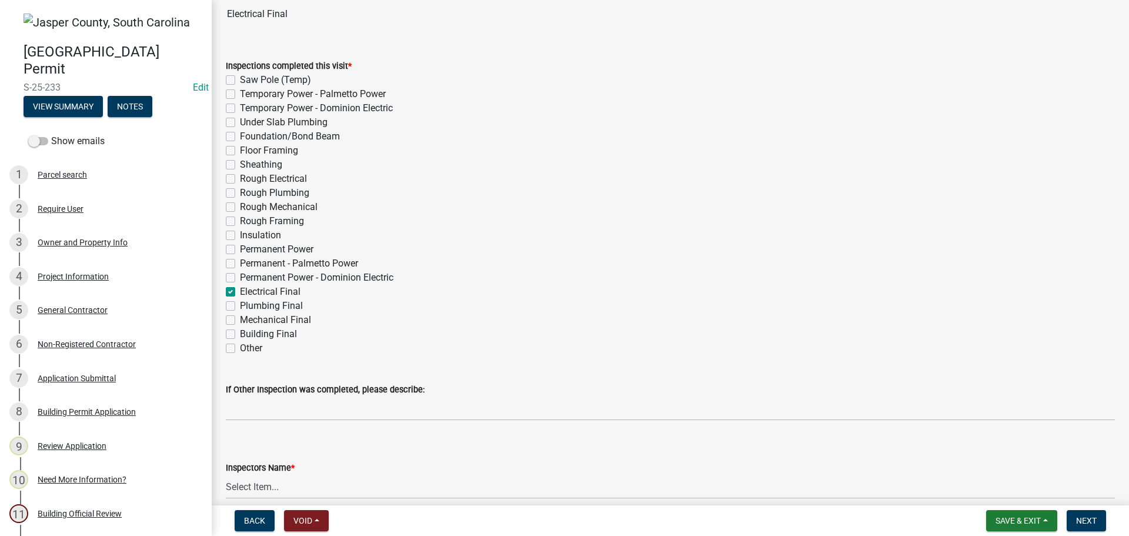
checkbox input "false"
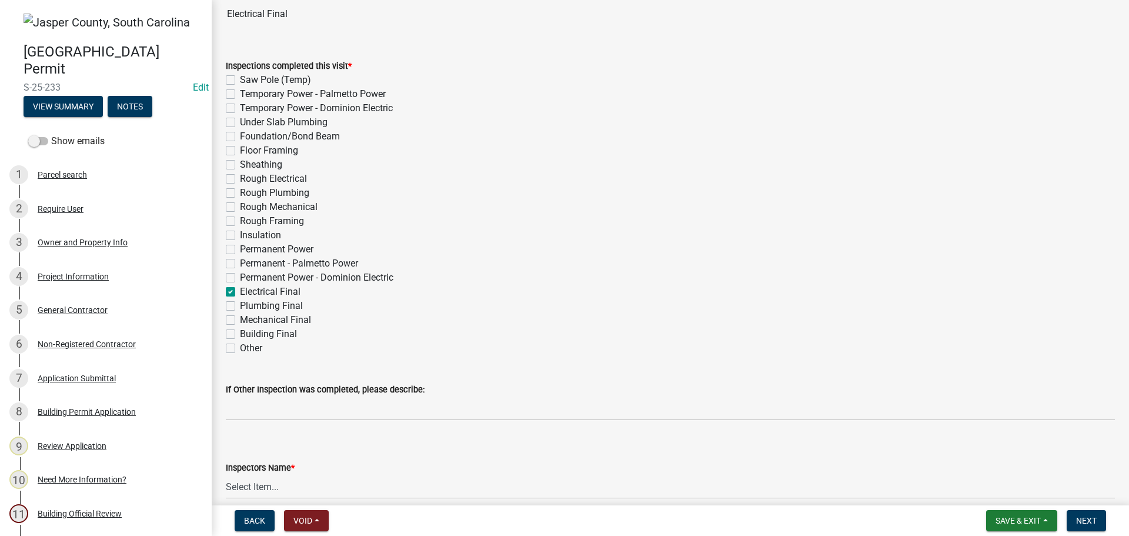
checkbox input "false"
checkbox input "true"
checkbox input "false"
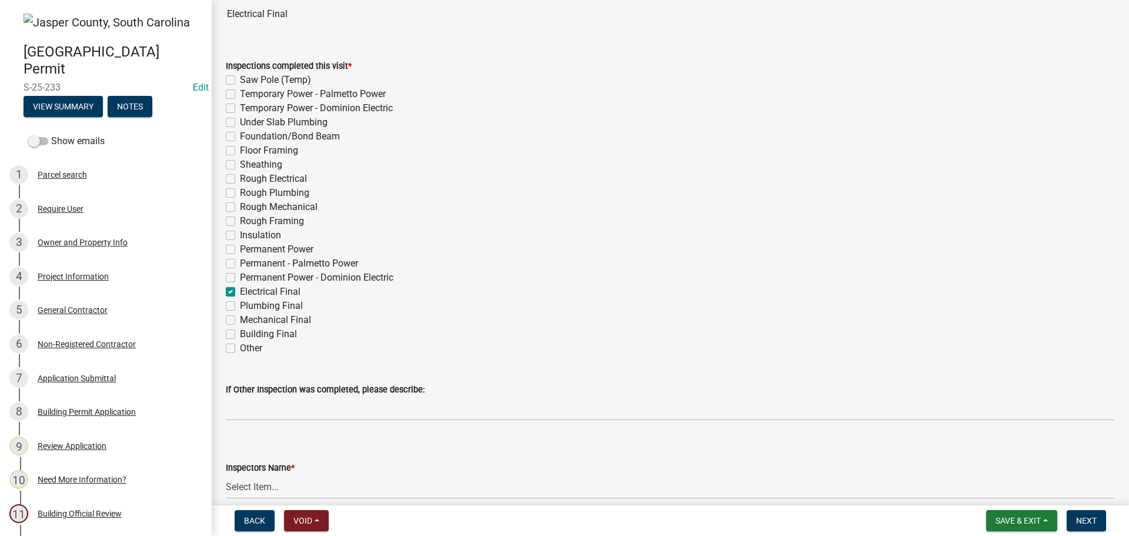
checkbox input "false"
click at [240, 335] on label "Building Final" at bounding box center [268, 334] width 57 height 14
click at [240, 335] on input "Building Final" at bounding box center [244, 331] width 8 height 8
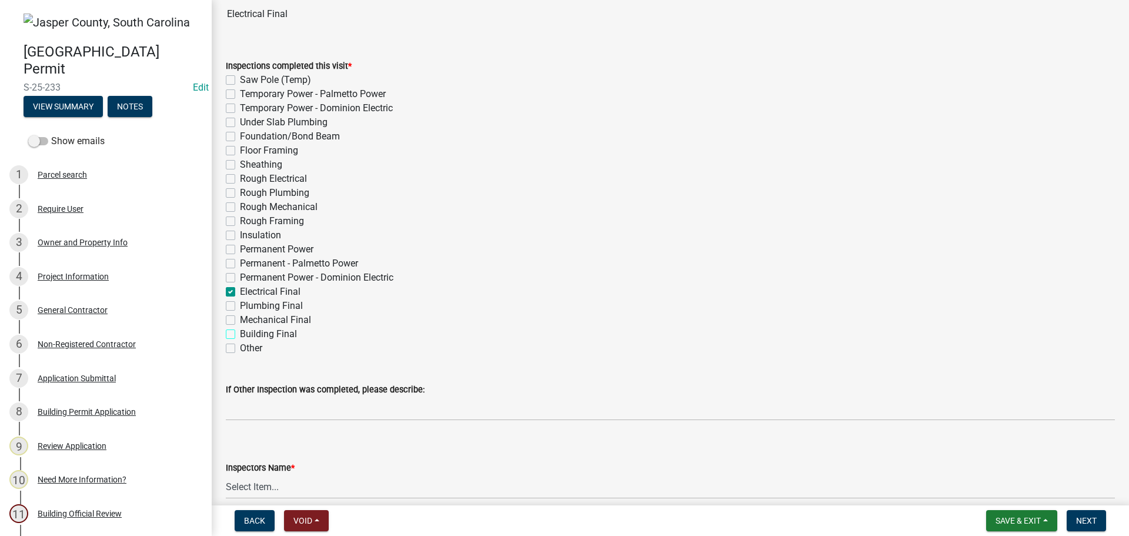
checkbox input "true"
checkbox input "false"
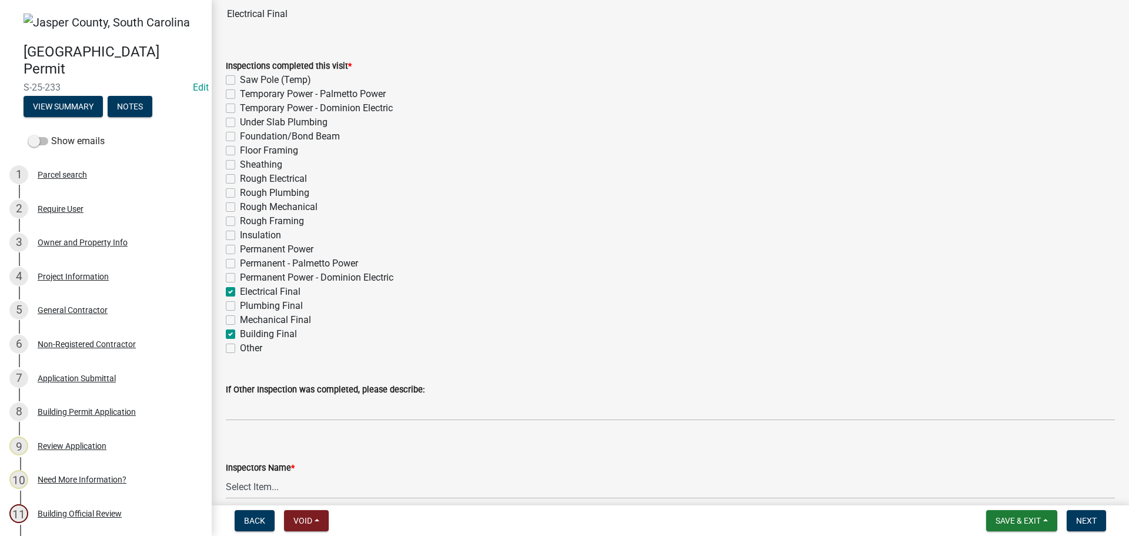
checkbox input "false"
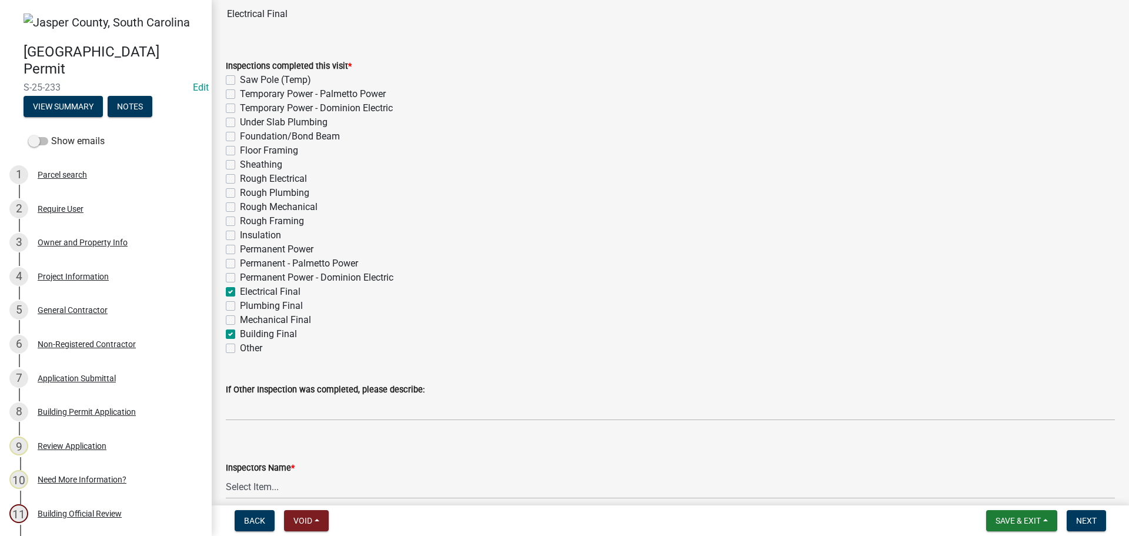
checkbox input "false"
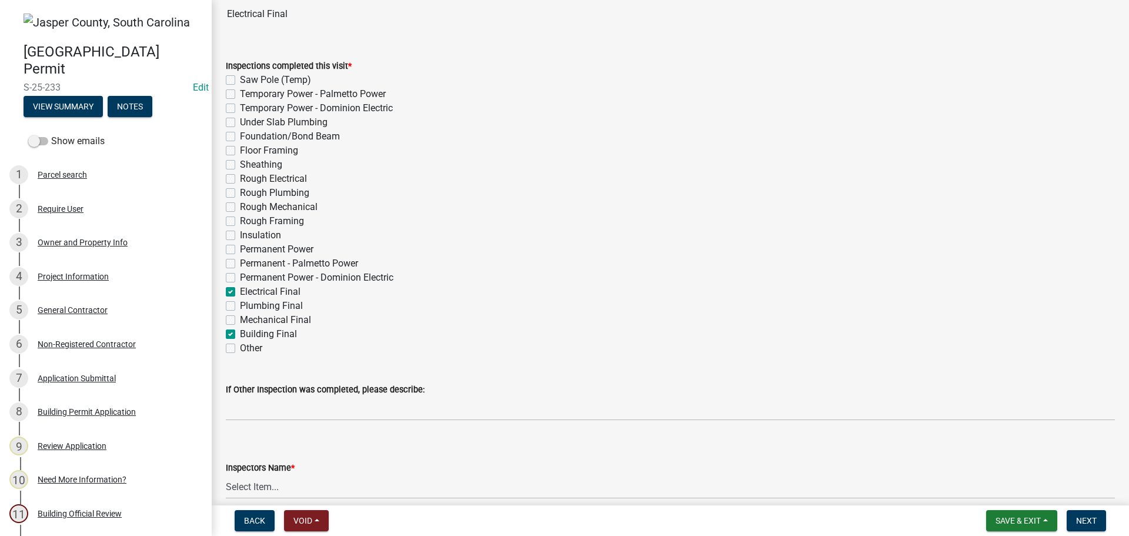
checkbox input "false"
checkbox input "true"
checkbox input "false"
checkbox input "true"
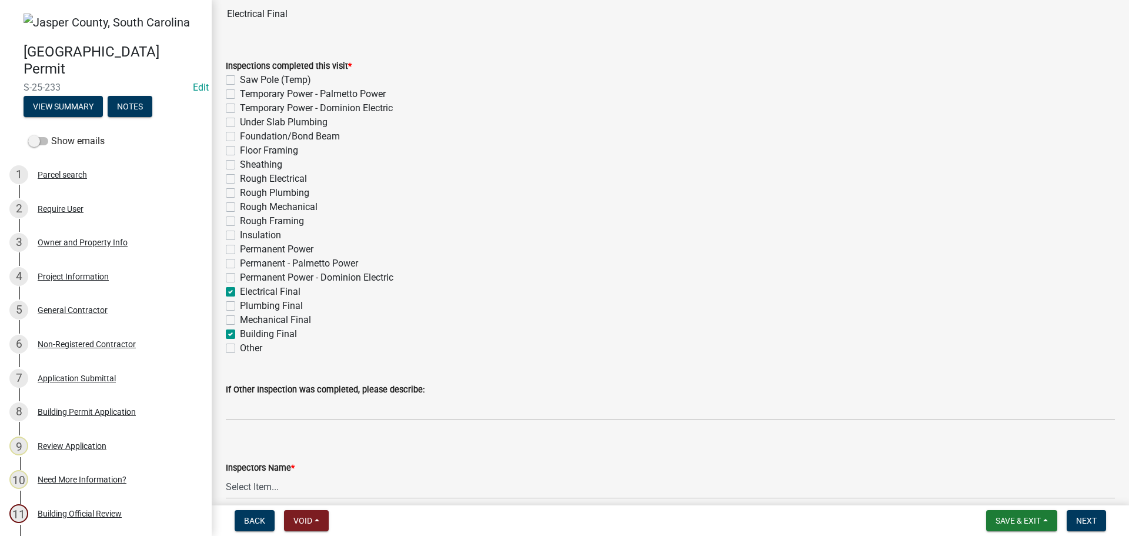
checkbox input "false"
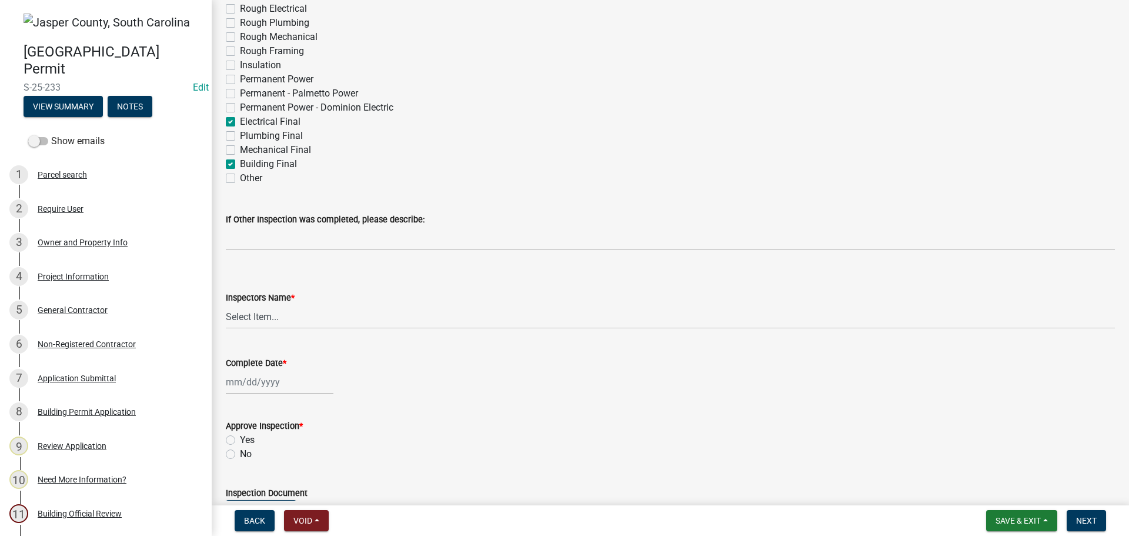
scroll to position [294, 0]
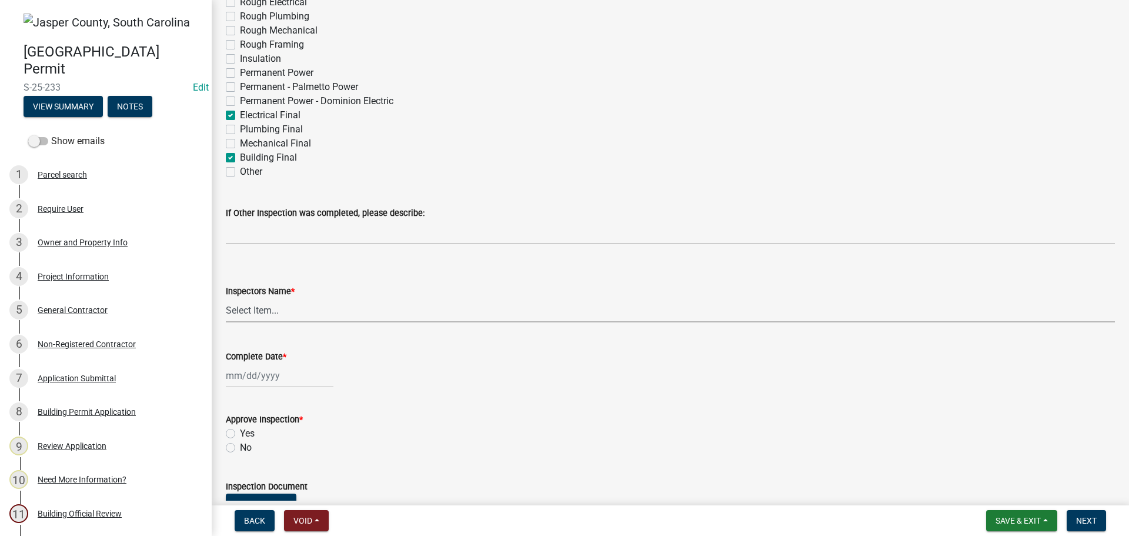
click at [270, 312] on select "Select Item... [EMAIL_ADDRESS][DOMAIN_NAME] ([PERSON_NAME] ) rcampbell ([PERSON…" at bounding box center [670, 310] width 889 height 24
select select "2d9ba1e5-2fdd-4b15-98d0-073dcbeb5880"
click at [226, 298] on select "Select Item... [EMAIL_ADDRESS][DOMAIN_NAME] ([PERSON_NAME] ) rcampbell ([PERSON…" at bounding box center [670, 310] width 889 height 24
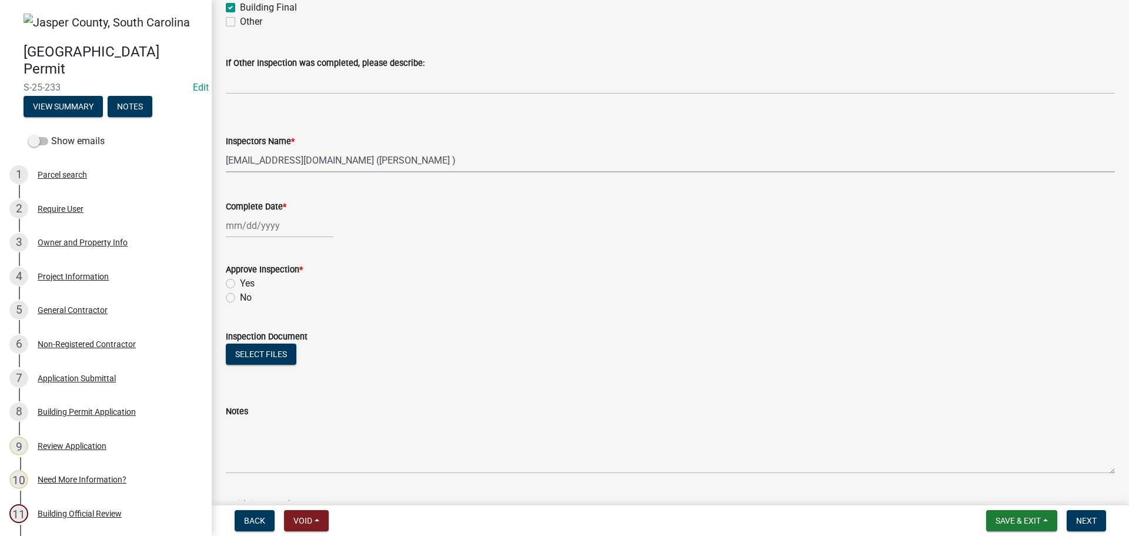
scroll to position [529, 0]
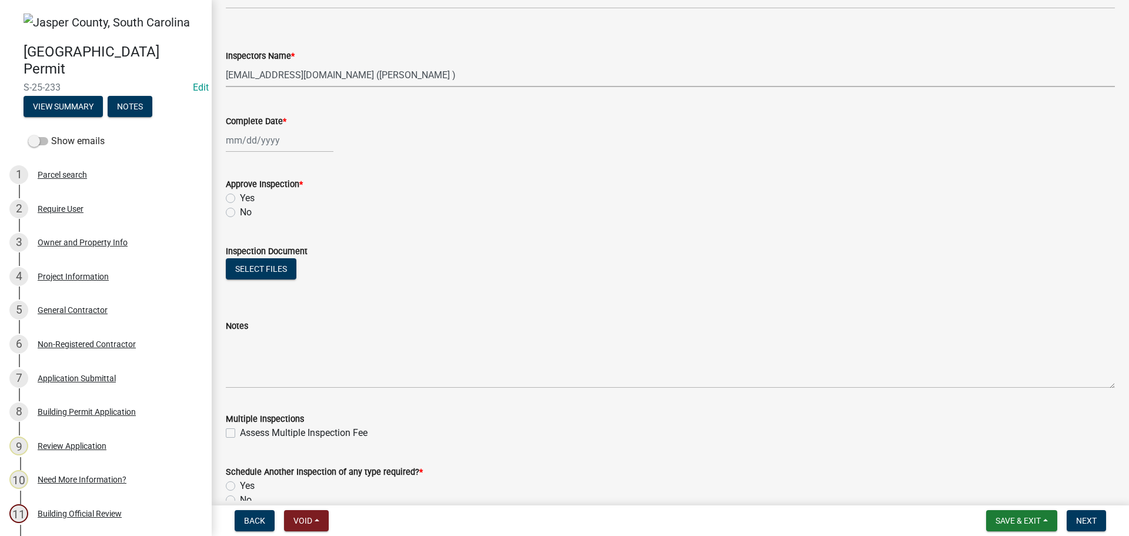
click at [271, 139] on div at bounding box center [280, 140] width 108 height 24
select select "9"
select select "2025"
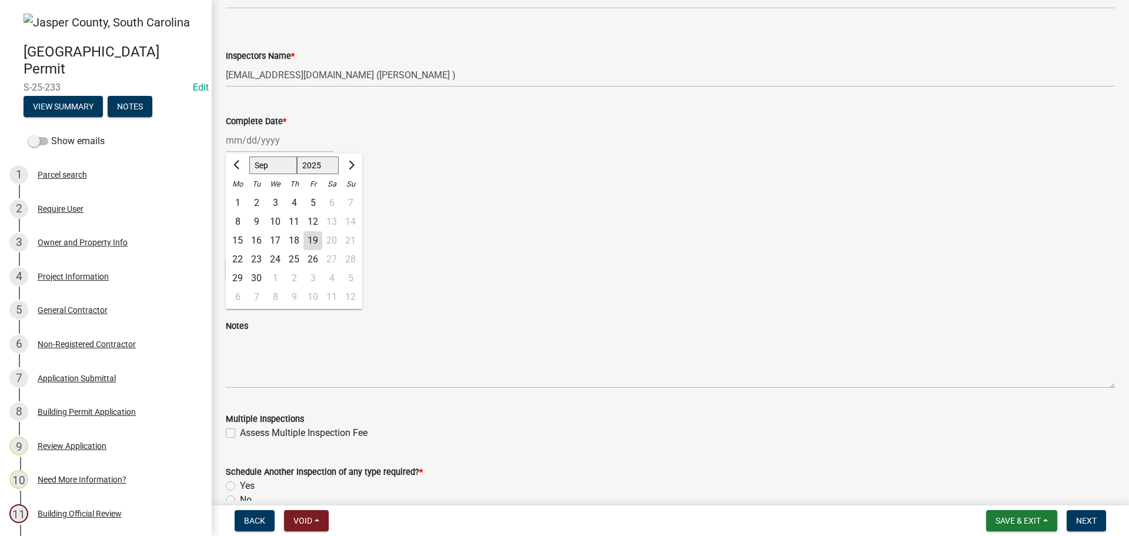
click at [309, 238] on div "19" at bounding box center [313, 240] width 19 height 19
type input "[DATE]"
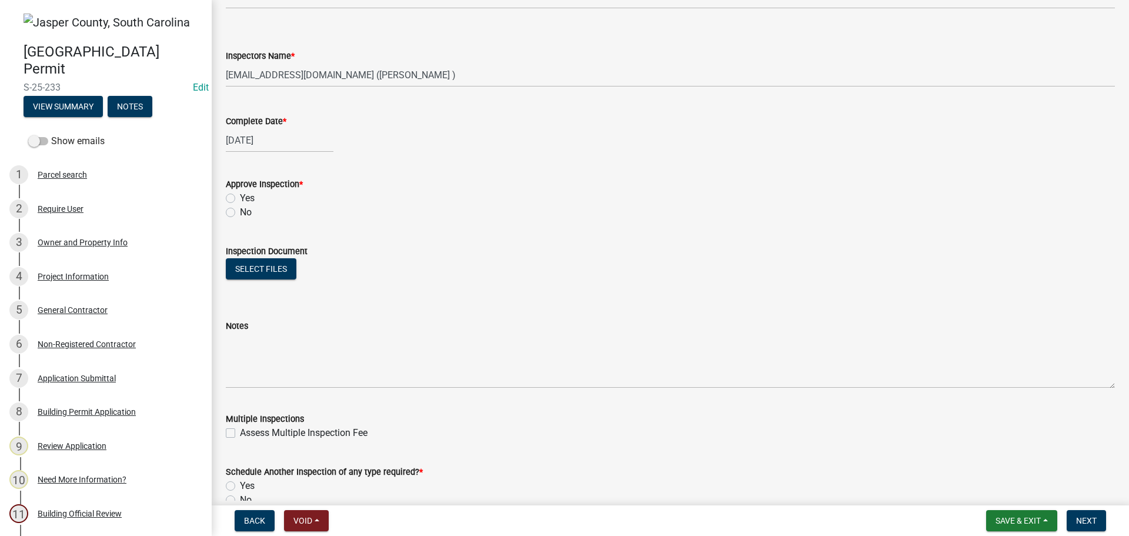
click at [240, 198] on label "Yes" at bounding box center [247, 198] width 15 height 14
click at [240, 198] on input "Yes" at bounding box center [244, 195] width 8 height 8
radio input "true"
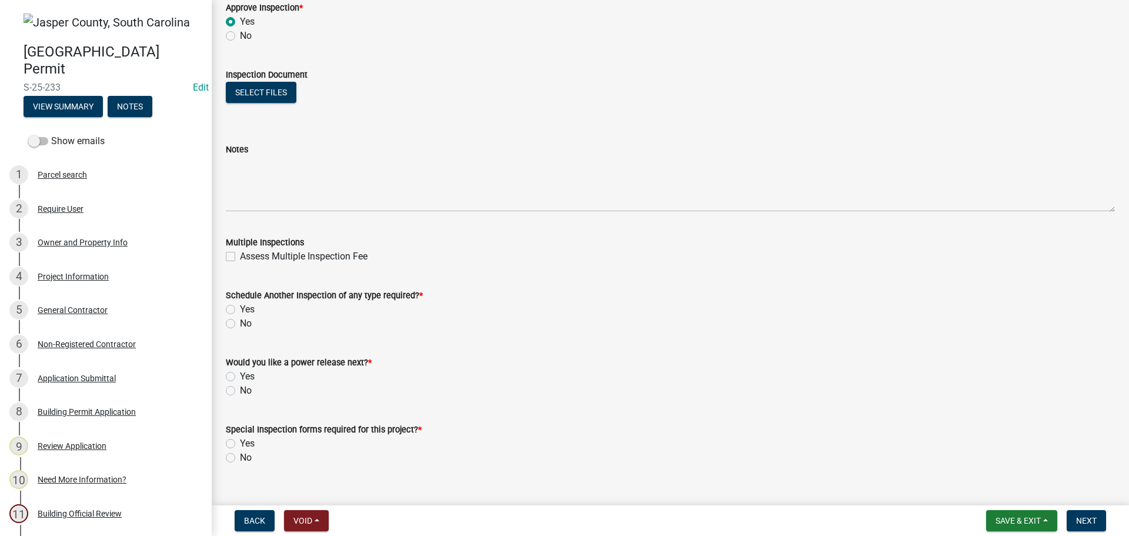
scroll to position [726, 0]
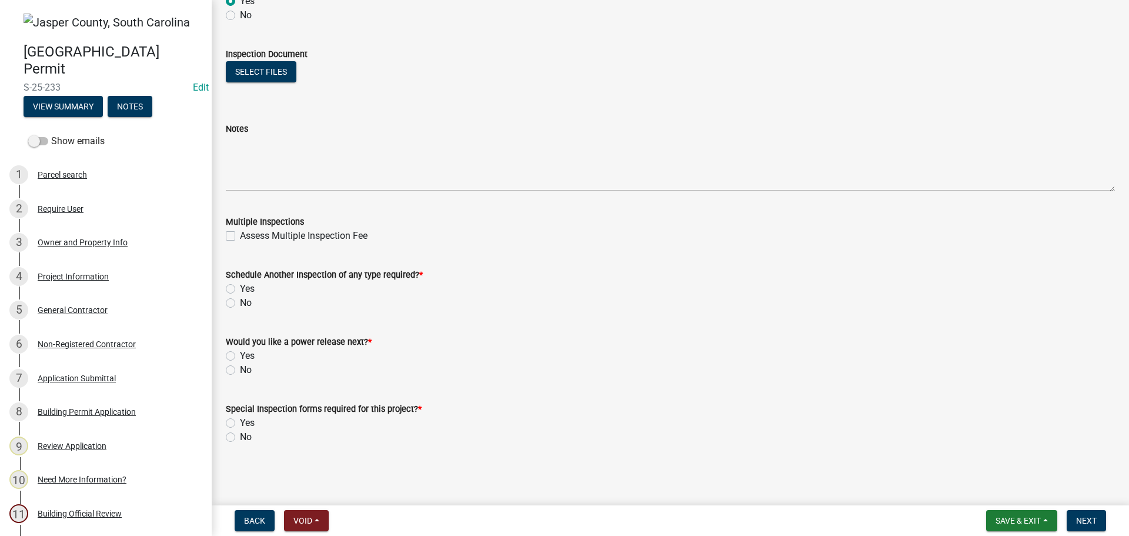
click at [240, 305] on label "No" at bounding box center [246, 303] width 12 height 14
click at [240, 304] on input "No" at bounding box center [244, 300] width 8 height 8
radio input "true"
click at [240, 369] on label "No" at bounding box center [246, 370] width 12 height 14
click at [240, 369] on input "No" at bounding box center [244, 367] width 8 height 8
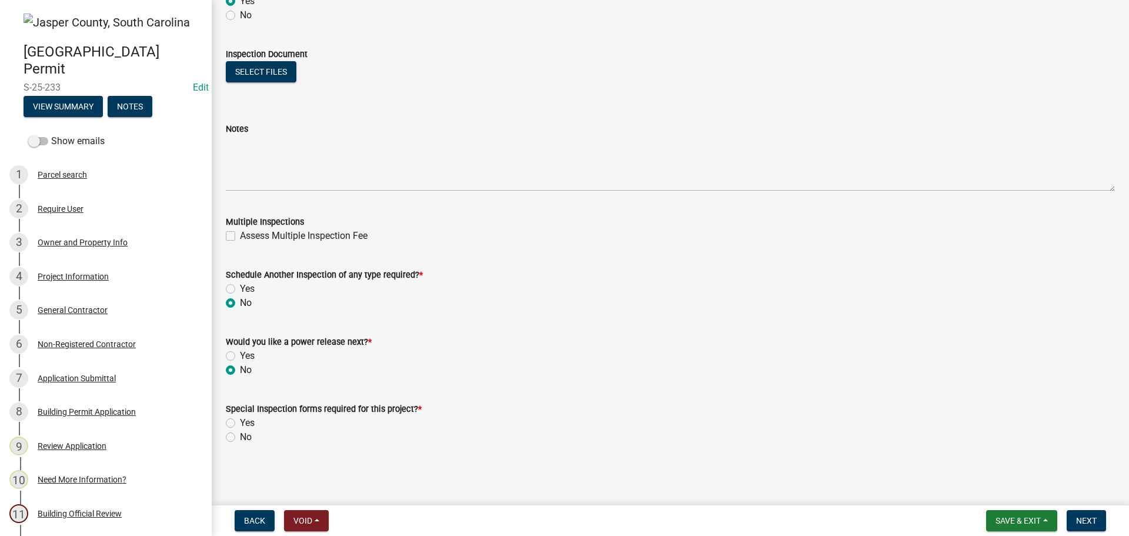
radio input "true"
click at [240, 434] on label "No" at bounding box center [246, 437] width 12 height 14
click at [240, 434] on input "No" at bounding box center [244, 434] width 8 height 8
radio input "true"
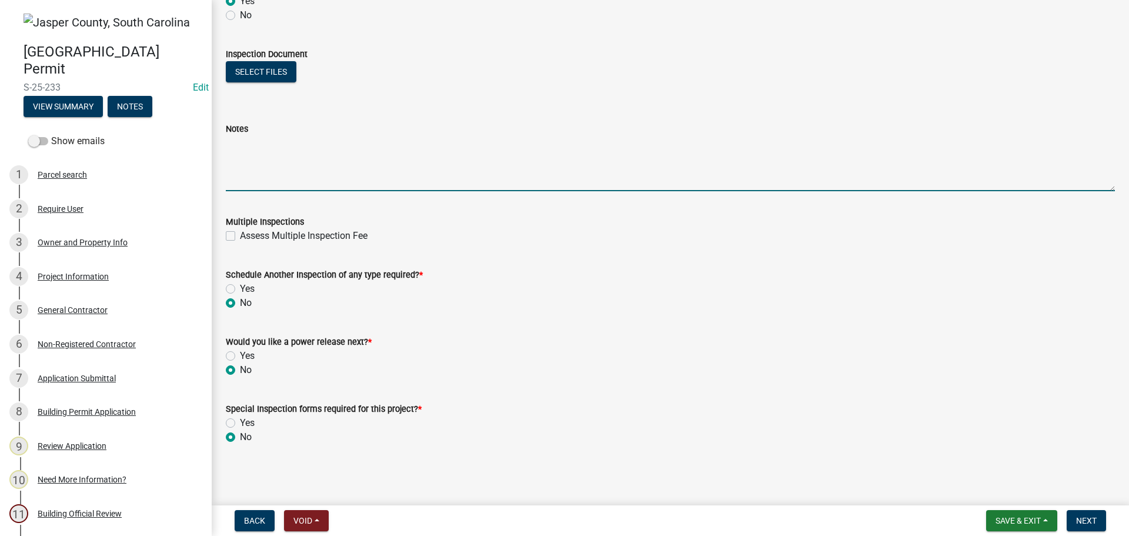
click at [324, 155] on textarea "Notes" at bounding box center [670, 163] width 889 height 55
type textarea "Waiting for Fire marshall approval"
click at [1026, 516] on span "Save & Exit" at bounding box center [1018, 520] width 45 height 9
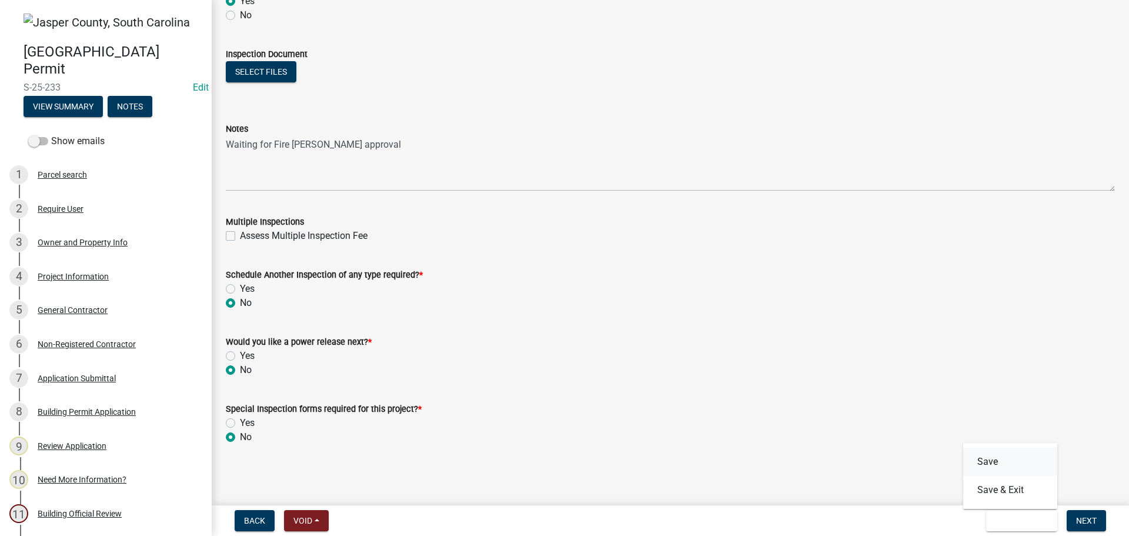
click at [1004, 459] on button "Save" at bounding box center [1011, 462] width 94 height 28
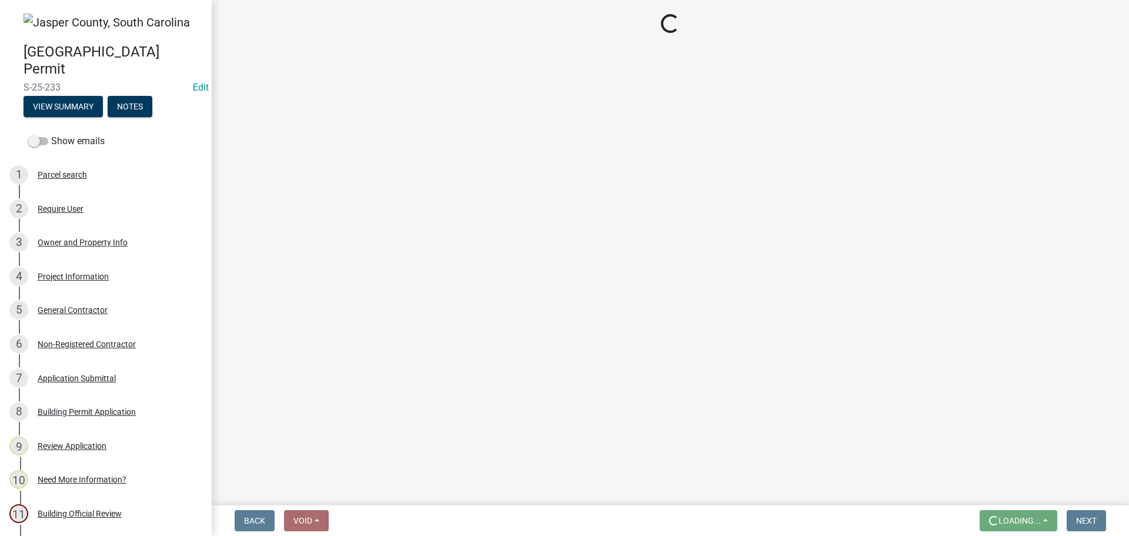
scroll to position [0, 0]
select select "2d9ba1e5-2fdd-4b15-98d0-073dcbeb5880"
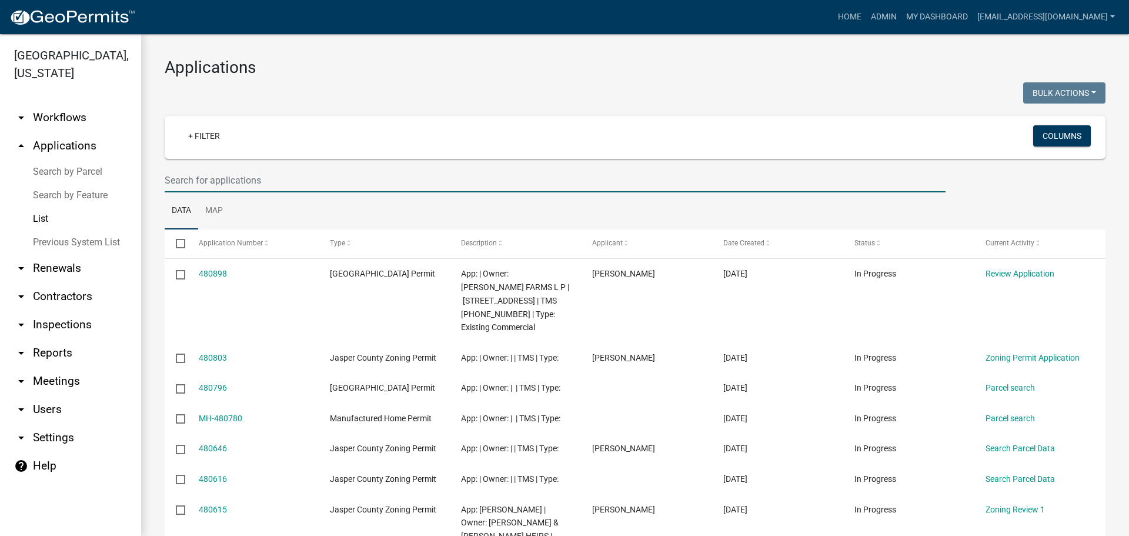
click at [369, 185] on input "text" at bounding box center [555, 180] width 781 height 24
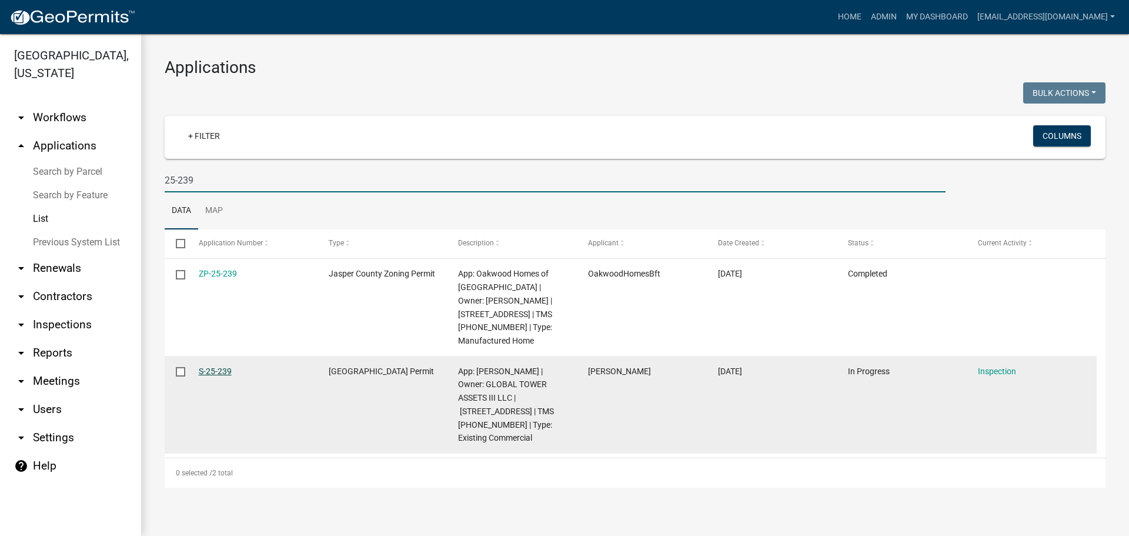
type input "25-239"
click at [218, 371] on link "S-25-239" at bounding box center [215, 370] width 33 height 9
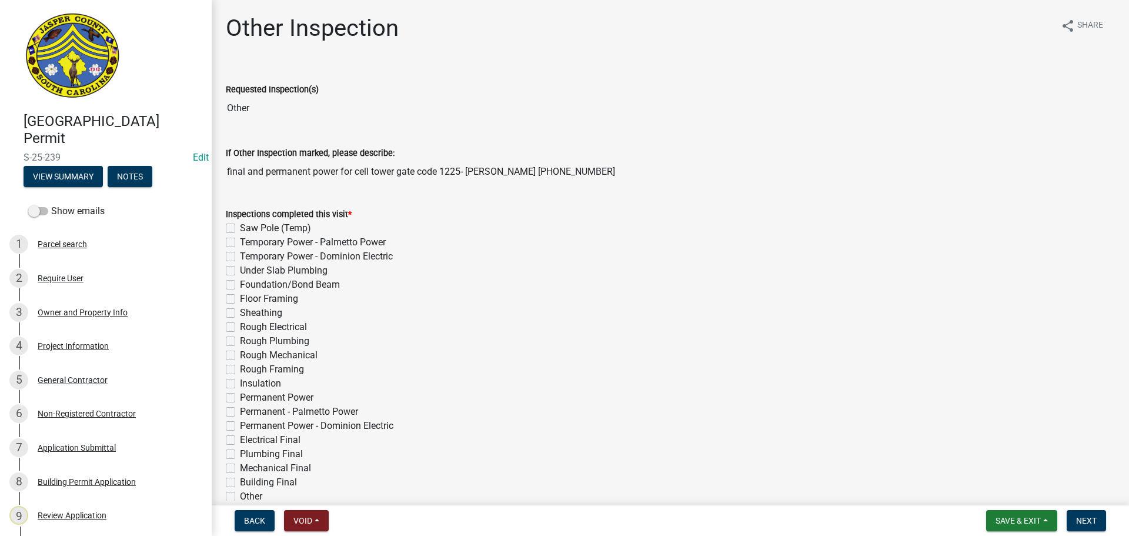
scroll to position [59, 0]
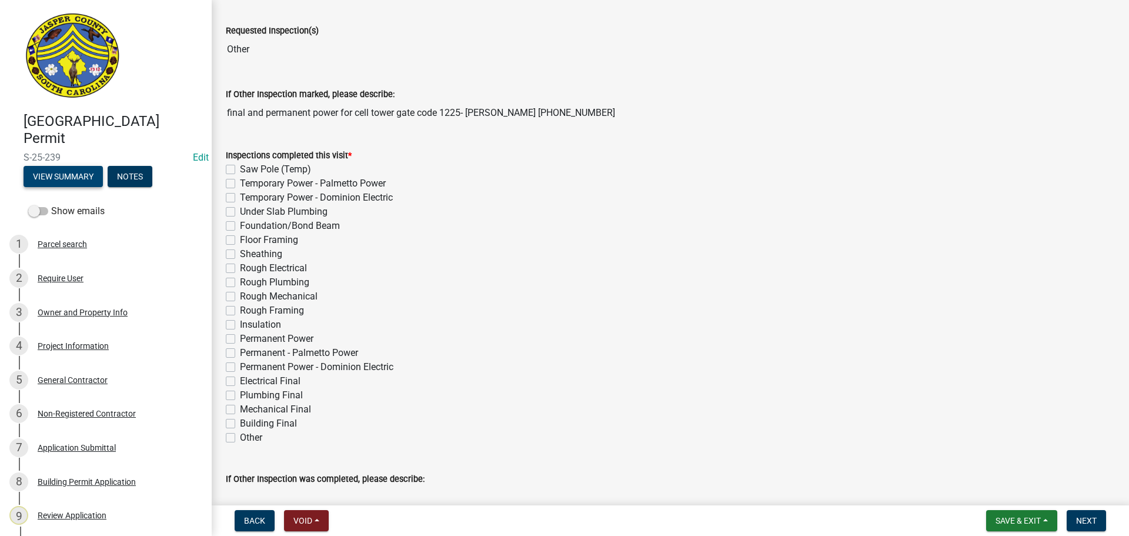
click at [65, 178] on button "View Summary" at bounding box center [63, 176] width 79 height 21
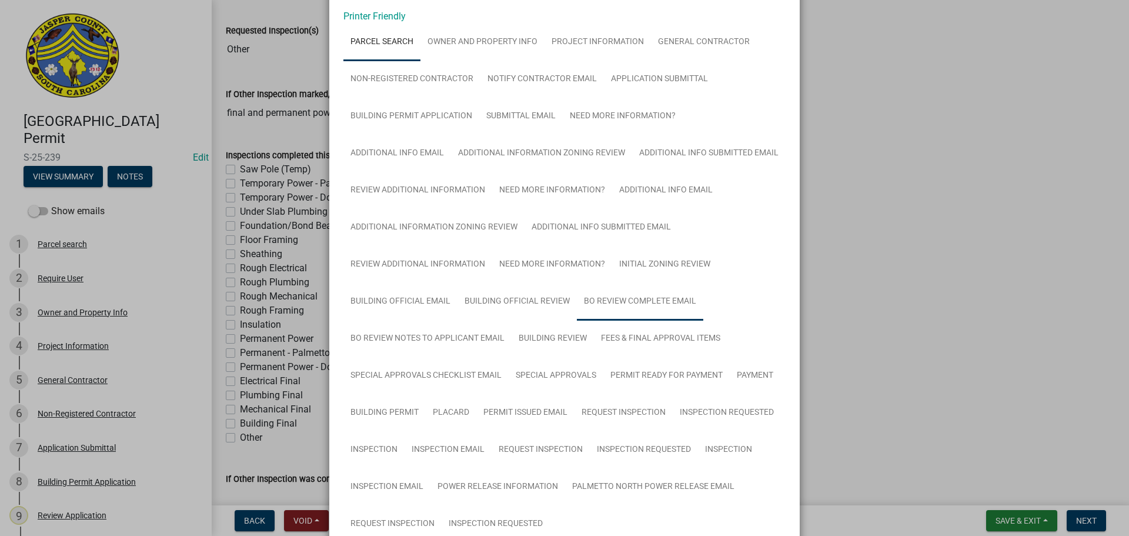
scroll to position [176, 0]
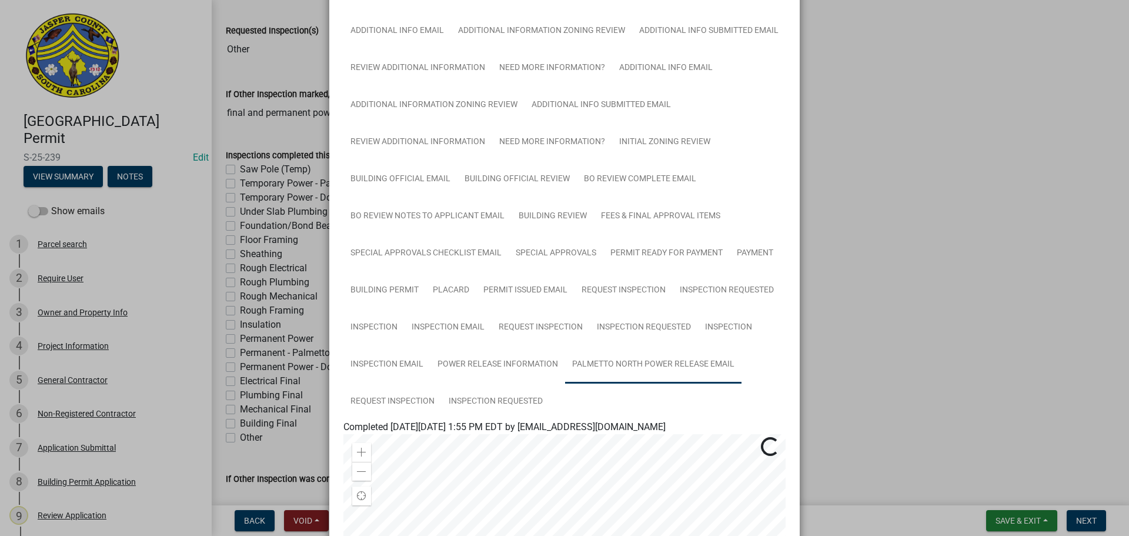
click at [618, 365] on link "Palmetto North Power Release Email" at bounding box center [653, 365] width 176 height 38
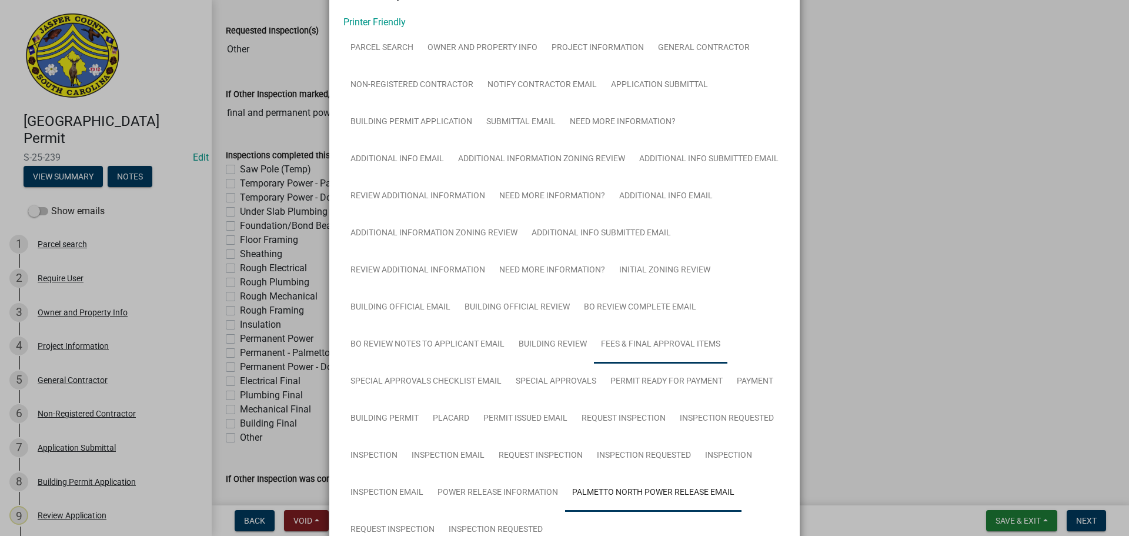
scroll to position [0, 0]
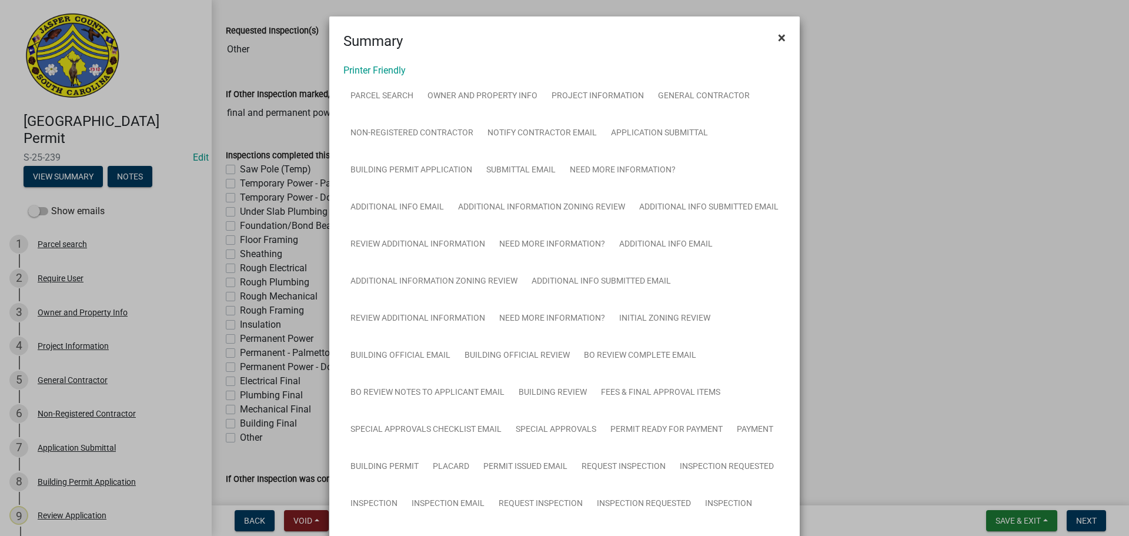
click at [778, 32] on span "×" at bounding box center [782, 37] width 8 height 16
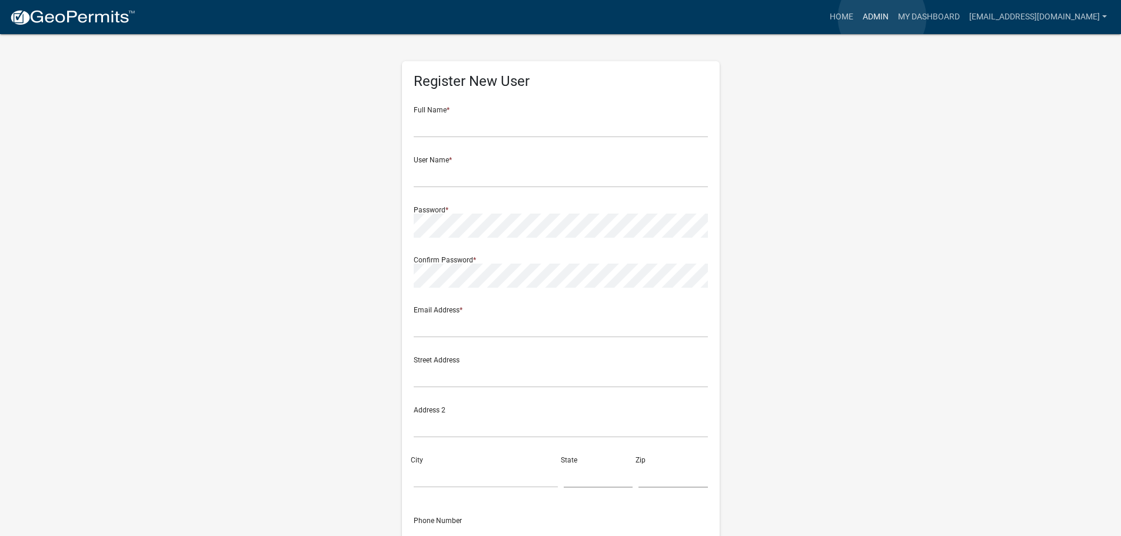
click at [882, 18] on link "Admin" at bounding box center [875, 17] width 35 height 22
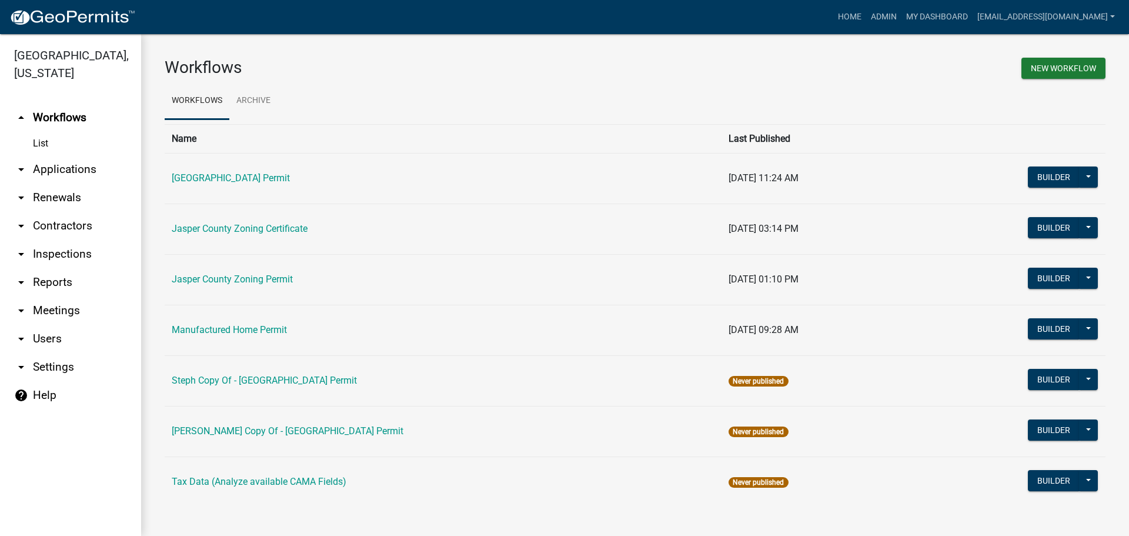
click at [48, 166] on link "arrow_drop_down Applications" at bounding box center [70, 169] width 141 height 28
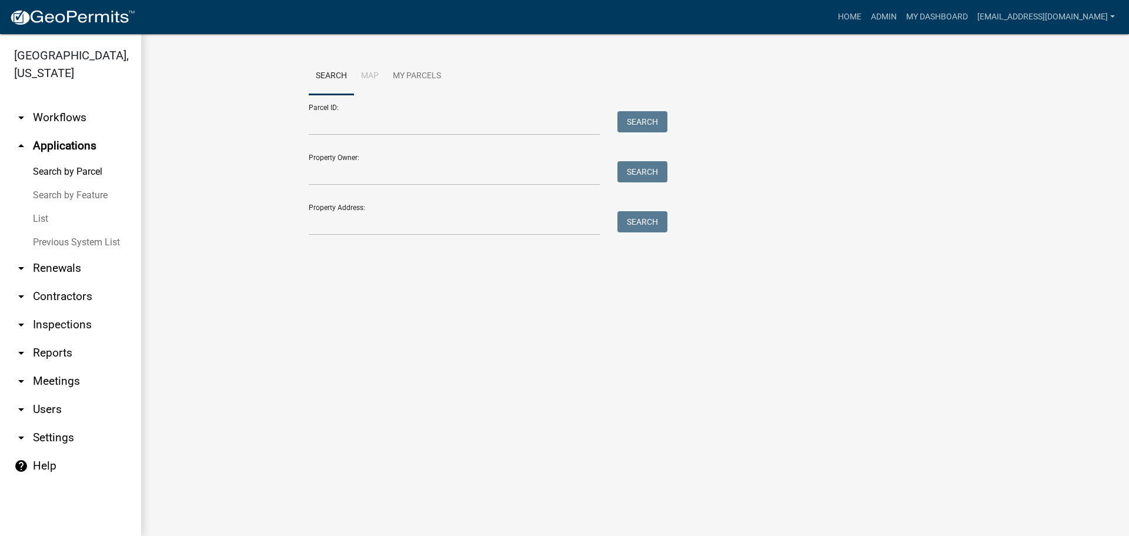
click at [36, 216] on link "List" at bounding box center [70, 219] width 141 height 24
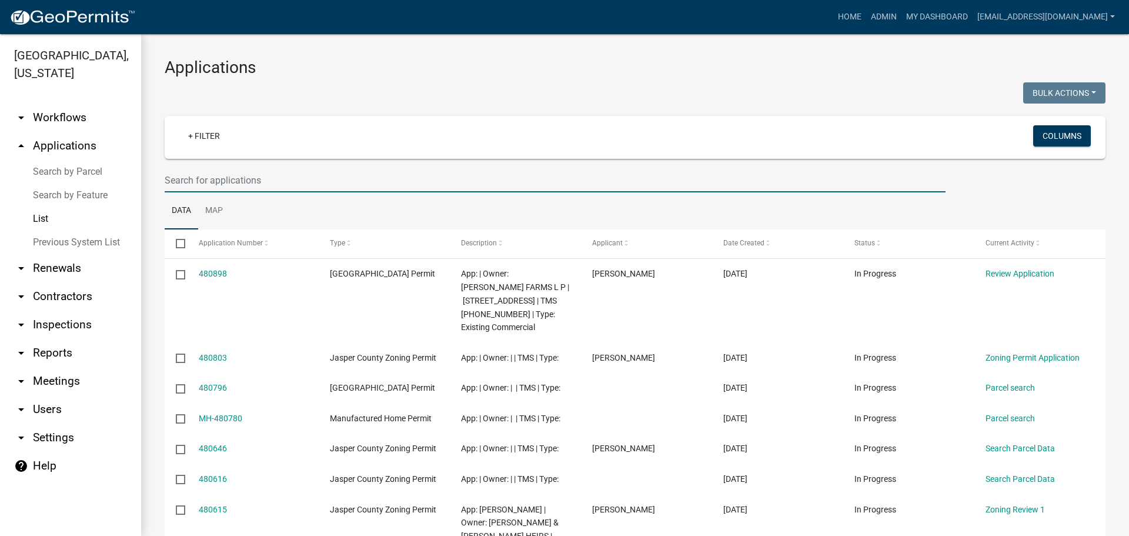
click at [319, 178] on input "text" at bounding box center [555, 180] width 781 height 24
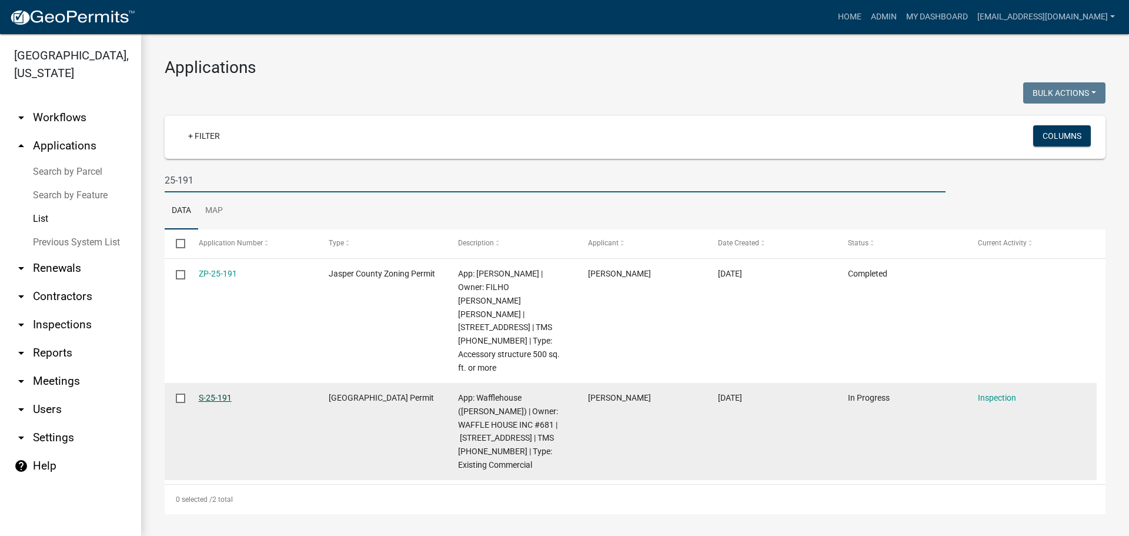
type input "25-191"
click at [212, 393] on link "S-25-191" at bounding box center [215, 397] width 33 height 9
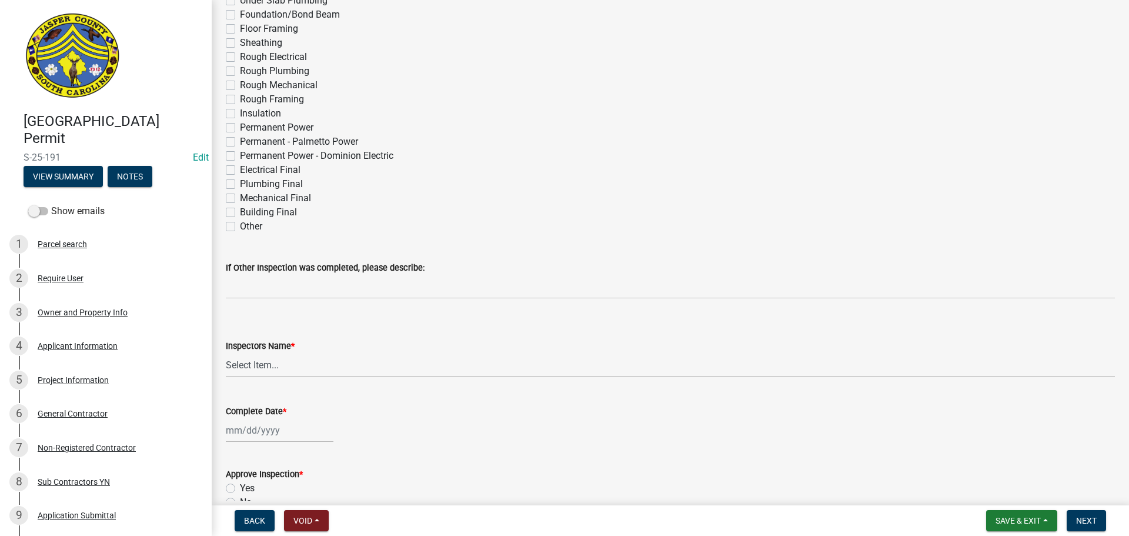
scroll to position [235, 0]
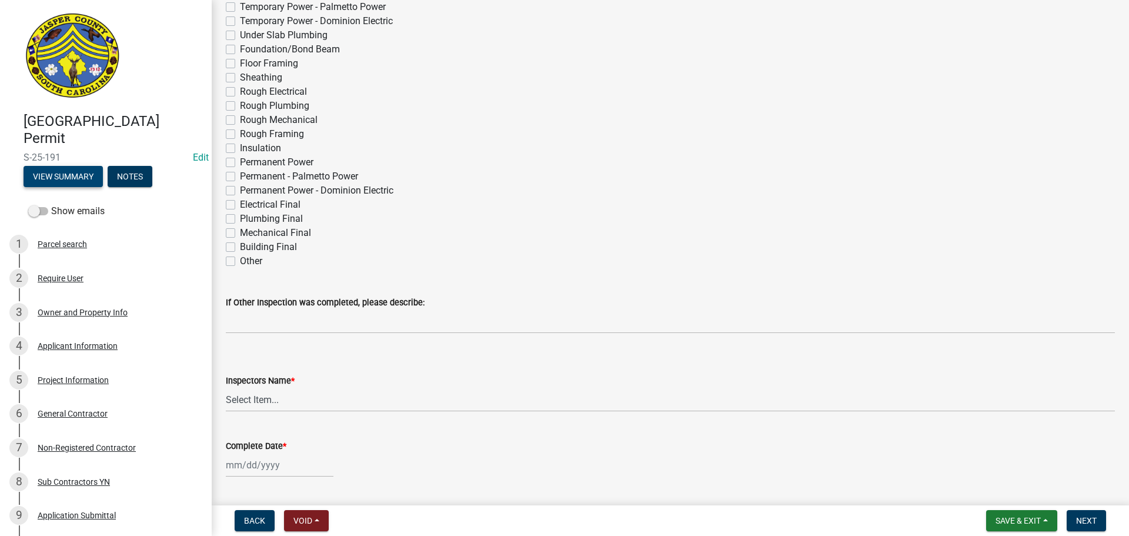
click at [72, 176] on button "View Summary" at bounding box center [63, 176] width 79 height 21
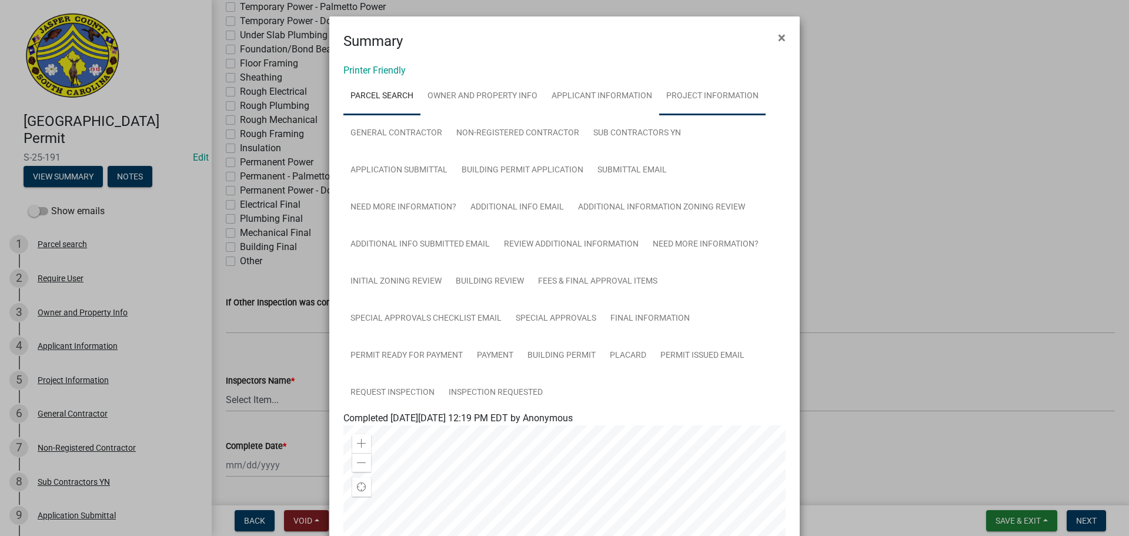
click at [688, 99] on link "Project Information" at bounding box center [712, 97] width 106 height 38
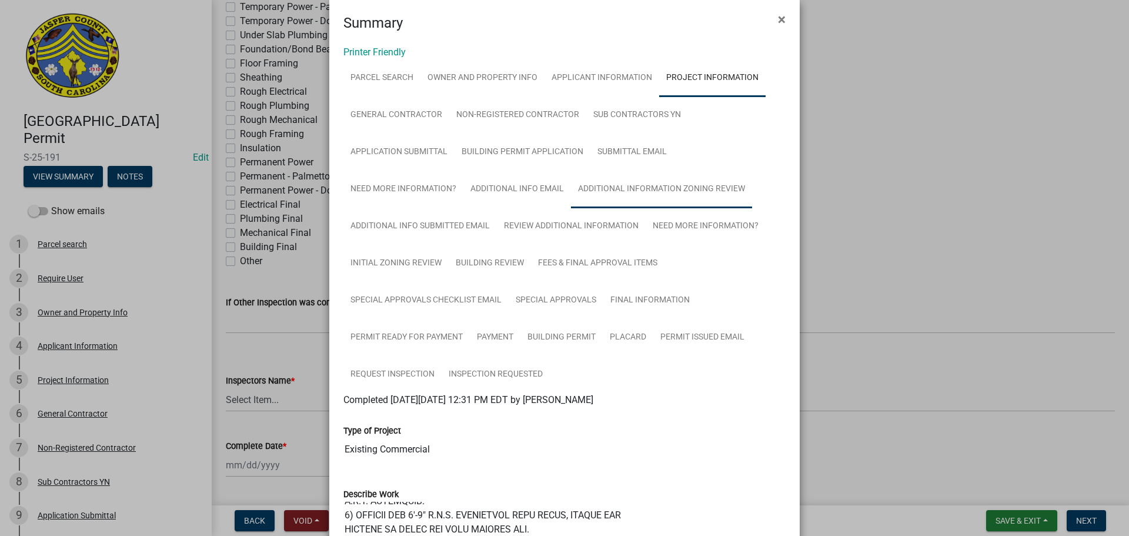
scroll to position [0, 0]
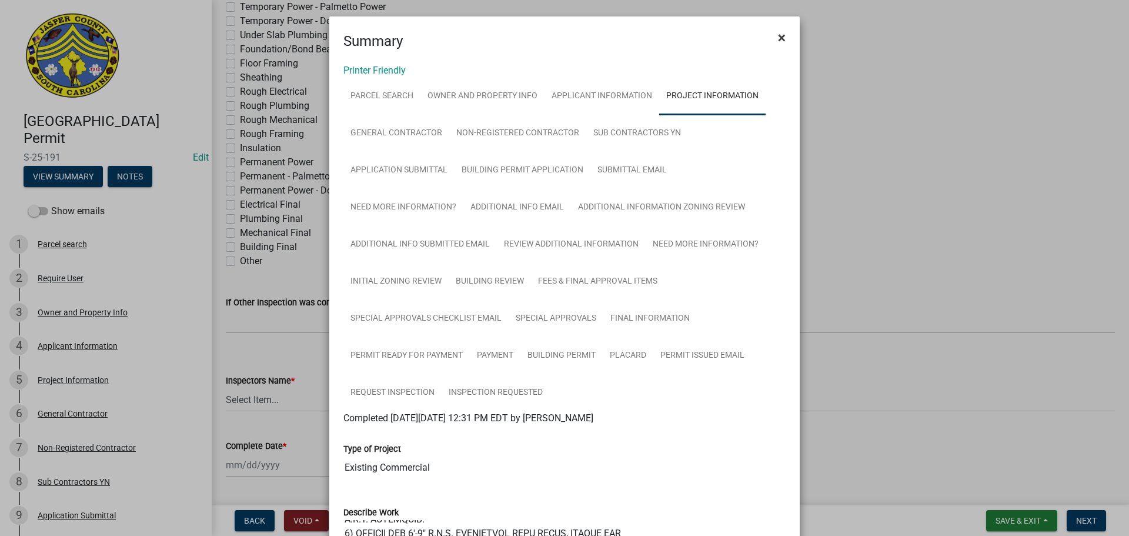
click at [778, 38] on span "×" at bounding box center [782, 37] width 8 height 16
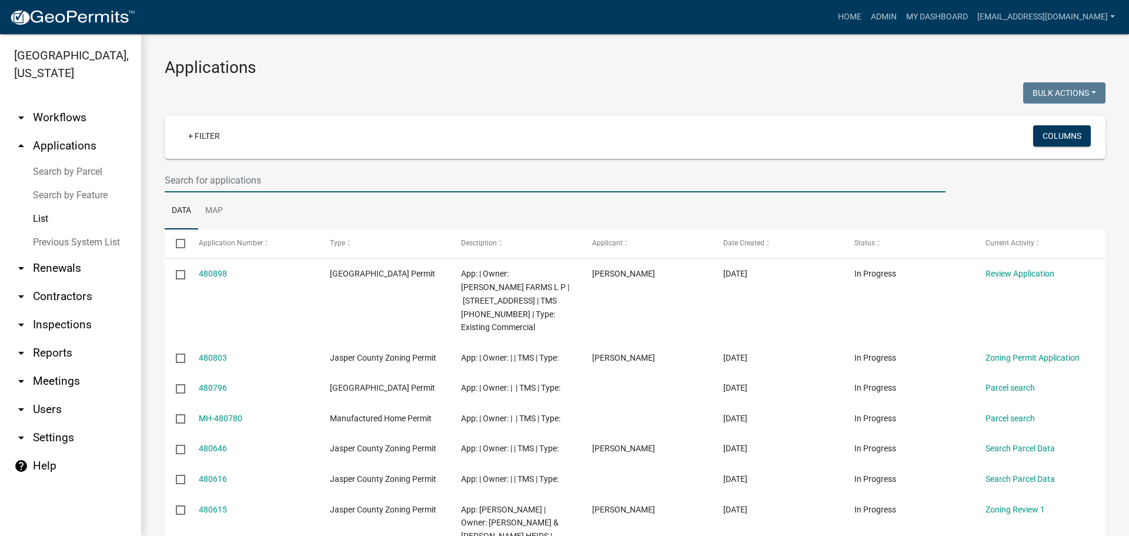
click at [340, 172] on input "text" at bounding box center [555, 180] width 781 height 24
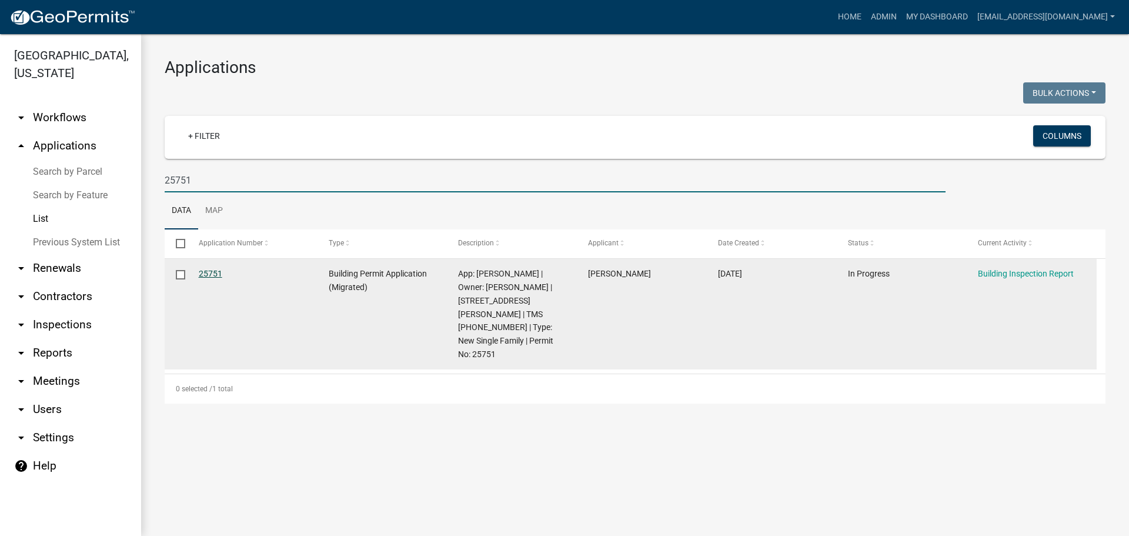
type input "25751"
click at [206, 277] on link "25751" at bounding box center [211, 273] width 24 height 9
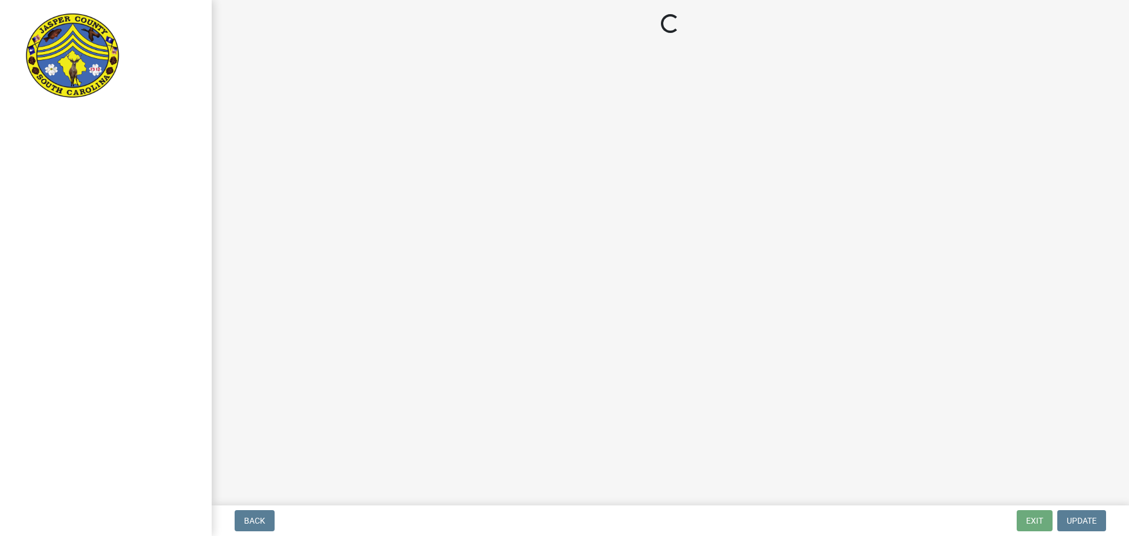
select select "1fd2ea8c-d3fa-421a-a714-565fc228ffd5"
select select "6601e0c7-5937-44f2-8030-00d9a15f712a"
select select "92c2531c-6ecd-46da-8058-e14a6536db75"
select select "fdda8028-9dac-40f9-a250-f3ab834b005a"
select select "c1914784-b206-422f-a5bd-3d87b0004478"
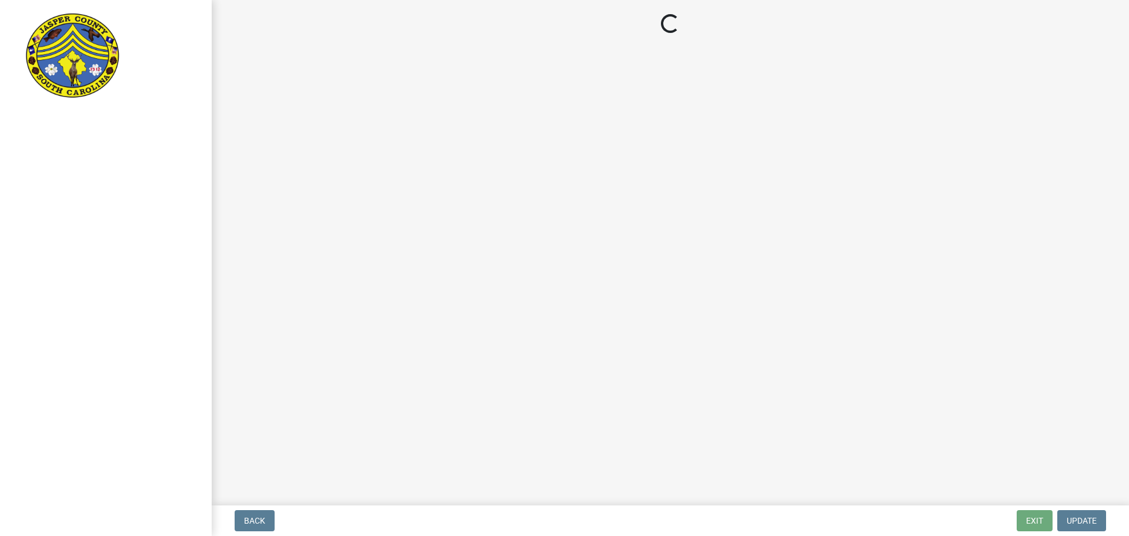
select select "b7ac16bc-f51e-452c-a0de-62c73891cea5"
select select "1ea1eec9-1267-4caa-8d89-0fafbd050fcc"
select select "88a2096b-c1f7-4fdb-8782-b9d94d5a77ee"
select select "cb5709df-d811-4efd-be59-2bfb8a048045"
select select "ae8ebd1d-69d0-45c7-b7ef-7d2425d4c48c"
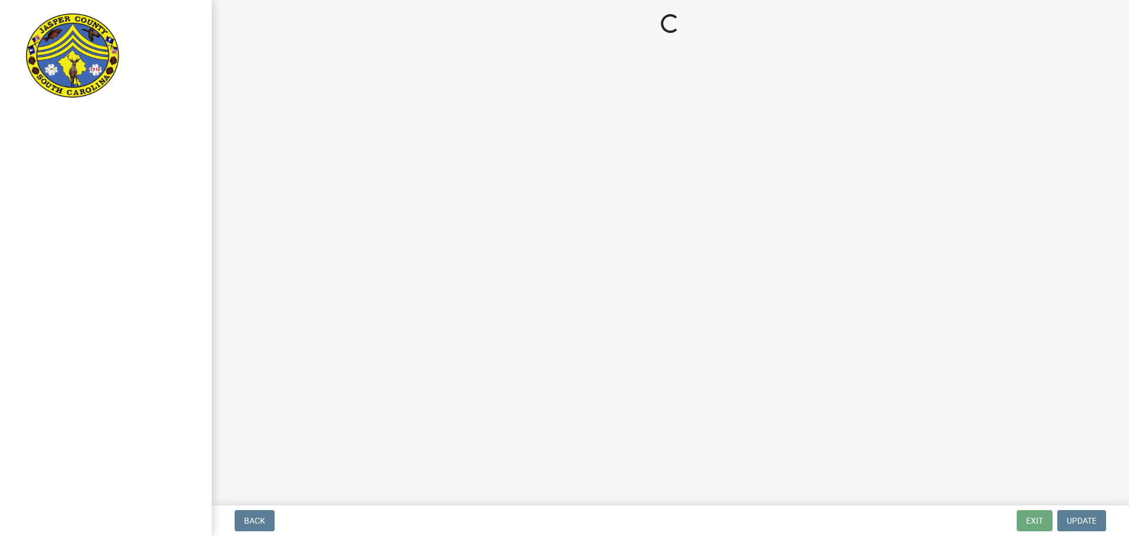
select select "c1a418ad-4ce1-4945-8f01-3181f99ad196"
select select "435b5419-b1db-4133-94d6-c7b298ef7bf0"
select select "5e5a4c22-e60d-4387-87c7-730266b45f1f"
select select "19066980-0fa2-413f-8a35-cbab83e0e7f1"
select select "f254d864-72bd-4ff0-b142-6b961f3de9bc"
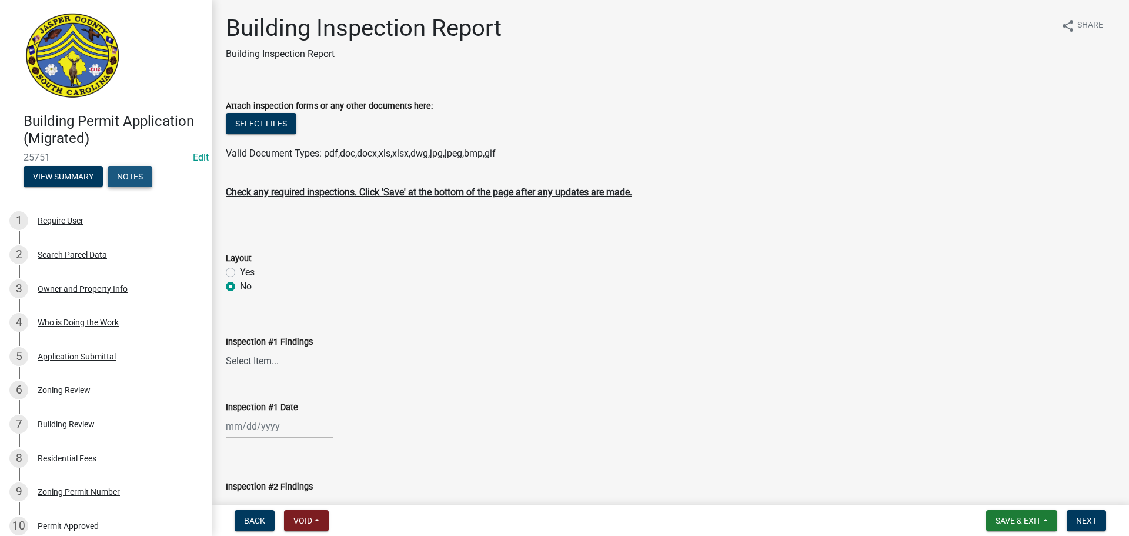
click at [135, 182] on button "Notes" at bounding box center [130, 176] width 45 height 21
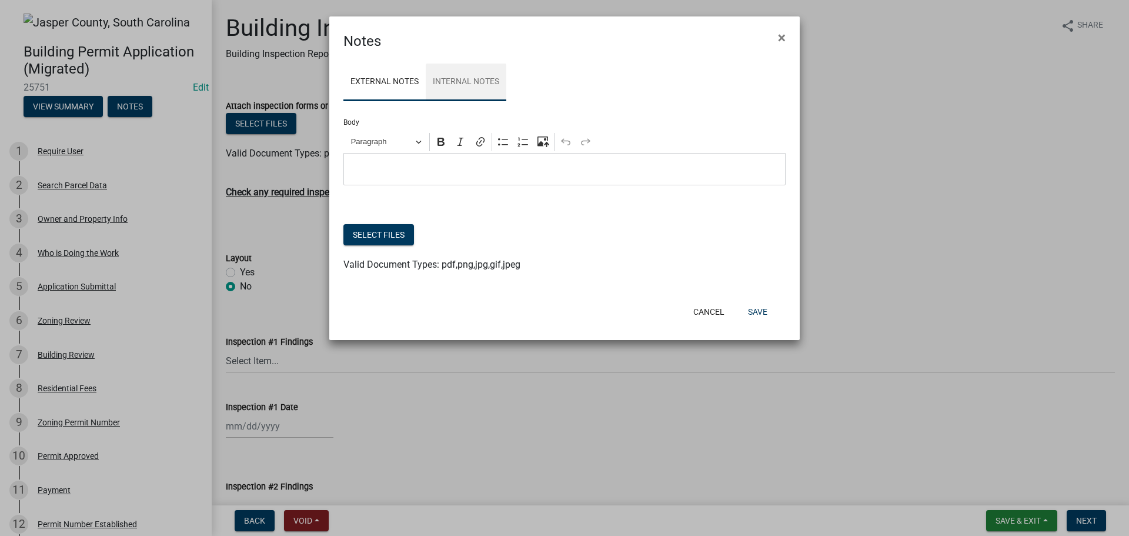
click at [451, 83] on link "Internal Notes" at bounding box center [466, 83] width 81 height 38
click at [781, 37] on span "×" at bounding box center [782, 37] width 8 height 16
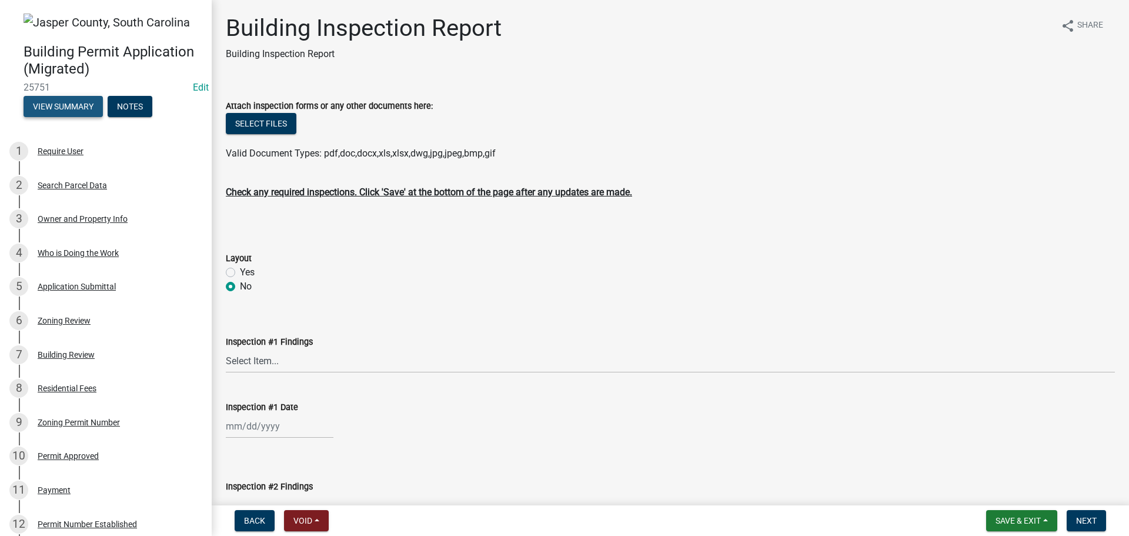
click at [80, 102] on button "View Summary" at bounding box center [63, 106] width 79 height 21
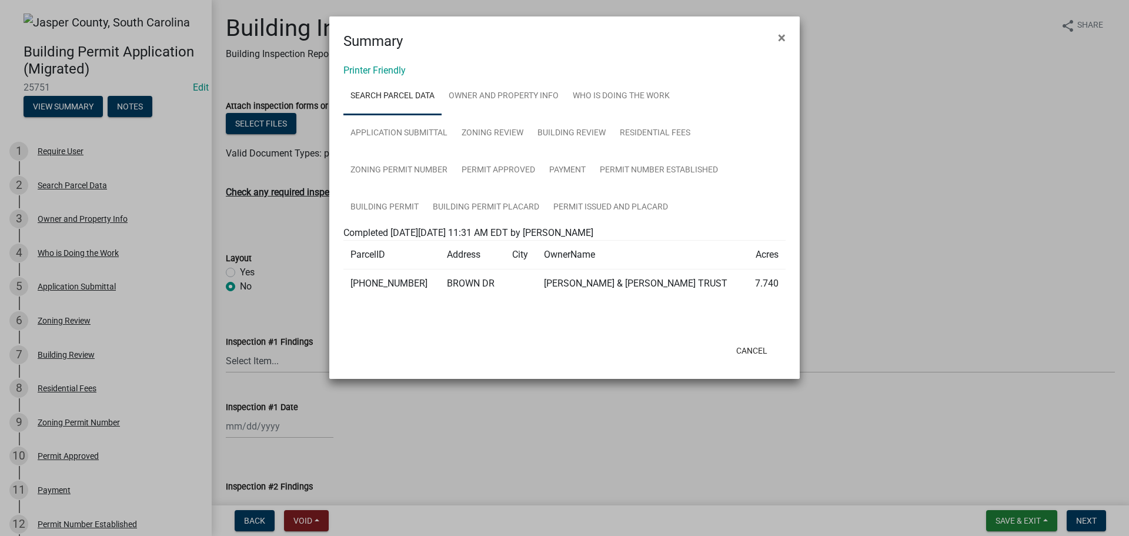
click at [785, 42] on span "×" at bounding box center [782, 37] width 8 height 16
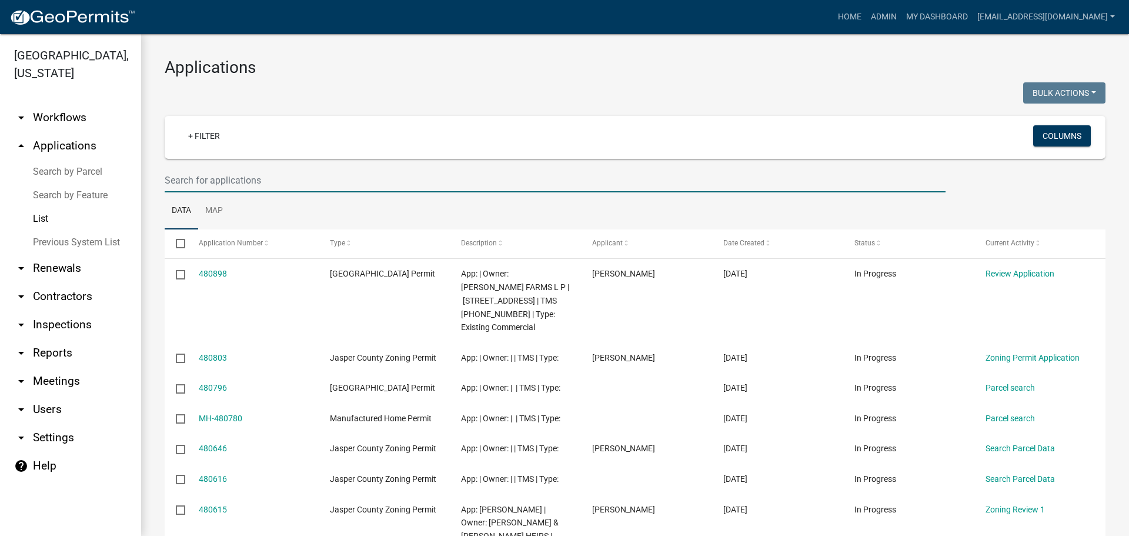
click at [318, 179] on input "text" at bounding box center [555, 180] width 781 height 24
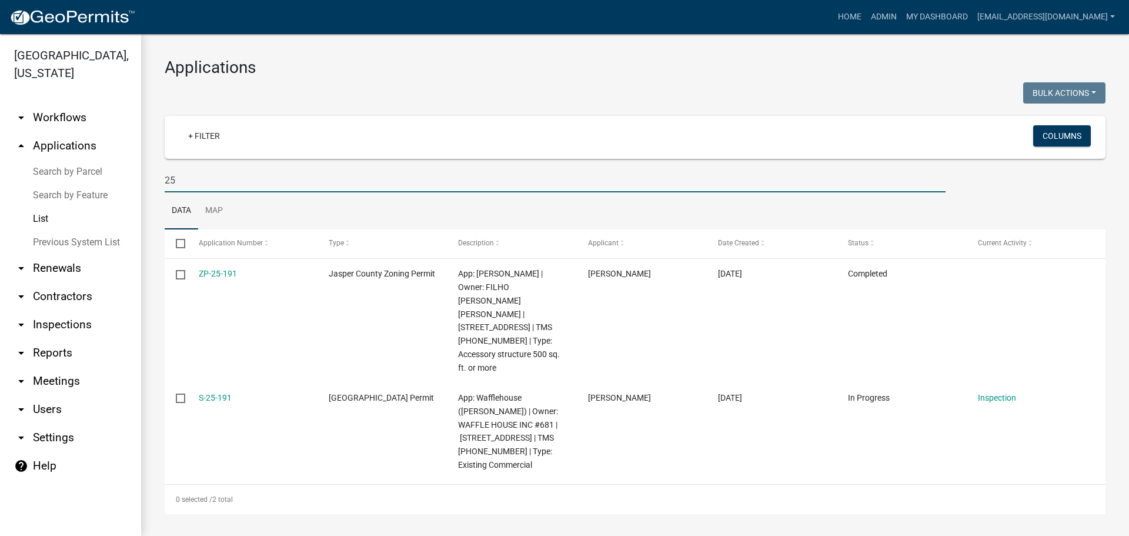
type input "2"
